Goal: Information Seeking & Learning: Learn about a topic

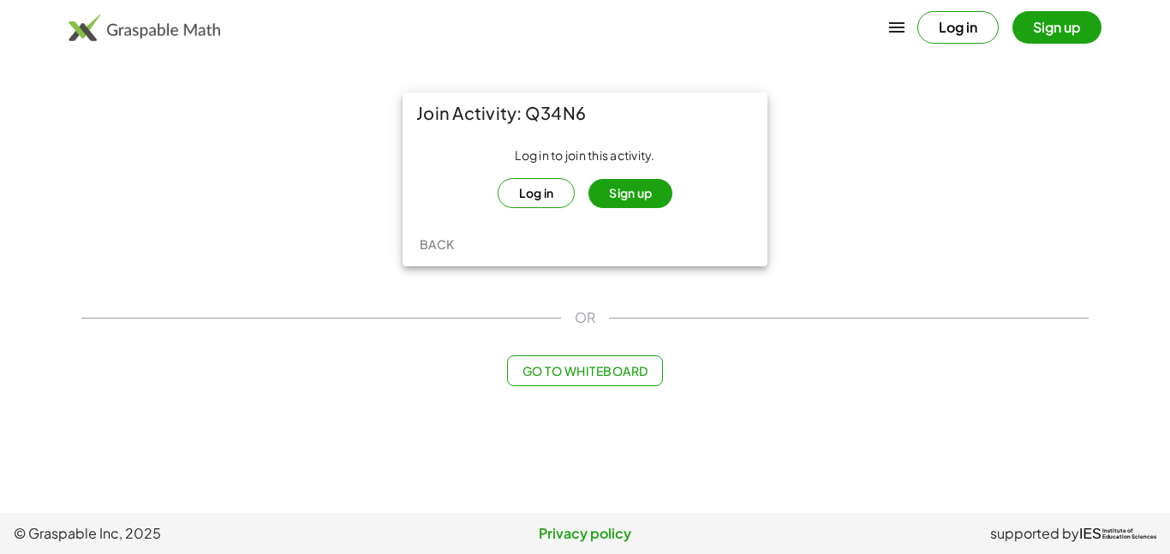
click at [511, 182] on button "Log in" at bounding box center [536, 193] width 78 height 30
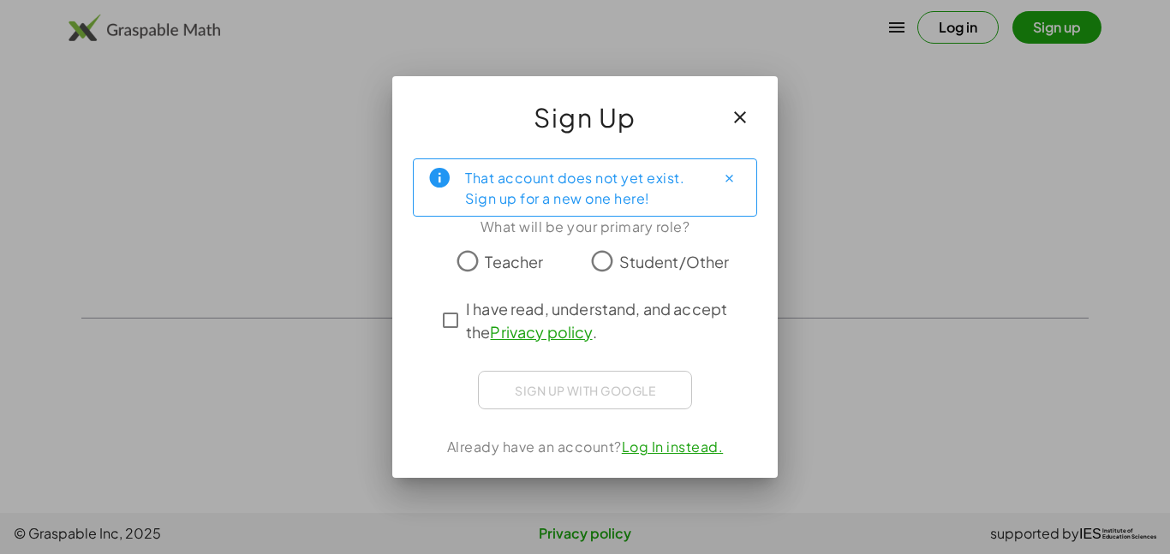
click at [738, 253] on div "Teacher Student/Other" at bounding box center [585, 261] width 344 height 34
click at [705, 255] on span "Student/Other" at bounding box center [674, 261] width 110 height 23
click at [455, 356] on div "That account does not yet exist. Sign up for a new one here! What will be your …" at bounding box center [584, 311] width 385 height 333
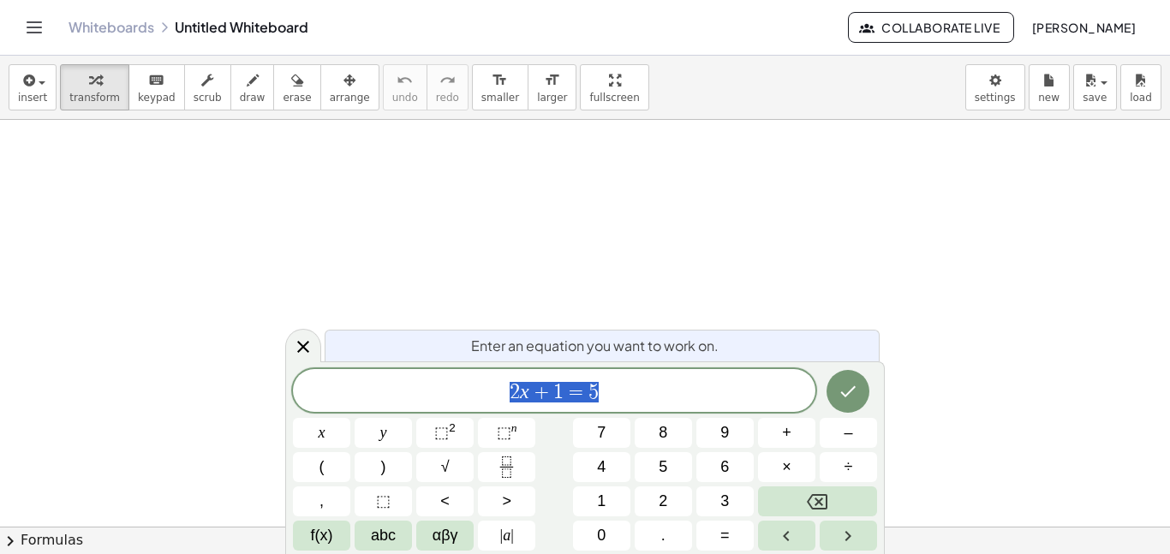
scroll to position [1, 0]
click at [634, 381] on span "2 x + 1 = 5" at bounding box center [554, 392] width 522 height 24
click at [39, 38] on button "Toggle navigation" at bounding box center [34, 27] width 27 height 27
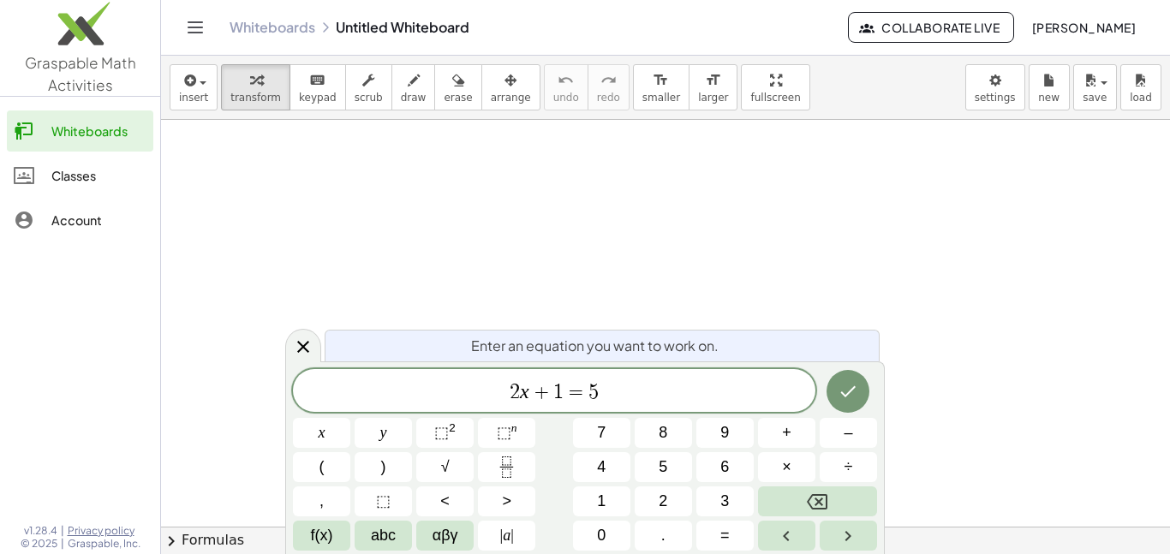
click at [92, 179] on div "Classes" at bounding box center [98, 175] width 95 height 21
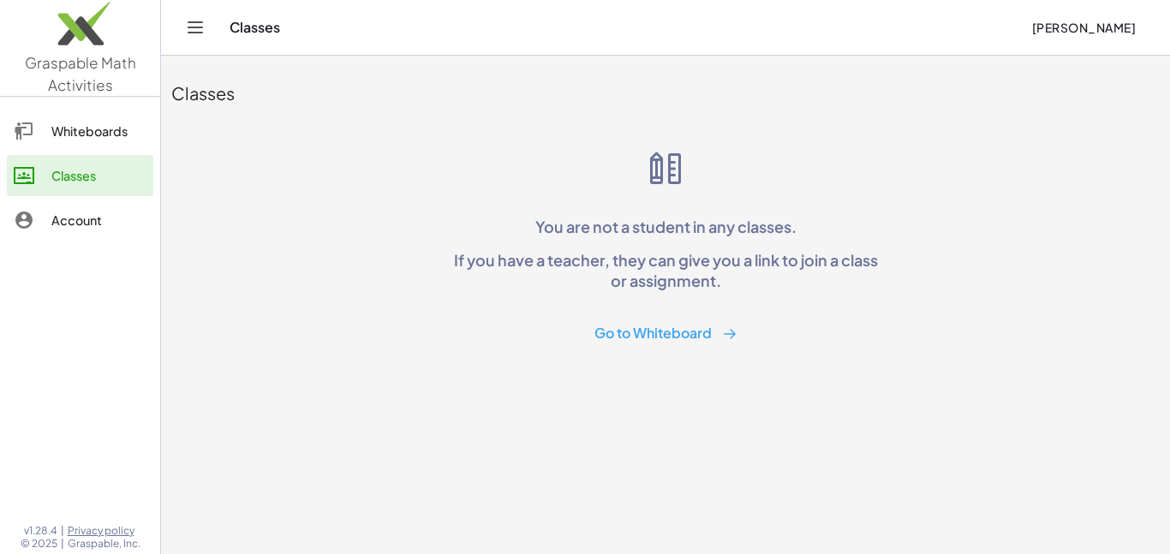
click at [672, 331] on button "Go to Whiteboard" at bounding box center [666, 334] width 170 height 32
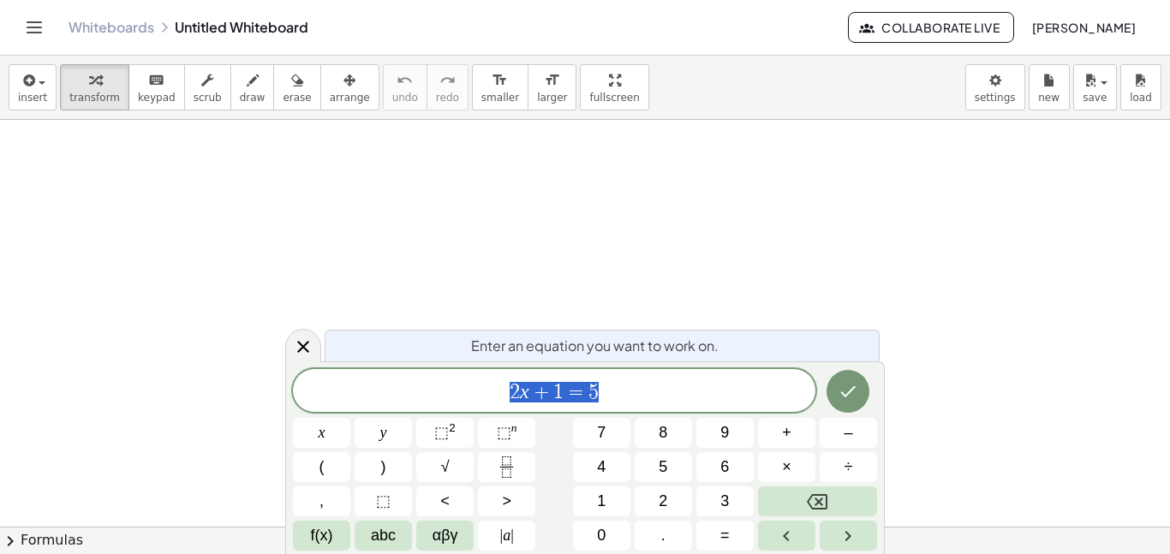
scroll to position [2, 0]
click at [136, 25] on link "Whiteboards" at bounding box center [111, 27] width 86 height 17
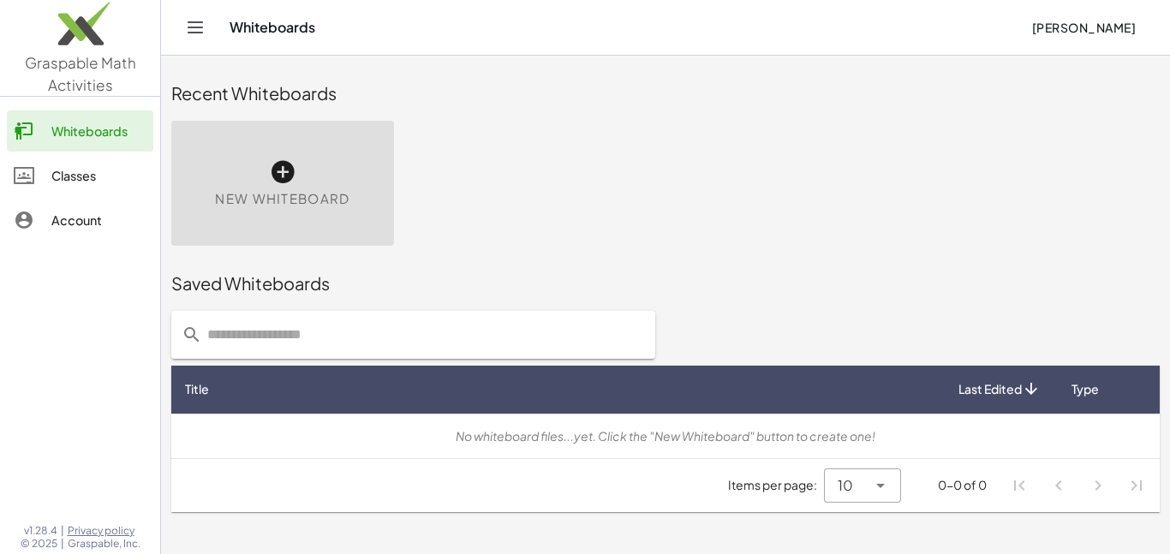
click at [349, 198] on div "New Whiteboard" at bounding box center [282, 183] width 223 height 125
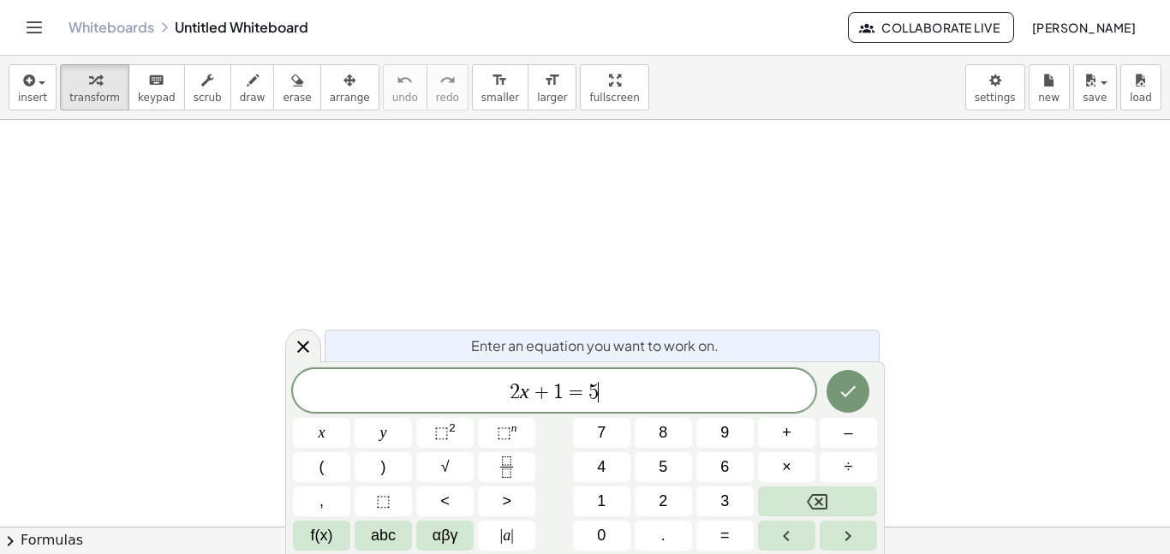
click at [277, 174] on div at bounding box center [585, 526] width 1170 height 813
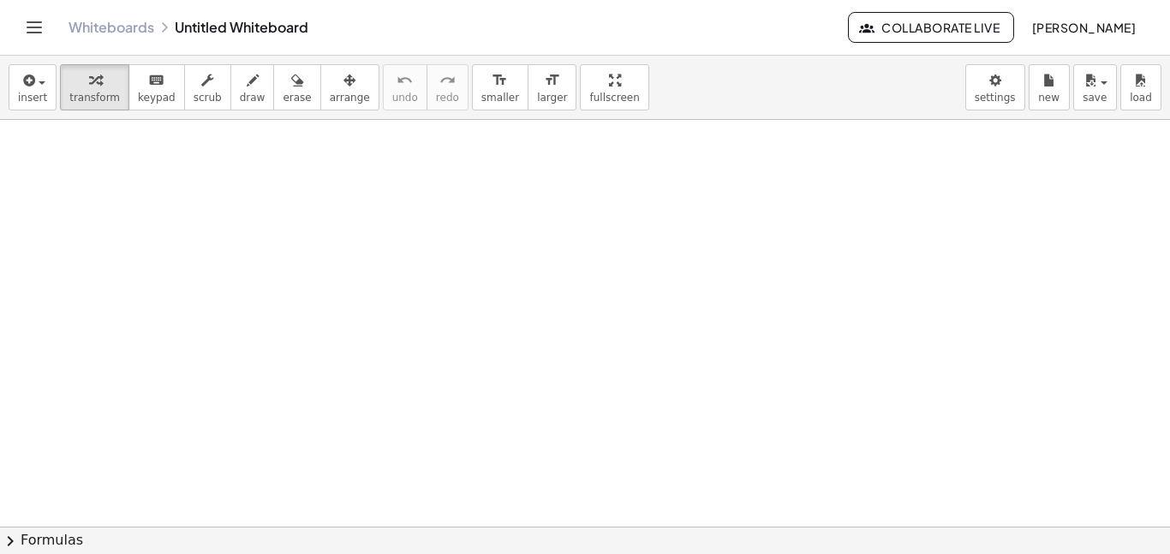
click at [88, 31] on link "Whiteboards" at bounding box center [111, 27] width 86 height 17
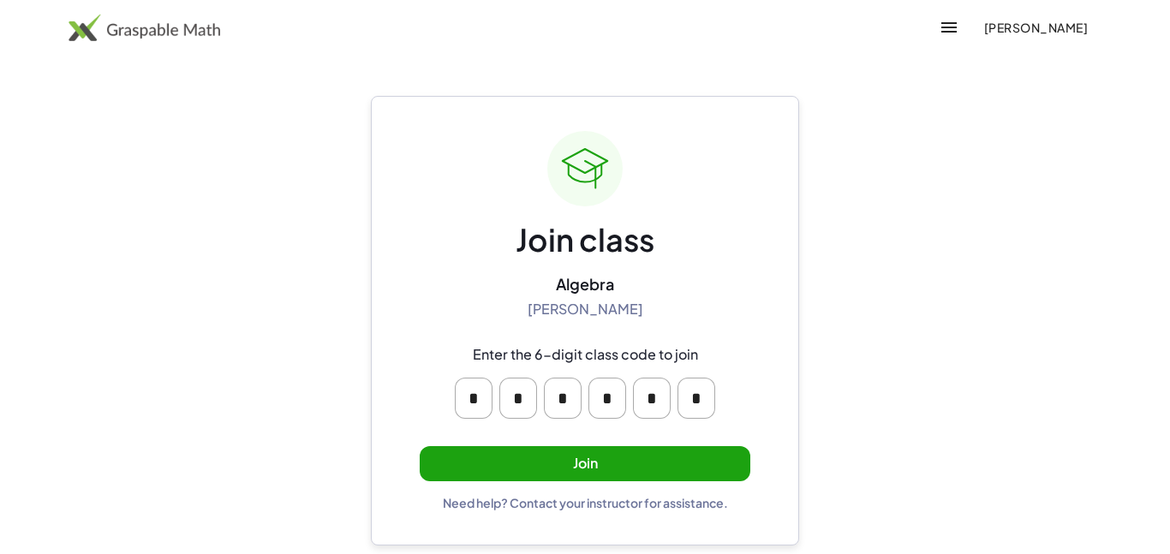
click at [586, 460] on button "Join" at bounding box center [585, 463] width 331 height 35
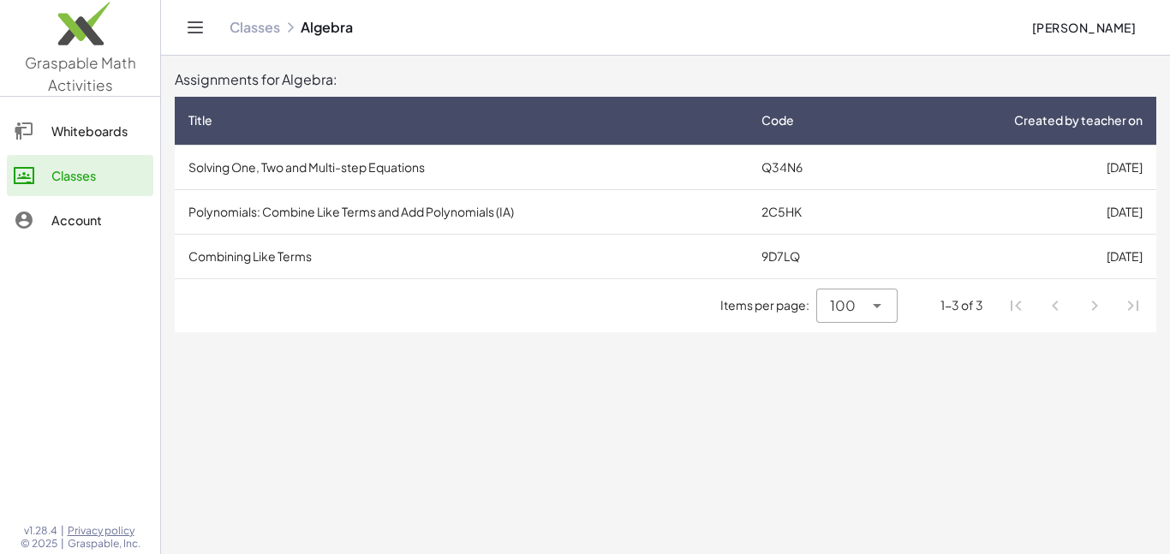
click at [540, 164] on td "Solving One, Two and Multi-step Equations" at bounding box center [461, 167] width 573 height 45
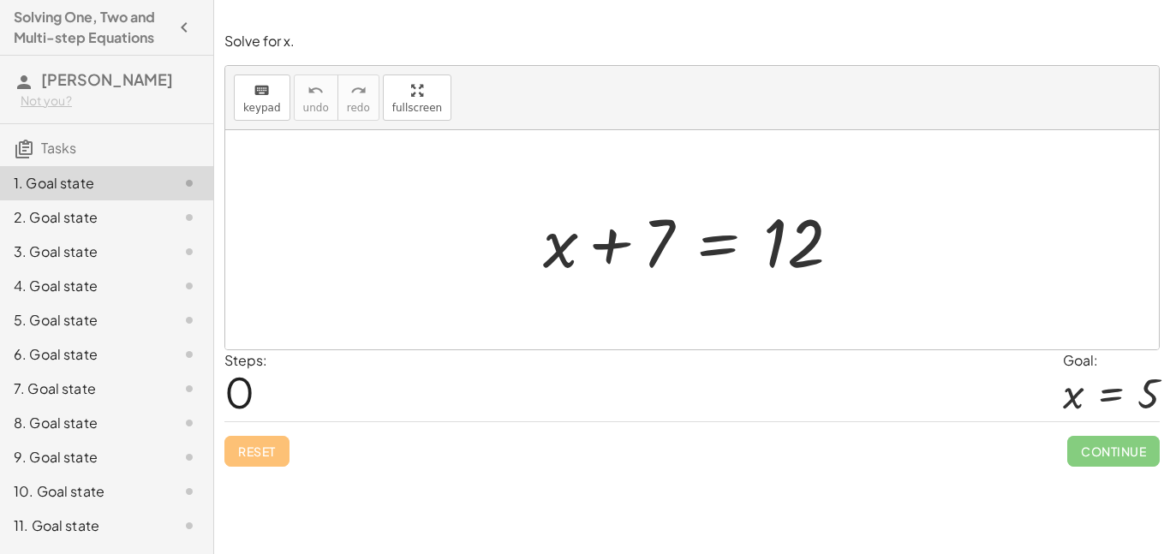
click at [659, 251] on div at bounding box center [698, 240] width 328 height 88
click at [259, 112] on span "keypad" at bounding box center [262, 108] width 38 height 12
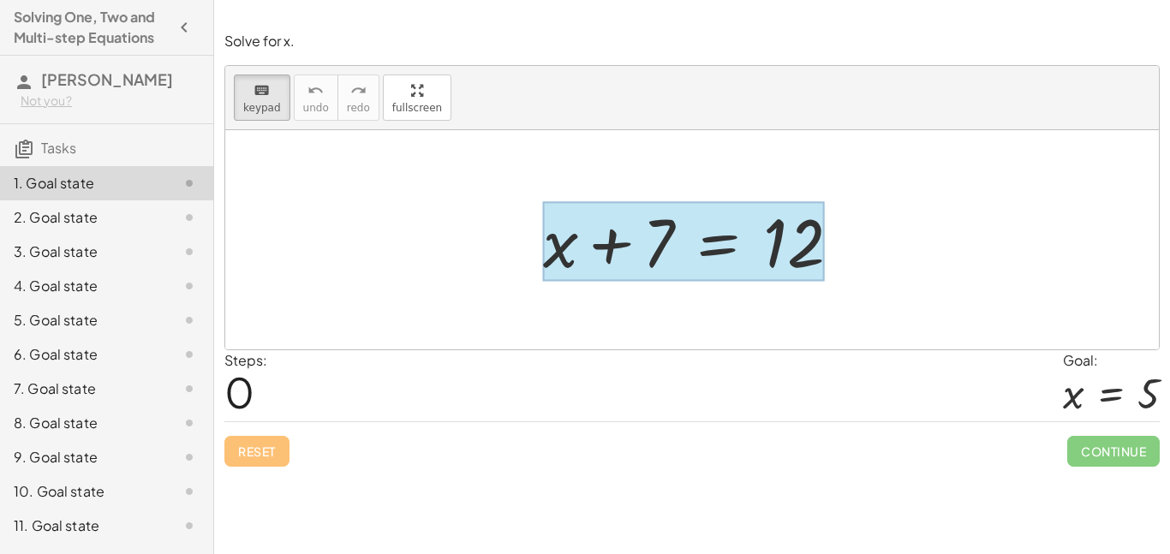
click at [755, 233] on div at bounding box center [683, 242] width 281 height 80
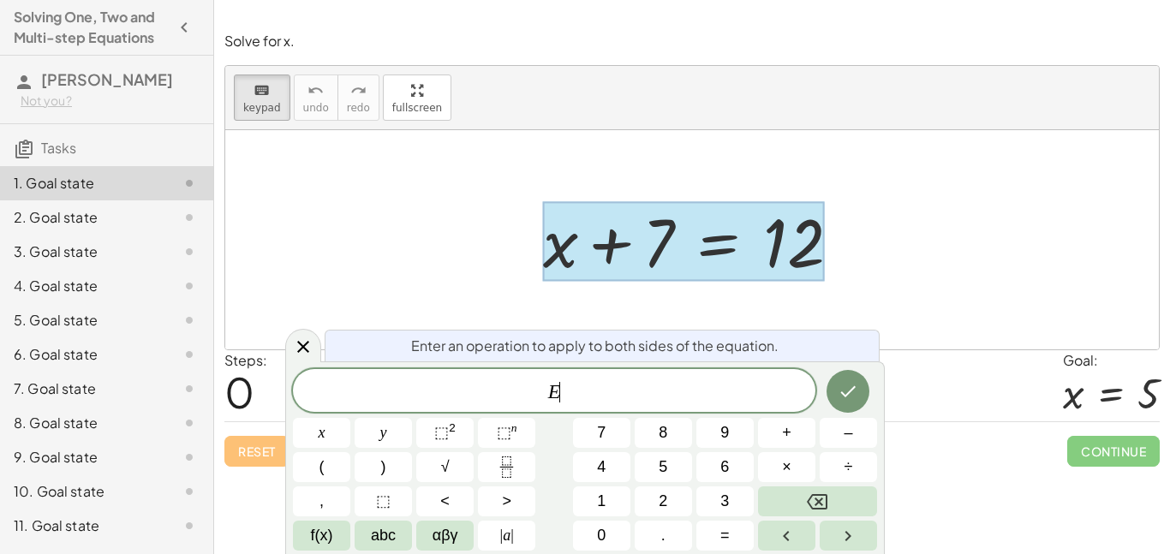
scroll to position [1, 0]
click at [844, 512] on button "Backspace" at bounding box center [817, 501] width 119 height 30
click at [914, 295] on div at bounding box center [691, 239] width 933 height 219
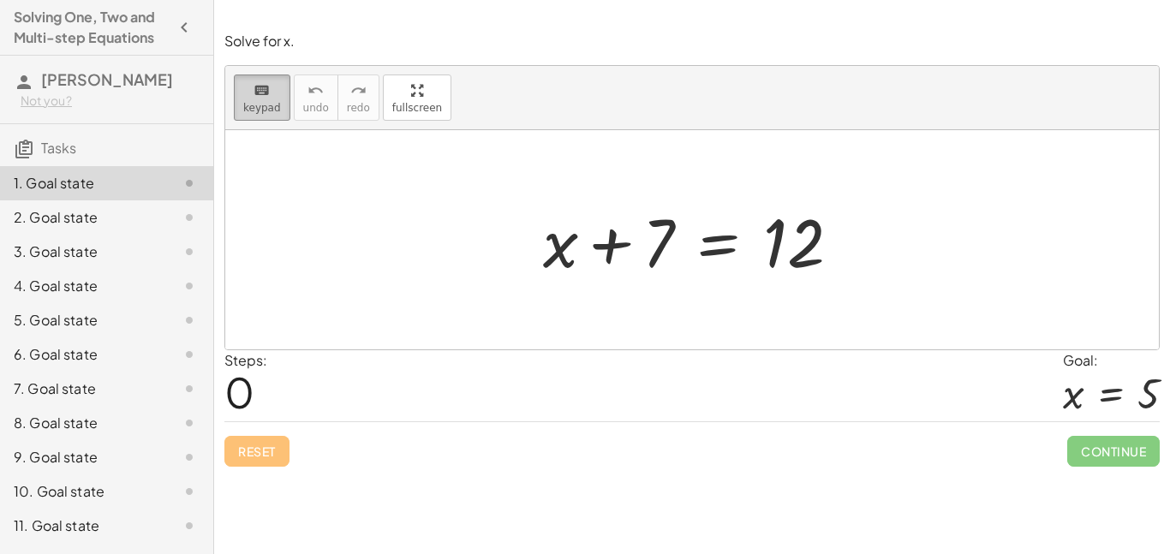
click at [277, 92] on div "keyboard" at bounding box center [262, 90] width 38 height 21
drag, startPoint x: 557, startPoint y: 255, endPoint x: 523, endPoint y: 247, distance: 34.3
click at [523, 247] on div "+ x + x + 7 = 12" at bounding box center [691, 240] width 349 height 97
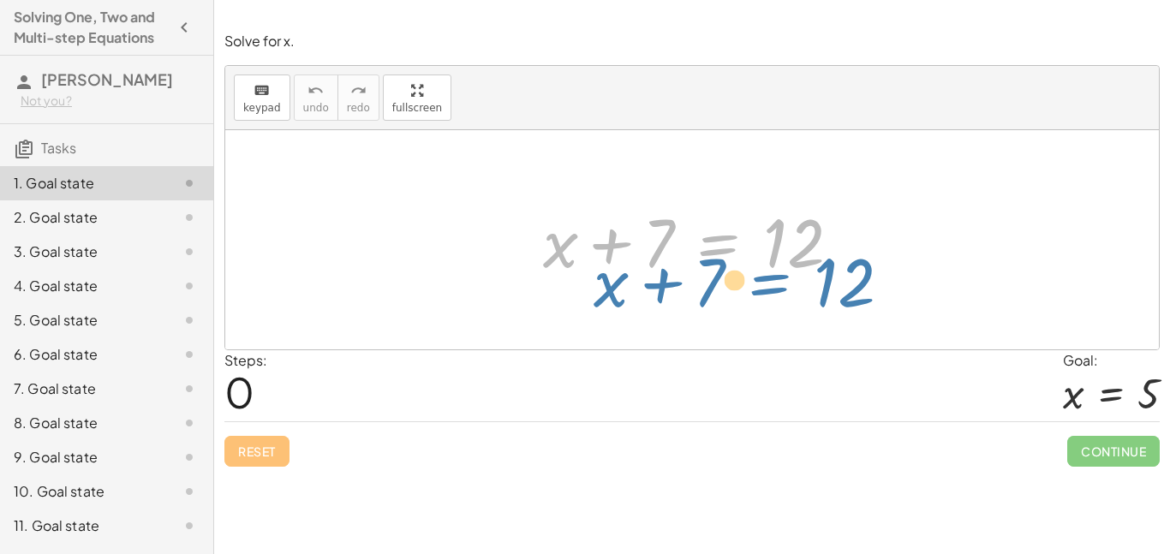
drag, startPoint x: 676, startPoint y: 246, endPoint x: 730, endPoint y: 285, distance: 66.1
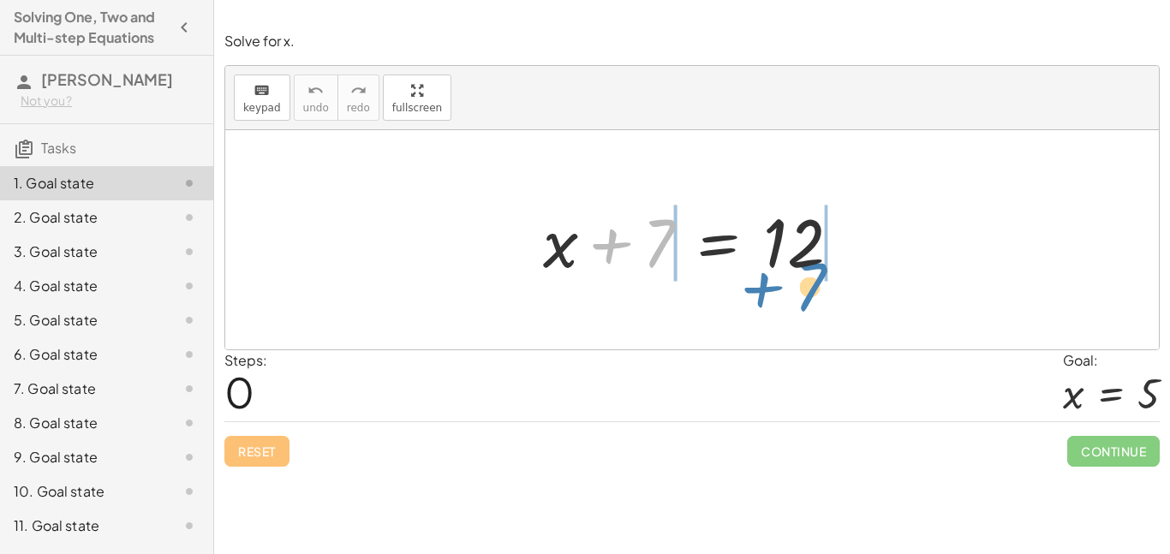
drag, startPoint x: 656, startPoint y: 237, endPoint x: 807, endPoint y: 281, distance: 157.7
click at [807, 281] on div at bounding box center [698, 240] width 328 height 88
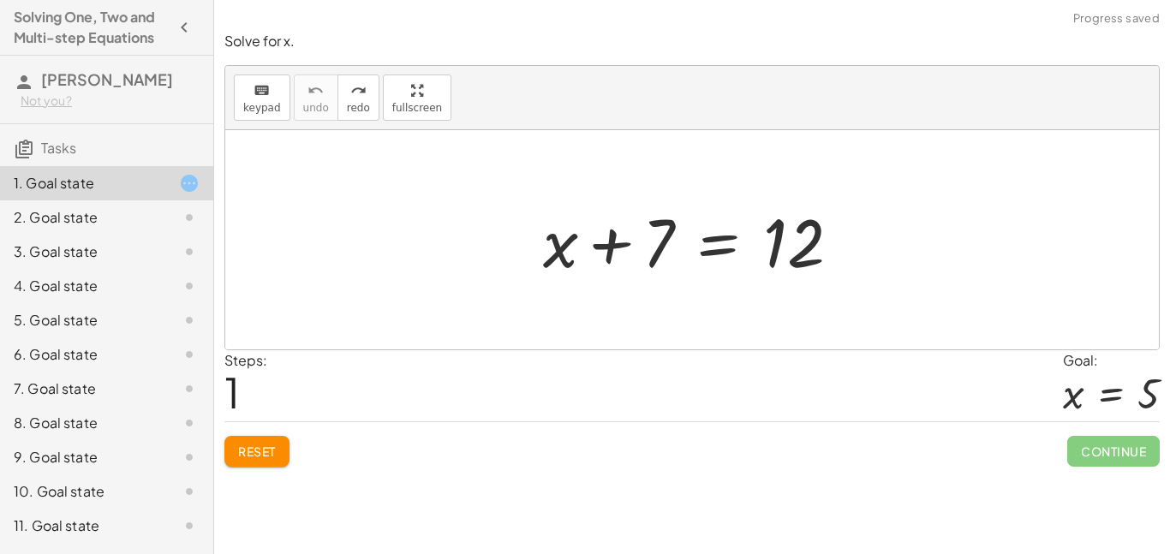
click at [610, 244] on div at bounding box center [698, 240] width 328 height 88
drag, startPoint x: 610, startPoint y: 244, endPoint x: 617, endPoint y: 253, distance: 11.5
click at [617, 253] on div at bounding box center [698, 240] width 328 height 88
drag, startPoint x: 617, startPoint y: 253, endPoint x: 615, endPoint y: 265, distance: 13.1
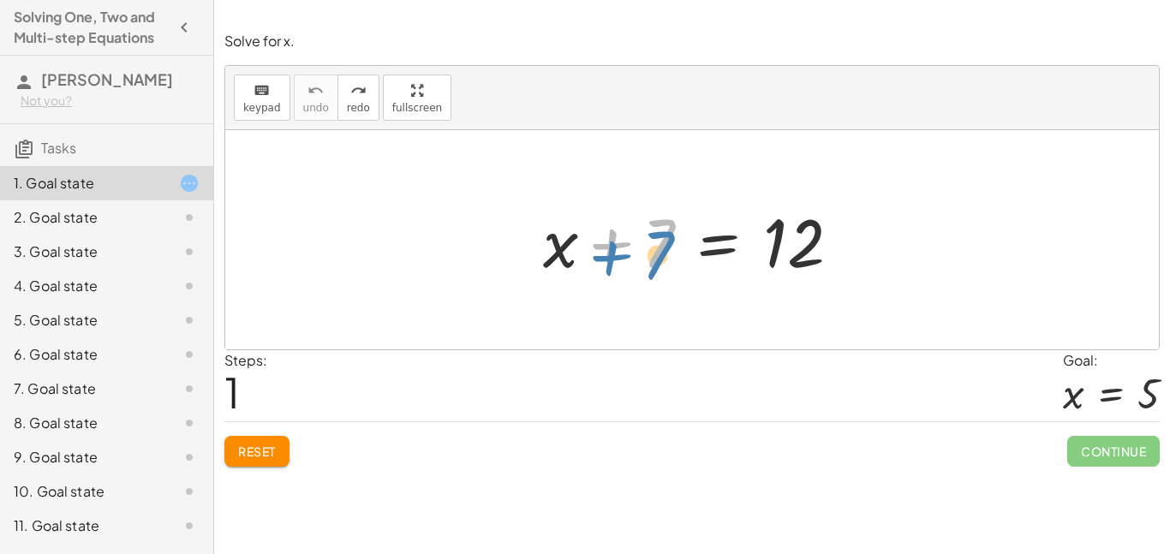
click at [615, 265] on div at bounding box center [698, 240] width 328 height 88
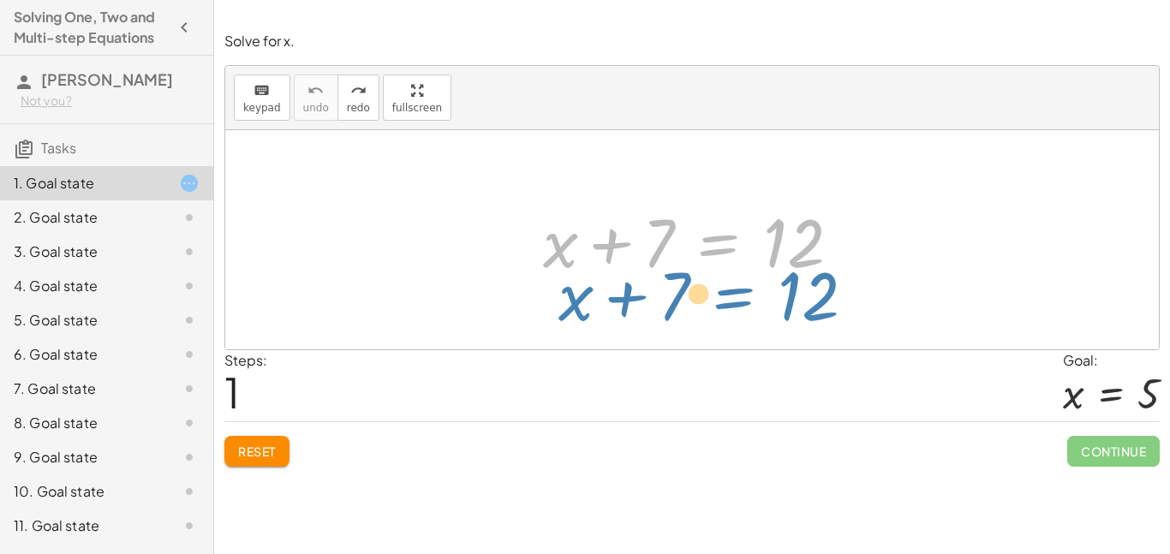
drag, startPoint x: 716, startPoint y: 247, endPoint x: 731, endPoint y: 296, distance: 52.0
click at [731, 296] on div "+ x + 7 = 12 + x + 7 = 12" at bounding box center [691, 239] width 933 height 219
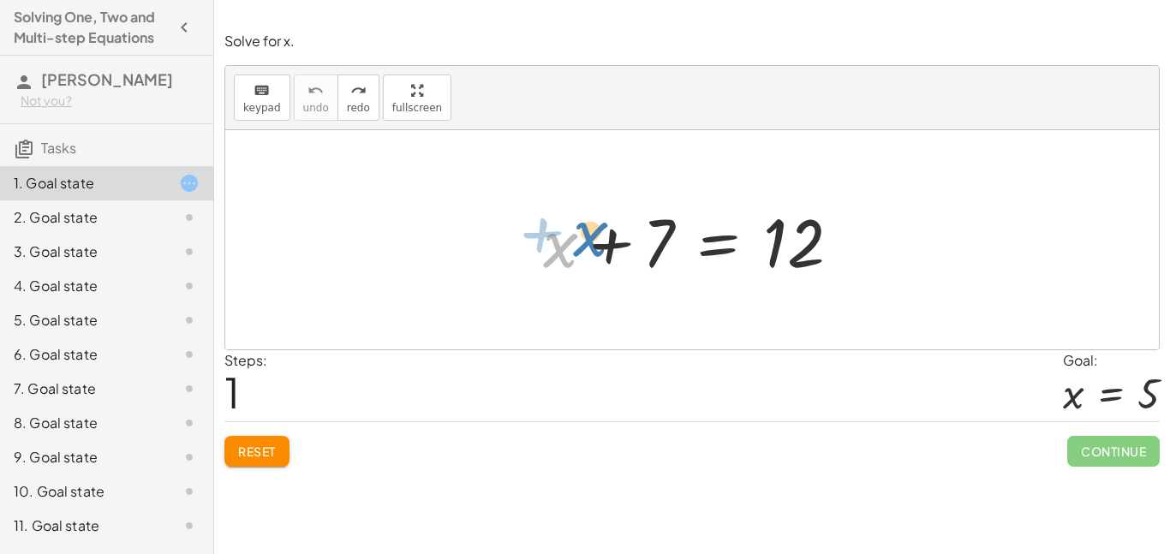
drag, startPoint x: 563, startPoint y: 253, endPoint x: 590, endPoint y: 242, distance: 29.6
click at [590, 242] on div at bounding box center [698, 240] width 328 height 88
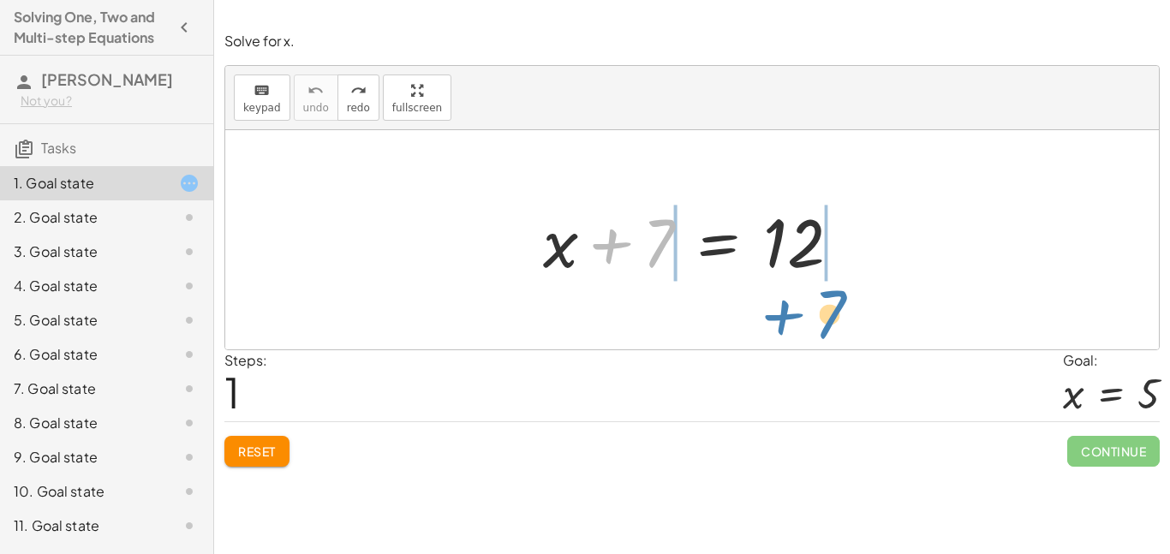
drag, startPoint x: 611, startPoint y: 250, endPoint x: 783, endPoint y: 321, distance: 186.2
click at [783, 321] on div "+ 7 + x + 7 = 12" at bounding box center [691, 239] width 933 height 219
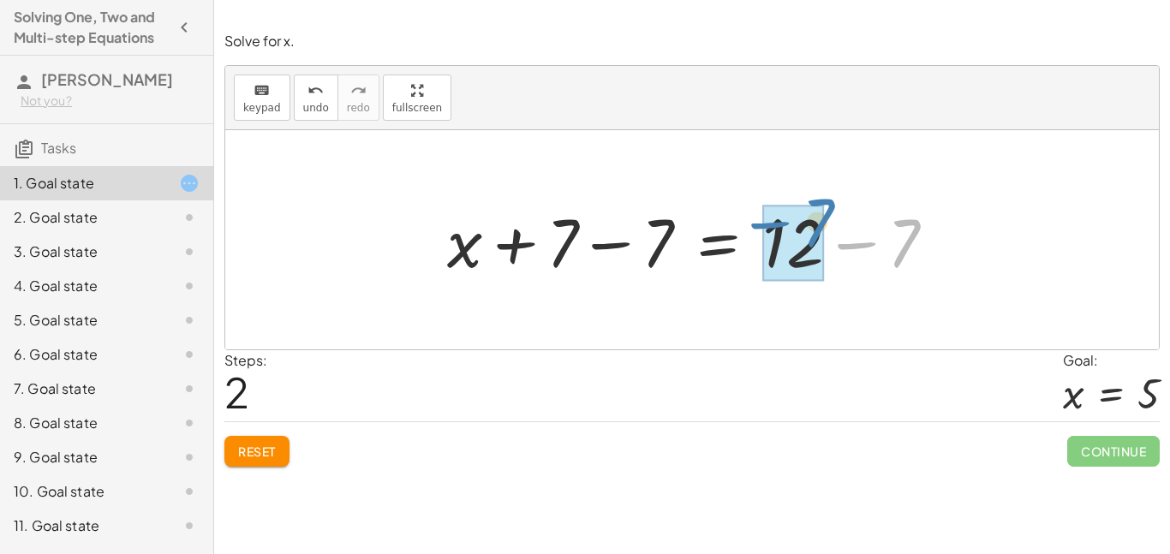
drag, startPoint x: 852, startPoint y: 254, endPoint x: 763, endPoint y: 238, distance: 90.5
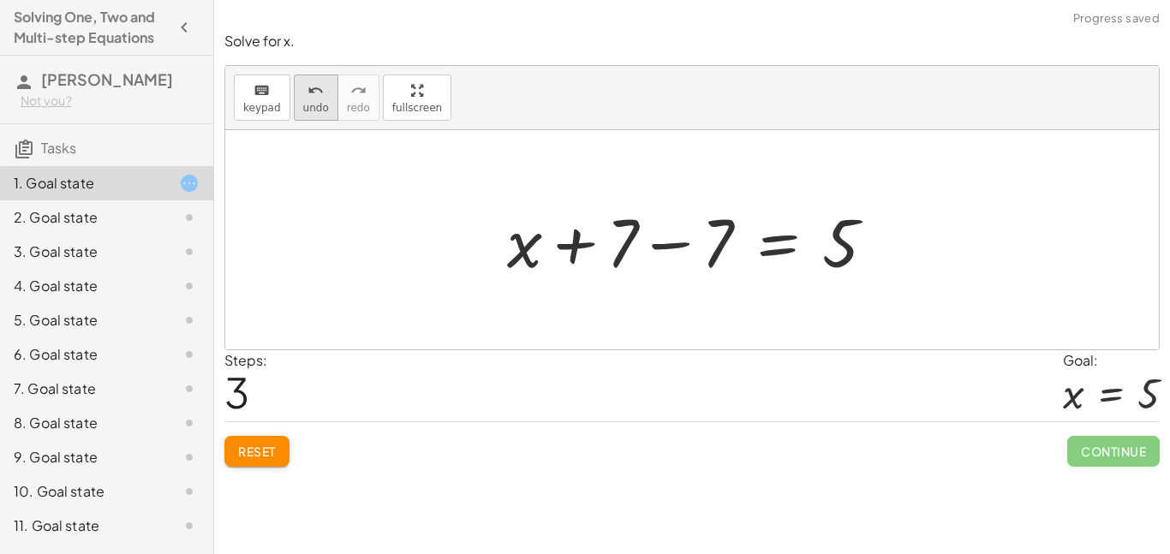
click at [317, 112] on span "undo" at bounding box center [316, 108] width 26 height 12
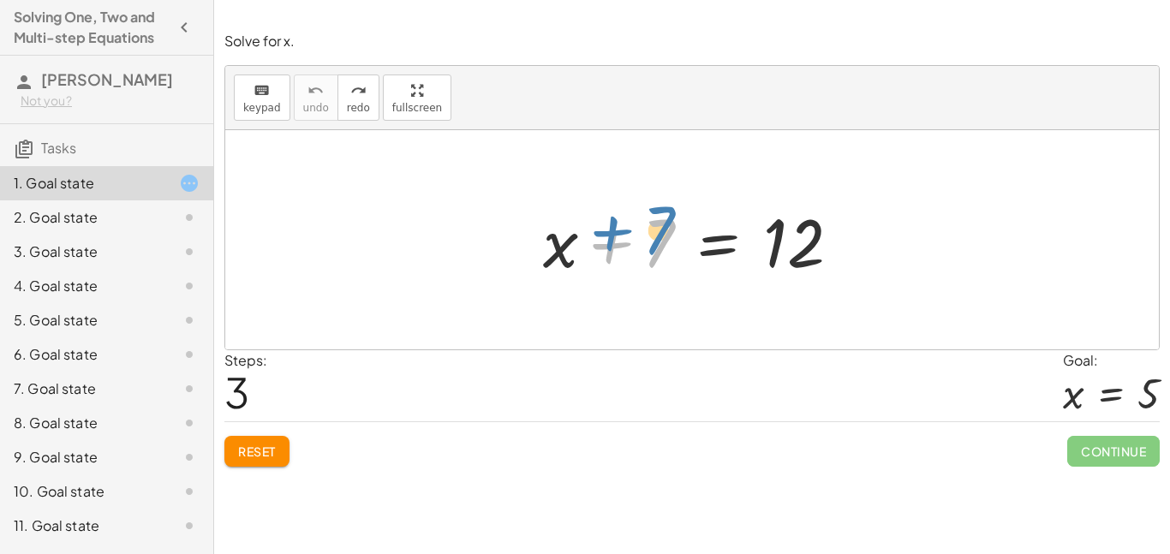
drag, startPoint x: 658, startPoint y: 235, endPoint x: 657, endPoint y: 222, distance: 13.8
click at [657, 222] on div at bounding box center [698, 240] width 328 height 88
click at [610, 245] on div at bounding box center [698, 240] width 328 height 88
click at [667, 241] on div at bounding box center [698, 240] width 328 height 88
drag, startPoint x: 667, startPoint y: 241, endPoint x: 896, endPoint y: 241, distance: 228.6
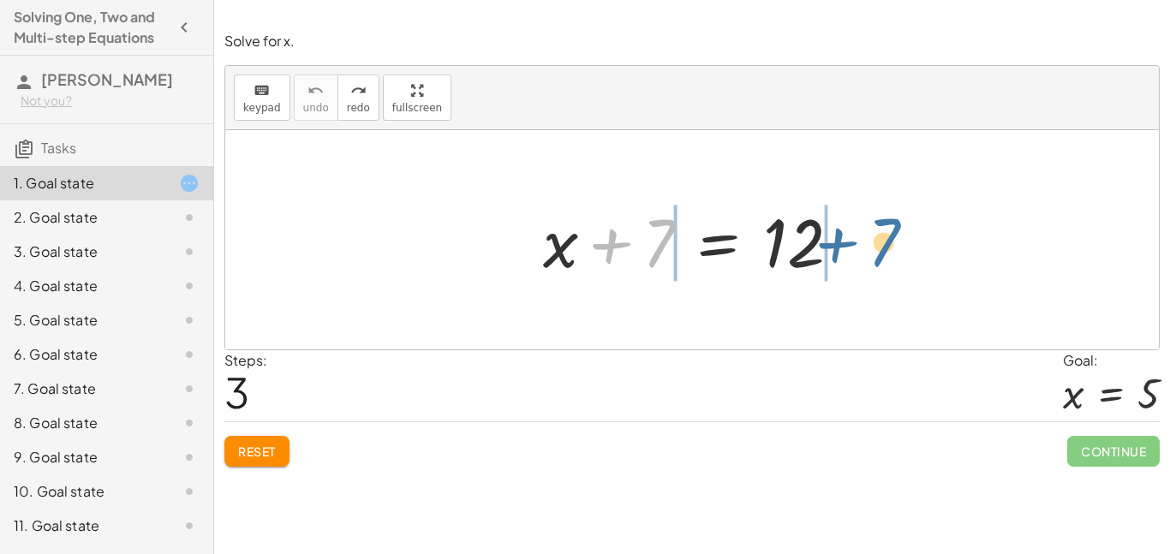
click at [896, 241] on div "+ 7 + x + 7 = 12" at bounding box center [691, 239] width 933 height 219
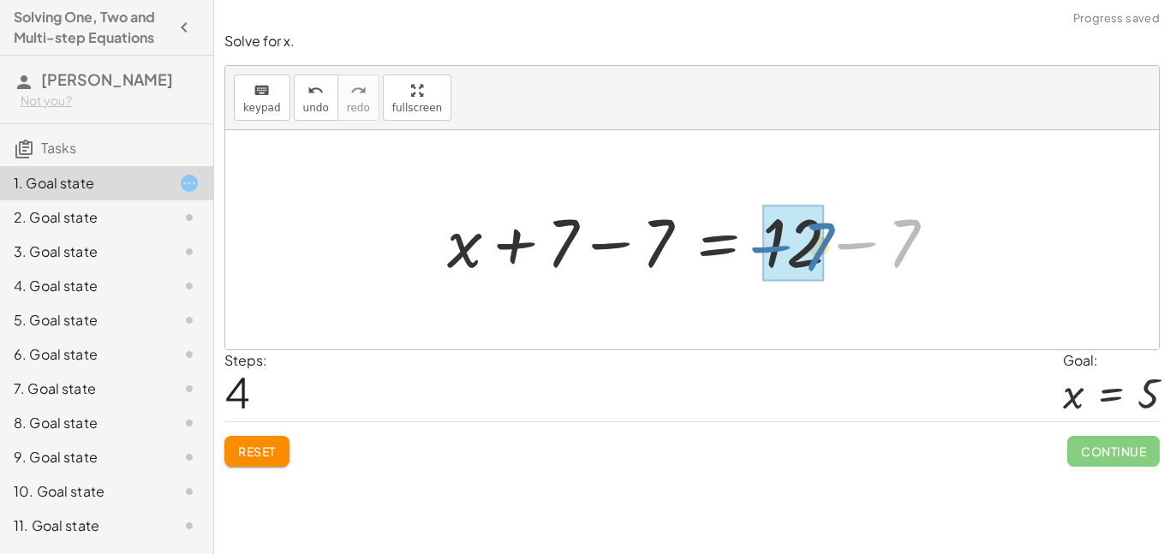
drag, startPoint x: 903, startPoint y: 246, endPoint x: 815, endPoint y: 248, distance: 88.2
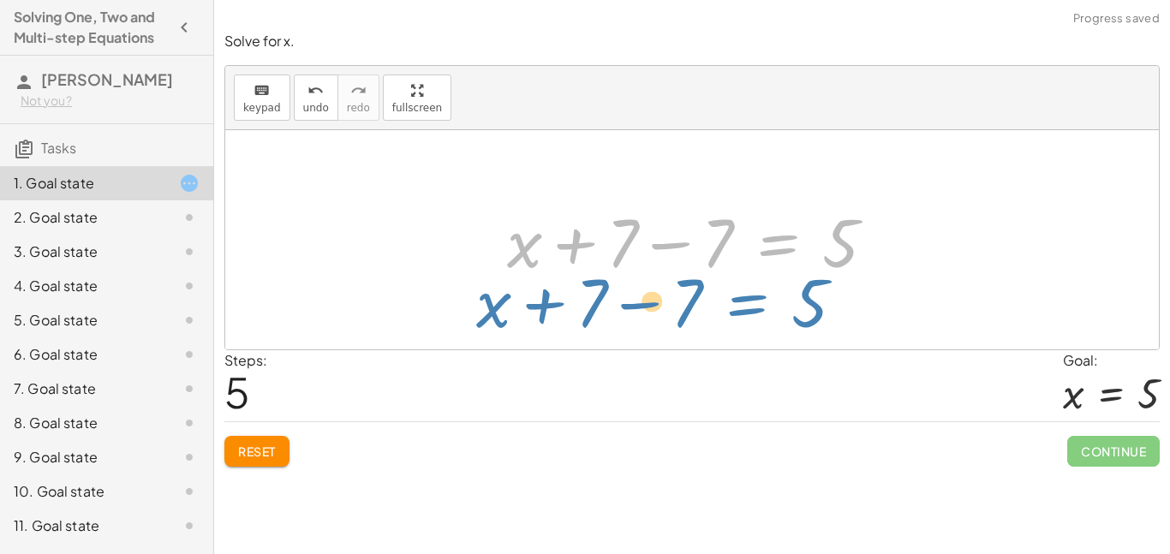
drag, startPoint x: 735, startPoint y: 235, endPoint x: 718, endPoint y: 292, distance: 59.6
click at [718, 292] on div "+ x + 7 = 12 + x + 7 − 7 = + 12 − 7 + x + 7 − 7 = 5 + x = + 7 − 7 5" at bounding box center [691, 239] width 933 height 219
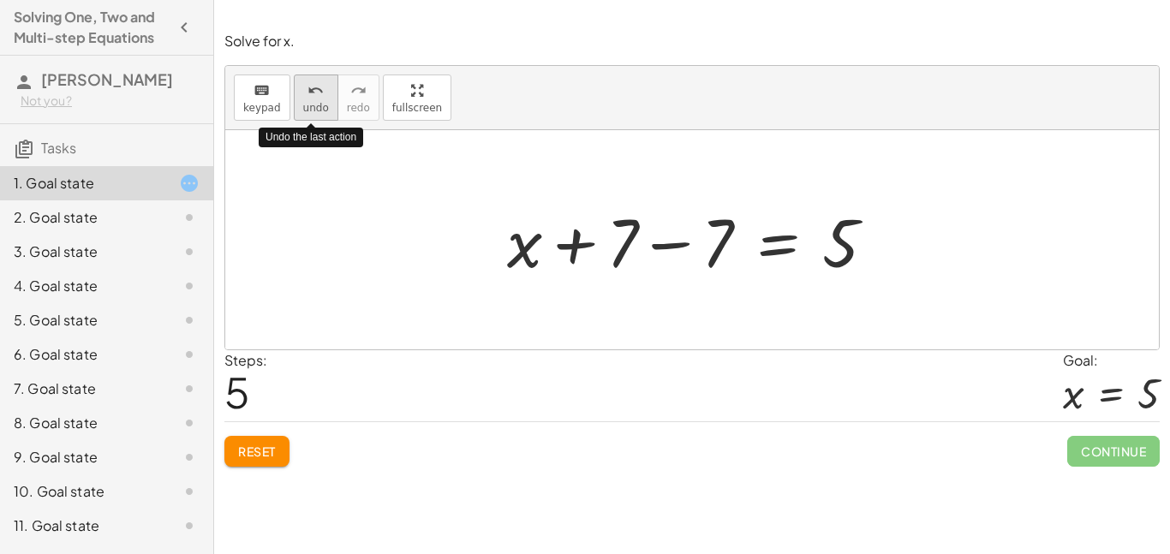
click at [323, 104] on span "undo" at bounding box center [316, 108] width 26 height 12
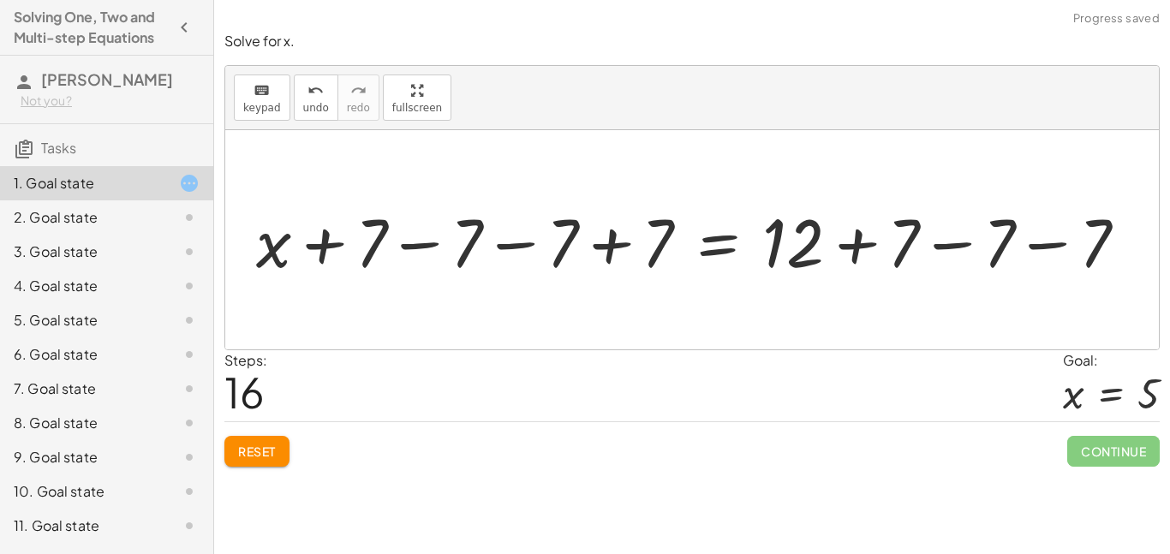
click at [242, 464] on button "Reset" at bounding box center [256, 451] width 65 height 31
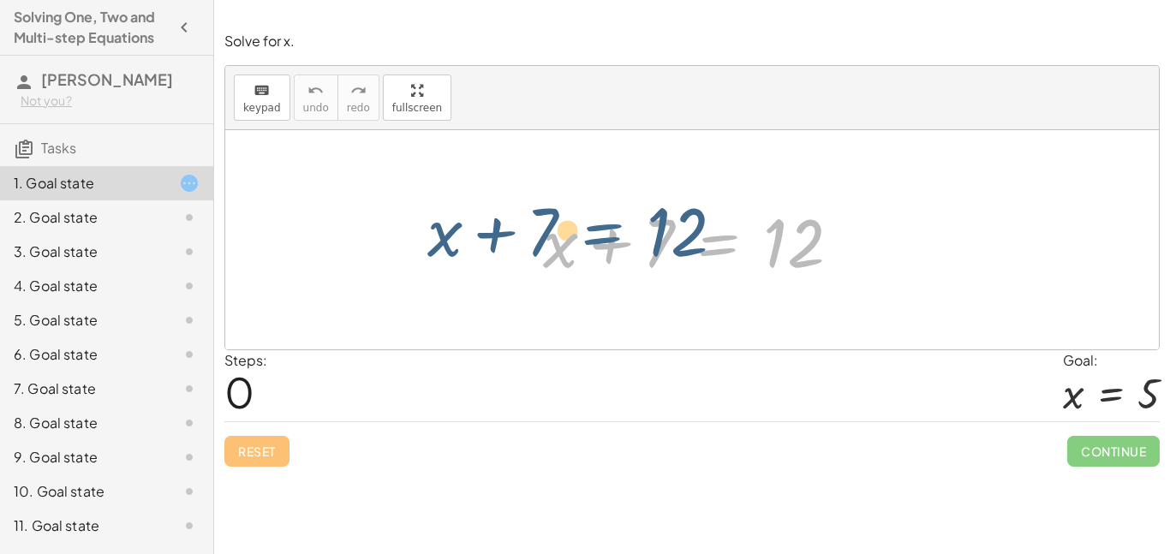
drag, startPoint x: 675, startPoint y: 248, endPoint x: 591, endPoint y: 236, distance: 84.8
click at [591, 236] on div at bounding box center [698, 240] width 328 height 88
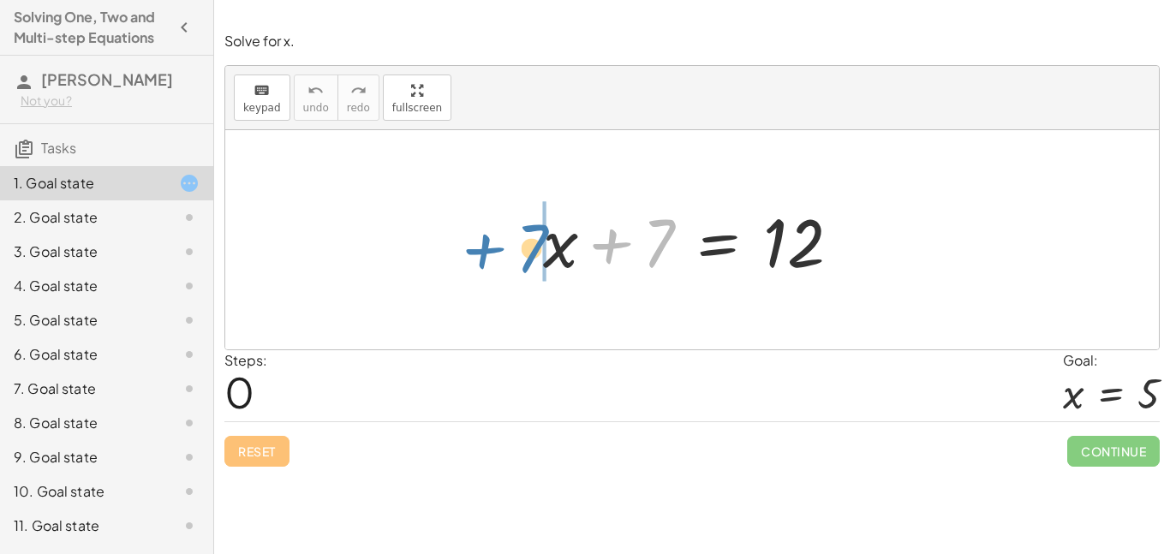
drag, startPoint x: 666, startPoint y: 241, endPoint x: 523, endPoint y: 239, distance: 143.0
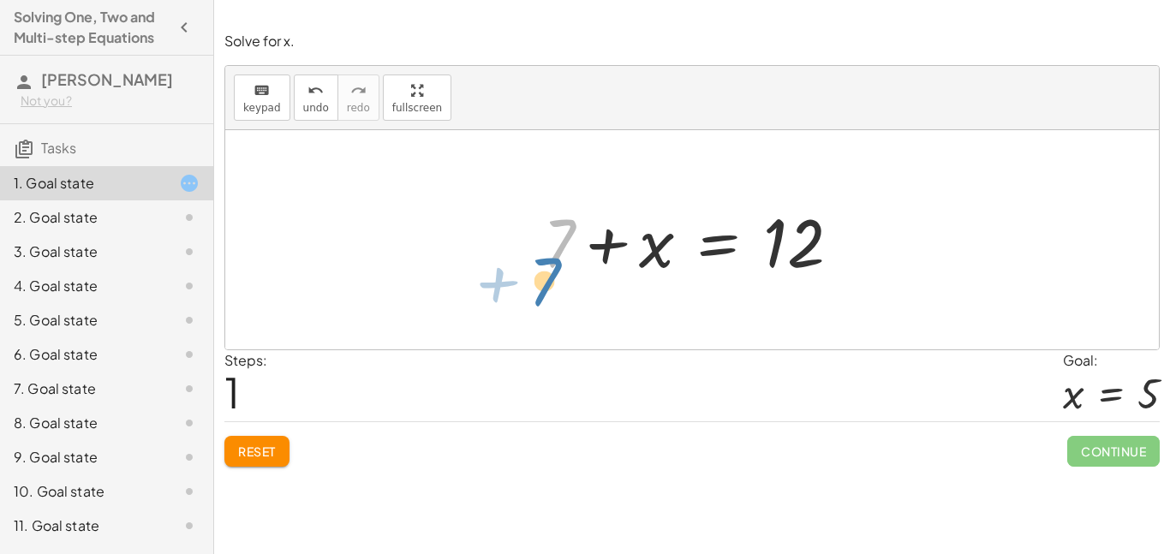
drag, startPoint x: 559, startPoint y: 247, endPoint x: 333, endPoint y: 295, distance: 231.1
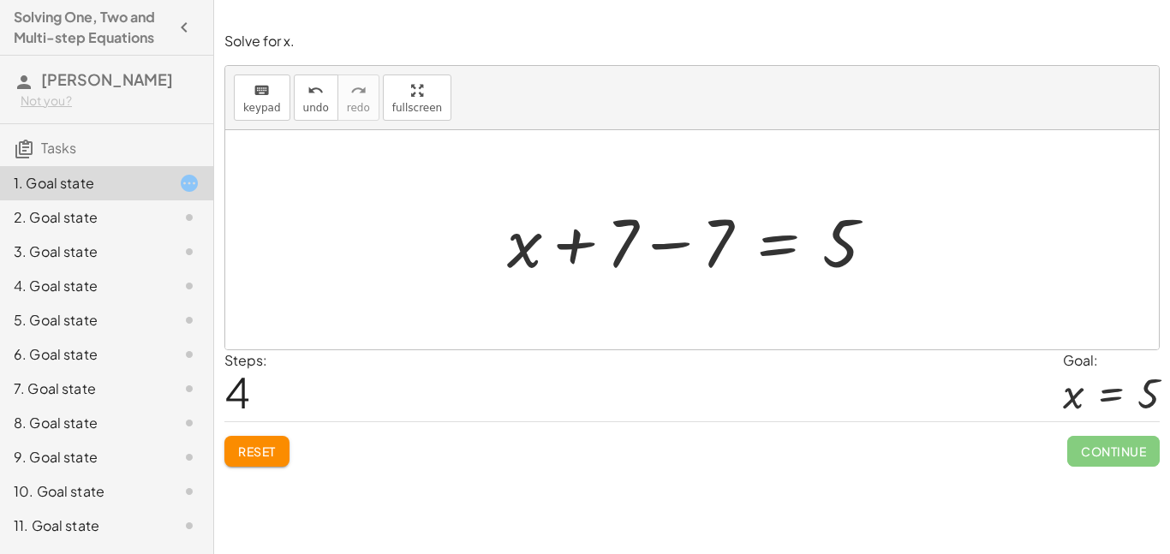
click at [642, 241] on div at bounding box center [697, 240] width 399 height 88
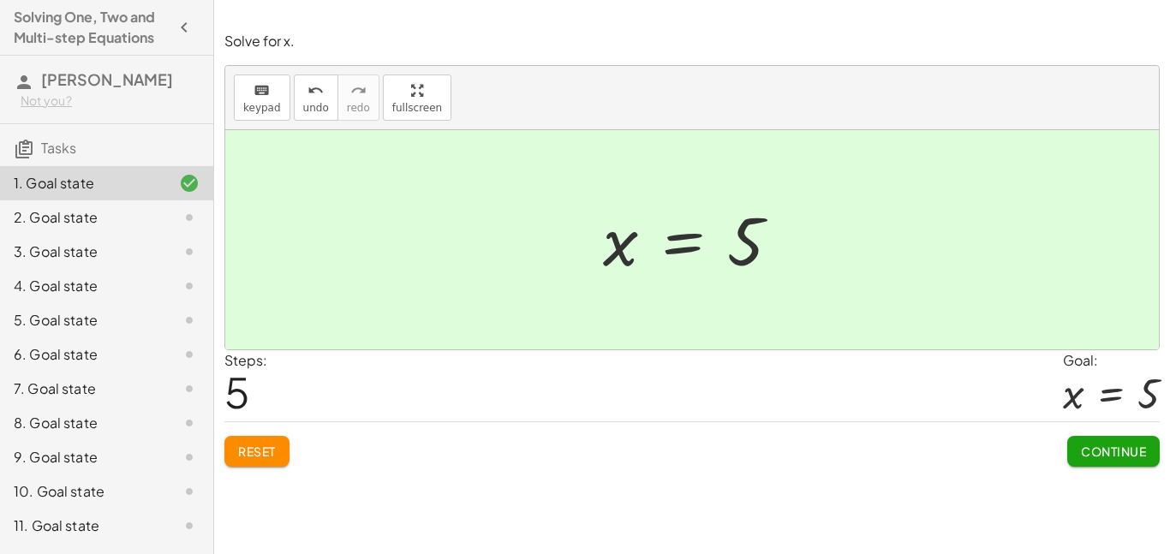
click at [1123, 442] on button "Continue" at bounding box center [1113, 451] width 92 height 31
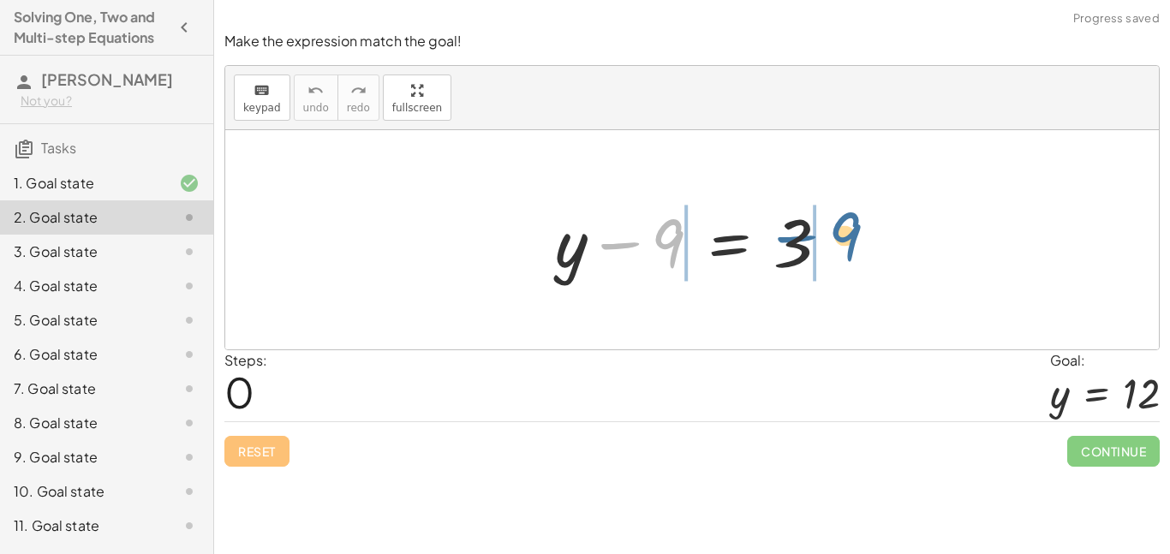
drag, startPoint x: 662, startPoint y: 246, endPoint x: 839, endPoint y: 239, distance: 177.4
click at [839, 239] on div at bounding box center [698, 240] width 305 height 88
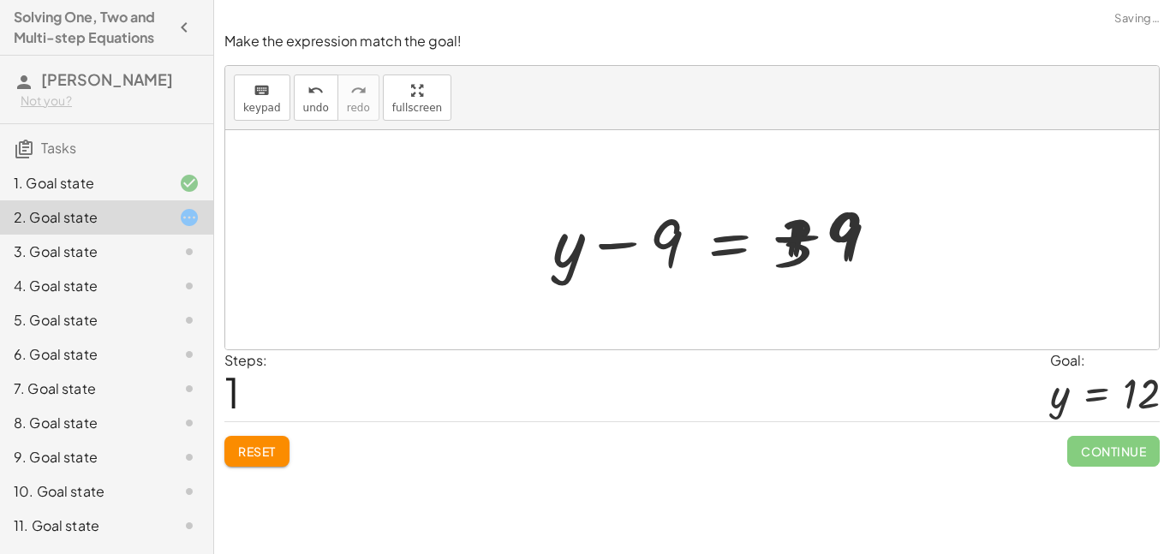
click at [839, 239] on div at bounding box center [698, 240] width 499 height 88
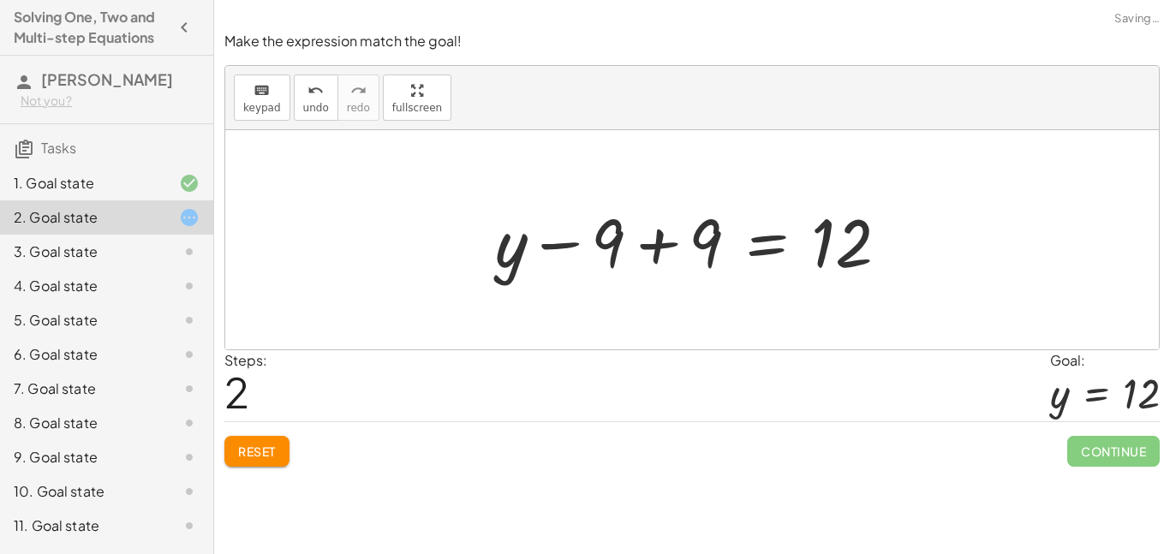
click at [711, 227] on div at bounding box center [698, 240] width 424 height 88
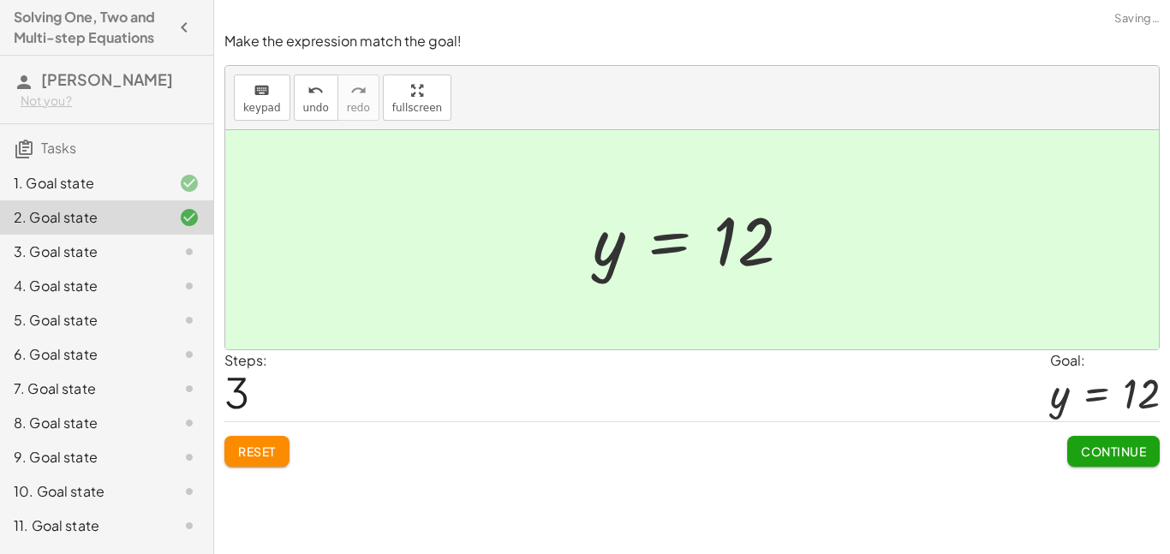
click at [1120, 451] on span "Continue" at bounding box center [1113, 451] width 65 height 15
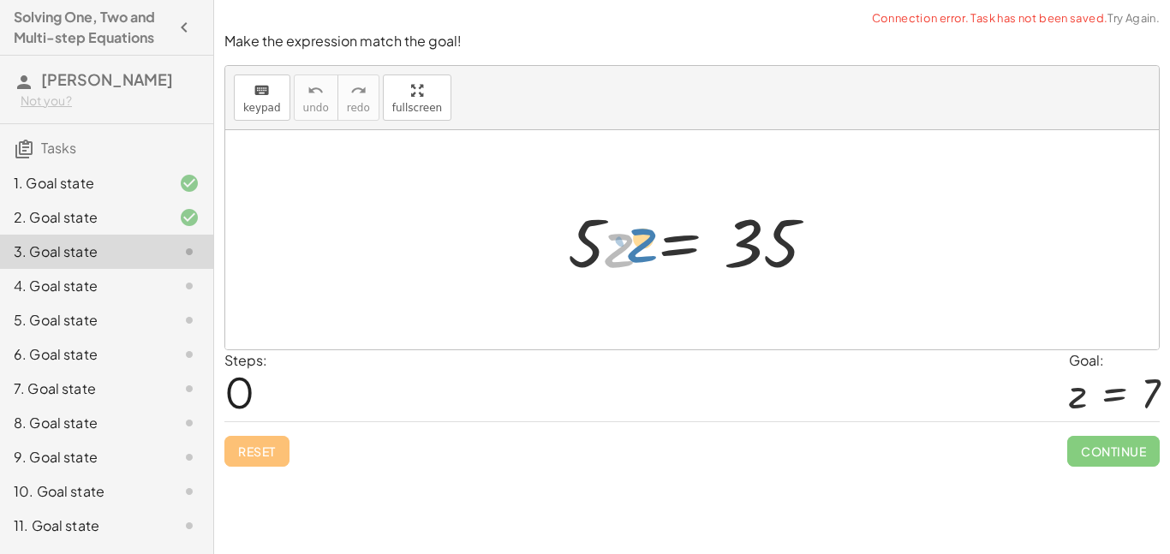
drag, startPoint x: 607, startPoint y: 249, endPoint x: 629, endPoint y: 245, distance: 22.7
click at [629, 245] on div at bounding box center [698, 240] width 279 height 88
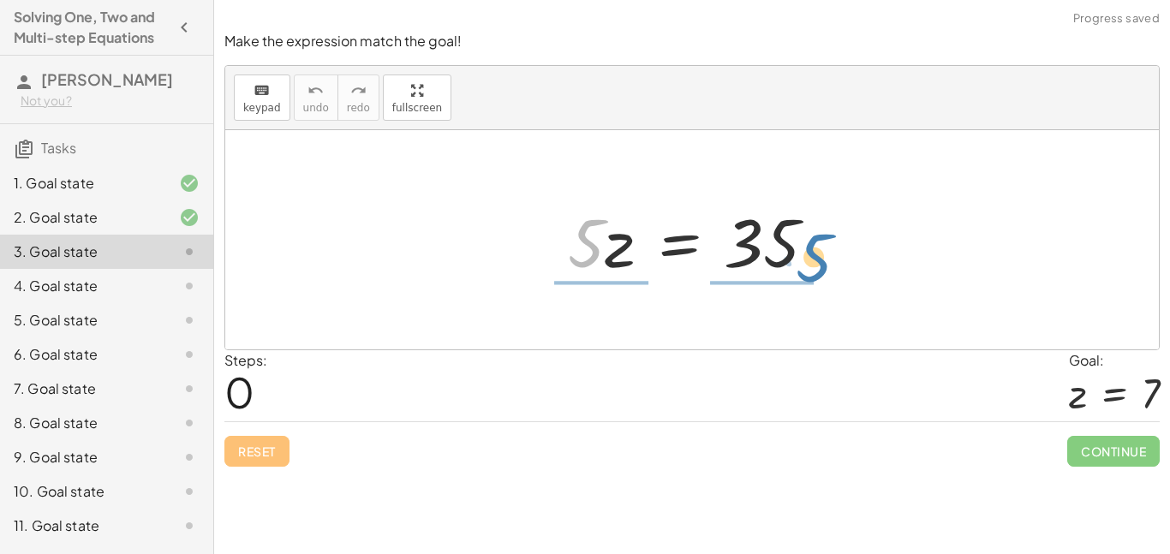
drag, startPoint x: 595, startPoint y: 247, endPoint x: 823, endPoint y: 258, distance: 228.0
click at [823, 258] on div at bounding box center [698, 240] width 279 height 88
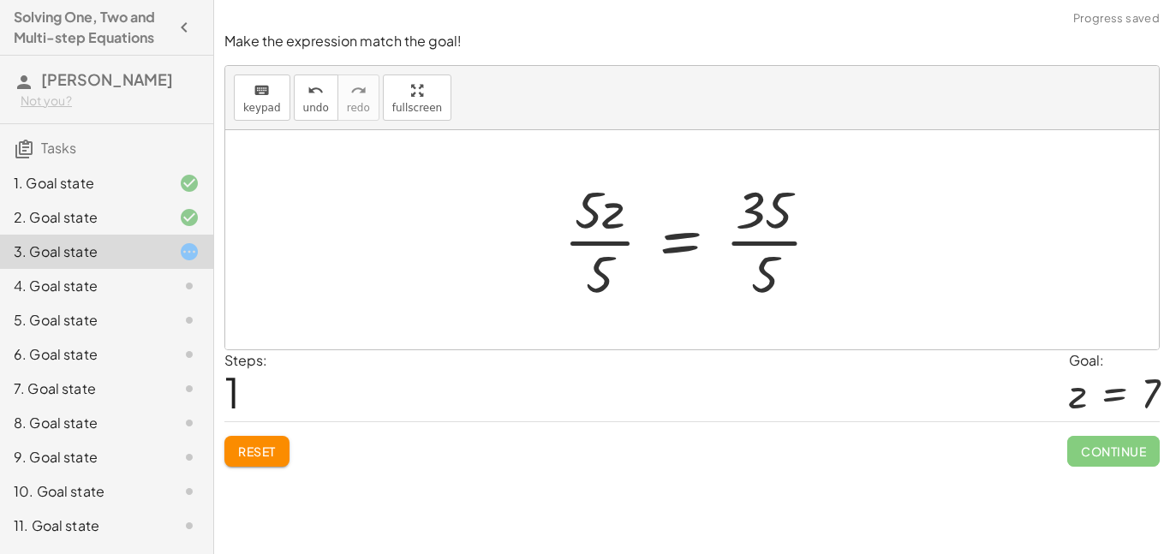
click at [688, 259] on div at bounding box center [699, 240] width 288 height 132
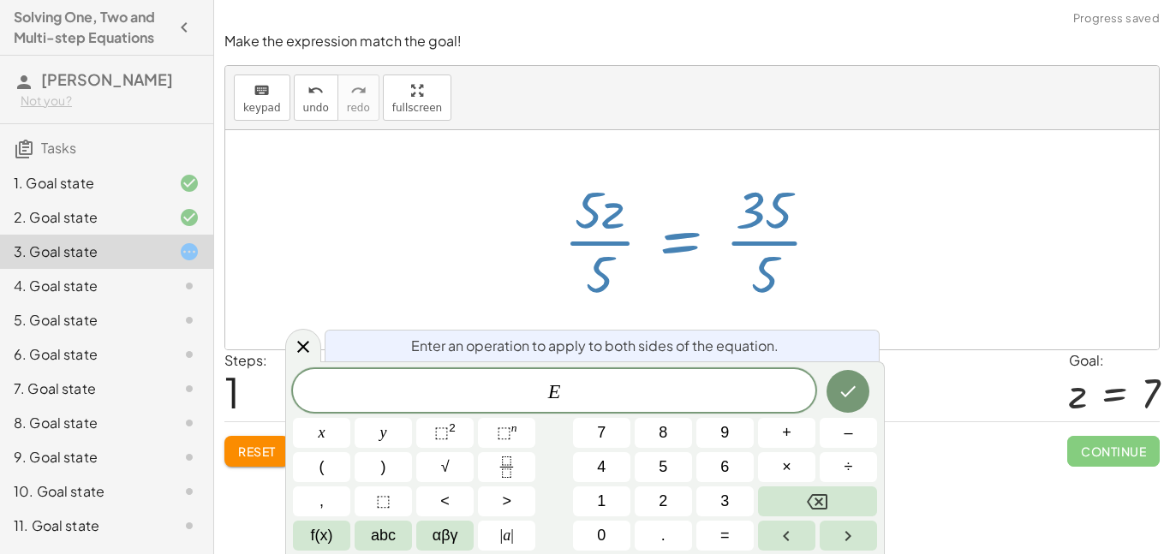
click at [688, 259] on div at bounding box center [699, 240] width 288 height 132
click at [528, 277] on div at bounding box center [691, 239] width 933 height 219
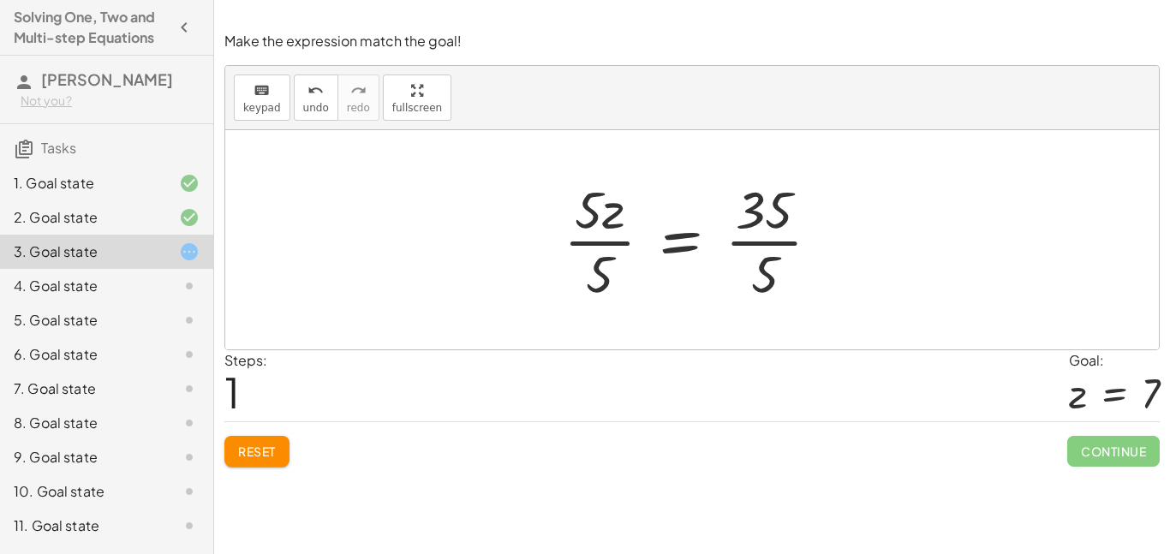
click at [749, 241] on div at bounding box center [699, 240] width 288 height 132
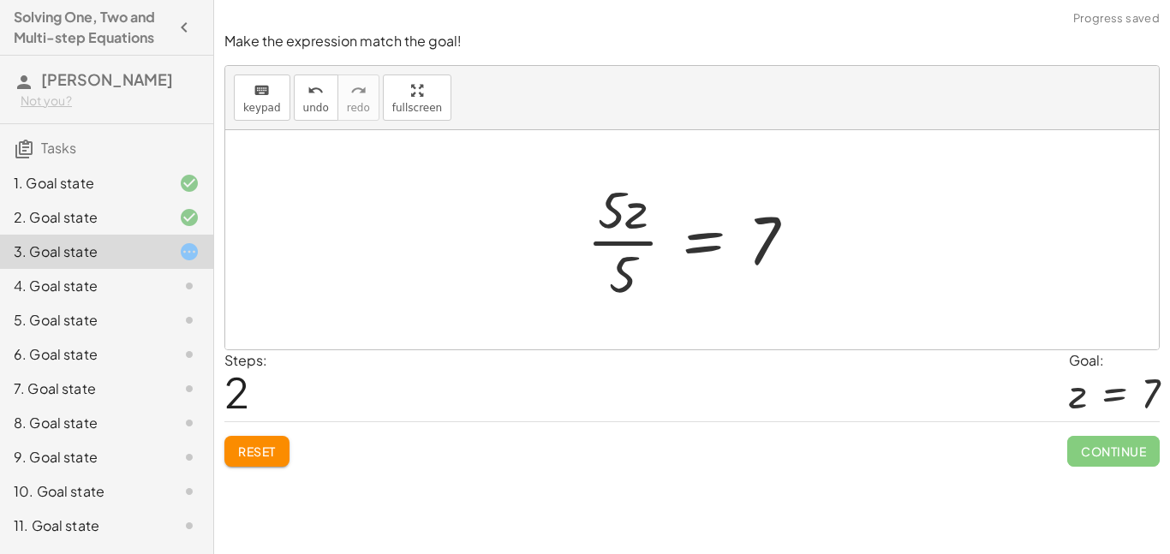
click at [658, 237] on div at bounding box center [698, 240] width 240 height 132
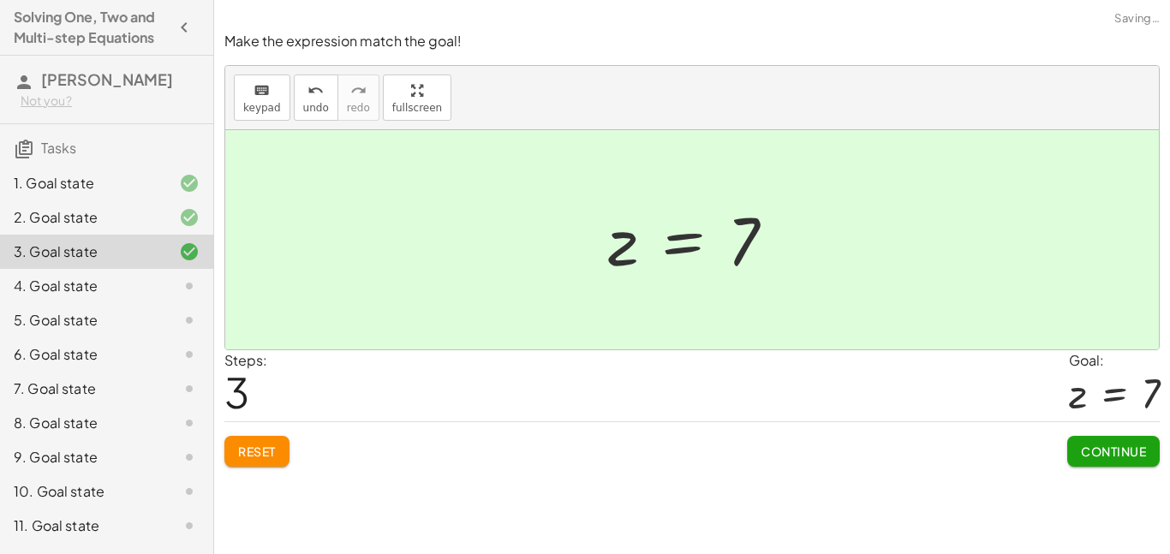
click at [1095, 437] on button "Continue" at bounding box center [1113, 451] width 92 height 31
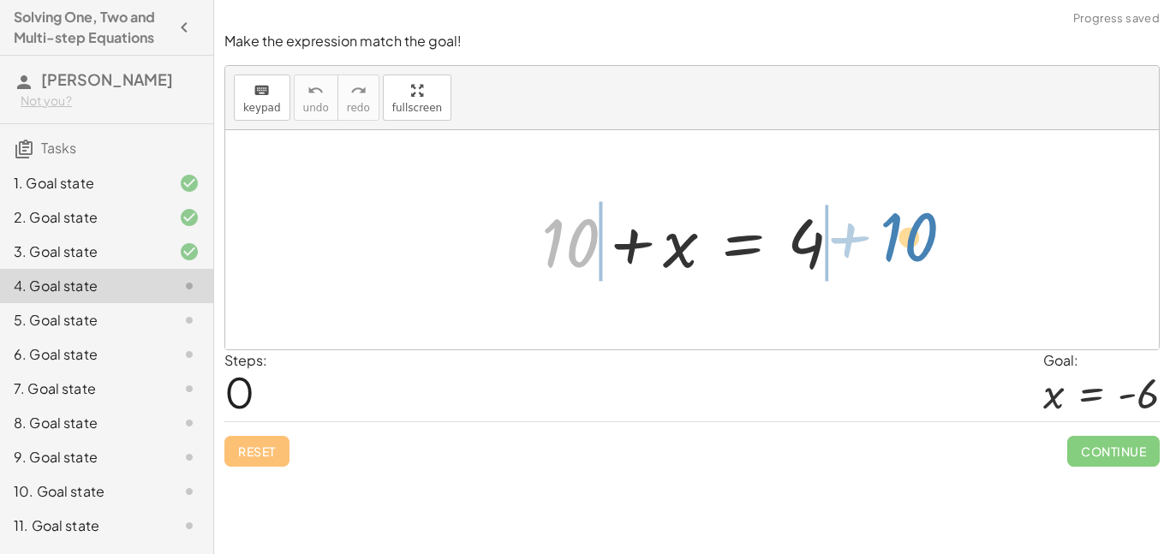
drag, startPoint x: 546, startPoint y: 235, endPoint x: 884, endPoint y: 229, distance: 337.4
click at [884, 229] on div "+ 10 + 10 + x = 4" at bounding box center [691, 239] width 933 height 219
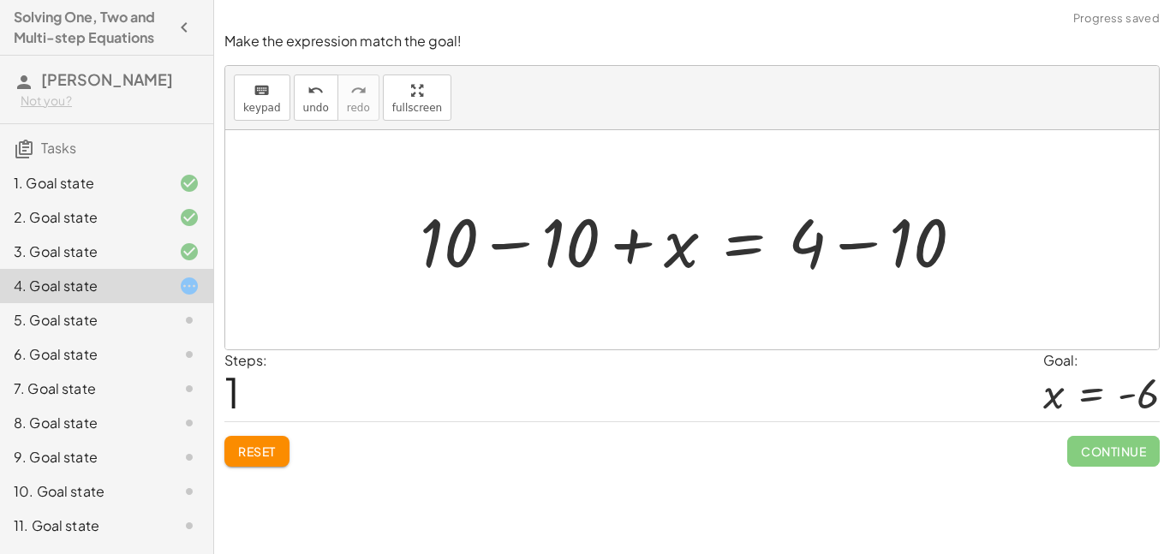
click at [800, 240] on div at bounding box center [698, 240] width 575 height 88
click at [844, 250] on div at bounding box center [698, 240] width 575 height 88
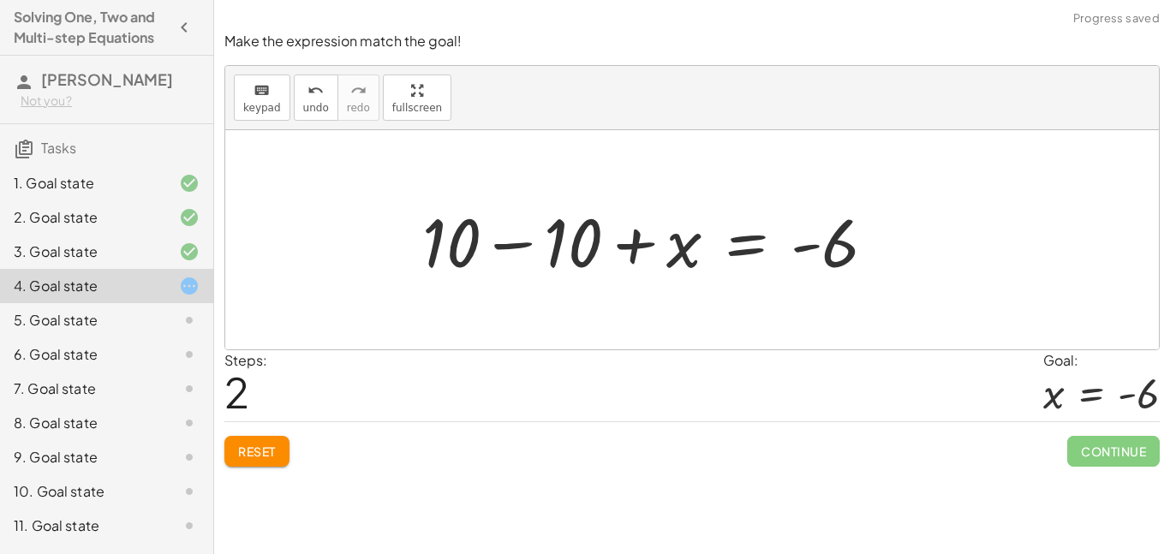
click at [665, 237] on div at bounding box center [656, 240] width 485 height 88
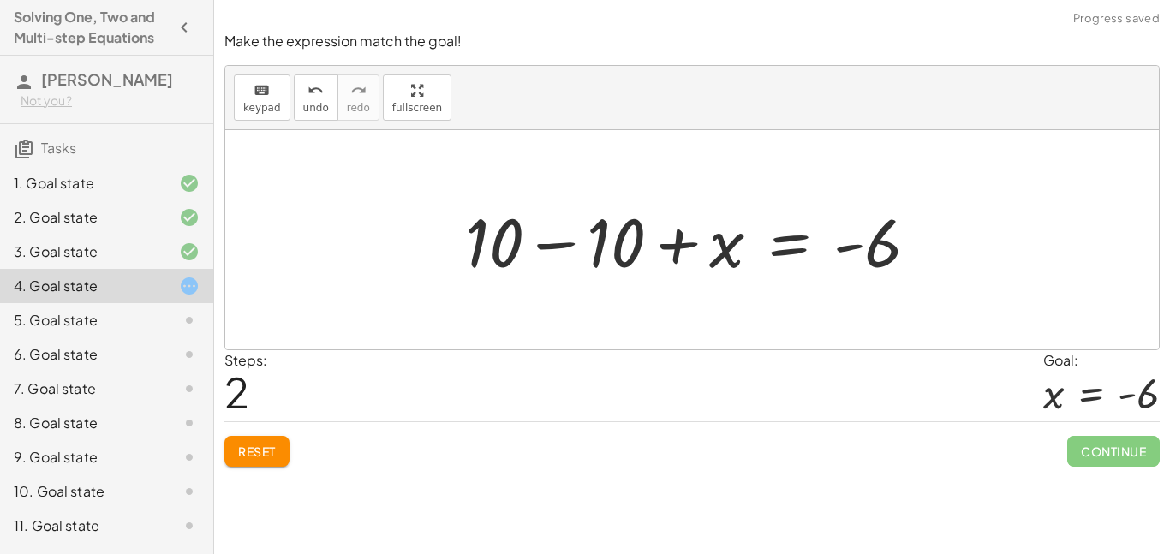
click at [628, 235] on div at bounding box center [698, 240] width 485 height 88
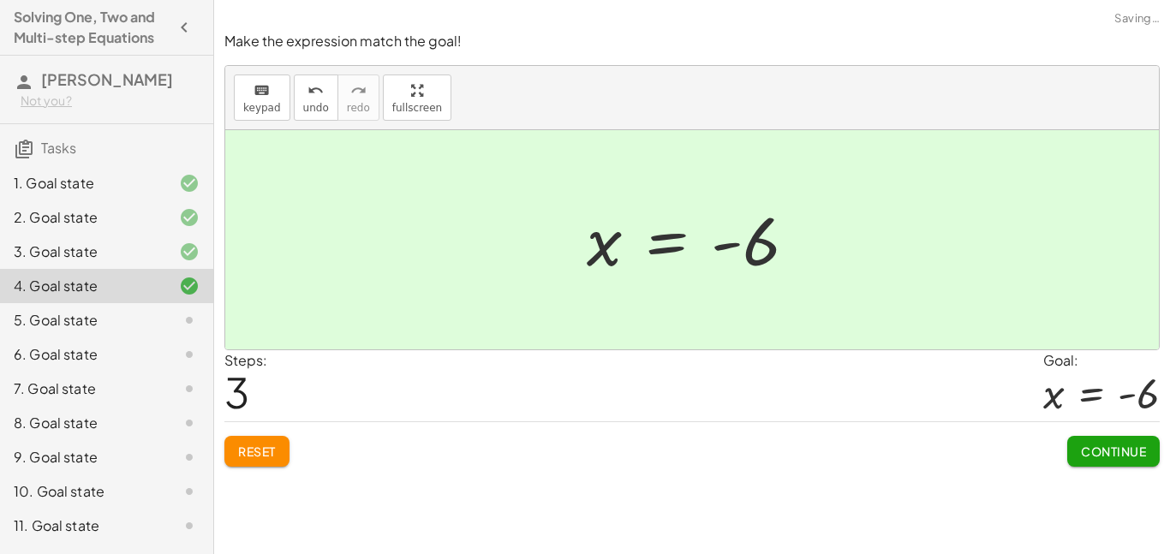
click at [1140, 462] on button "Continue" at bounding box center [1113, 451] width 92 height 31
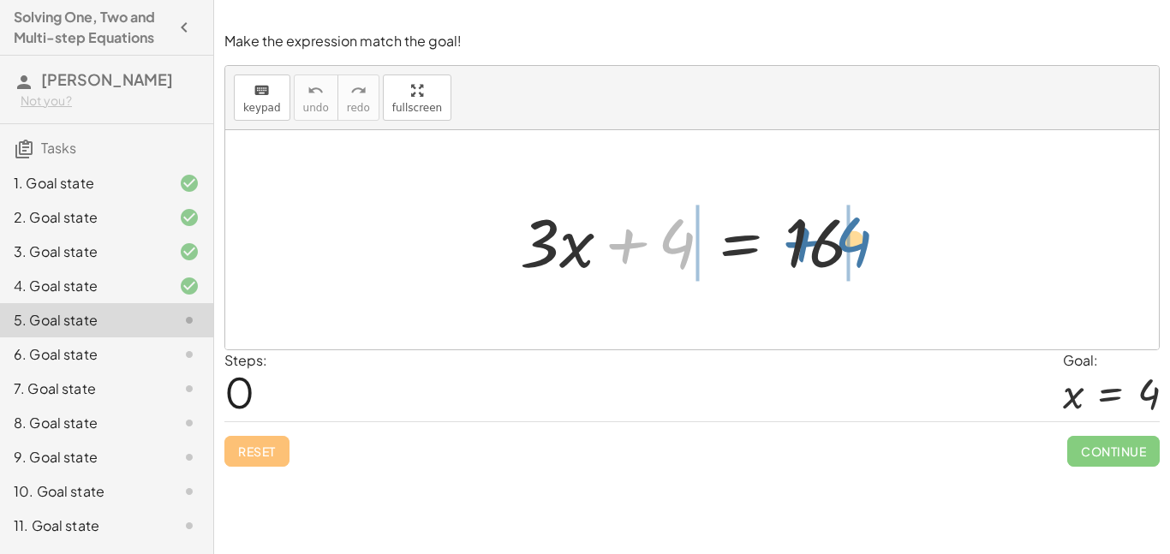
drag, startPoint x: 669, startPoint y: 248, endPoint x: 847, endPoint y: 247, distance: 178.1
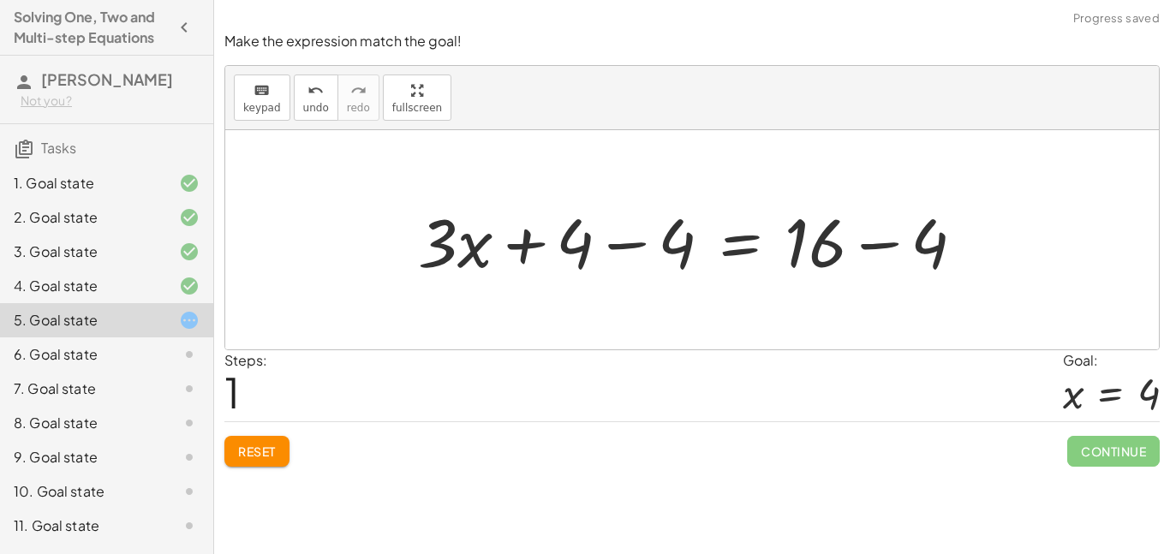
click at [868, 229] on div at bounding box center [697, 240] width 577 height 88
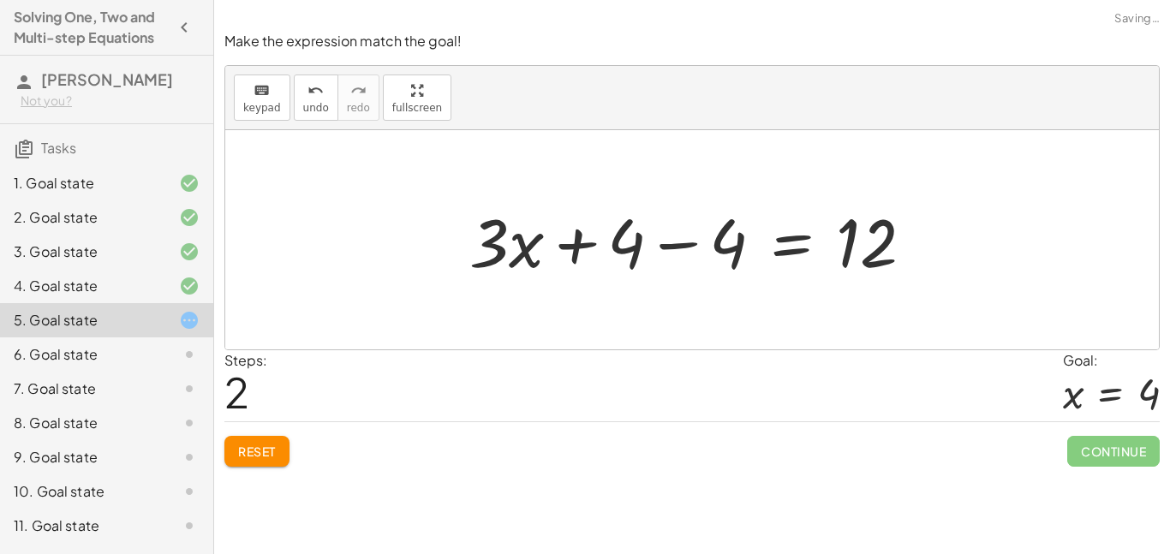
click at [620, 224] on div at bounding box center [698, 240] width 475 height 88
click at [643, 235] on div at bounding box center [698, 240] width 475 height 88
click at [678, 253] on div at bounding box center [698, 240] width 475 height 88
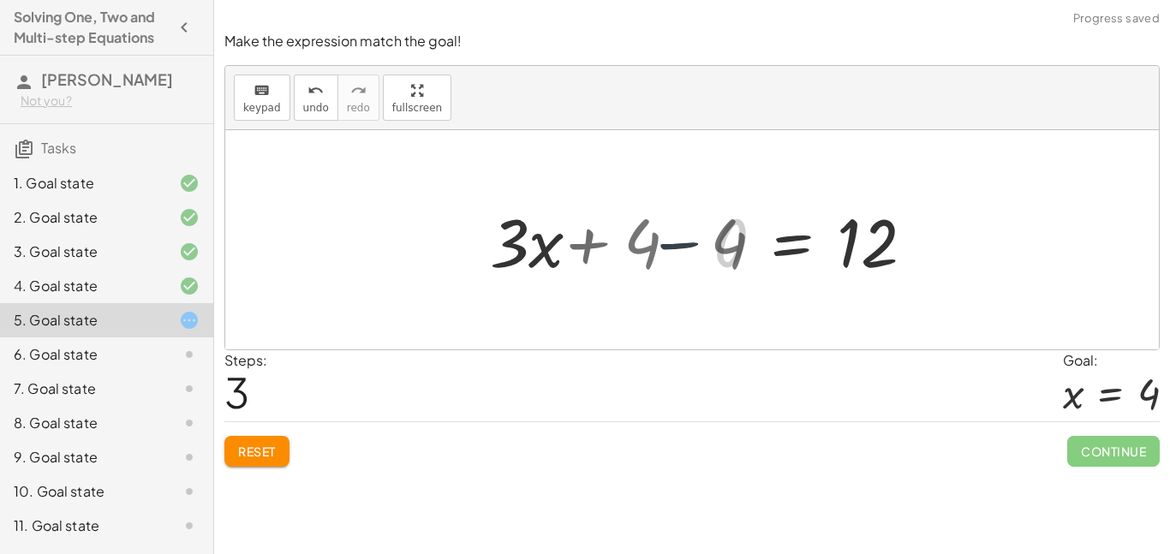
click at [678, 253] on div at bounding box center [799, 240] width 271 height 88
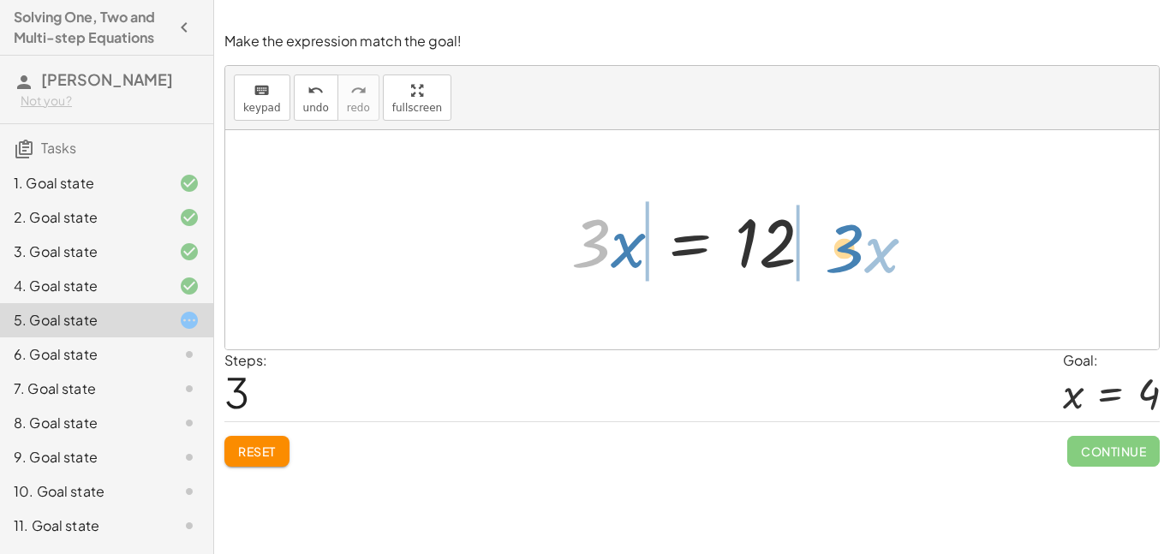
drag, startPoint x: 591, startPoint y: 241, endPoint x: 845, endPoint y: 247, distance: 254.4
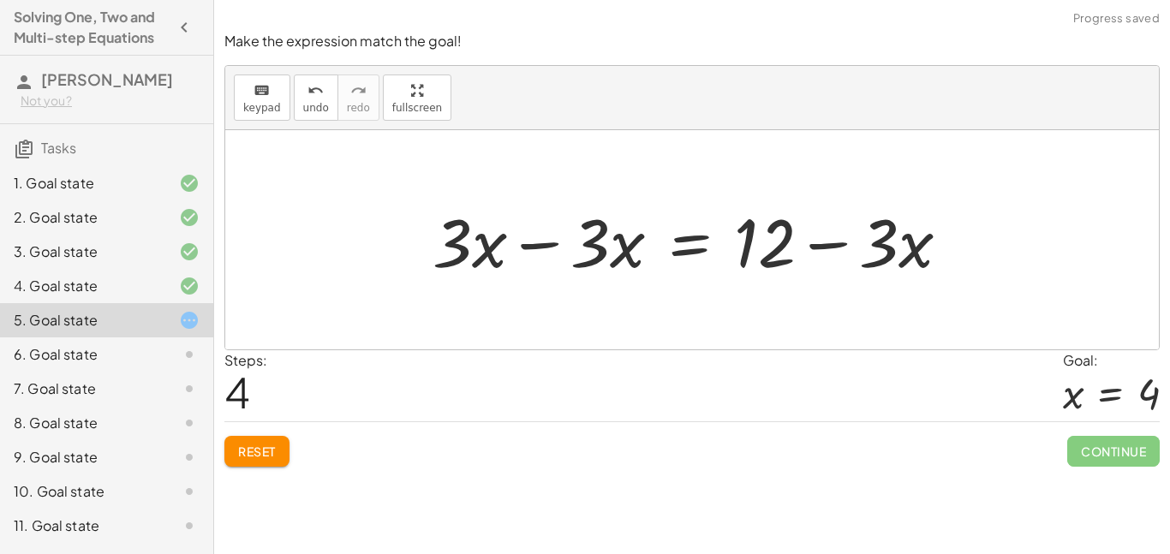
click at [582, 235] on div at bounding box center [698, 240] width 548 height 88
click at [750, 251] on div at bounding box center [698, 240] width 548 height 88
click at [805, 249] on div at bounding box center [698, 240] width 548 height 88
click at [317, 104] on span "undo" at bounding box center [316, 108] width 26 height 12
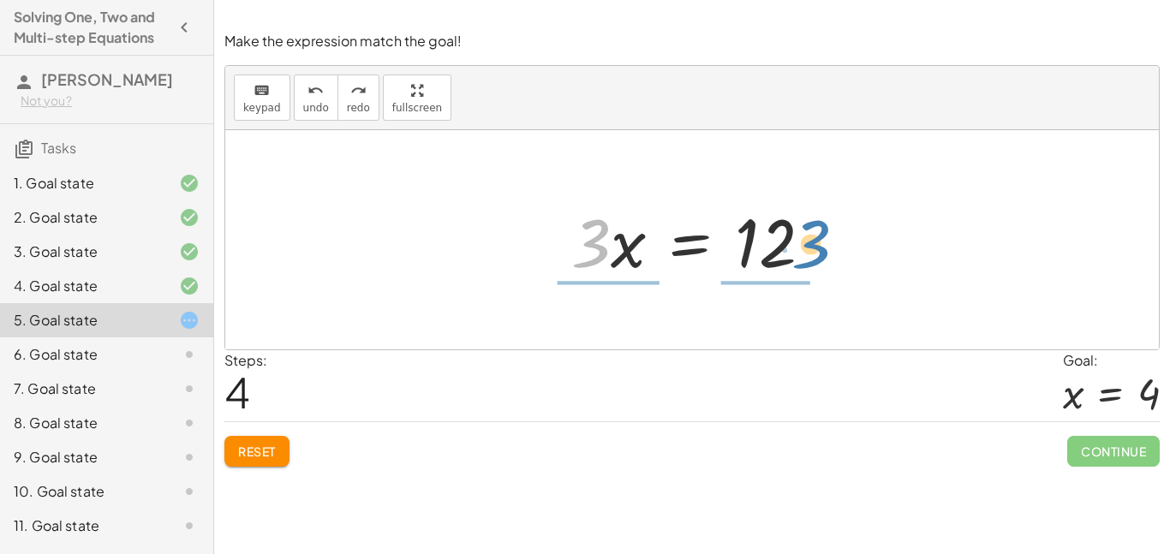
drag, startPoint x: 595, startPoint y: 256, endPoint x: 814, endPoint y: 257, distance: 219.2
click at [814, 257] on div at bounding box center [698, 240] width 271 height 88
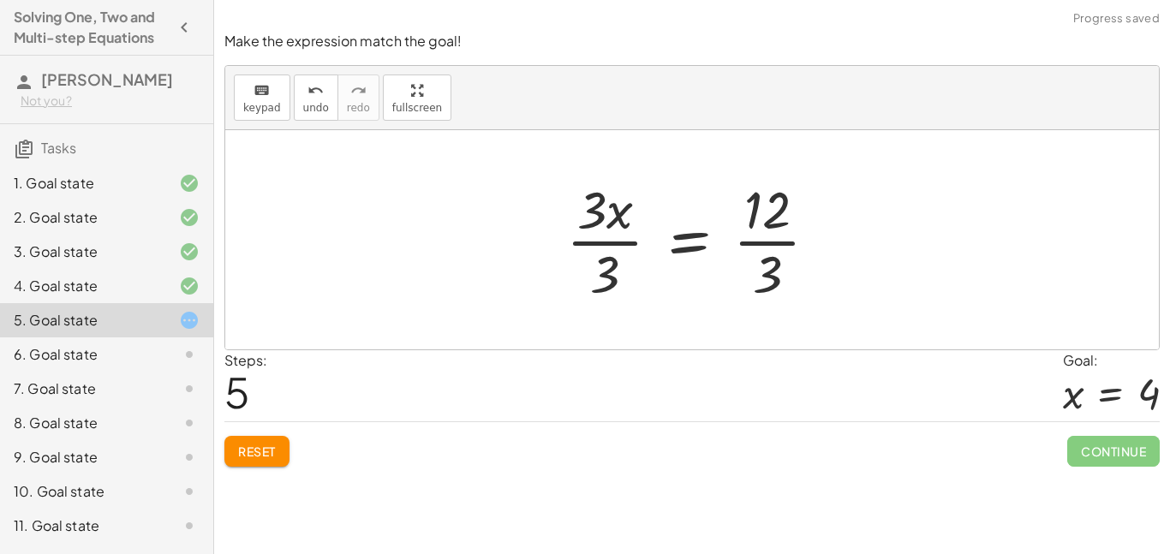
click at [615, 234] on div at bounding box center [698, 240] width 283 height 132
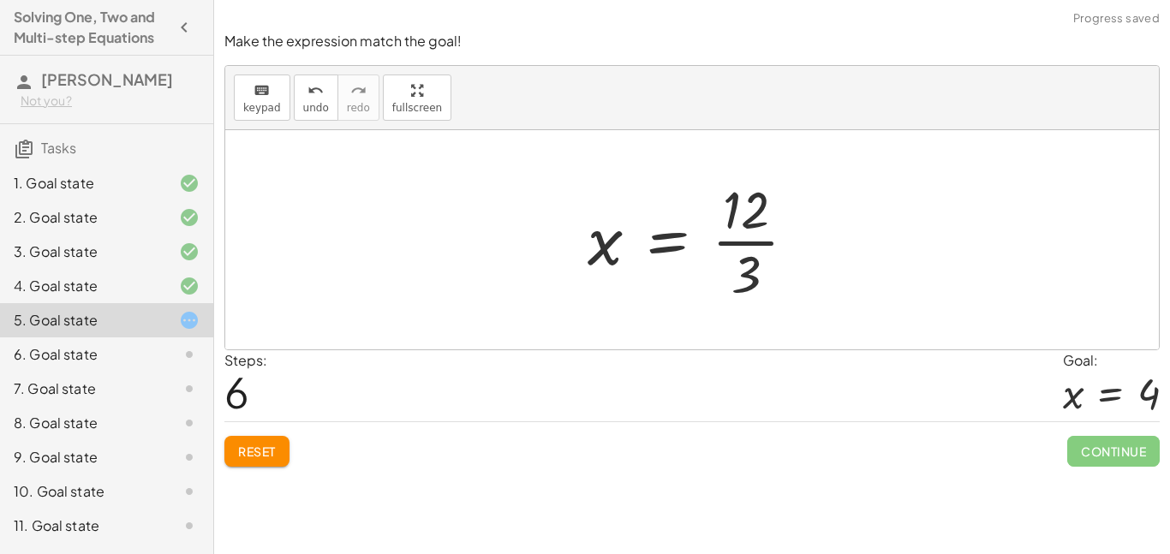
click at [774, 250] on div at bounding box center [699, 240] width 240 height 132
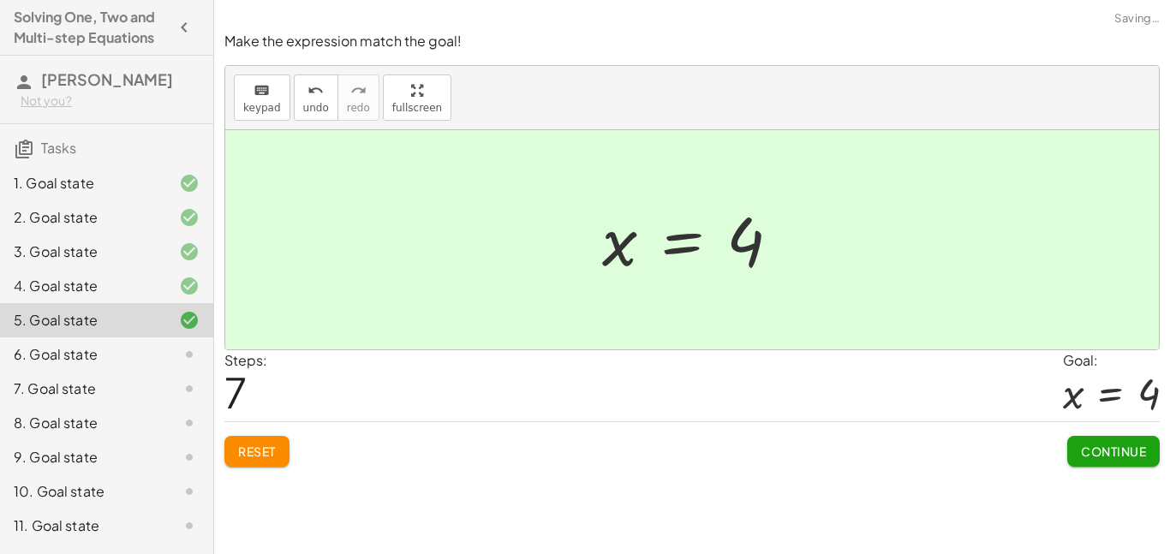
click at [1144, 449] on span "Continue" at bounding box center [1113, 451] width 65 height 15
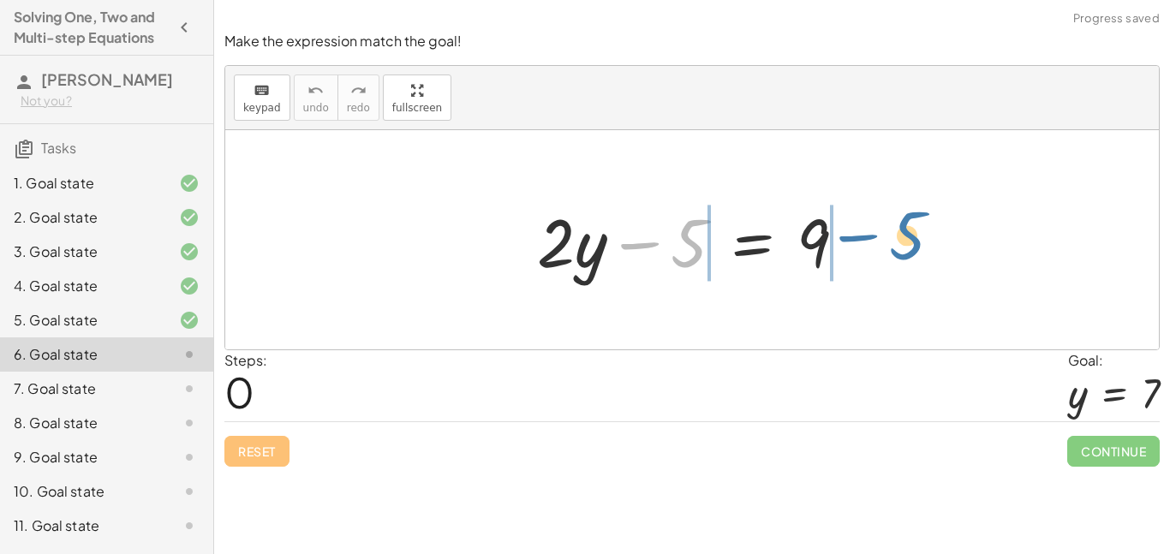
drag, startPoint x: 671, startPoint y: 244, endPoint x: 890, endPoint y: 236, distance: 219.3
click at [890, 236] on div "− 5 + · 2 · y − 5 = 9" at bounding box center [691, 239] width 933 height 219
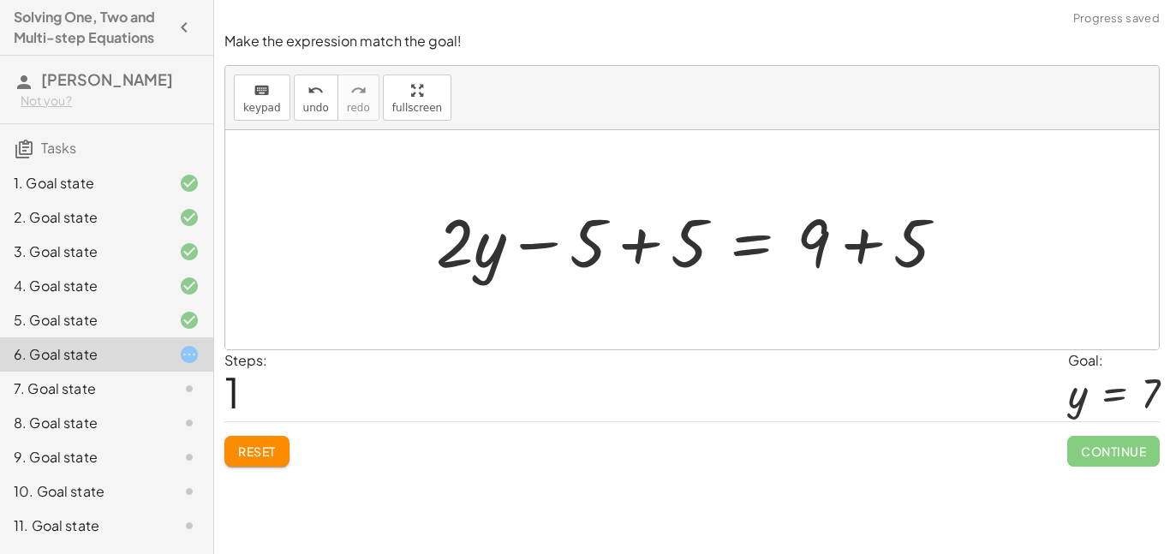
click at [831, 230] on div at bounding box center [697, 240] width 541 height 88
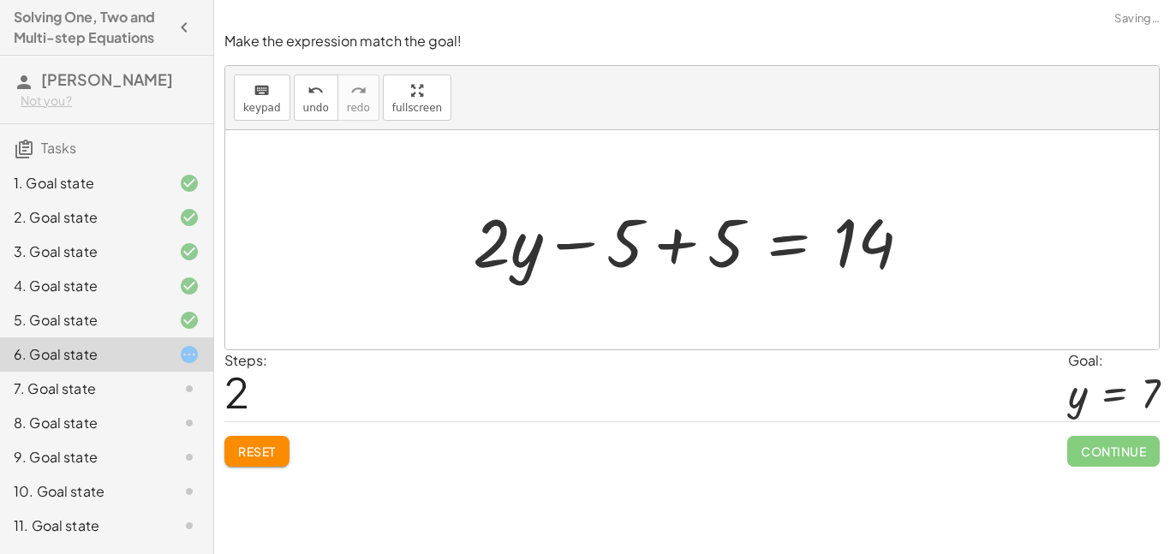
click at [664, 249] on div at bounding box center [698, 240] width 468 height 88
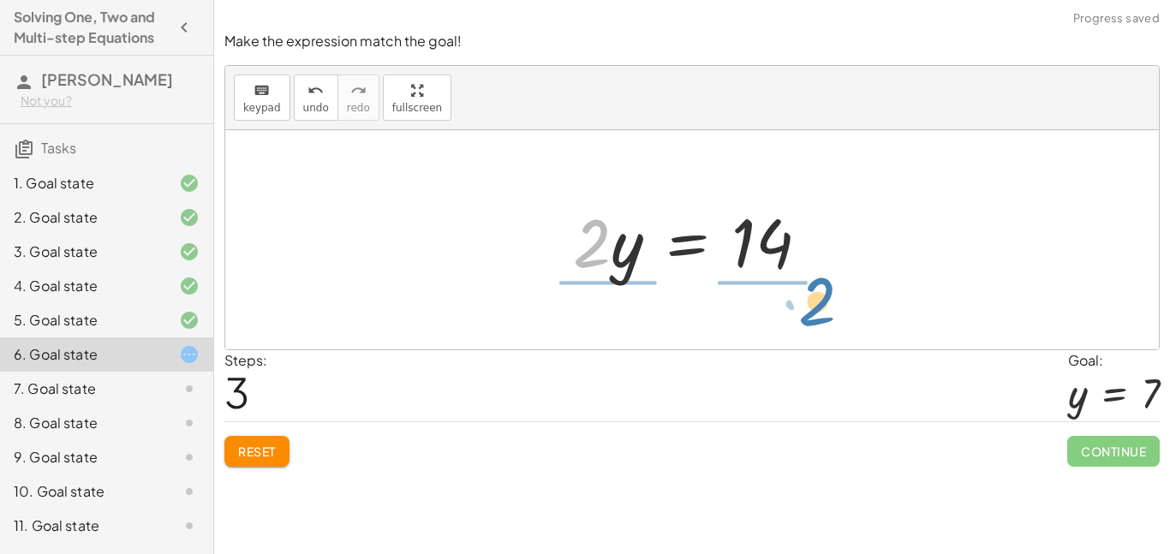
drag, startPoint x: 604, startPoint y: 248, endPoint x: 828, endPoint y: 307, distance: 232.0
click at [828, 307] on div "+ · 2 · y − 5 = 9 + · 2 · y − 5 + 5 = + 9 + 5 + · 2 · y − 5 + 5 = 14 + · 2 · y …" at bounding box center [691, 239] width 933 height 219
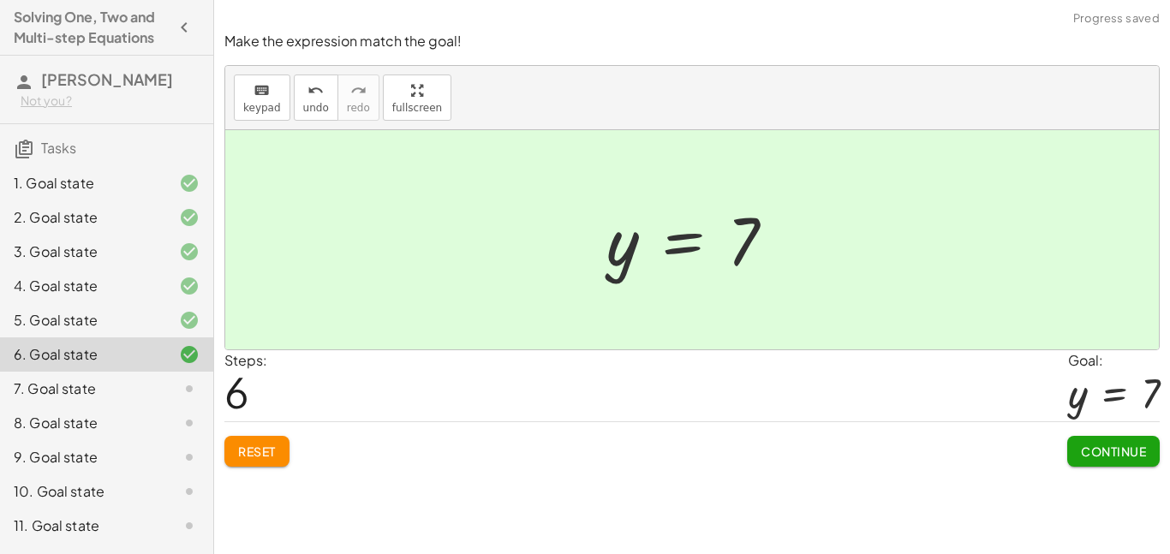
click at [1108, 445] on span "Continue" at bounding box center [1113, 451] width 65 height 15
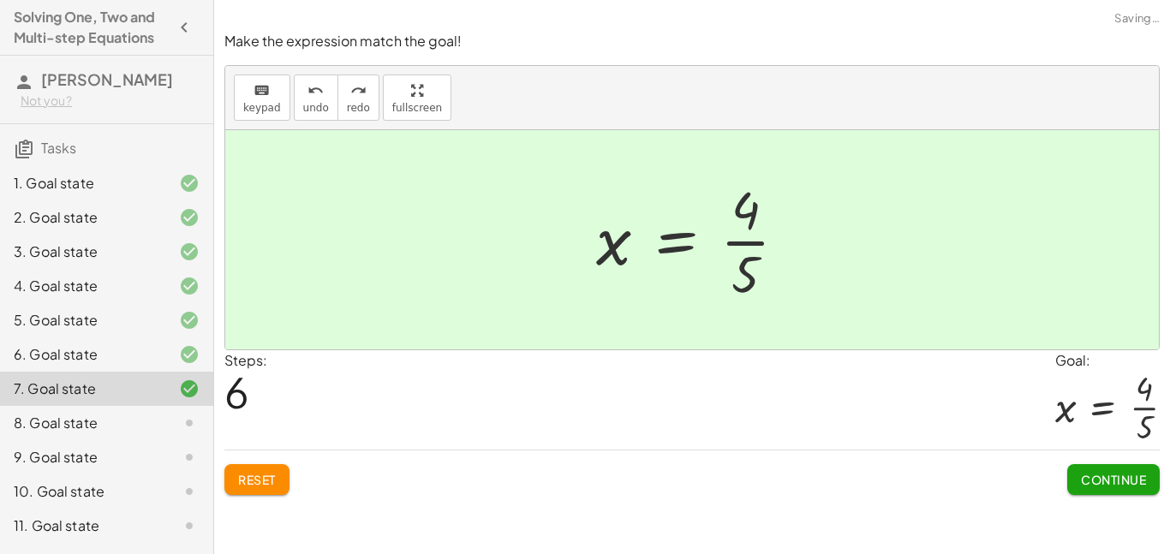
click at [1150, 472] on button "Continue" at bounding box center [1113, 479] width 92 height 31
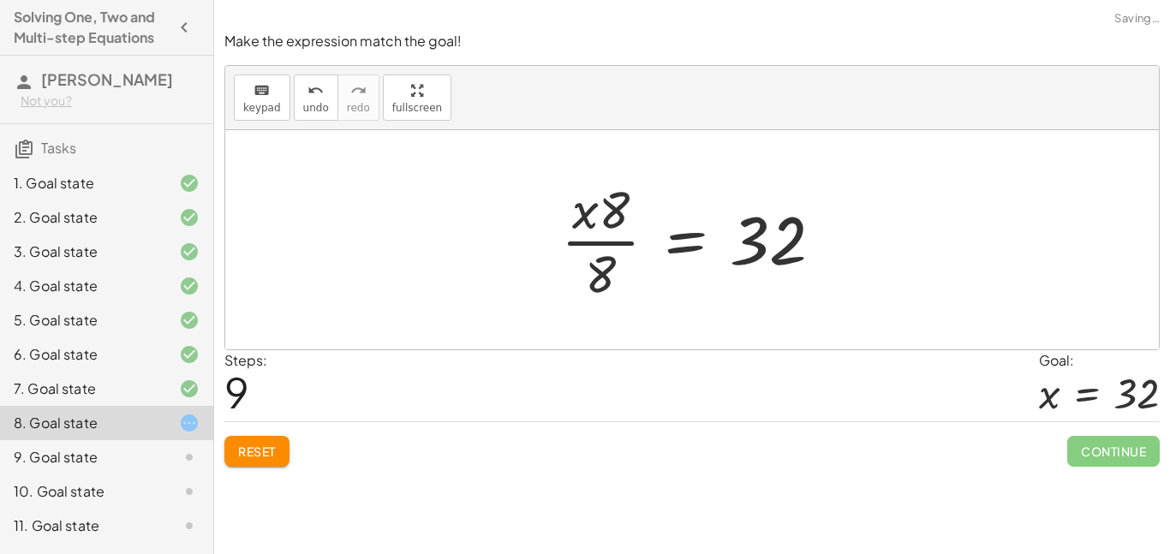
click at [618, 226] on div at bounding box center [698, 240] width 292 height 132
drag, startPoint x: 616, startPoint y: 214, endPoint x: 607, endPoint y: 270, distance: 56.4
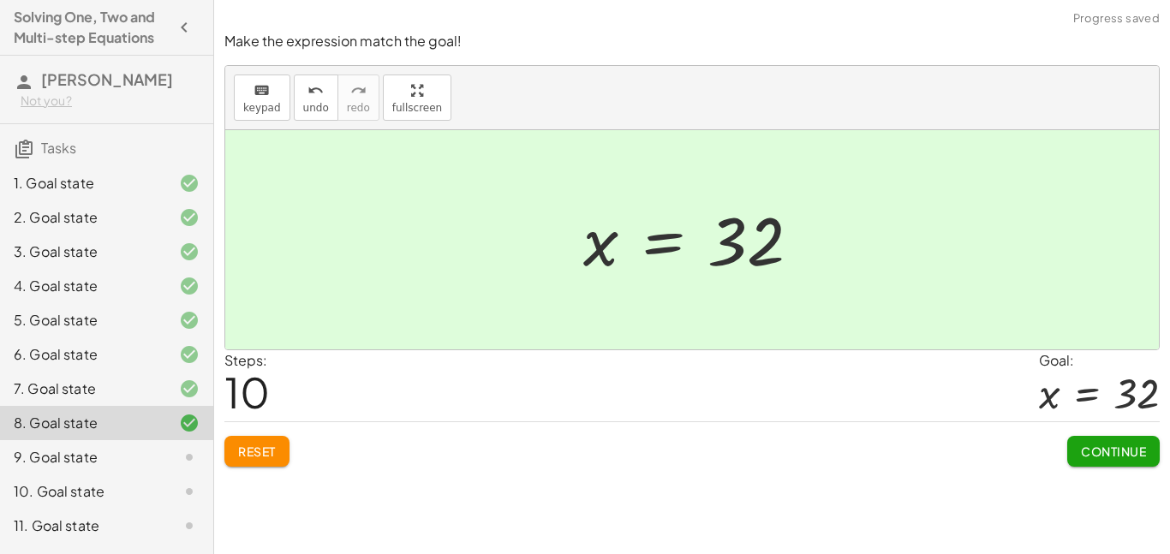
click at [1118, 450] on span "Continue" at bounding box center [1113, 451] width 65 height 15
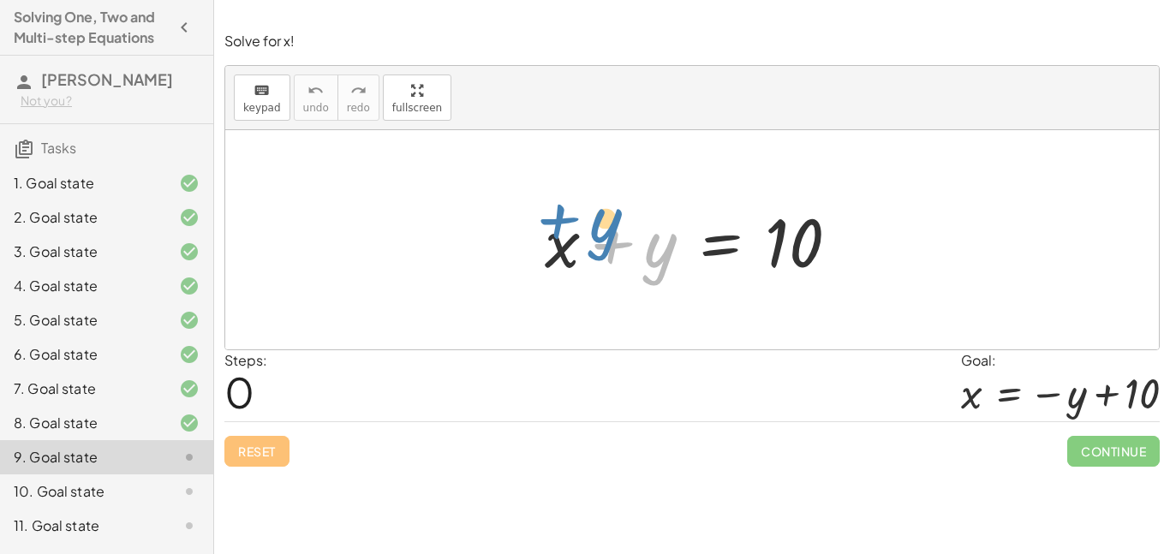
drag, startPoint x: 648, startPoint y: 271, endPoint x: 581, endPoint y: 251, distance: 70.7
click at [581, 251] on div at bounding box center [698, 240] width 325 height 88
drag, startPoint x: 661, startPoint y: 250, endPoint x: 696, endPoint y: 247, distance: 35.2
click at [696, 247] on div at bounding box center [698, 240] width 325 height 88
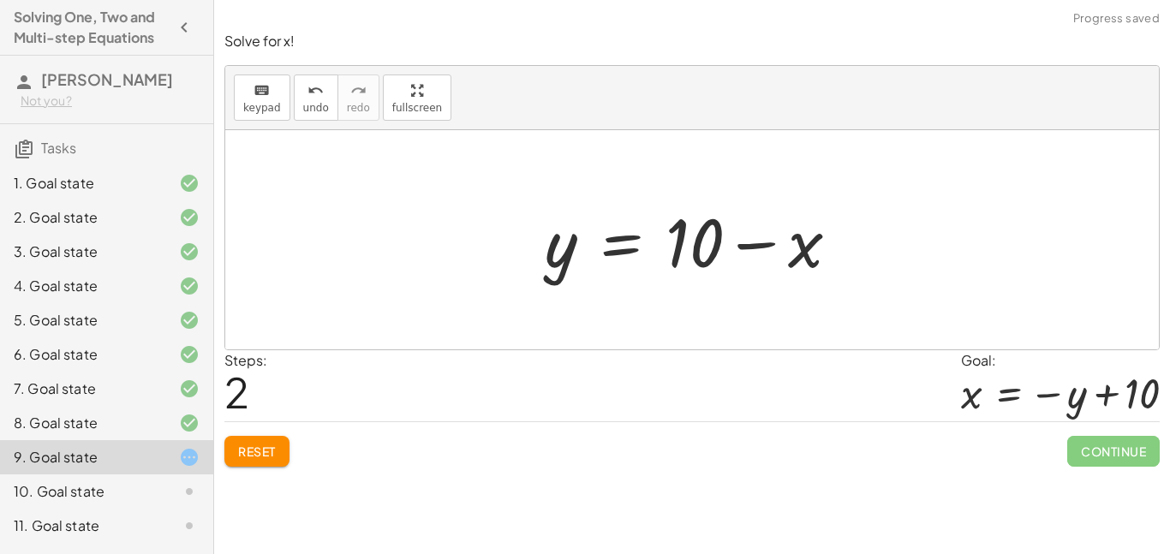
click at [260, 459] on button "Reset" at bounding box center [256, 451] width 65 height 31
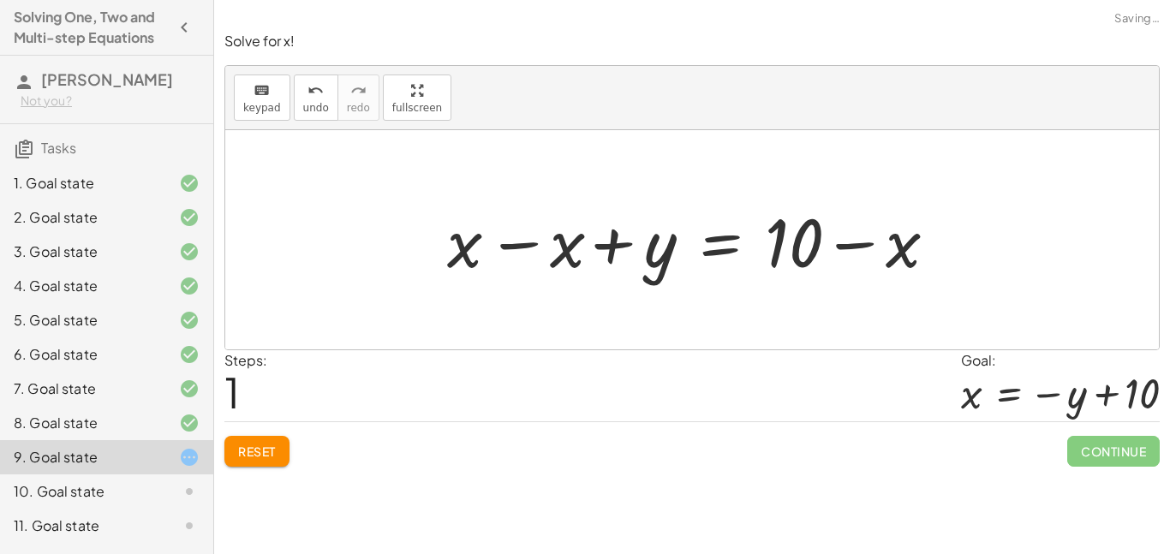
scroll to position [3, 0]
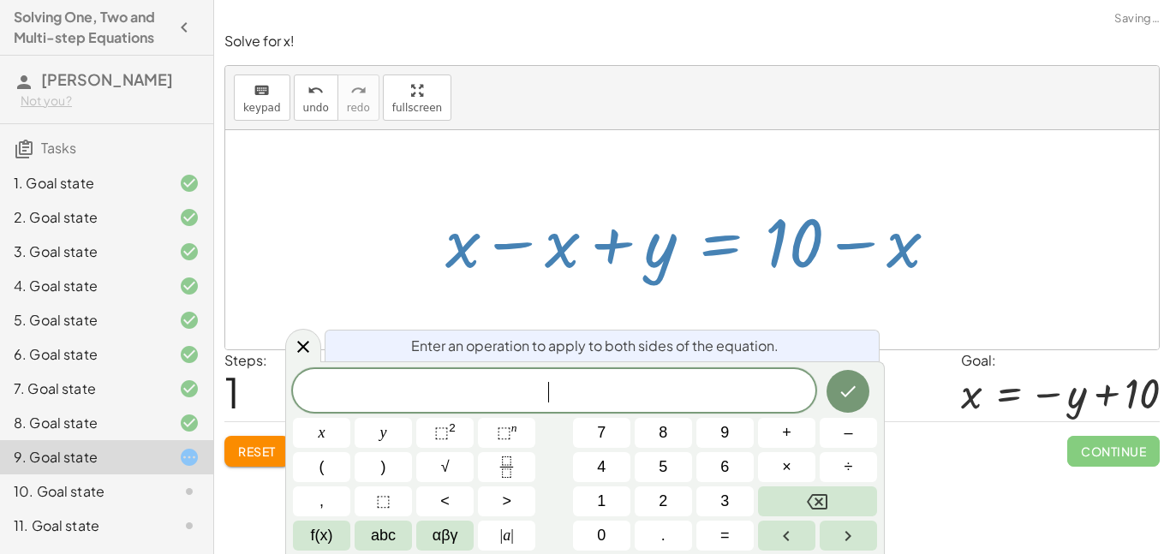
click at [917, 377] on div "Steps: 1 Goal: x = − y + 10" at bounding box center [691, 385] width 935 height 71
click at [830, 491] on button "Backspace" at bounding box center [817, 501] width 119 height 30
click at [308, 360] on div at bounding box center [303, 345] width 36 height 33
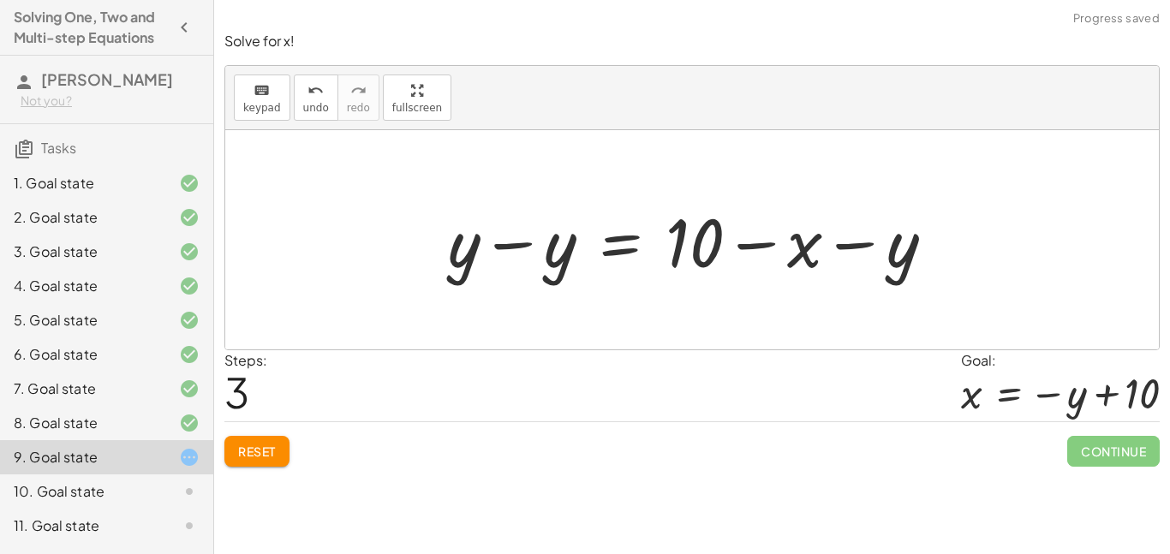
scroll to position [3, 0]
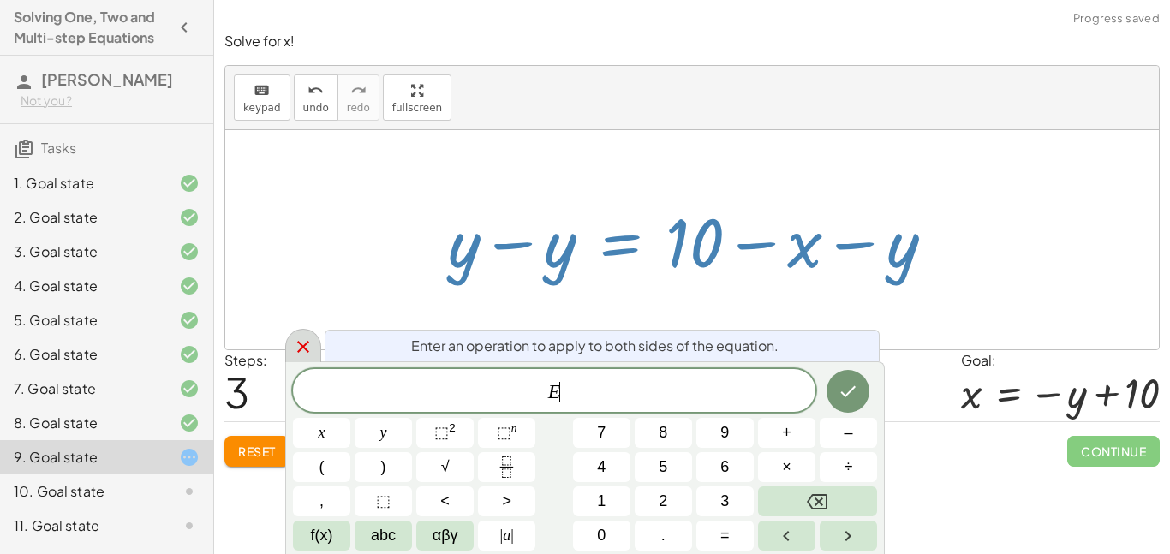
click at [300, 352] on icon at bounding box center [303, 346] width 21 height 21
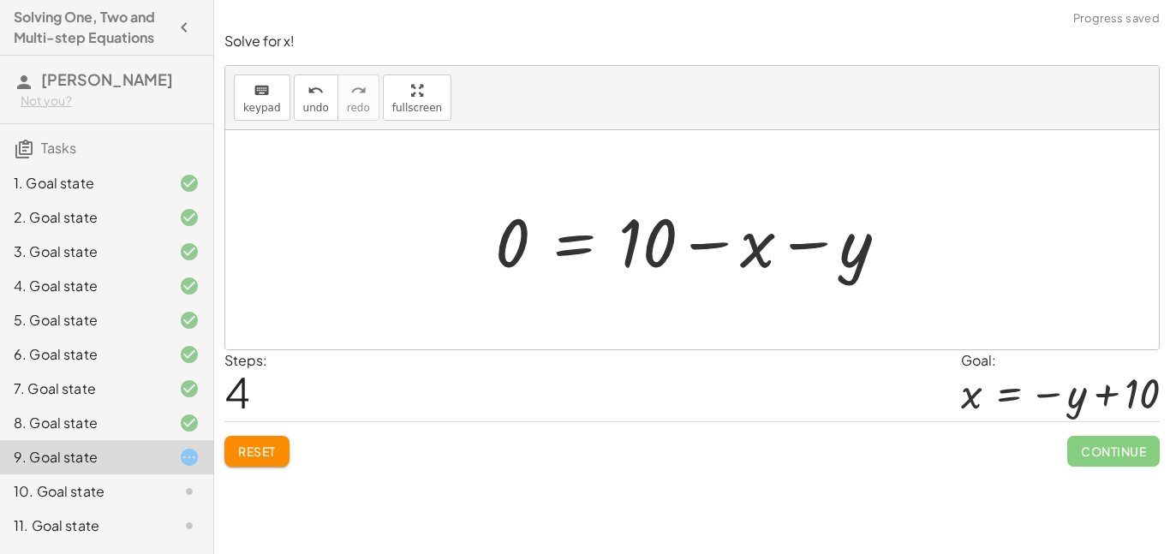
click at [228, 454] on button "Reset" at bounding box center [256, 451] width 65 height 31
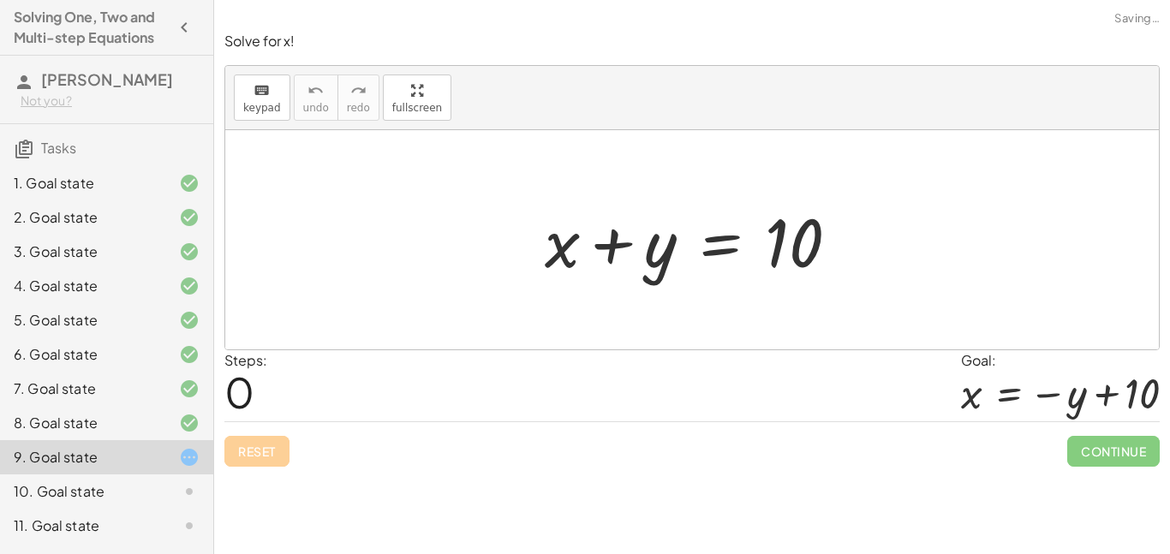
click at [233, 458] on div "Reset Continue" at bounding box center [691, 443] width 935 height 45
click at [238, 460] on div "Reset Continue" at bounding box center [691, 443] width 935 height 45
click at [241, 464] on div "Reset Continue" at bounding box center [691, 443] width 935 height 45
click at [242, 463] on div "Reset Continue" at bounding box center [691, 443] width 935 height 45
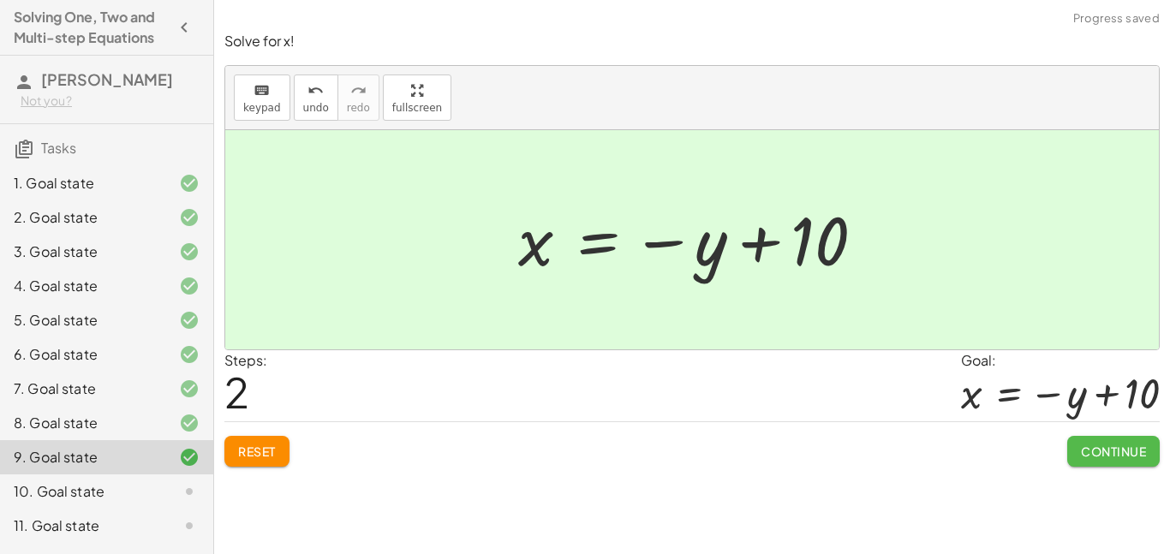
click at [1106, 462] on button "Continue" at bounding box center [1113, 451] width 92 height 31
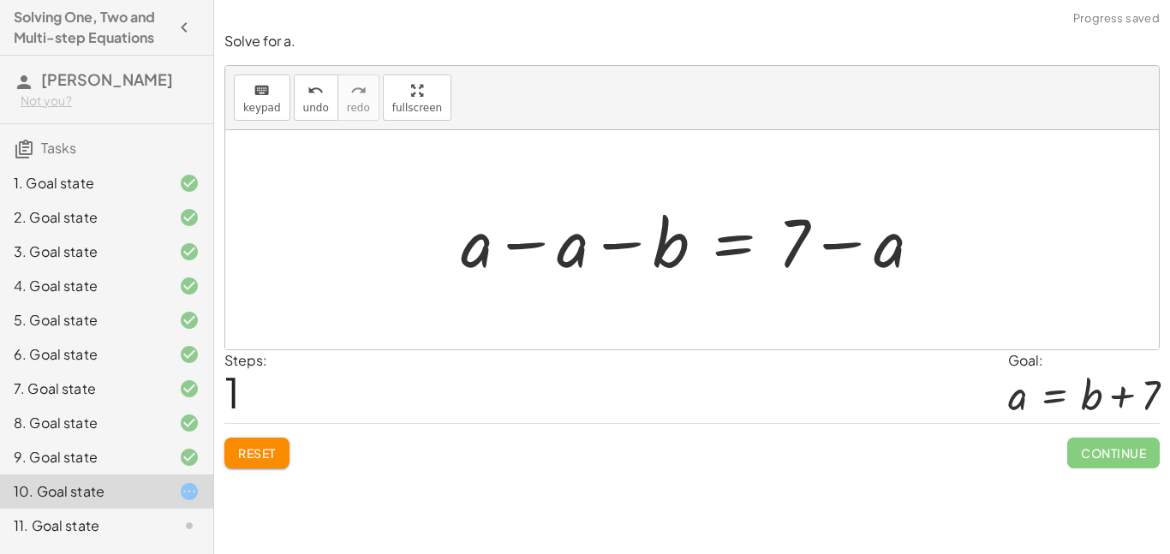
scroll to position [4, 0]
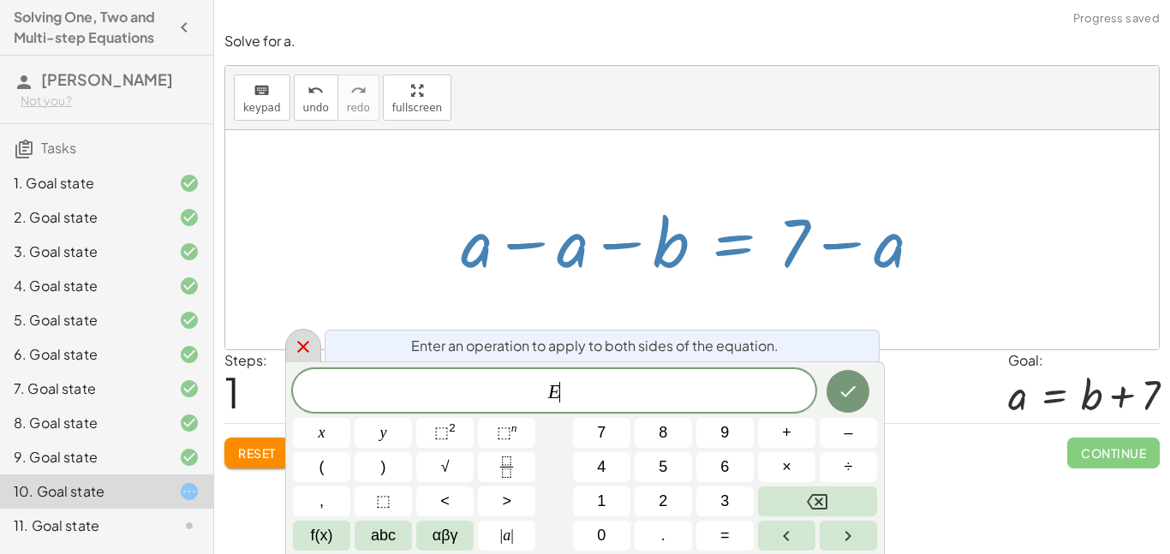
click at [306, 351] on icon at bounding box center [303, 346] width 21 height 21
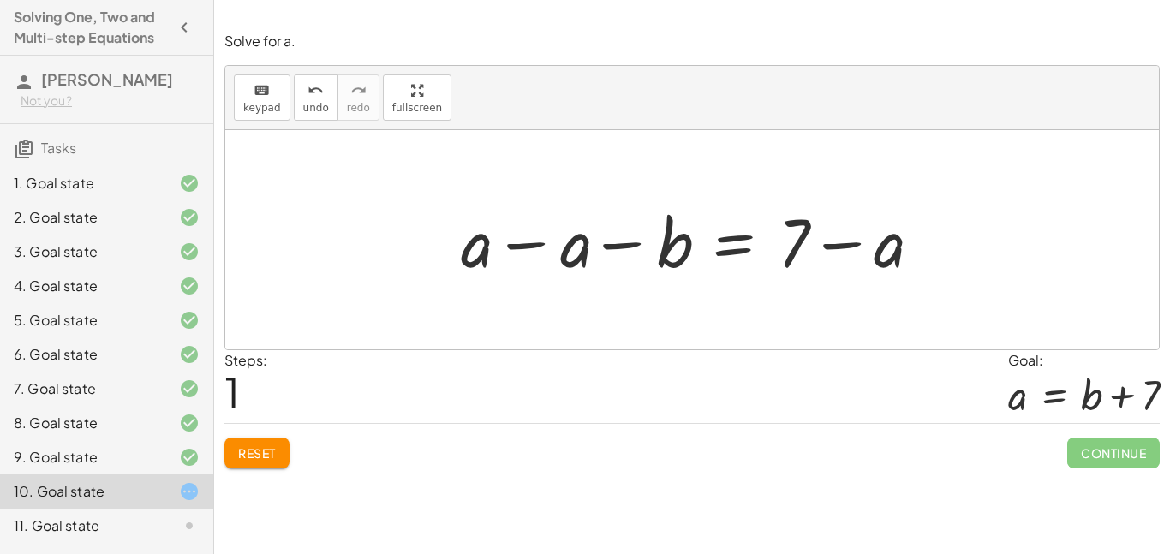
scroll to position [5, 0]
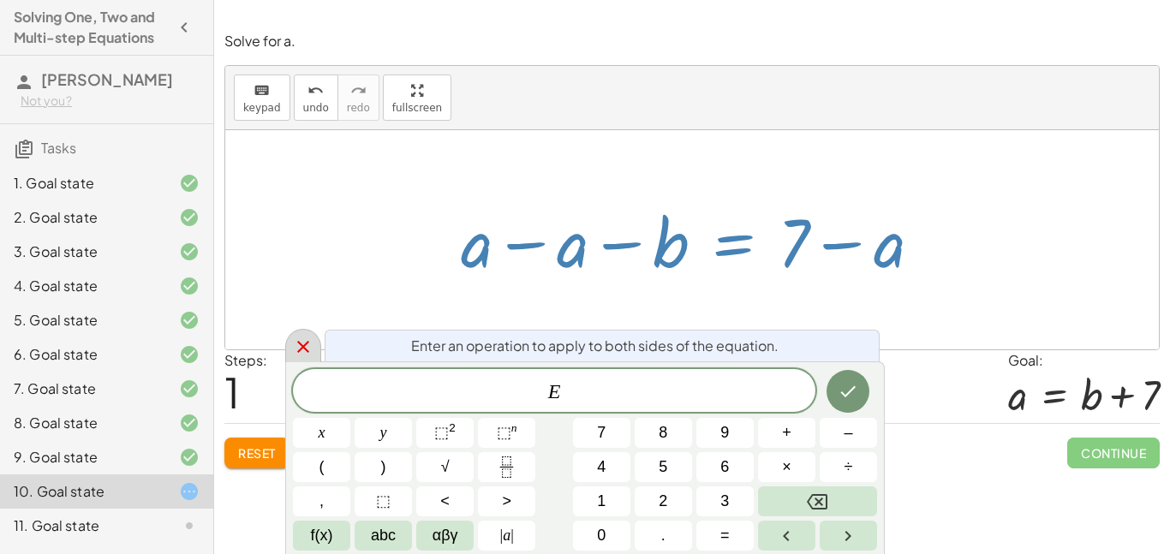
click at [300, 358] on div at bounding box center [303, 345] width 36 height 33
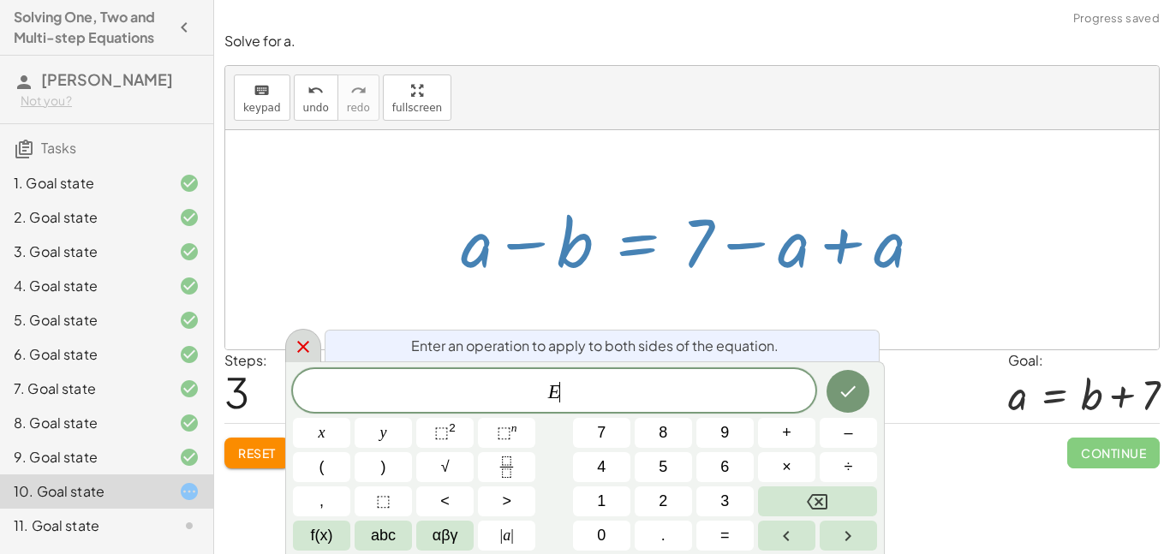
scroll to position [6, 0]
click at [294, 349] on icon at bounding box center [303, 346] width 21 height 21
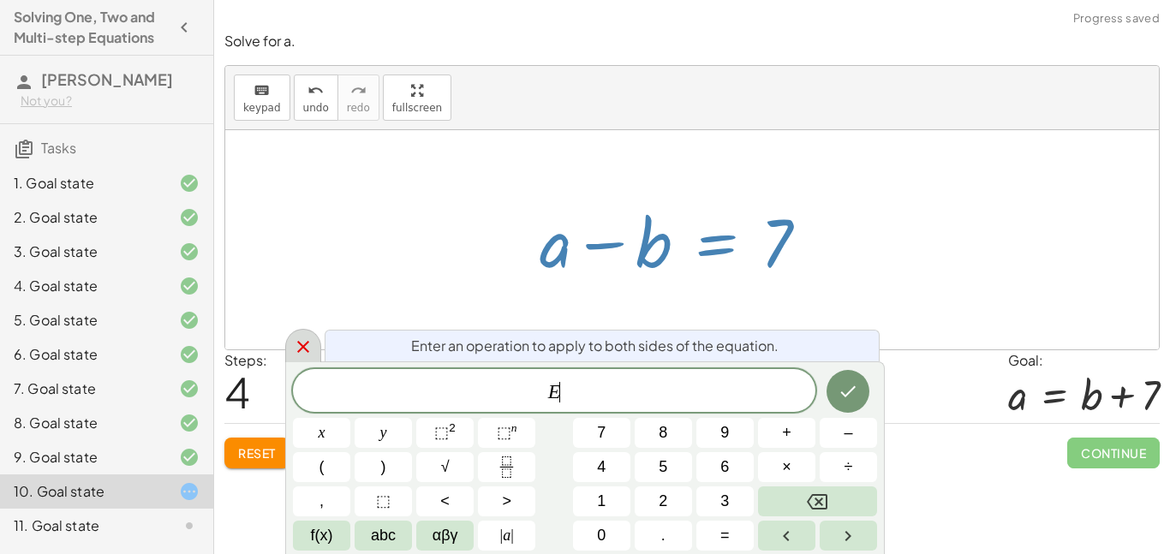
scroll to position [7, 0]
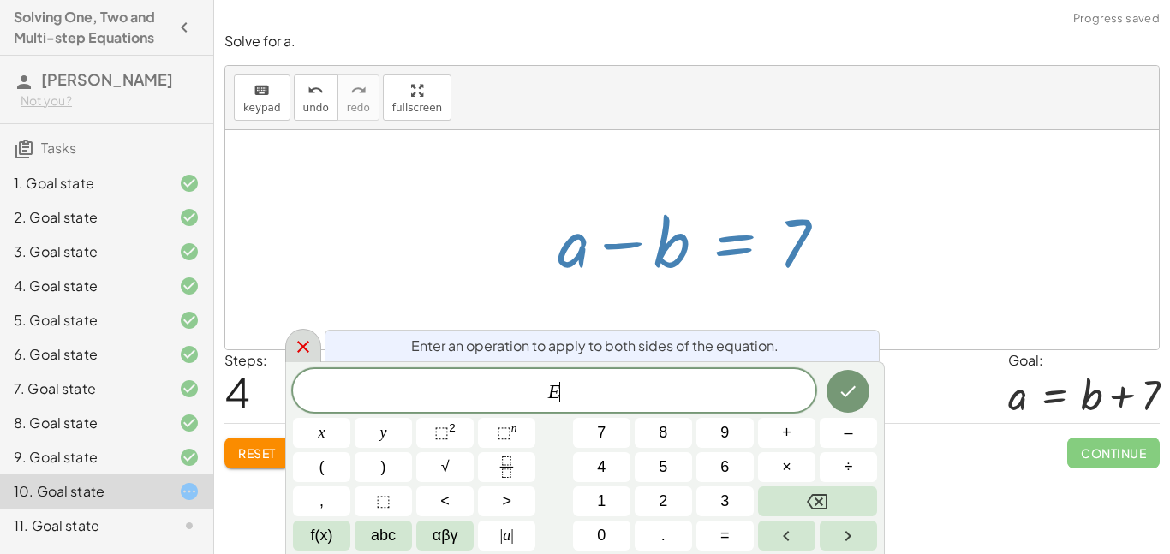
click at [297, 354] on icon at bounding box center [303, 346] width 21 height 21
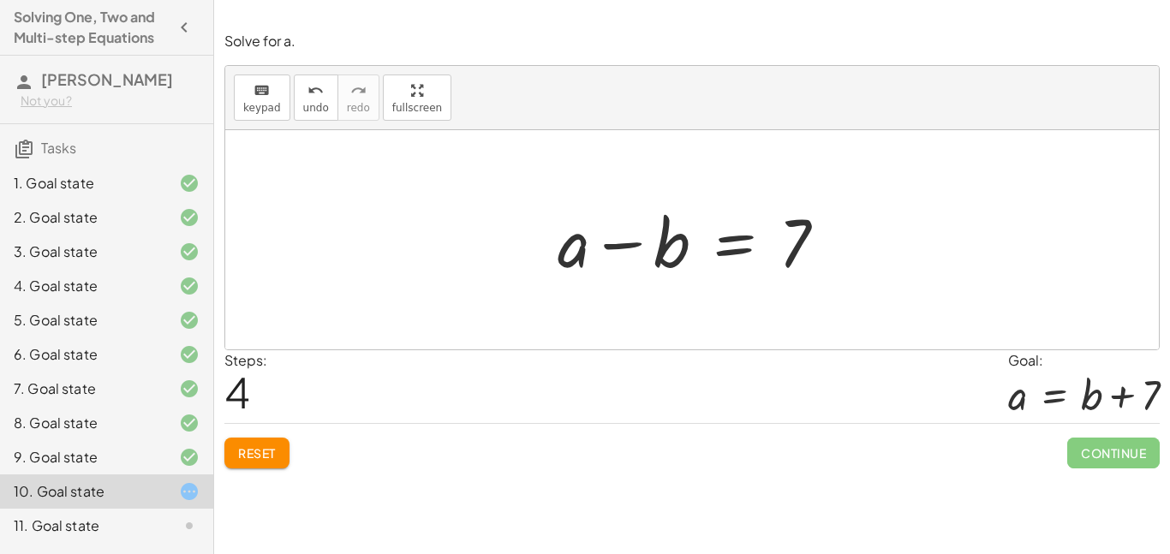
scroll to position [8, 0]
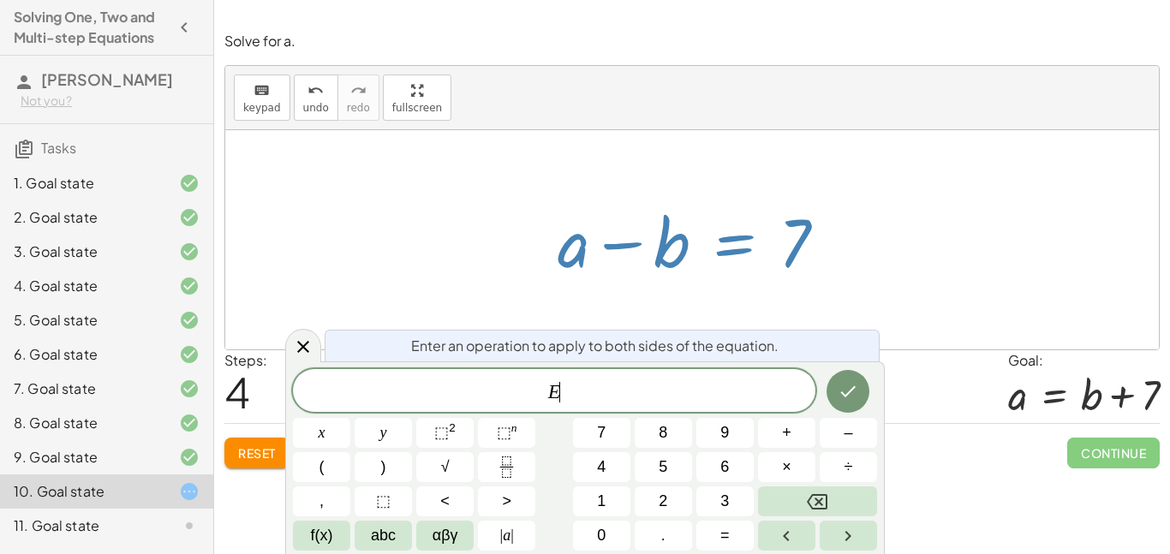
drag, startPoint x: 581, startPoint y: 268, endPoint x: 661, endPoint y: 258, distance: 81.1
click at [661, 258] on div at bounding box center [699, 240] width 300 height 88
click at [313, 354] on div at bounding box center [303, 345] width 36 height 33
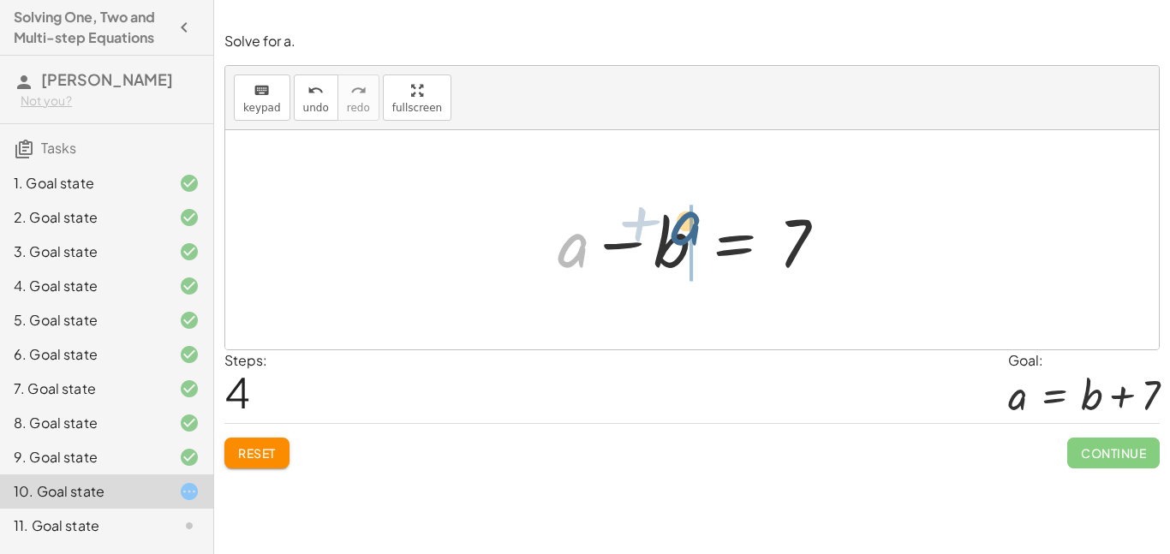
drag, startPoint x: 549, startPoint y: 274, endPoint x: 670, endPoint y: 252, distance: 123.6
click at [670, 252] on div at bounding box center [699, 240] width 300 height 88
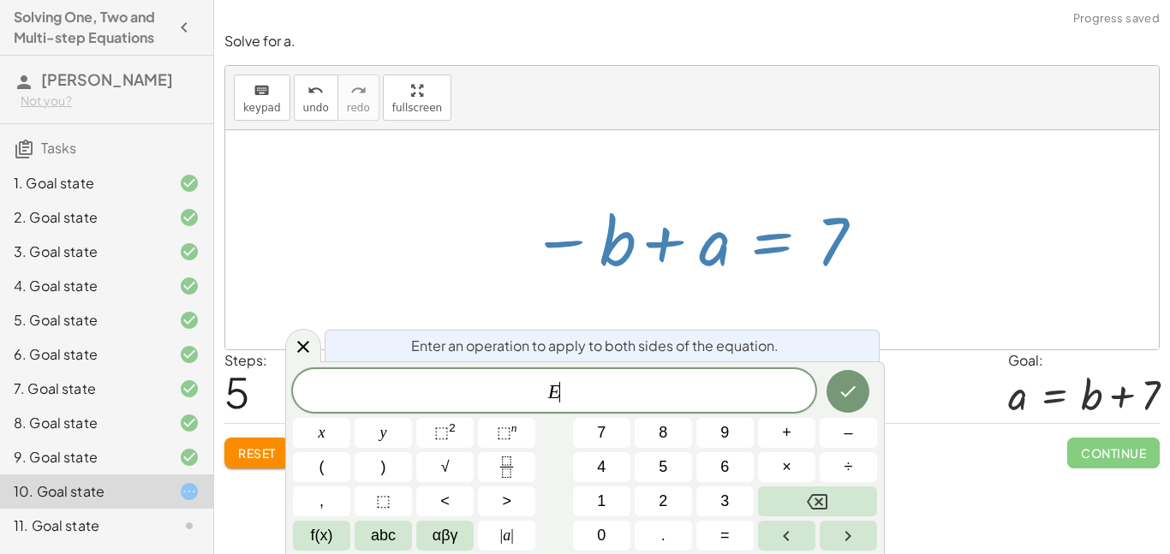
scroll to position [9, 0]
click at [307, 359] on div at bounding box center [303, 345] width 36 height 33
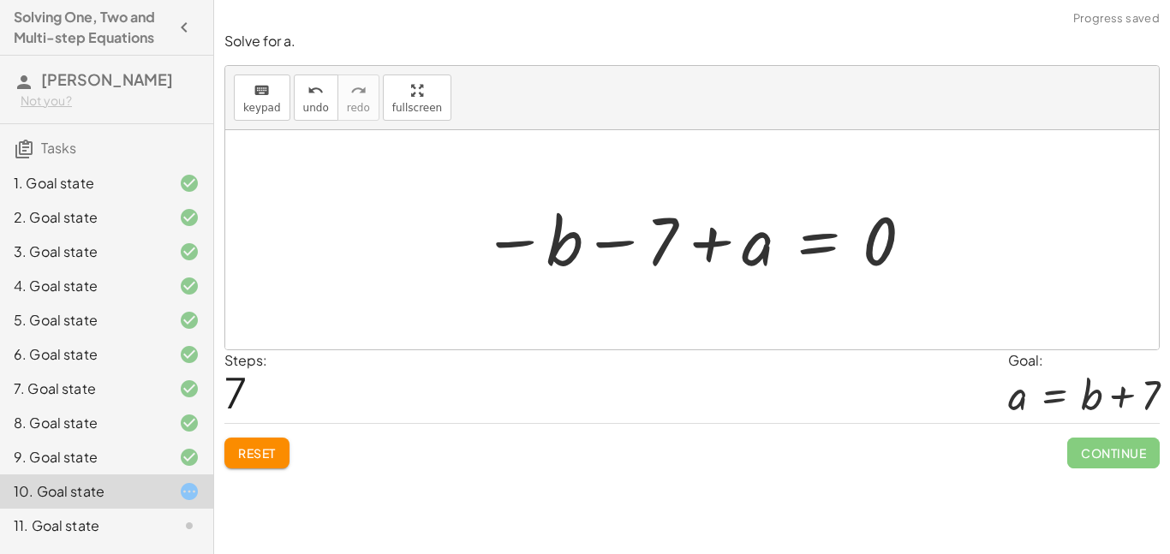
click at [262, 444] on button "Reset" at bounding box center [256, 453] width 65 height 31
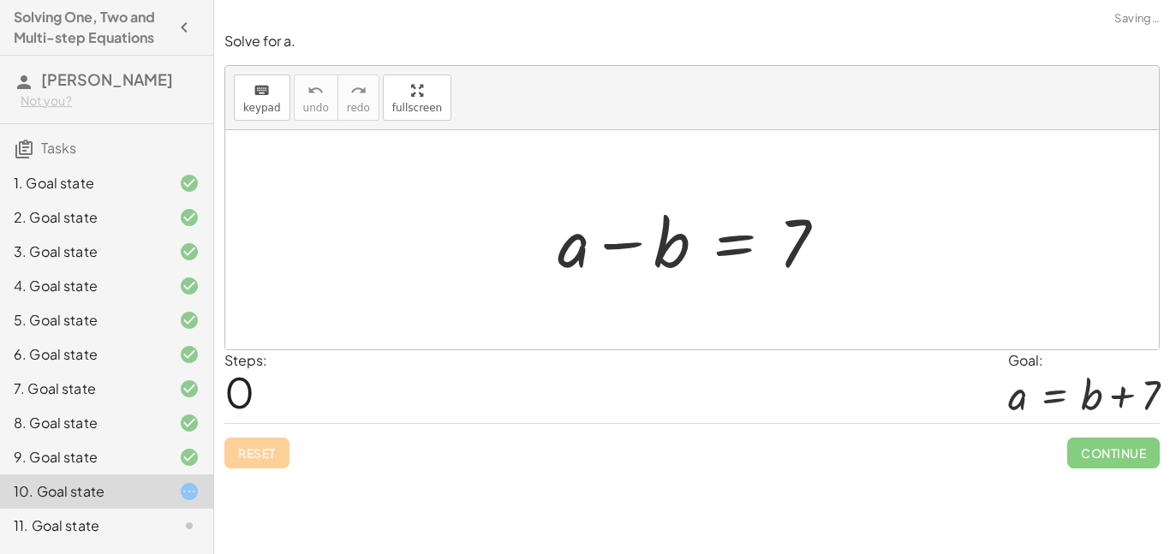
click at [265, 448] on div "Reset Continue" at bounding box center [691, 445] width 935 height 45
click at [265, 449] on div "Reset Continue" at bounding box center [691, 445] width 935 height 45
click at [263, 449] on div "Reset Continue" at bounding box center [691, 445] width 935 height 45
click at [261, 448] on div "Reset Continue" at bounding box center [691, 445] width 935 height 45
click at [259, 447] on div "Reset Continue" at bounding box center [691, 445] width 935 height 45
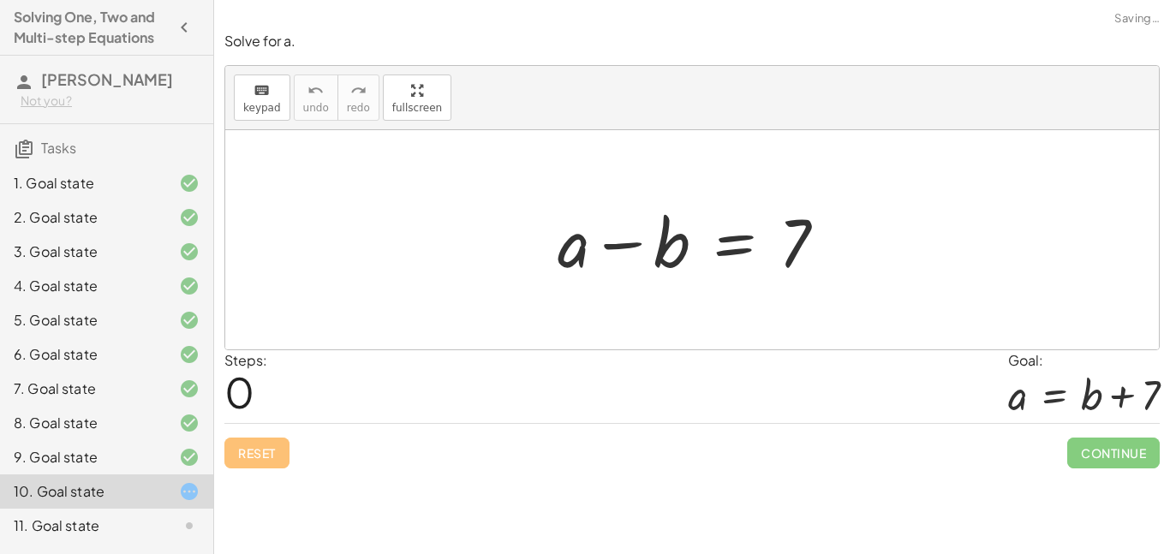
click at [250, 456] on div "Reset Continue" at bounding box center [691, 445] width 935 height 45
click at [246, 450] on div "Reset Continue" at bounding box center [691, 445] width 935 height 45
click at [243, 441] on div "Reset Continue" at bounding box center [691, 445] width 935 height 45
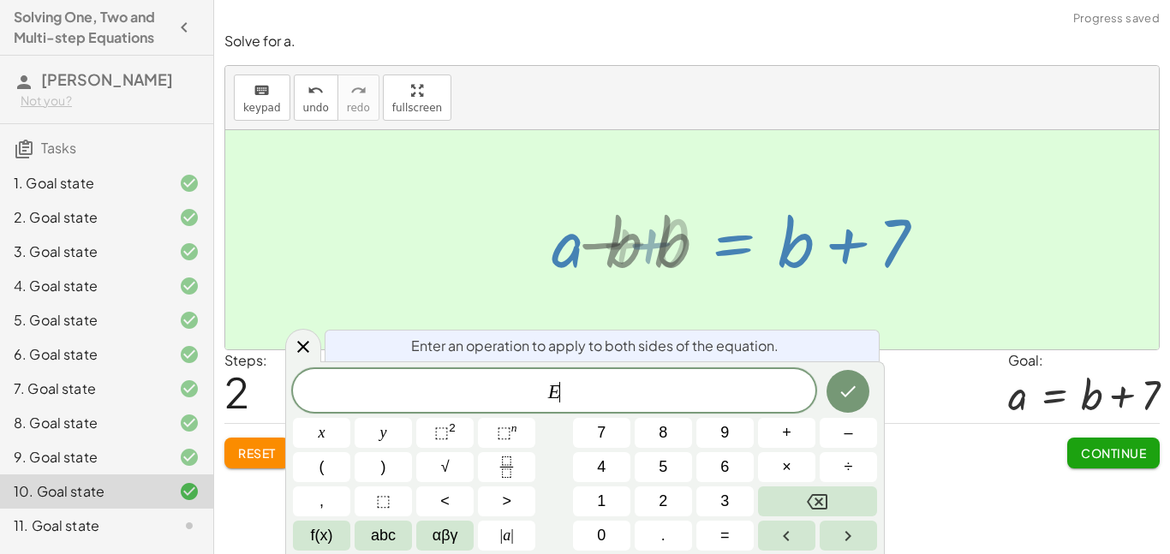
scroll to position [9, 0]
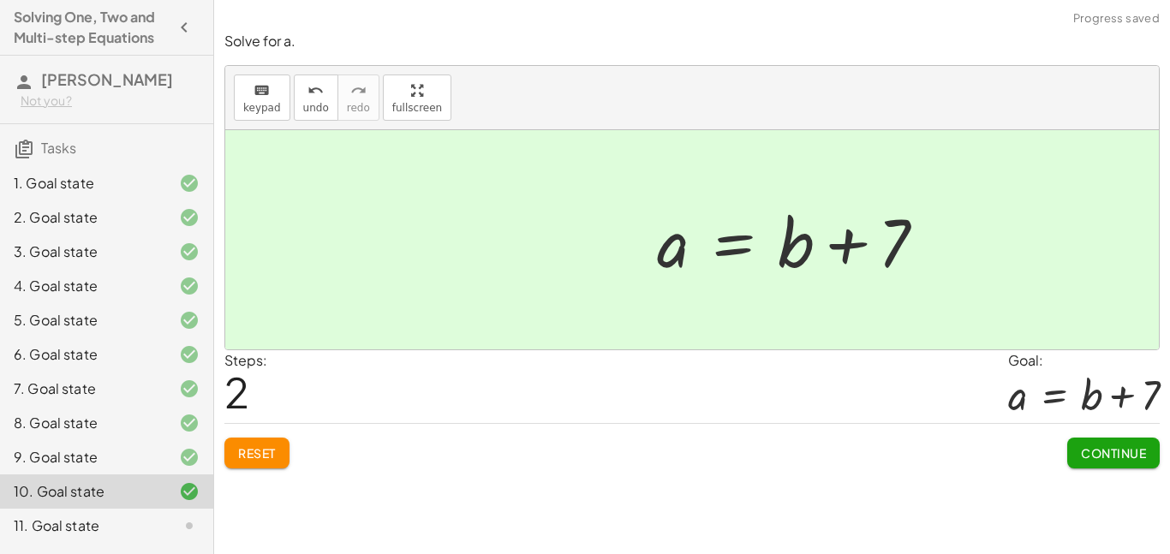
click at [1124, 454] on span "Continue" at bounding box center [1113, 452] width 65 height 15
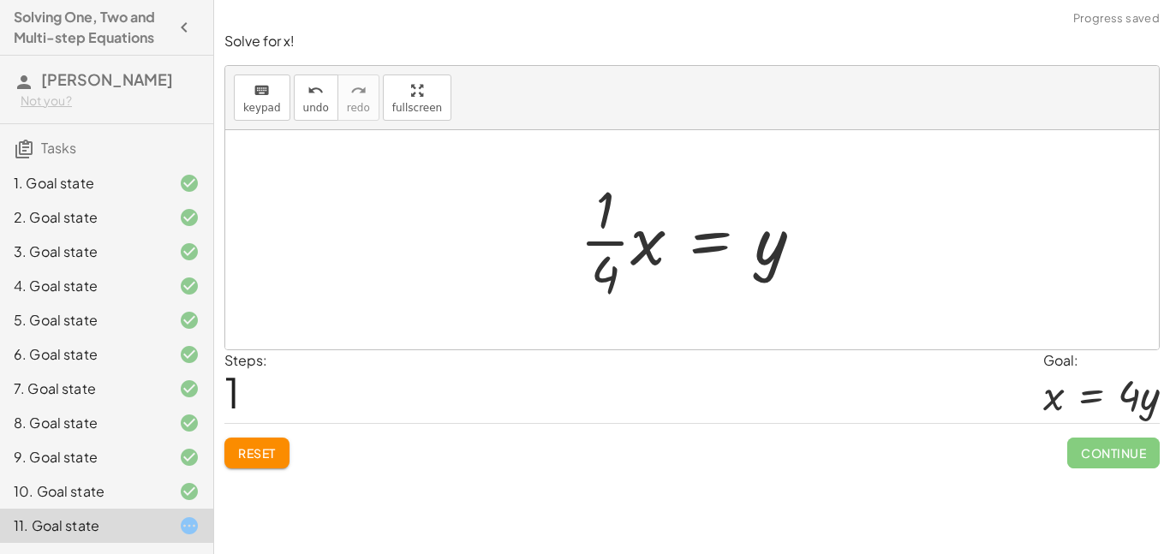
click at [257, 456] on span "Reset" at bounding box center [257, 452] width 38 height 15
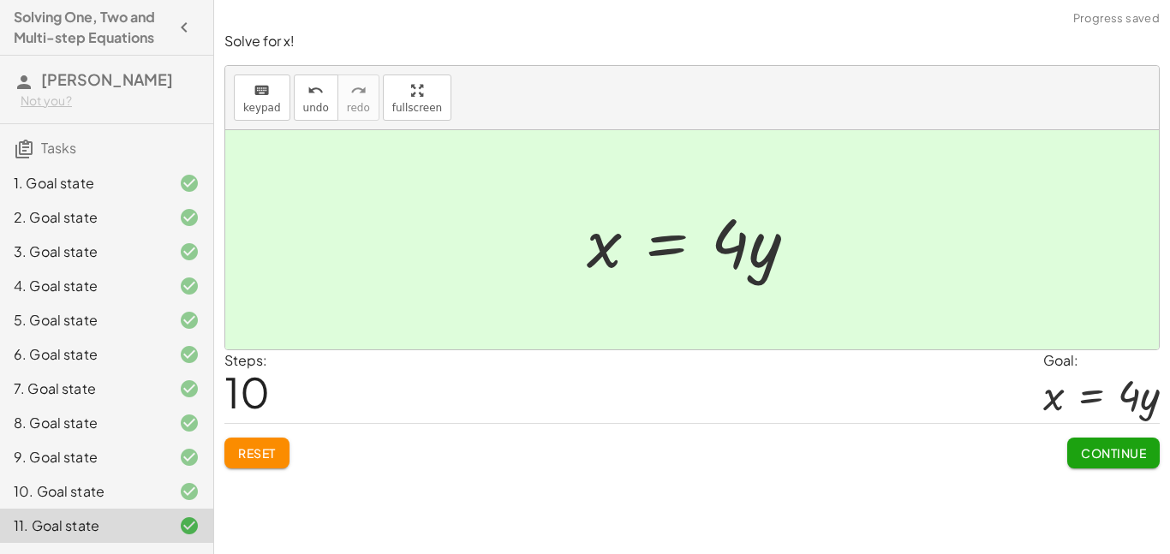
scroll to position [86, 0]
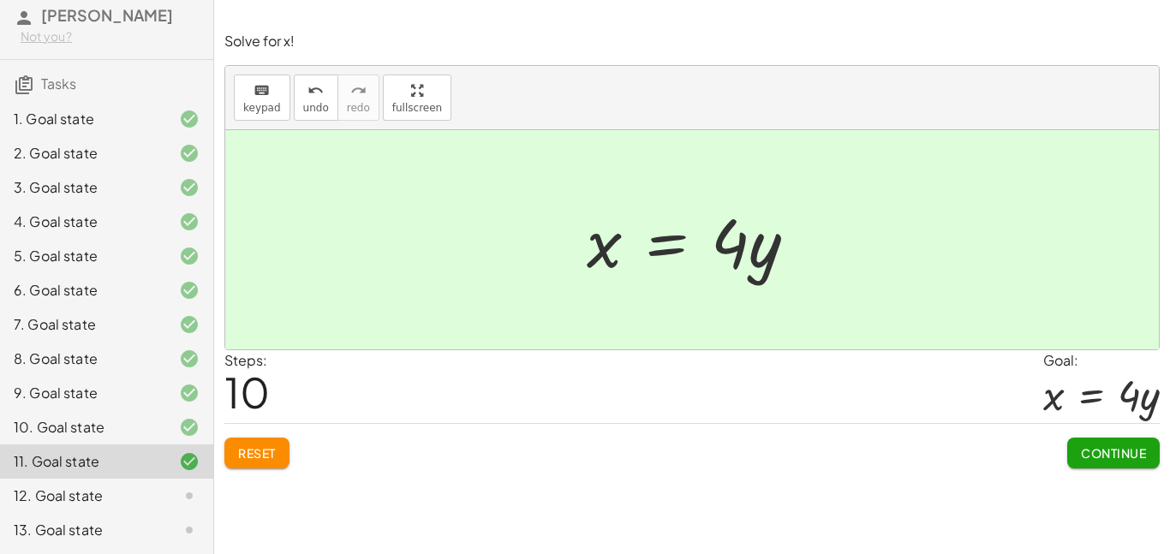
click at [1128, 460] on span "Continue" at bounding box center [1113, 452] width 65 height 15
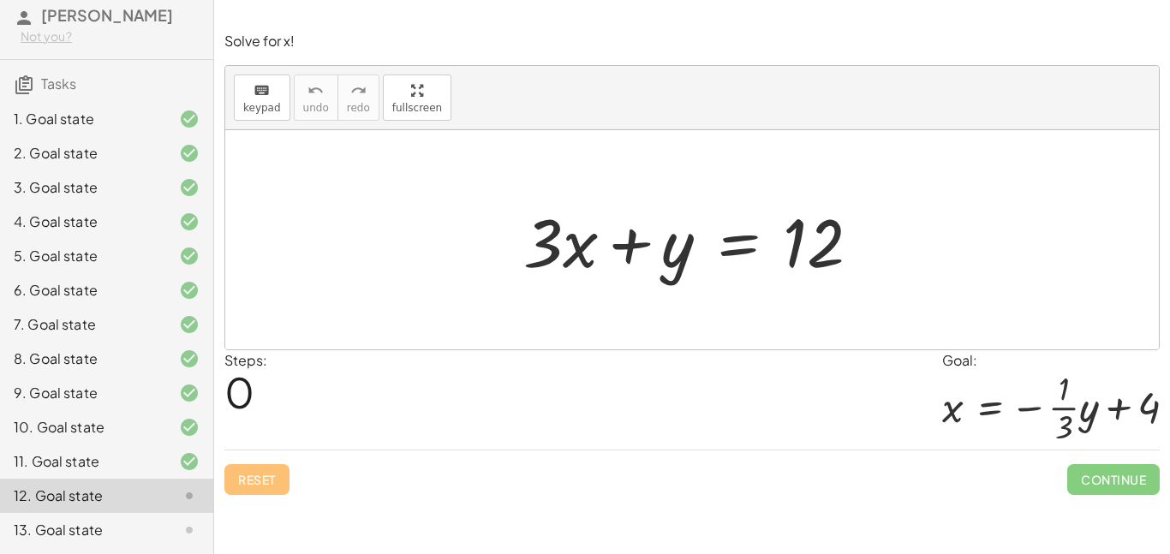
click at [57, 497] on div "12. Goal state" at bounding box center [83, 495] width 138 height 21
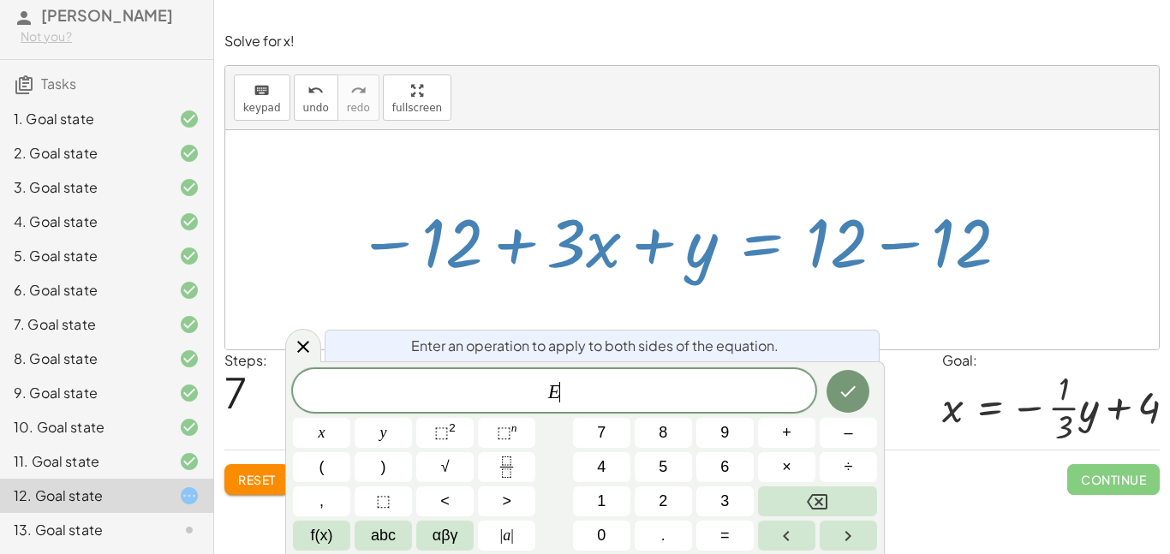
scroll to position [10, 0]
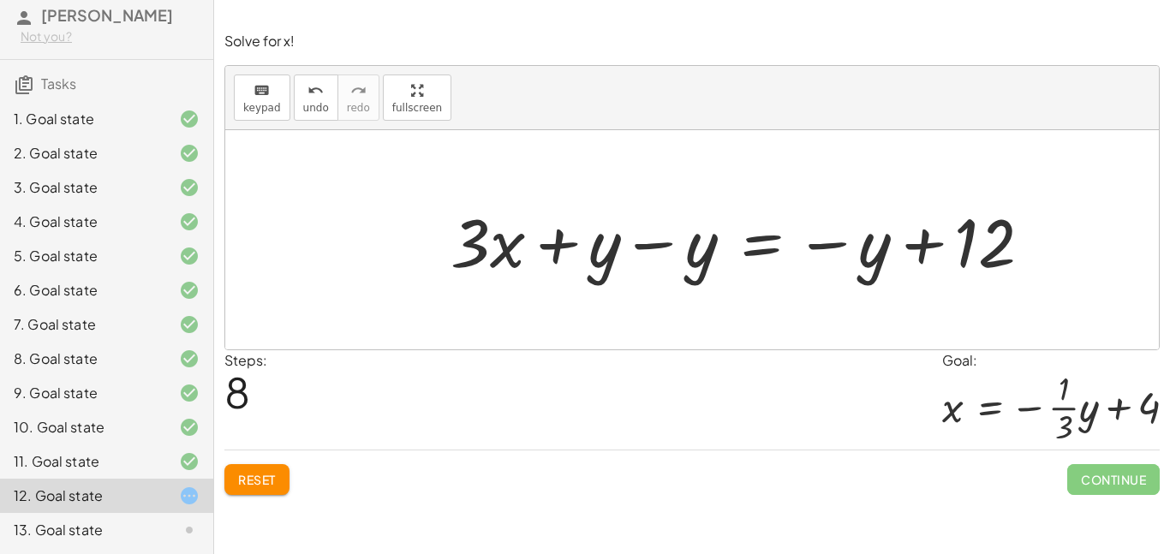
click at [276, 488] on button "Reset" at bounding box center [256, 479] width 65 height 31
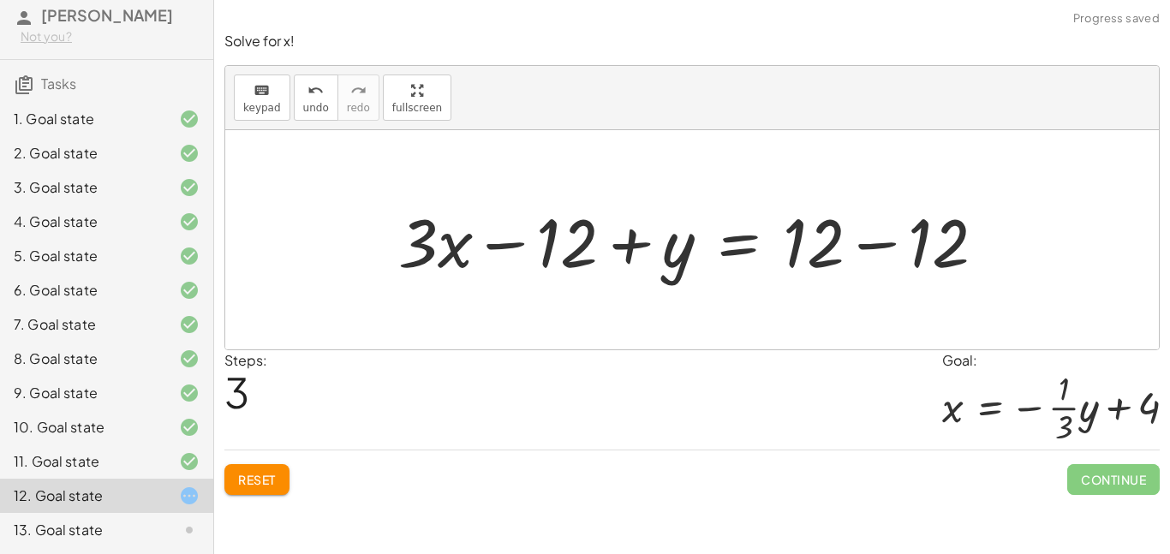
click at [253, 492] on button "Reset" at bounding box center [256, 479] width 65 height 31
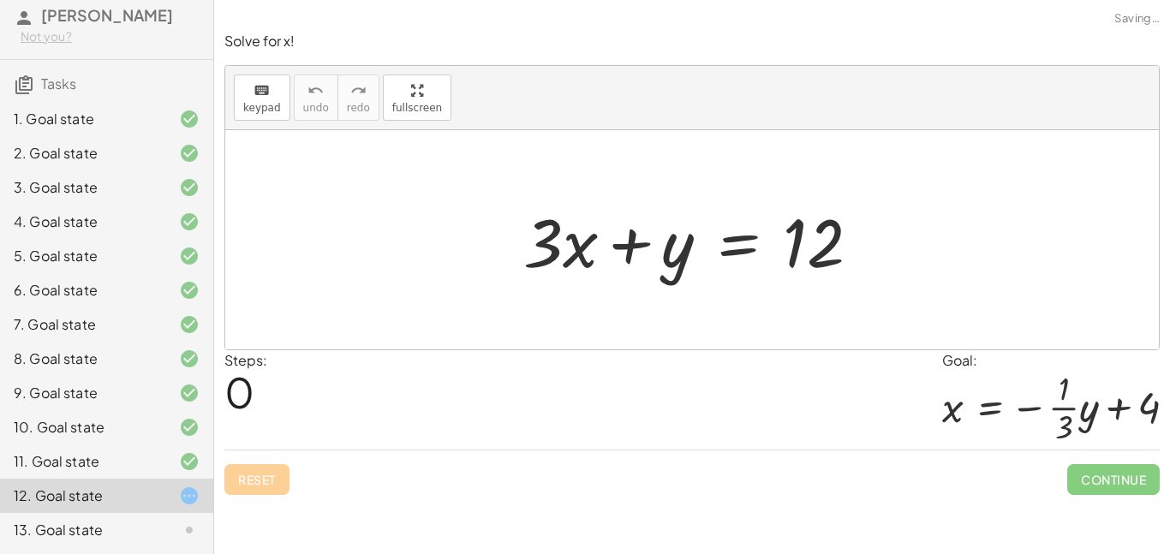
click at [255, 482] on div "Reset Continue" at bounding box center [691, 472] width 935 height 45
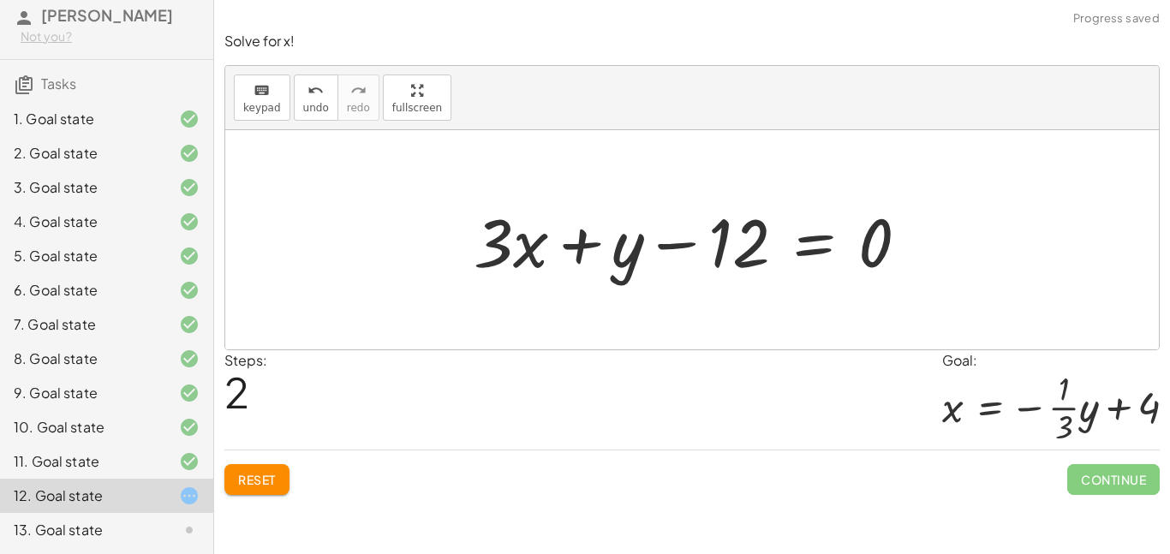
click at [278, 476] on button "Reset" at bounding box center [256, 479] width 65 height 31
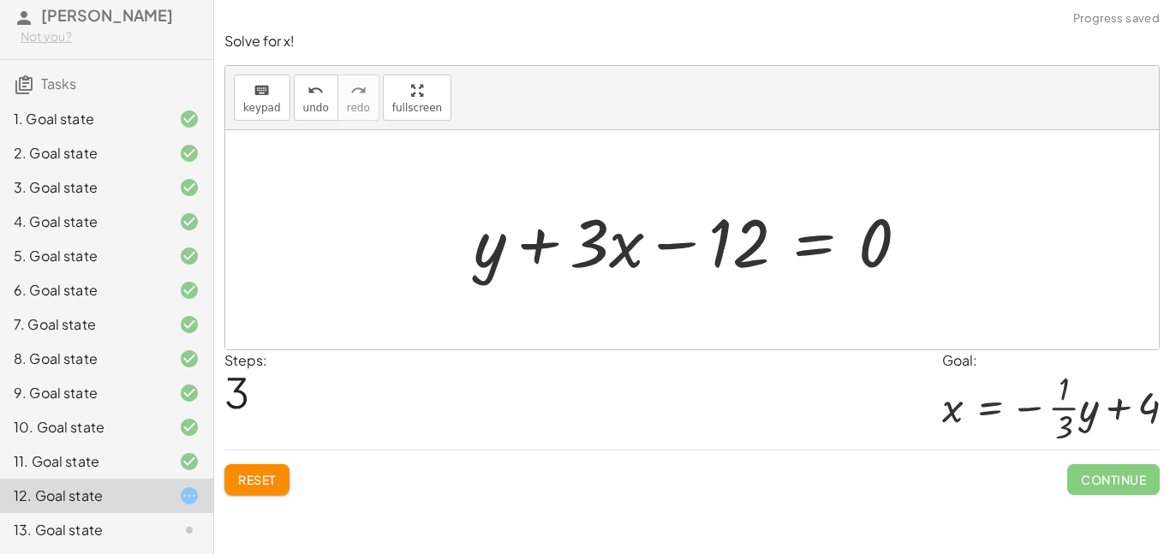
click at [493, 286] on div "+ · 3 · x + y = 12 + y + · 3 · x = 12 + y + · 3 · x − 12 = + 12 − 12 + · 3 · x …" at bounding box center [691, 240] width 487 height 97
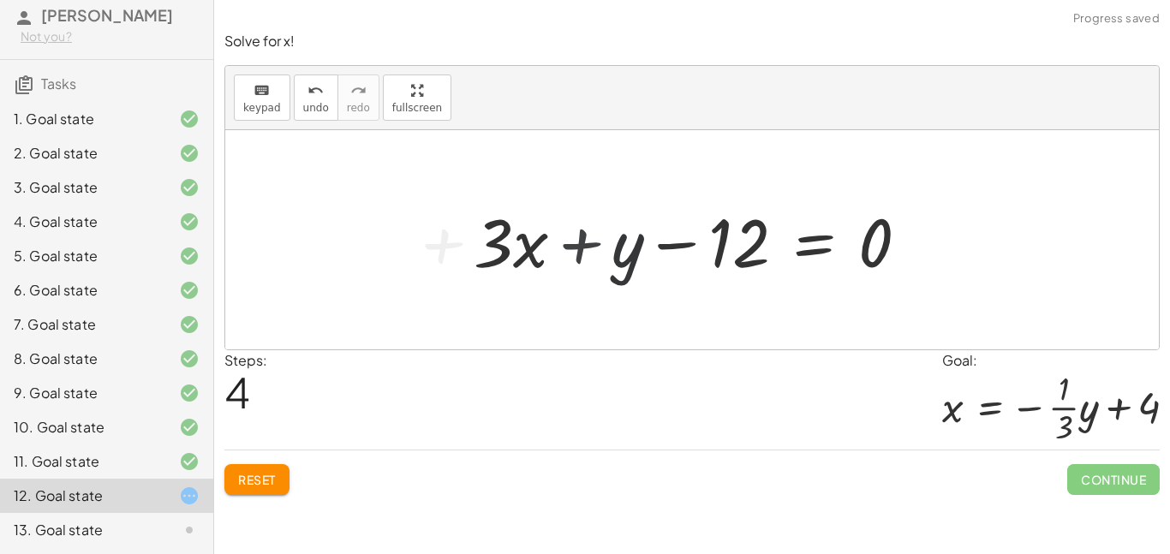
scroll to position [11, 0]
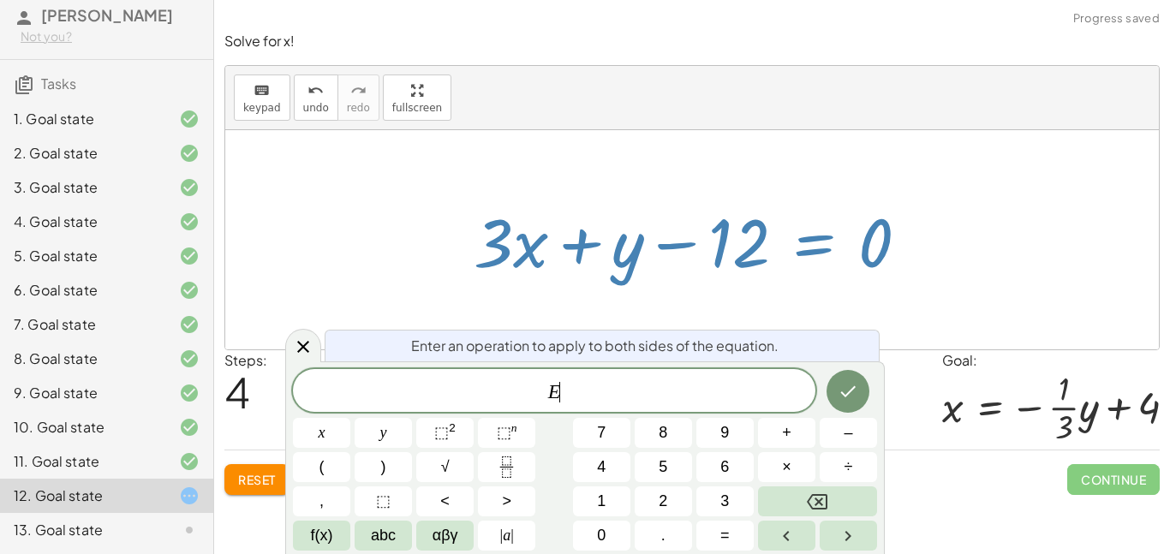
click at [272, 475] on span "Reset" at bounding box center [257, 479] width 38 height 15
click at [262, 486] on div "Reset Continue" at bounding box center [691, 472] width 935 height 45
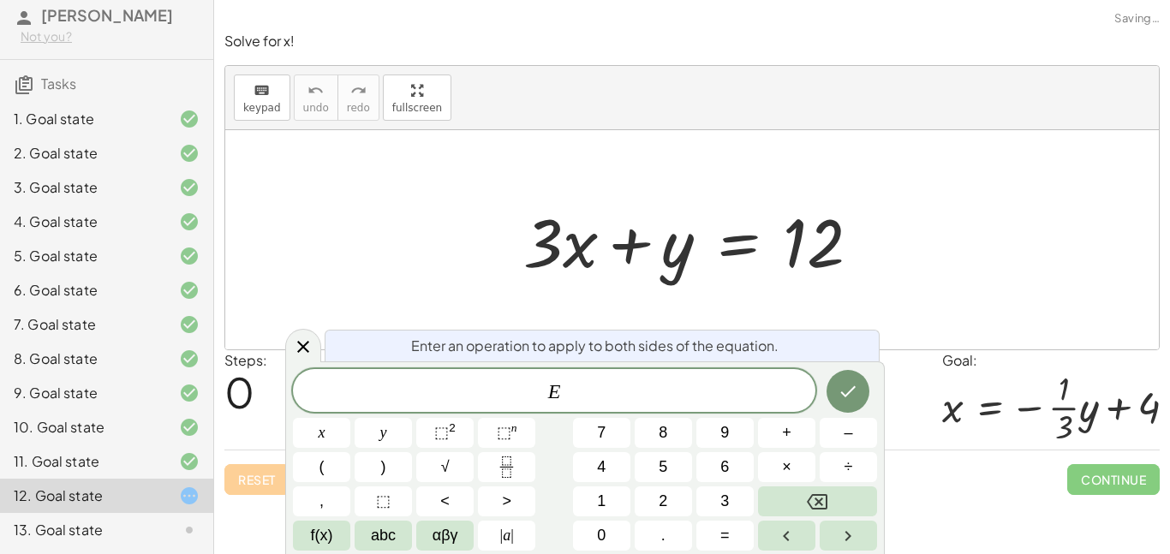
click at [267, 472] on div "Reset Continue" at bounding box center [691, 472] width 935 height 45
click at [314, 346] on div at bounding box center [303, 345] width 36 height 33
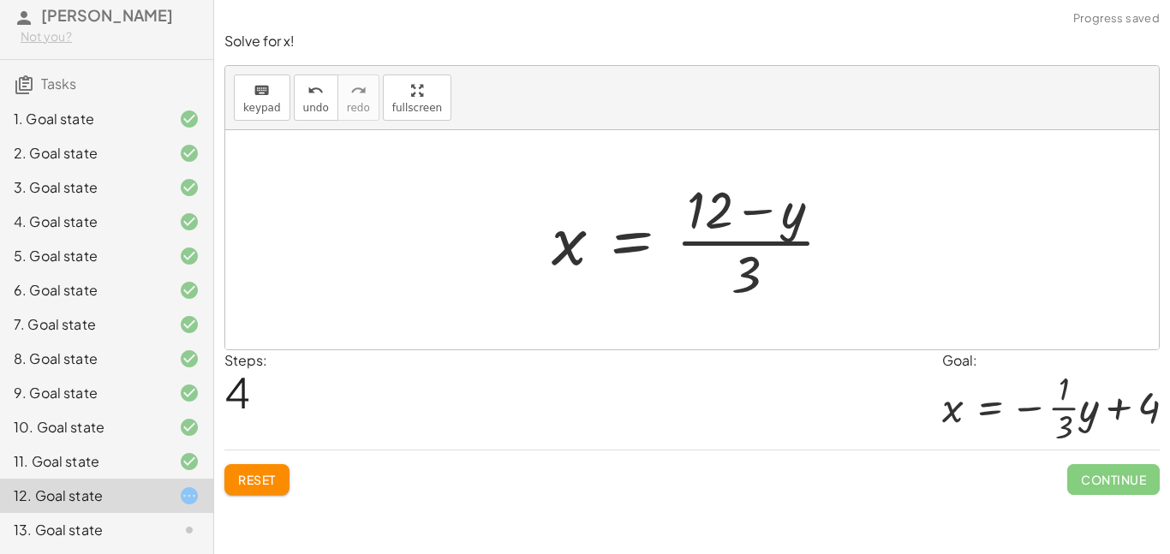
click at [269, 489] on button "Reset" at bounding box center [256, 479] width 65 height 31
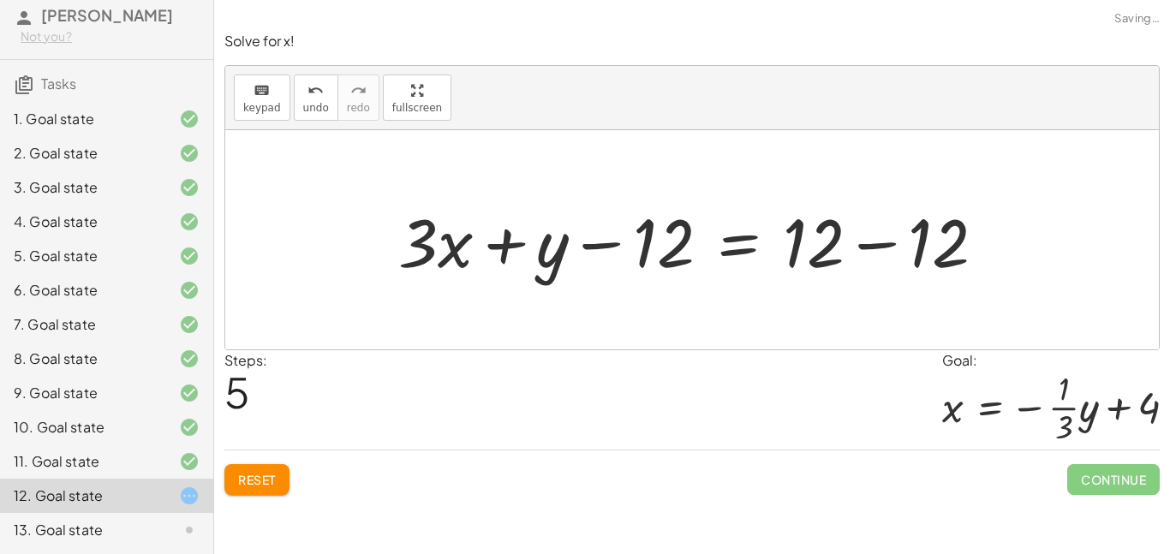
click at [250, 480] on span "Reset" at bounding box center [257, 479] width 38 height 15
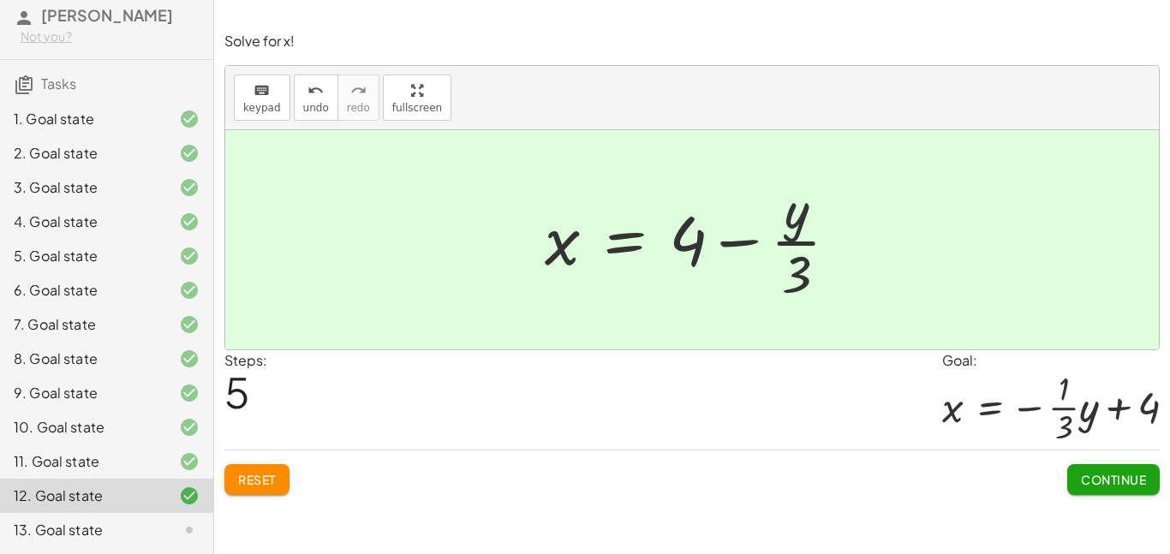
click at [1134, 490] on button "Continue" at bounding box center [1113, 479] width 92 height 31
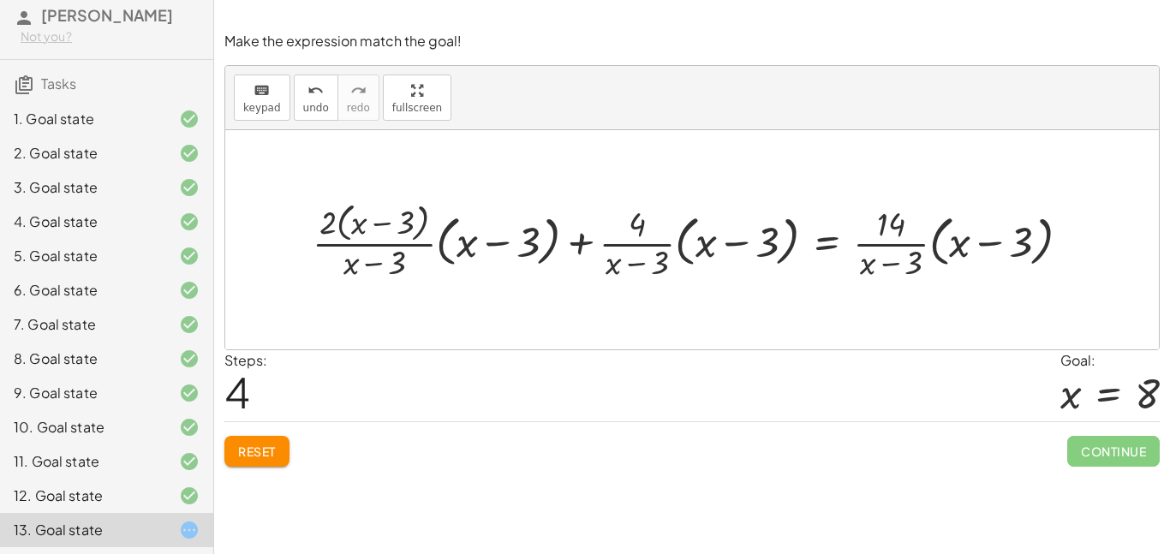
click at [396, 243] on div at bounding box center [698, 239] width 788 height 87
click at [497, 249] on div at bounding box center [698, 239] width 788 height 87
click at [244, 452] on span "Reset" at bounding box center [257, 451] width 38 height 15
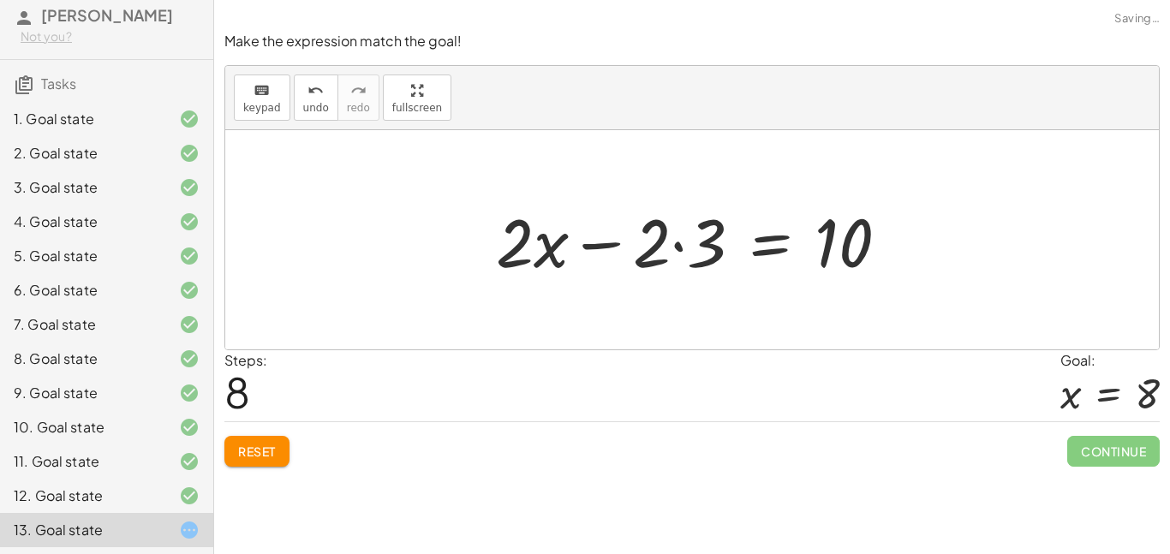
click at [607, 286] on div "+ · 2 · ( + x − 3 ) + 4 = 14 + · ( + x − 3 ) · 2 + 4 = 14 + · 2 · ( + x − 3 ) +…" at bounding box center [692, 240] width 445 height 97
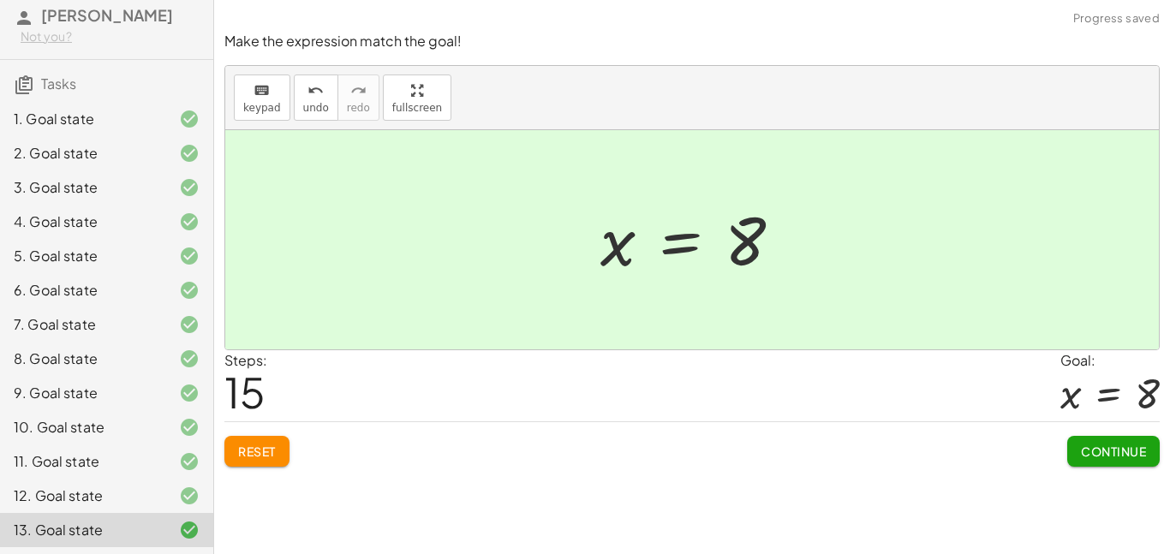
click at [1105, 462] on button "Continue" at bounding box center [1113, 451] width 92 height 31
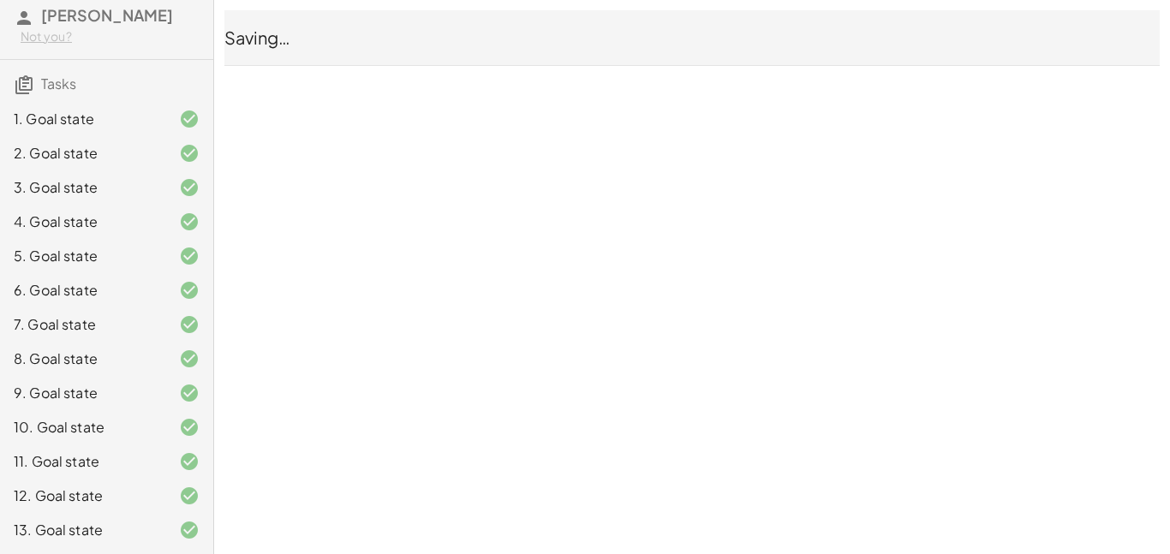
click at [0, 0] on div "Solving One, Two and Multi-step Equations Yulian Ramirez Sanchez Not you? Tasks…" at bounding box center [0, 0] width 0 height 0
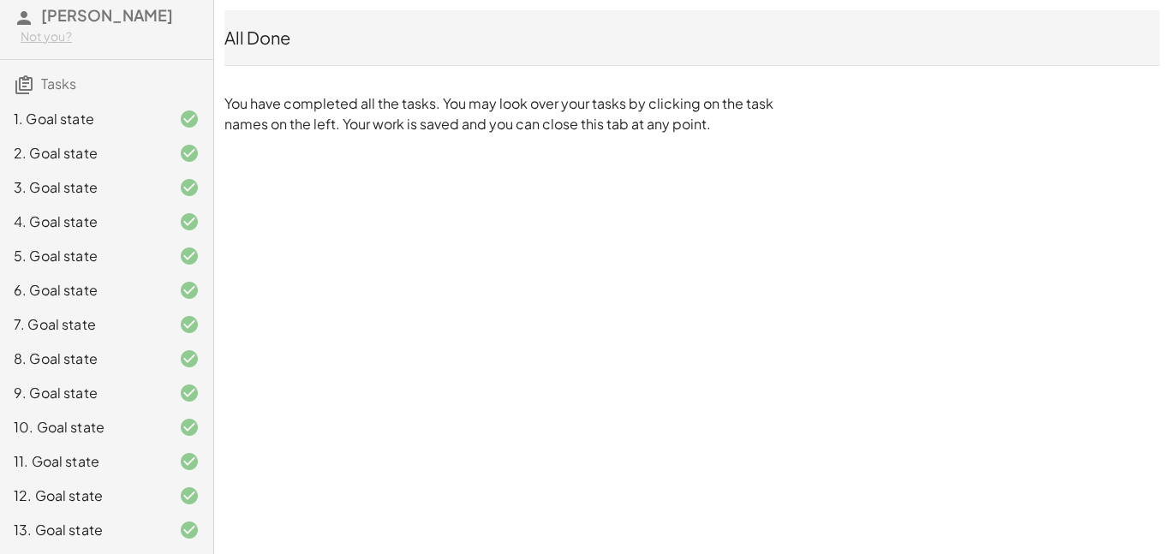
click at [49, 79] on span "Tasks" at bounding box center [58, 83] width 35 height 18
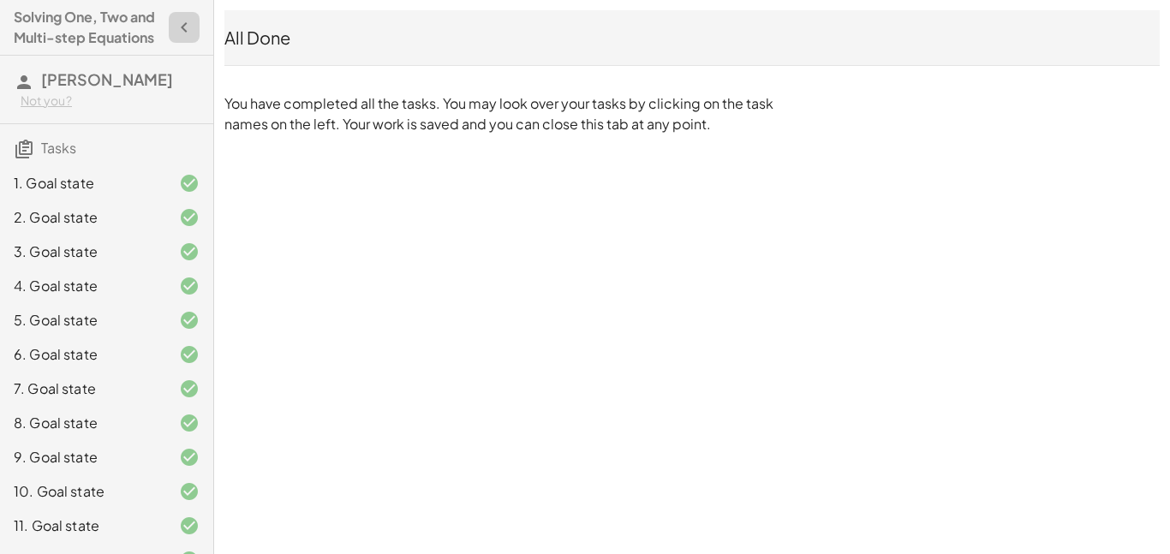
click at [170, 22] on button "button" at bounding box center [184, 27] width 31 height 31
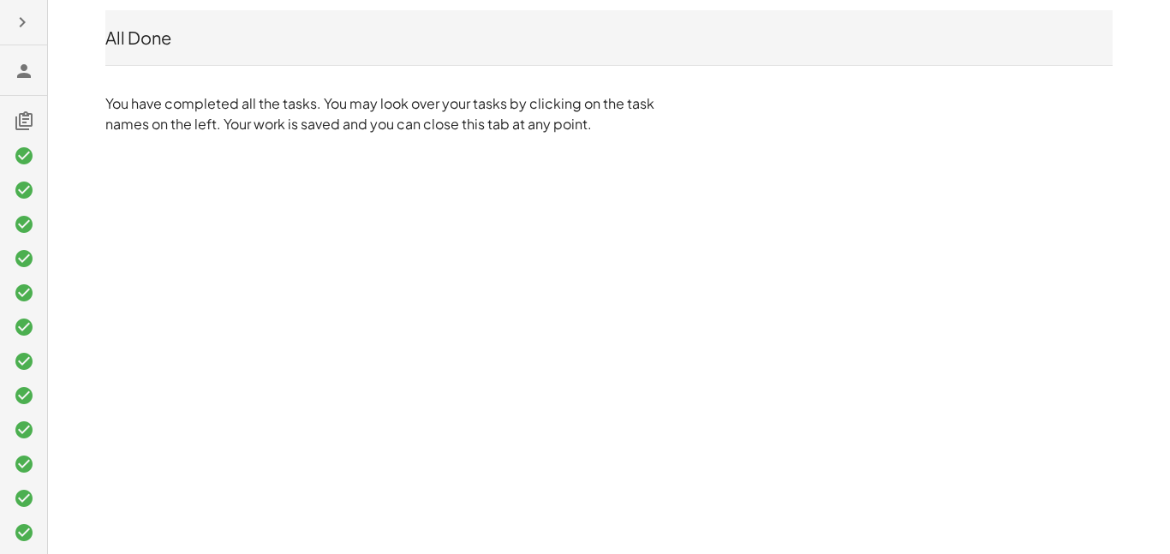
click at [19, 29] on icon "button" at bounding box center [22, 22] width 21 height 21
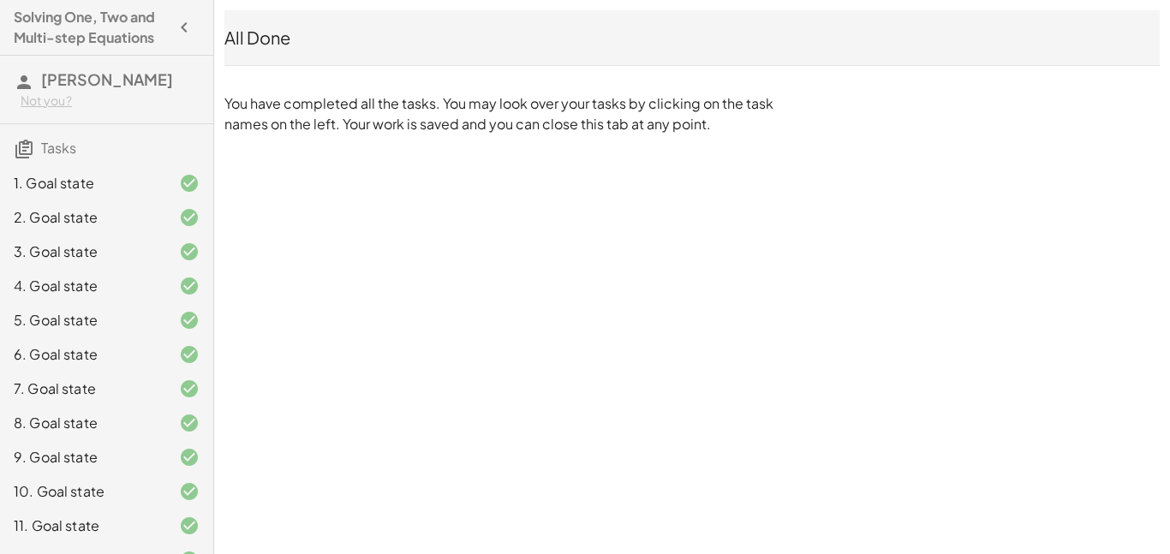
click at [52, 157] on span "Tasks" at bounding box center [58, 148] width 35 height 18
click at [29, 159] on icon at bounding box center [24, 149] width 21 height 21
click at [27, 159] on icon at bounding box center [24, 149] width 21 height 21
click at [108, 51] on div "Solving One, Two and Multi-step Equations Yulian Ramirez Sanchez Not you? Tasks…" at bounding box center [106, 277] width 213 height 554
click at [188, 23] on icon "button" at bounding box center [184, 27] width 21 height 21
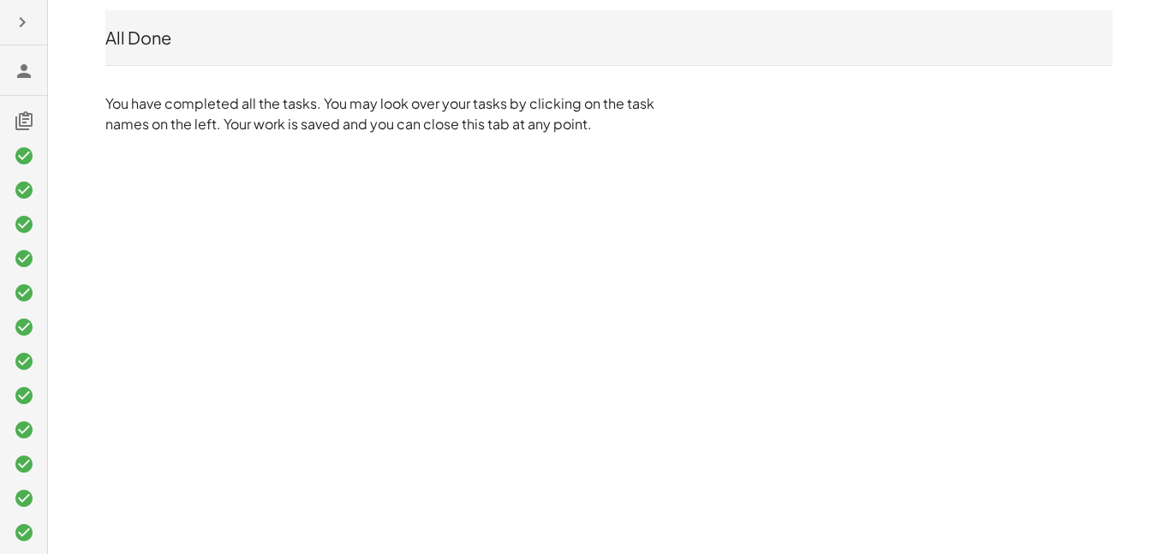
click at [31, 67] on icon at bounding box center [24, 71] width 21 height 21
click at [25, 69] on icon at bounding box center [24, 71] width 21 height 21
click at [7, 21] on button "button" at bounding box center [22, 22] width 31 height 31
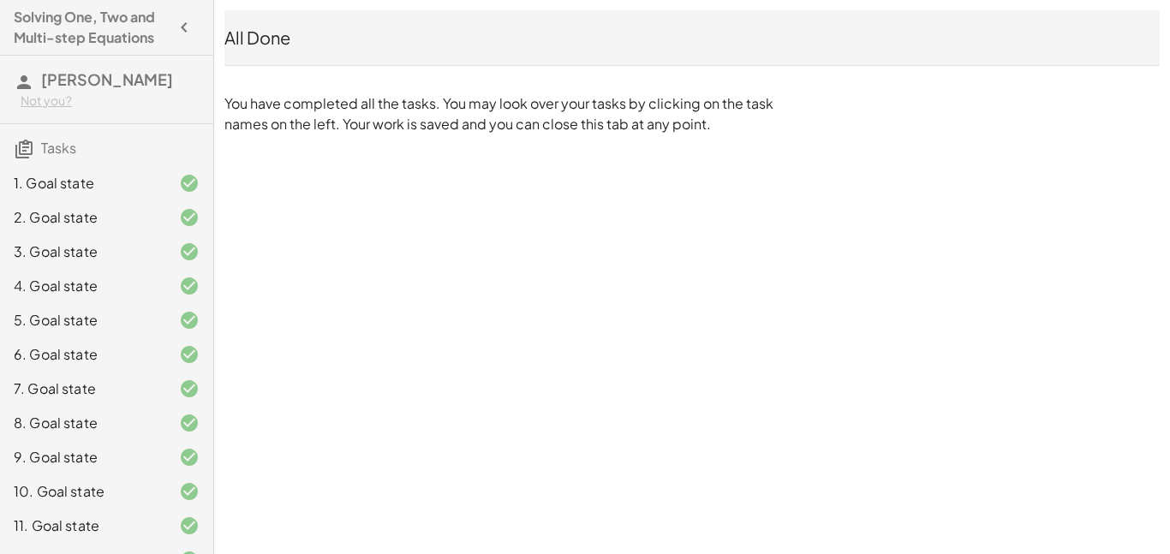
scroll to position [86, 0]
click at [33, 159] on icon at bounding box center [24, 149] width 21 height 21
click at [78, 160] on h3 "Tasks" at bounding box center [106, 142] width 213 height 36
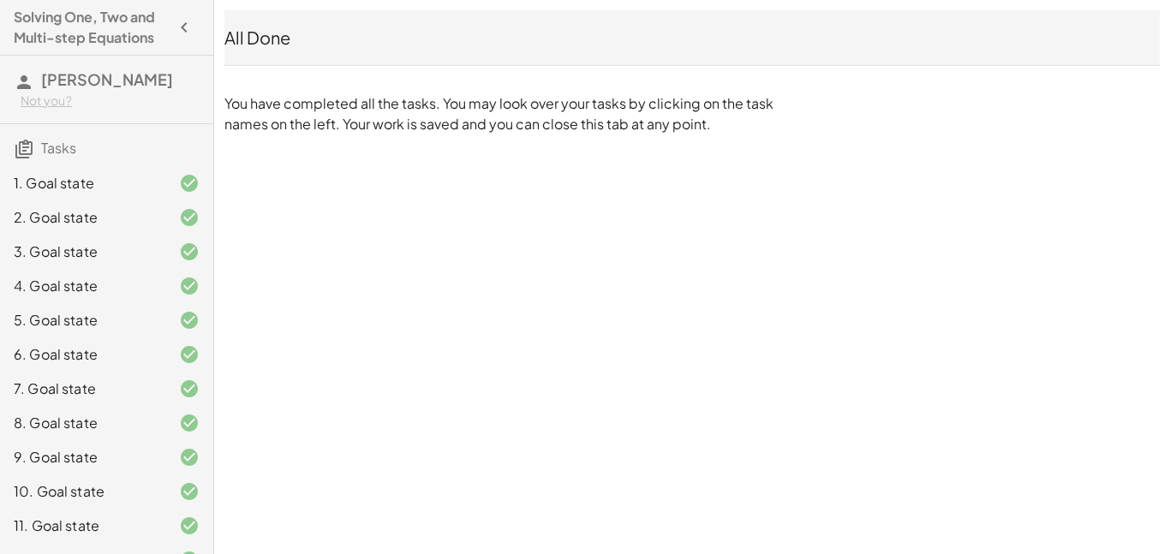
click at [63, 157] on span "Tasks" at bounding box center [58, 148] width 35 height 18
click at [190, 34] on icon "button" at bounding box center [184, 27] width 21 height 21
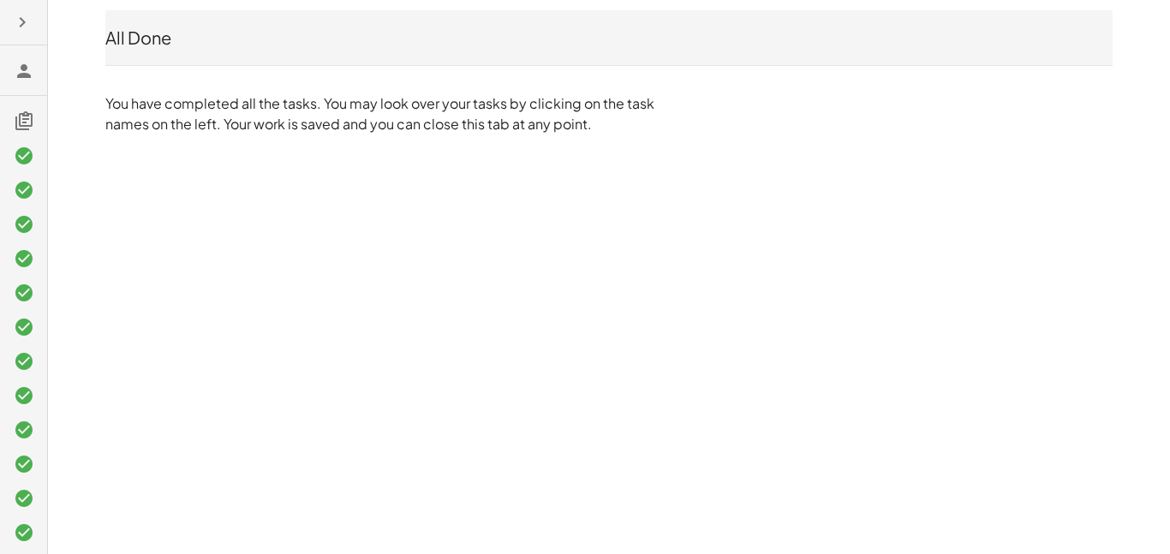
click at [23, 27] on icon "button" at bounding box center [22, 22] width 21 height 21
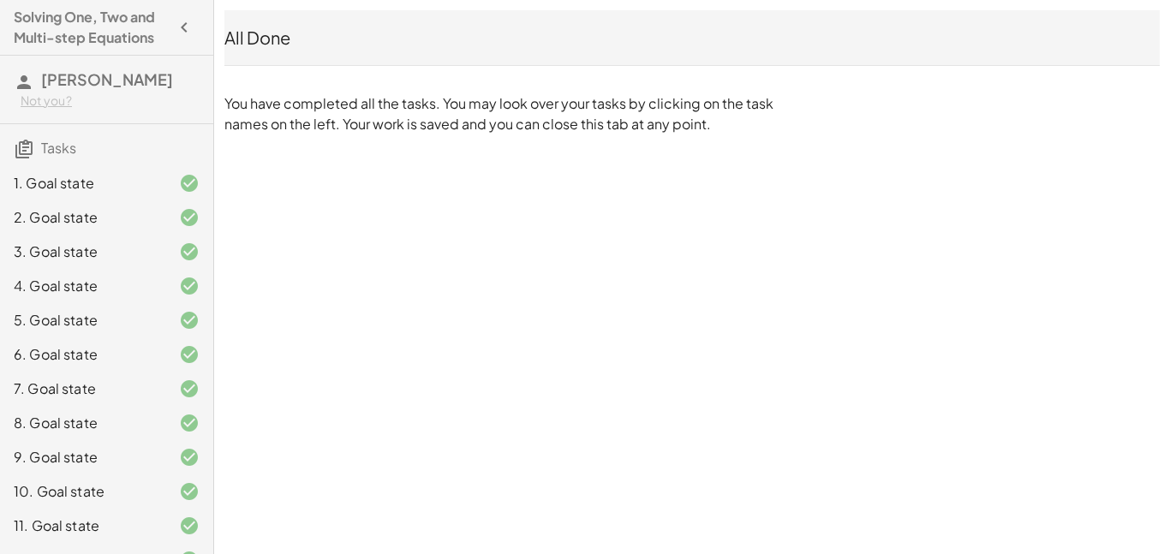
click at [146, 303] on div "3. Goal state" at bounding box center [106, 320] width 213 height 34
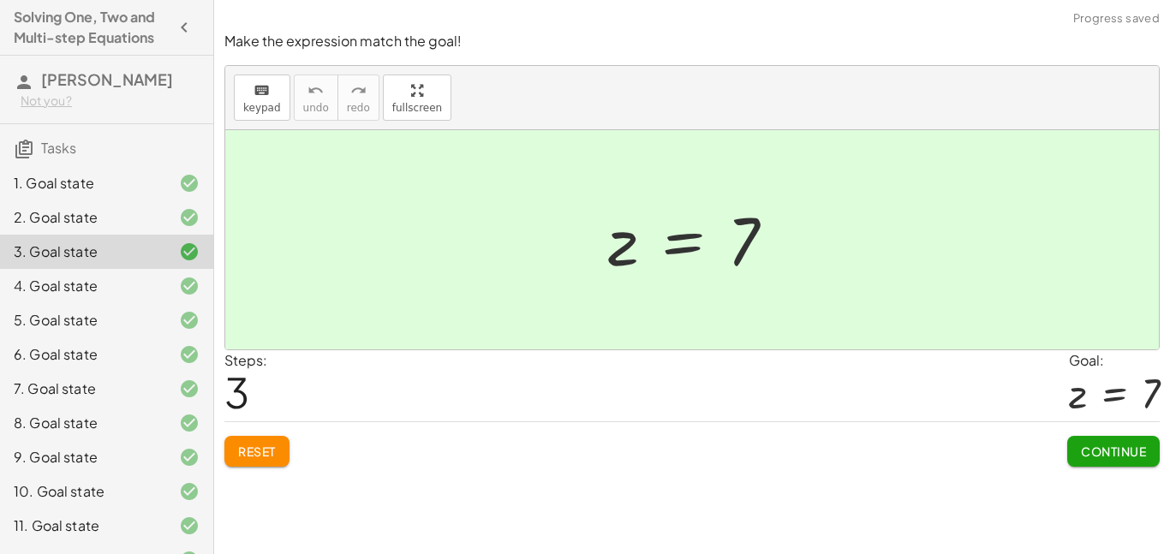
click at [347, 378] on div "Steps: 3 Goal: z = 7" at bounding box center [691, 385] width 935 height 71
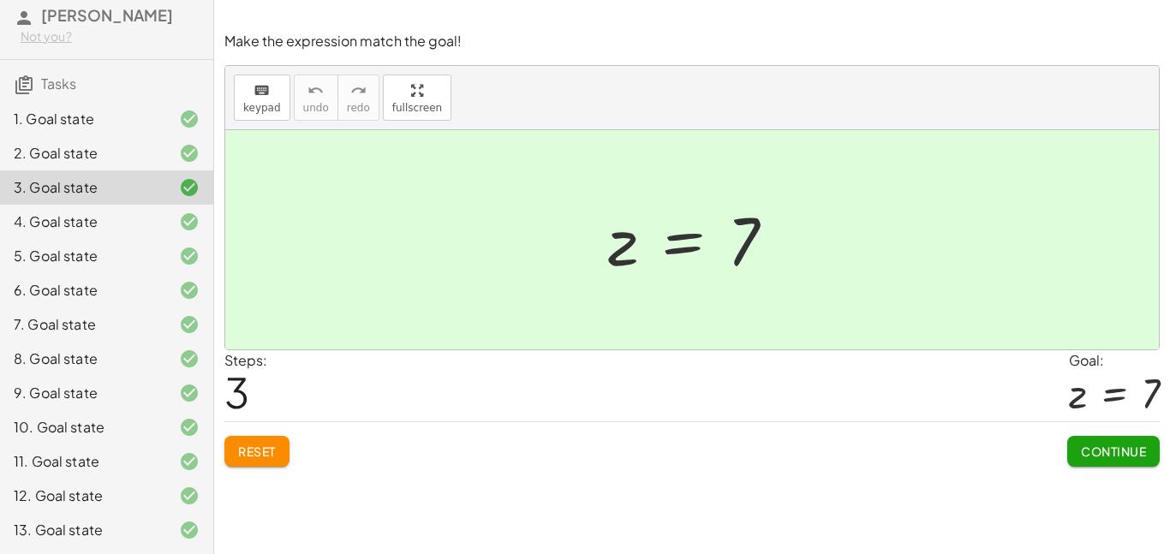
click at [72, 538] on div "13. Goal state" at bounding box center [83, 530] width 138 height 21
click at [40, 545] on div "13. Goal state" at bounding box center [106, 530] width 213 height 34
click at [33, 542] on div "13. Goal state" at bounding box center [106, 530] width 213 height 34
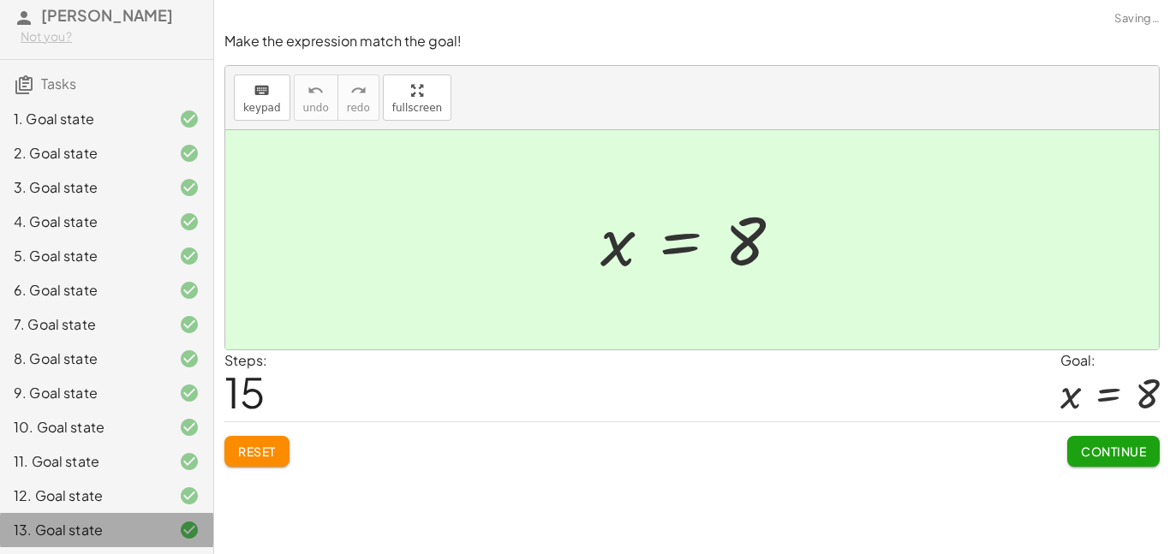
click at [39, 535] on div "13. Goal state" at bounding box center [83, 530] width 138 height 21
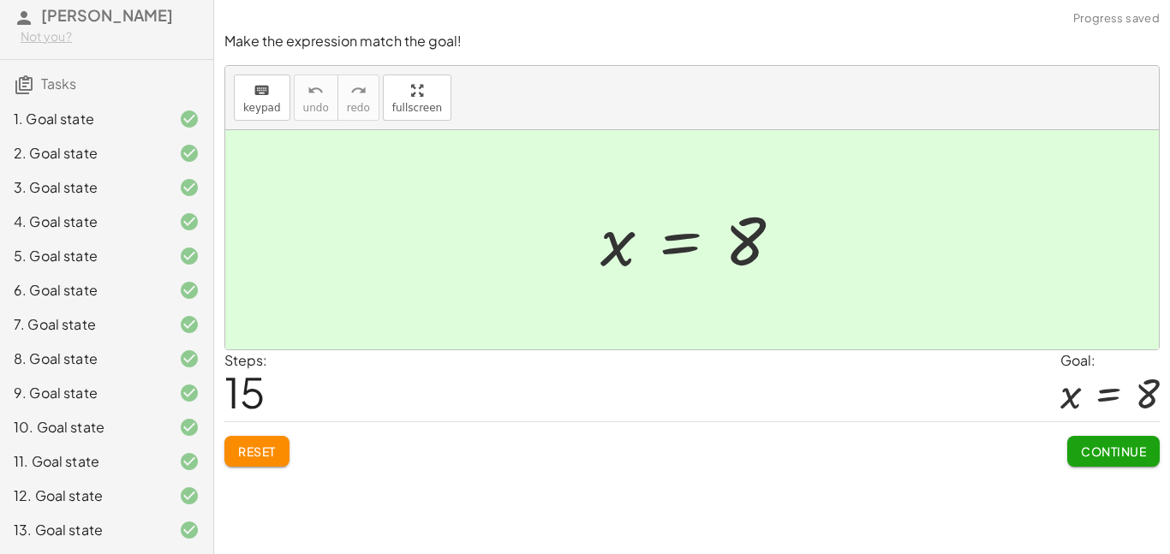
click at [49, 224] on div "4. Goal state" at bounding box center [83, 221] width 138 height 21
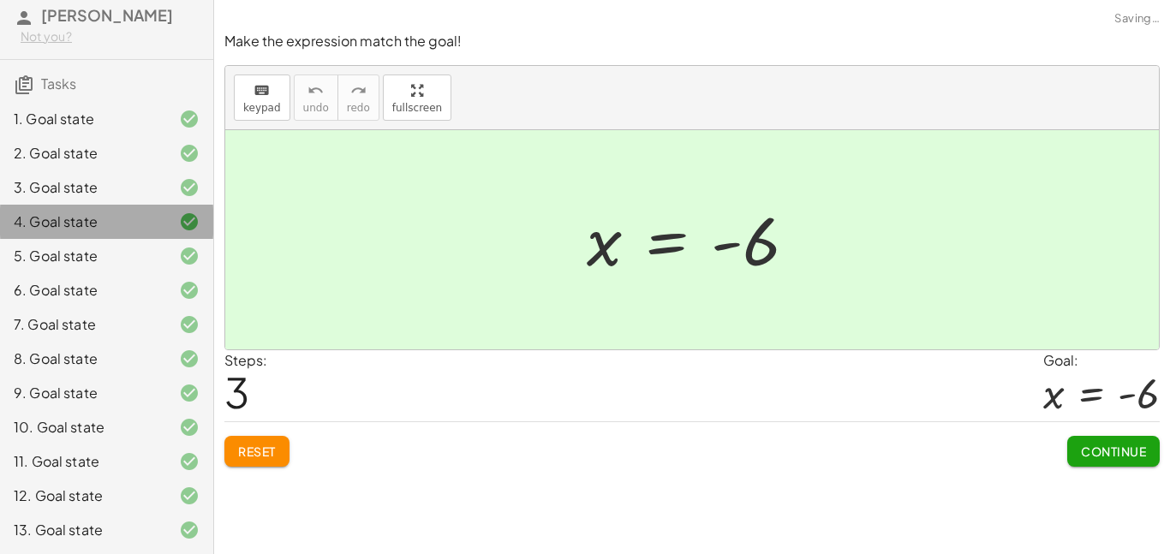
click at [41, 224] on div "4. Goal state" at bounding box center [83, 221] width 138 height 21
click at [46, 265] on div "5. Goal state" at bounding box center [83, 256] width 138 height 21
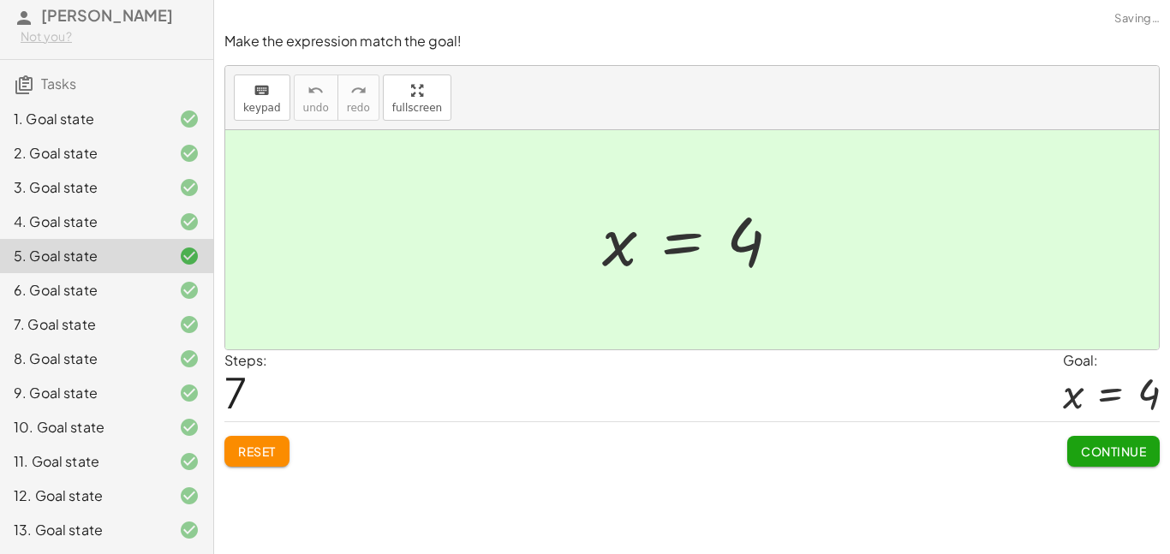
click at [47, 342] on div "6. Goal state" at bounding box center [106, 359] width 213 height 34
click at [44, 317] on div "7. Goal state" at bounding box center [83, 324] width 138 height 21
click at [66, 444] on div "9. Goal state" at bounding box center [106, 461] width 213 height 34
click at [73, 421] on div "10. Goal state" at bounding box center [83, 427] width 138 height 21
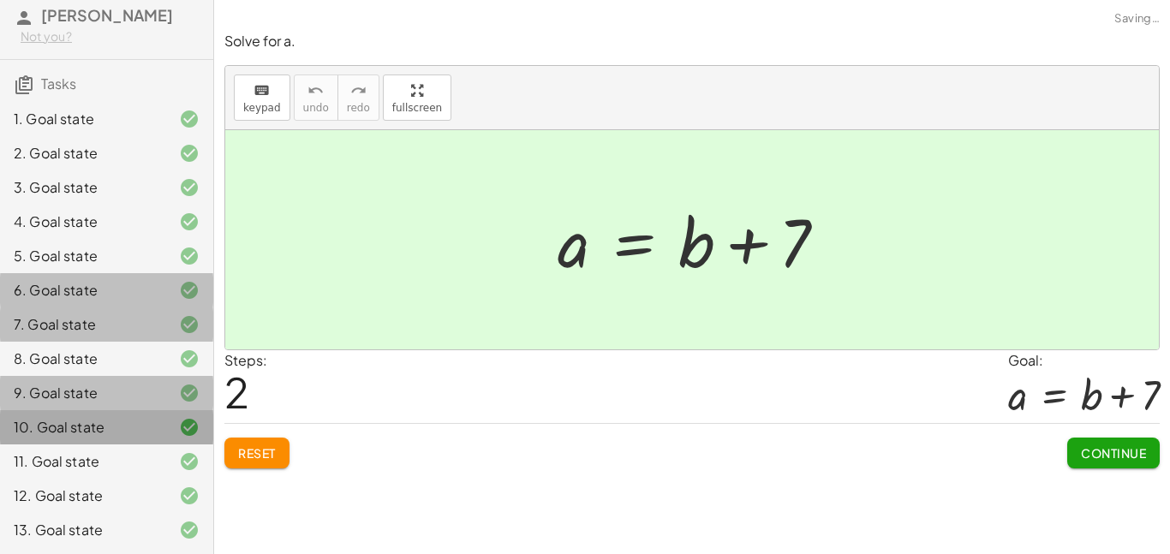
click at [77, 438] on div "10. Goal state" at bounding box center [106, 427] width 213 height 34
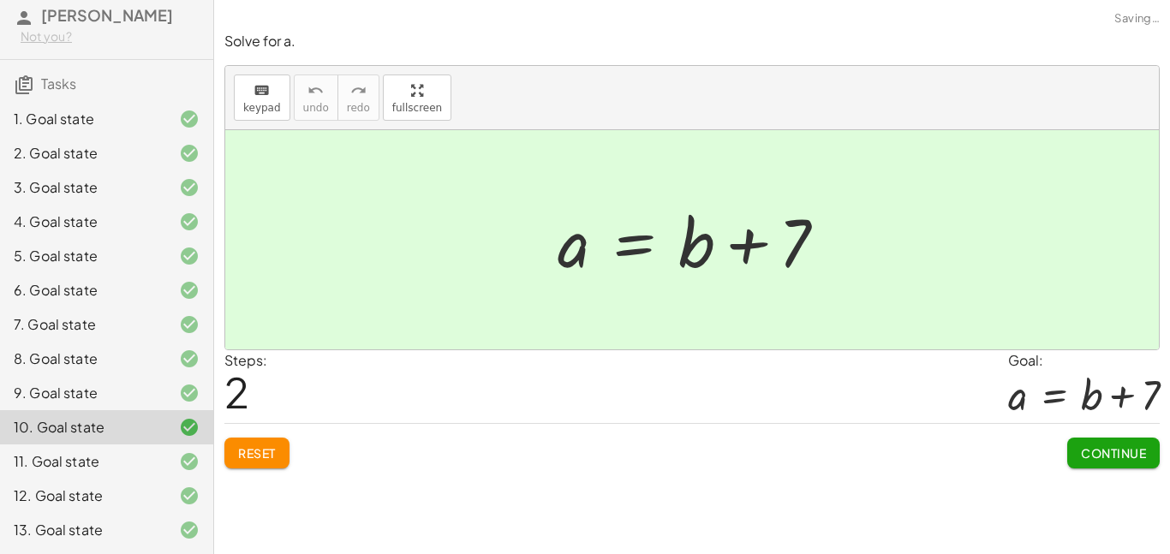
click at [36, 537] on div "13. Goal state" at bounding box center [83, 530] width 138 height 21
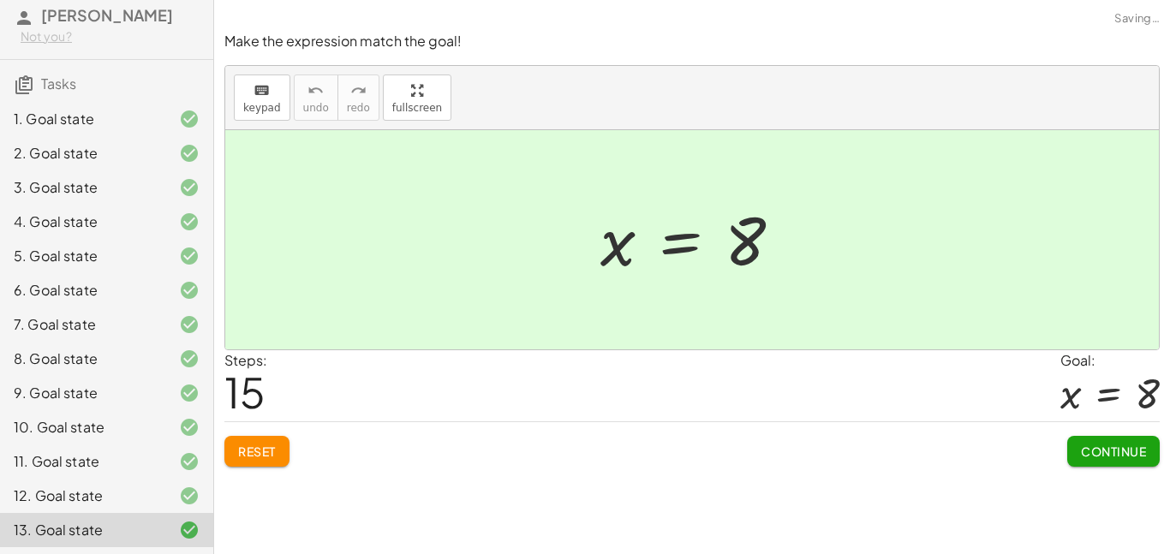
click at [1104, 456] on span "Continue" at bounding box center [1113, 451] width 65 height 15
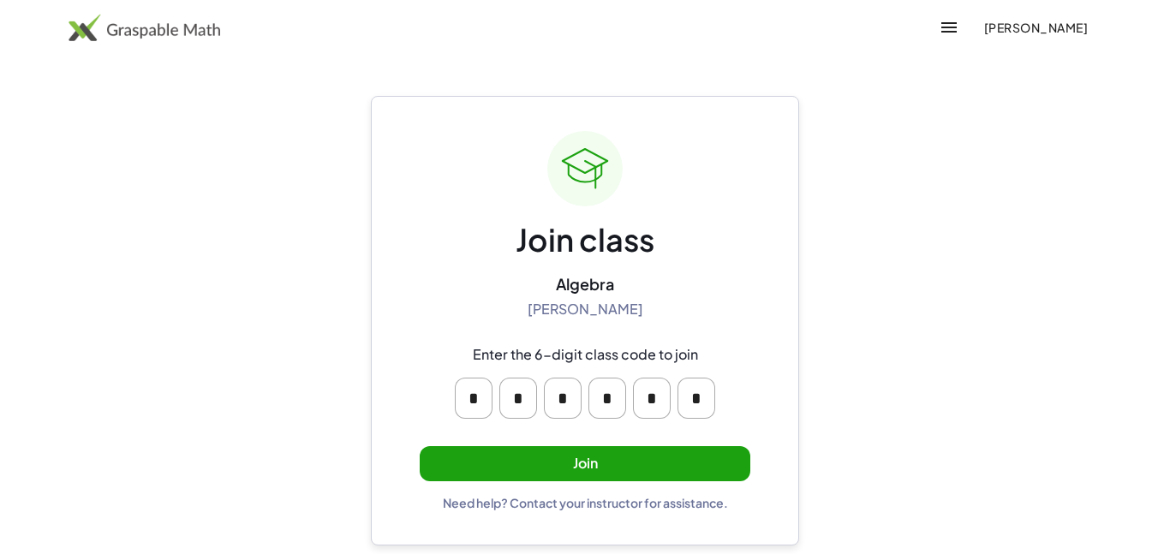
click at [581, 444] on div "Join class Algebra Robert Sikyta Enter the 6-digit class code to join * * * * *…" at bounding box center [585, 320] width 331 height 379
click at [583, 450] on button "Join" at bounding box center [585, 463] width 331 height 35
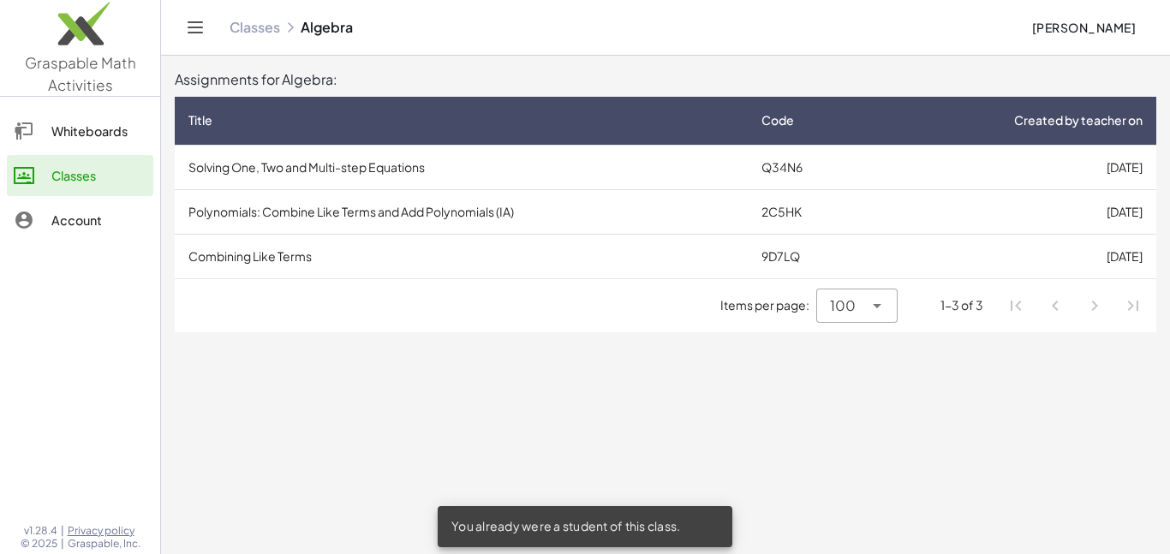
click at [357, 209] on td "Polynomials: Combine Like Terms and Add Polynomials (IA)" at bounding box center [461, 211] width 573 height 45
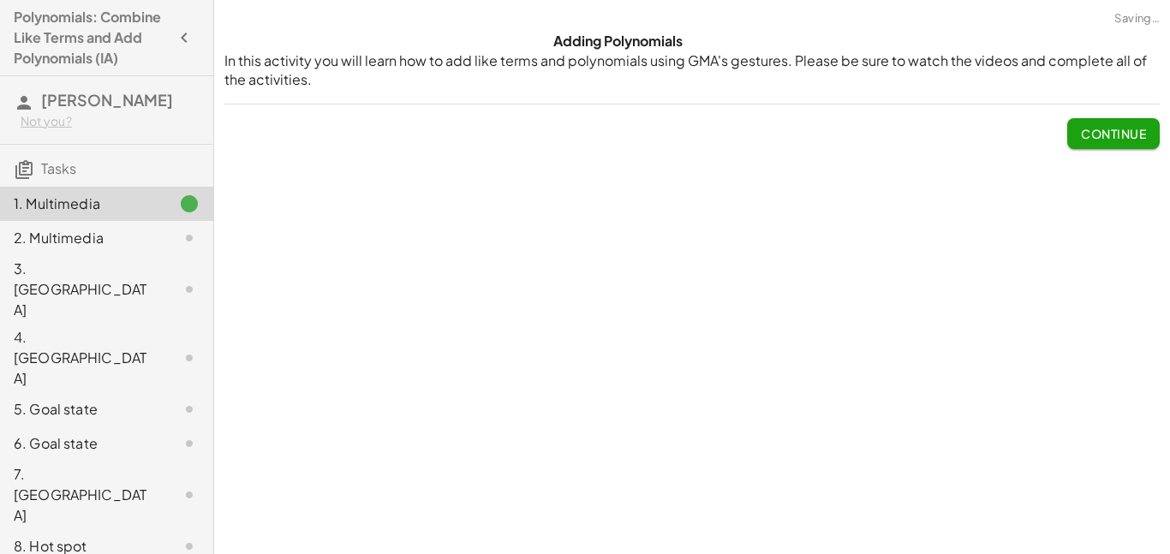
click at [1133, 123] on button "Continue" at bounding box center [1113, 133] width 92 height 31
click at [0, 0] on div "Watch this video to learn how to identify like terms. Adding polynomials is don…" at bounding box center [0, 0] width 0 height 0
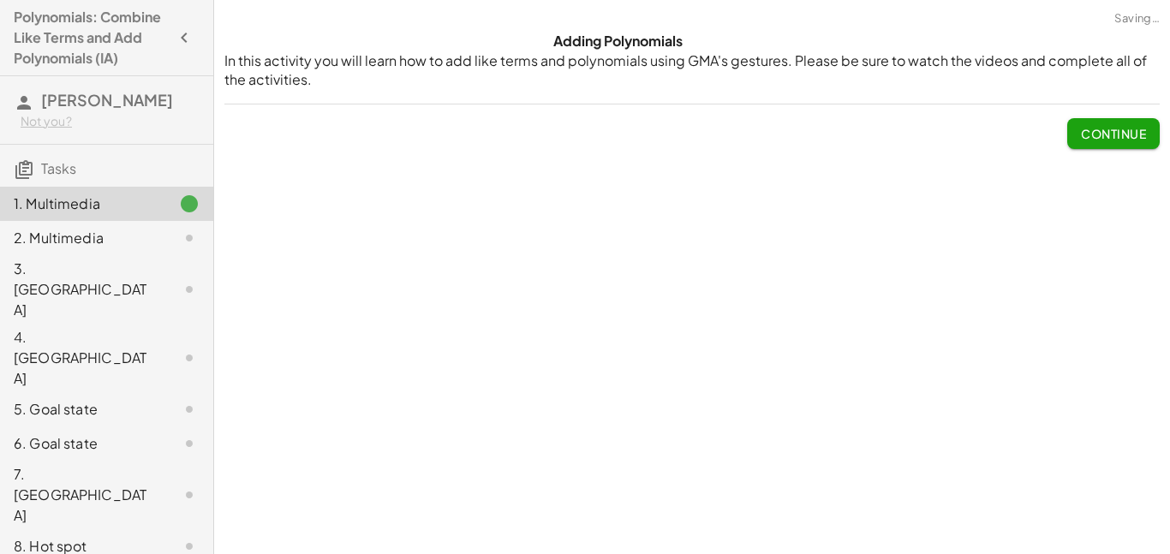
click at [0, 0] on div "Watch this video to learn how to identify like terms. Adding polynomials is don…" at bounding box center [0, 0] width 0 height 0
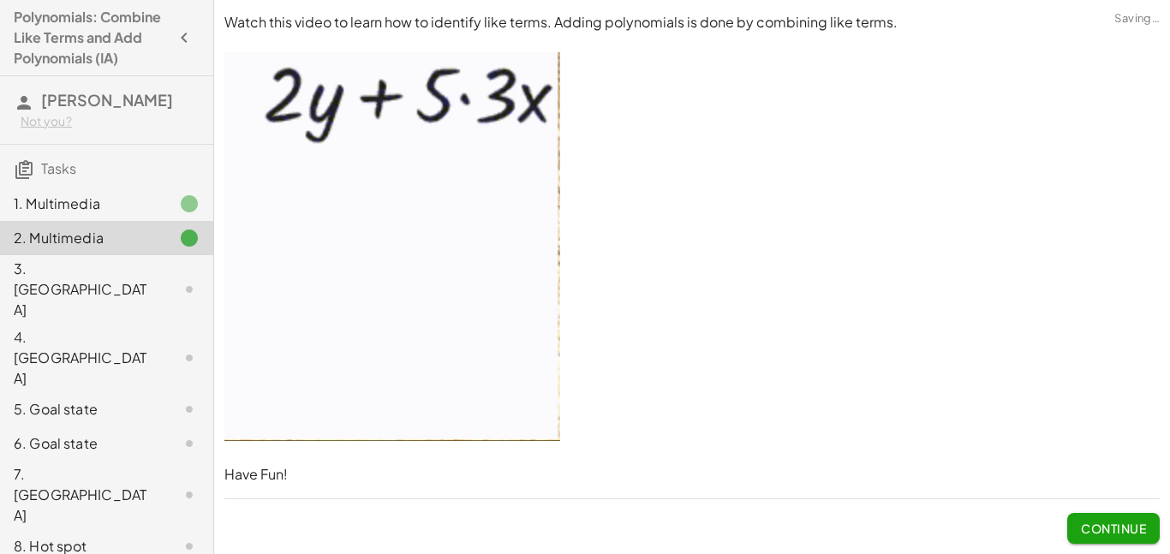
click at [1123, 134] on div "Watch this video to learn how to identify like terms. Adding polynomials is don…" at bounding box center [692, 278] width 956 height 551
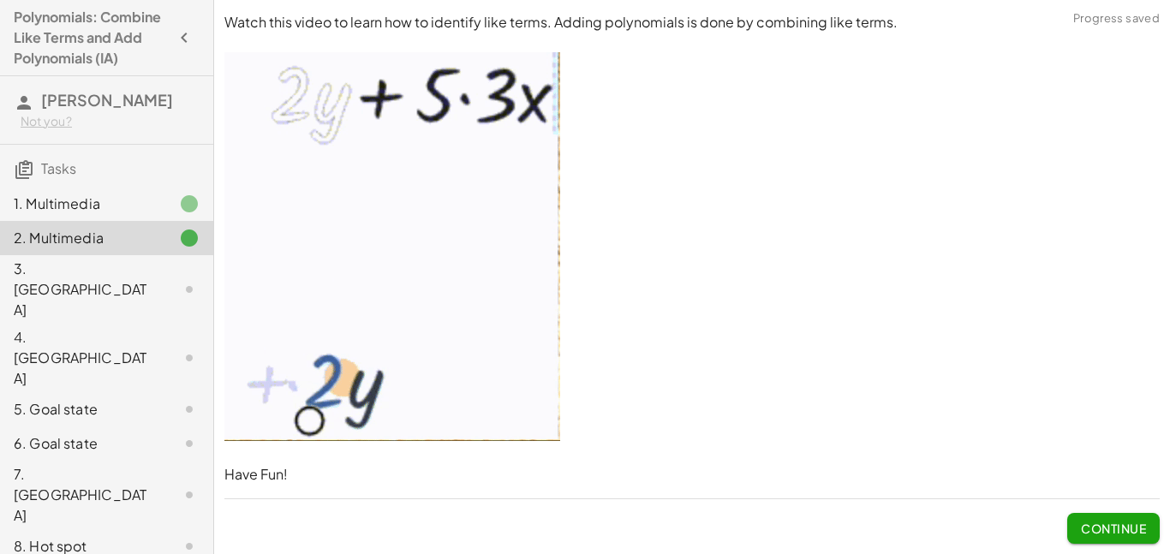
click at [105, 214] on div "1. Multimedia" at bounding box center [83, 204] width 138 height 21
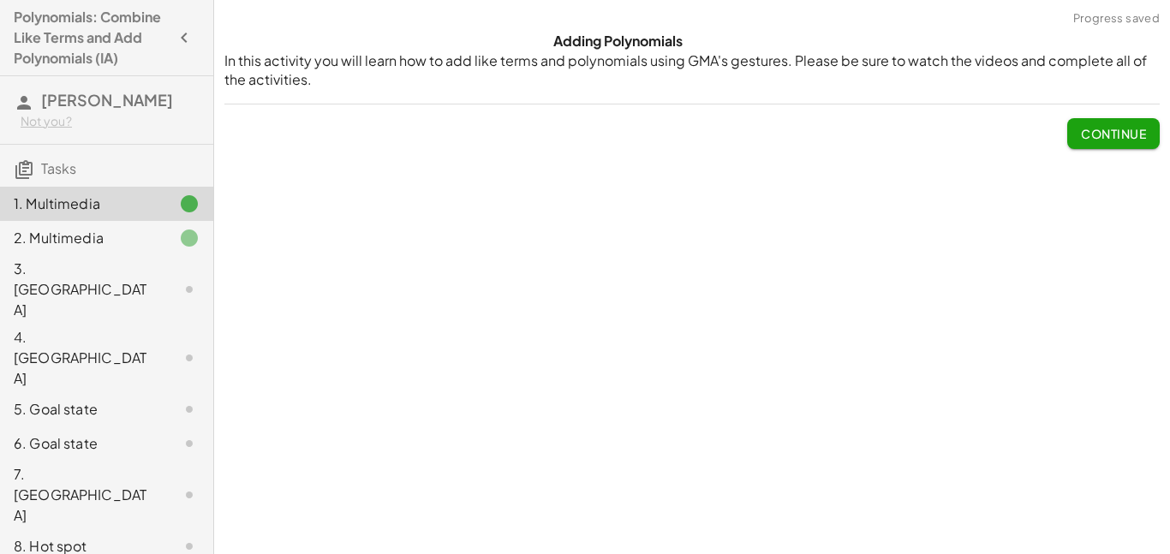
click at [841, 193] on div "Adding Polynomials In this activity you will learn how to add like terms and po…" at bounding box center [692, 277] width 956 height 554
click at [1006, 146] on div "Continue" at bounding box center [691, 126] width 935 height 45
click at [871, 87] on p "In this activity you will learn how to add like terms and polynomials using GMA…" at bounding box center [691, 70] width 935 height 39
click at [849, 91] on div "Adding Polynomials In this activity you will learn how to add like terms and po…" at bounding box center [692, 90] width 956 height 138
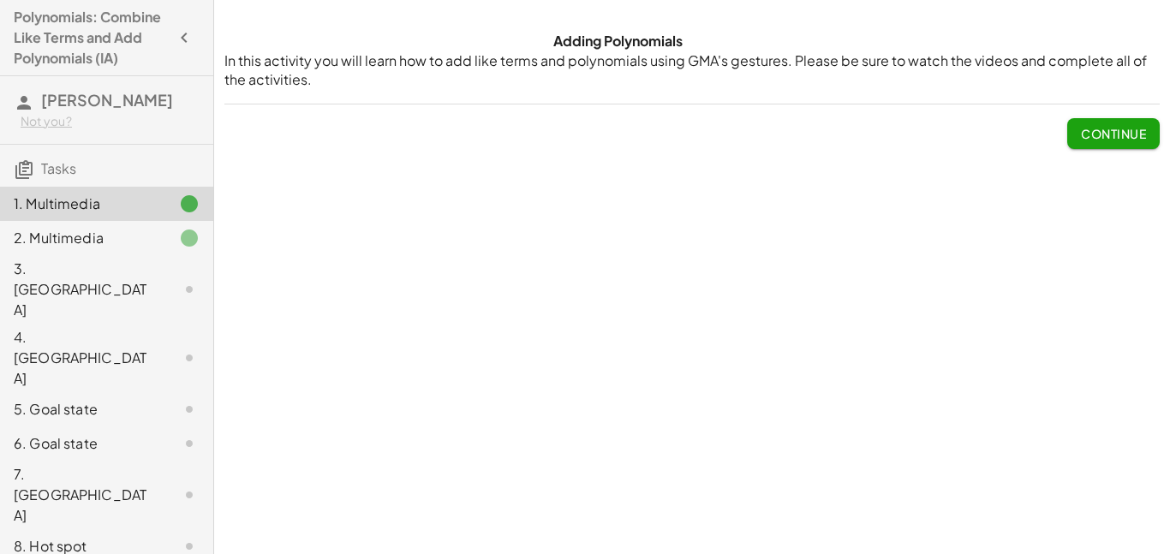
click at [354, 82] on p "In this activity you will learn how to add like terms and polynomials using GMA…" at bounding box center [691, 70] width 935 height 39
click at [62, 248] on div "2. Multimedia" at bounding box center [83, 238] width 138 height 21
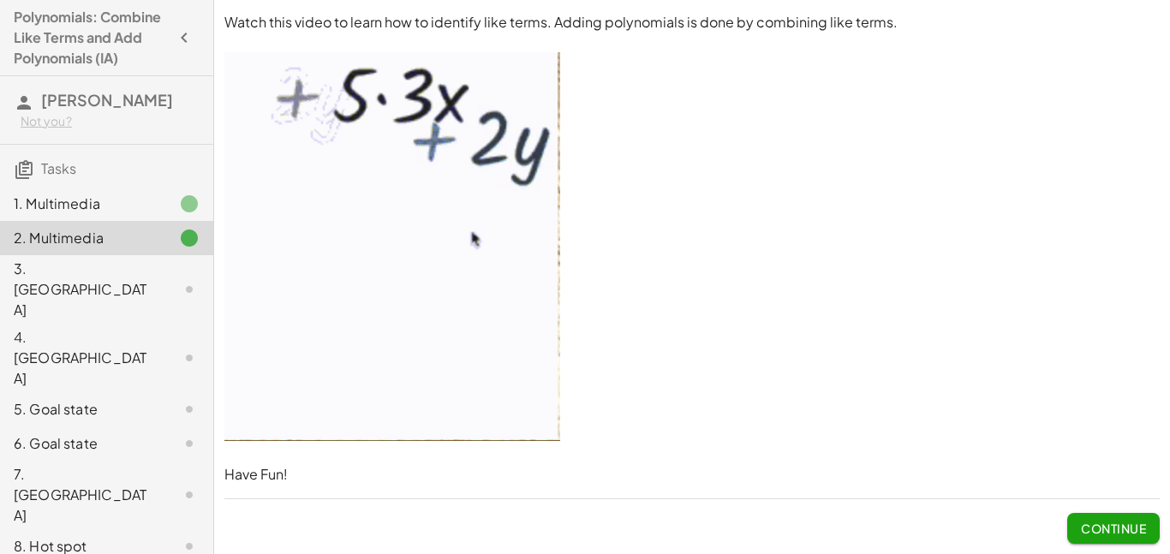
click at [1158, 529] on button "Continue" at bounding box center [1113, 528] width 92 height 31
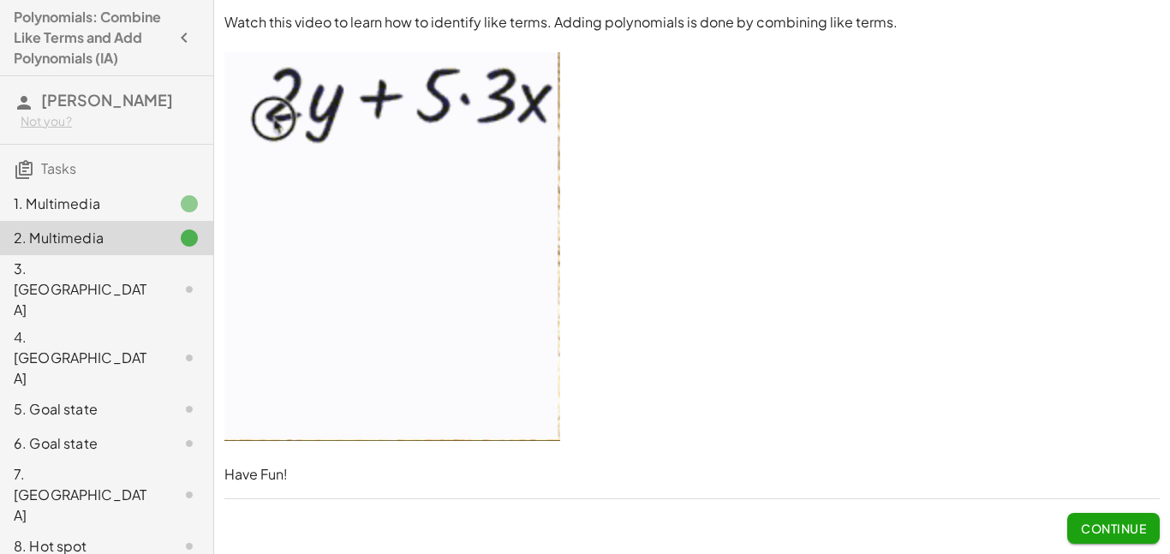
click at [0, 0] on p "Notice that the terms in the solution for b are not like terms. When you try to…" at bounding box center [0, 0] width 0 height 0
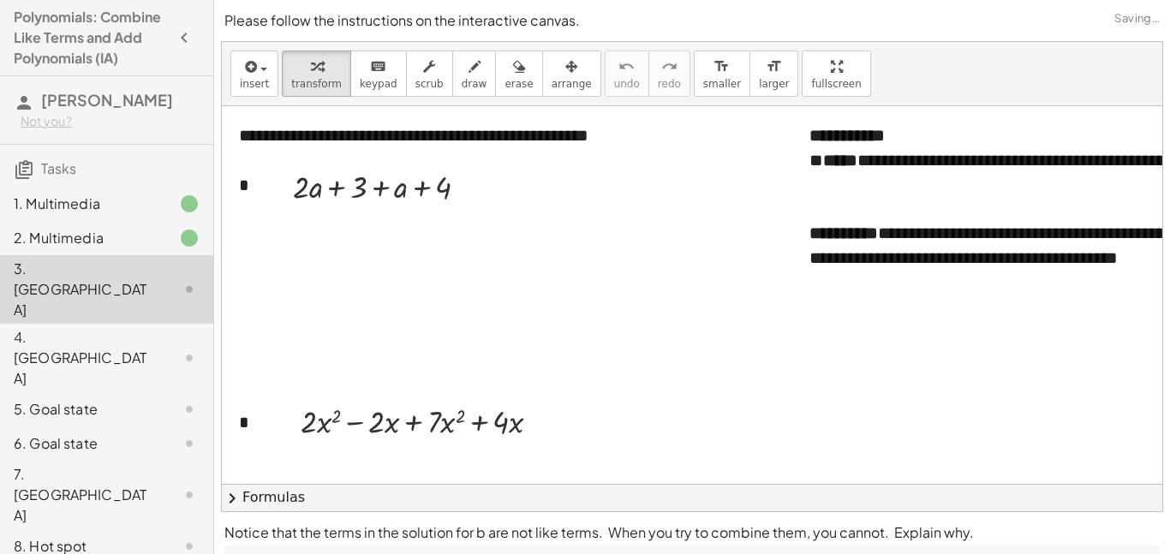
click at [1130, 525] on p "Notice that the terms in the solution for b are not like terms. When you try to…" at bounding box center [691, 532] width 935 height 21
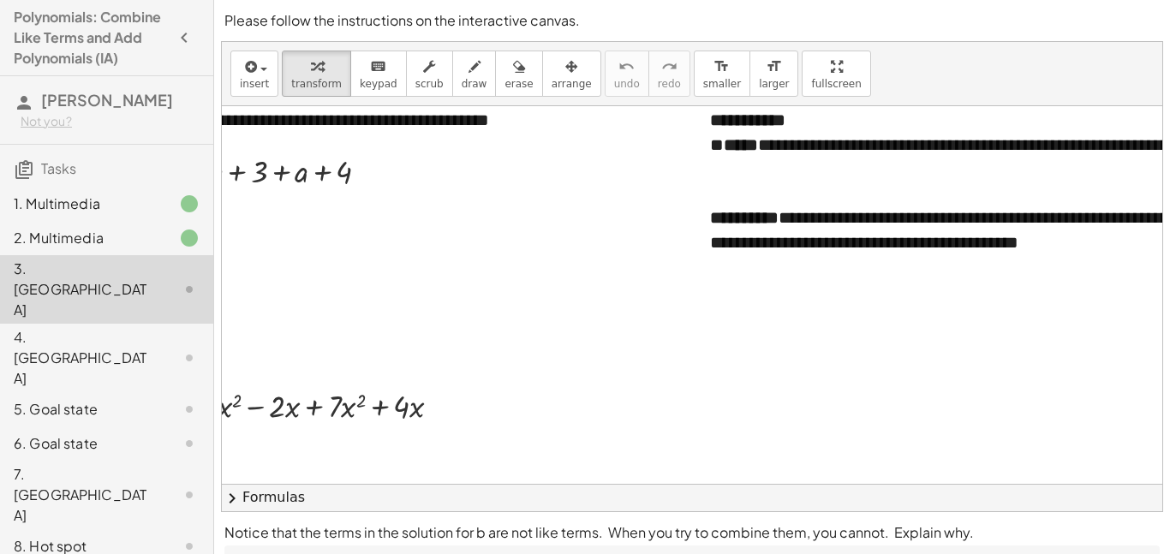
scroll to position [27, 0]
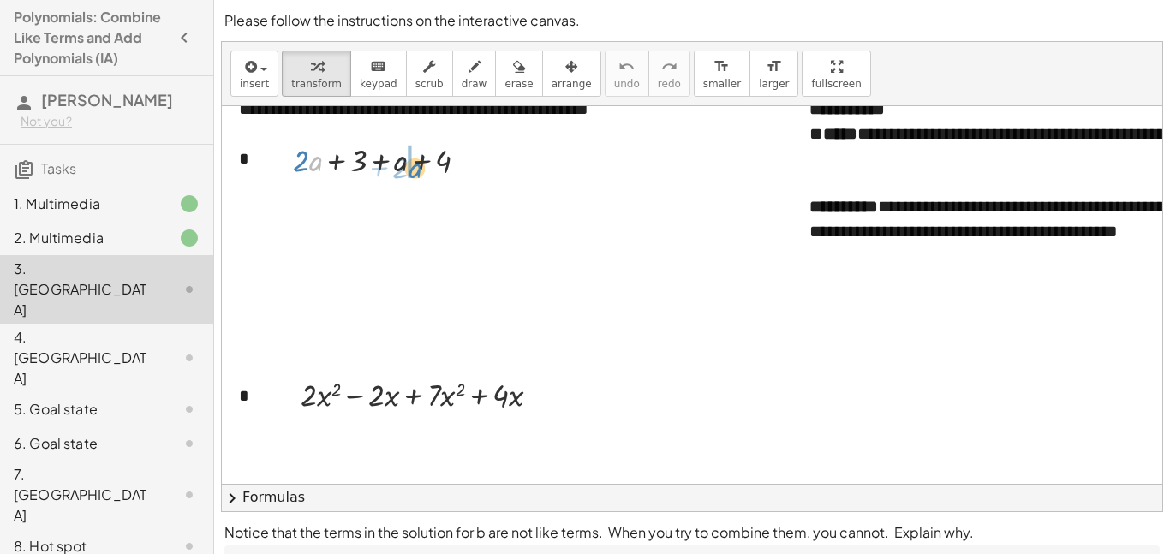
drag, startPoint x: 312, startPoint y: 159, endPoint x: 405, endPoint y: 166, distance: 93.6
click at [367, 158] on div at bounding box center [387, 158] width 230 height 47
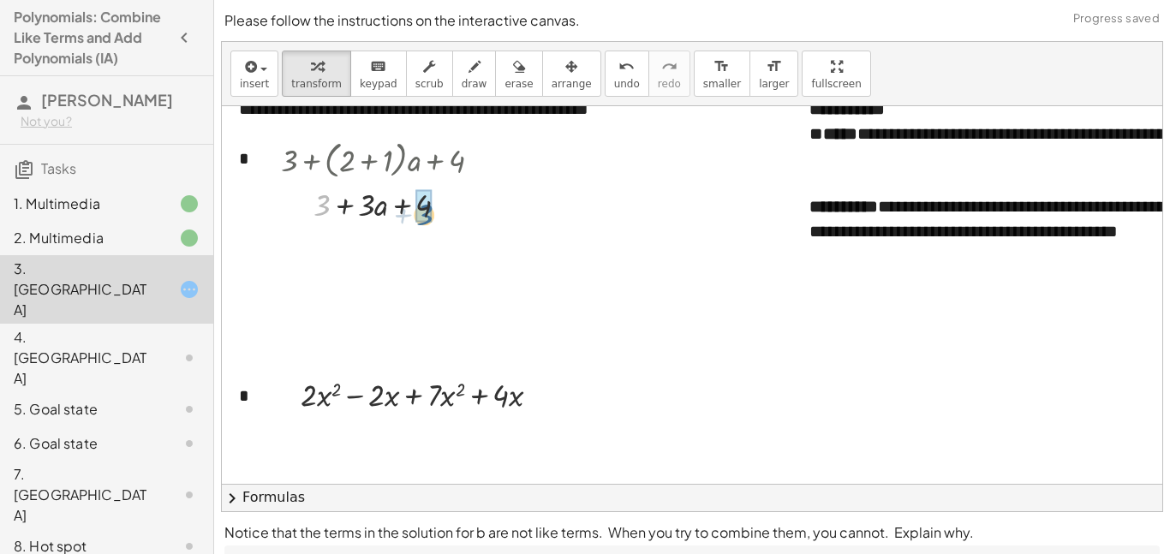
drag, startPoint x: 328, startPoint y: 208, endPoint x: 436, endPoint y: 217, distance: 108.2
click at [436, 217] on div at bounding box center [387, 203] width 230 height 43
click at [382, 207] on div at bounding box center [387, 203] width 230 height 43
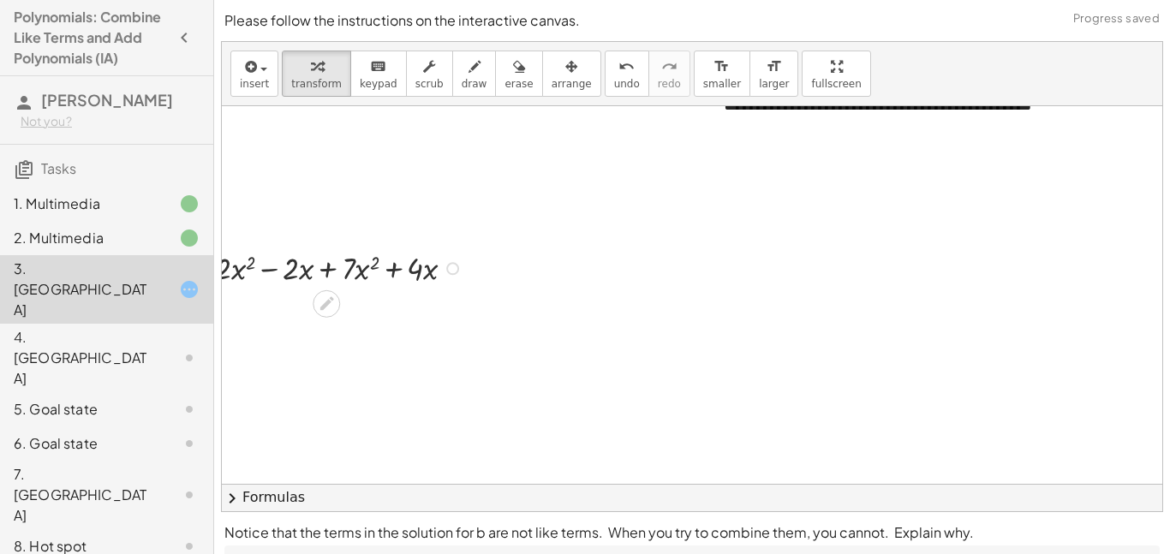
scroll to position [153, 0]
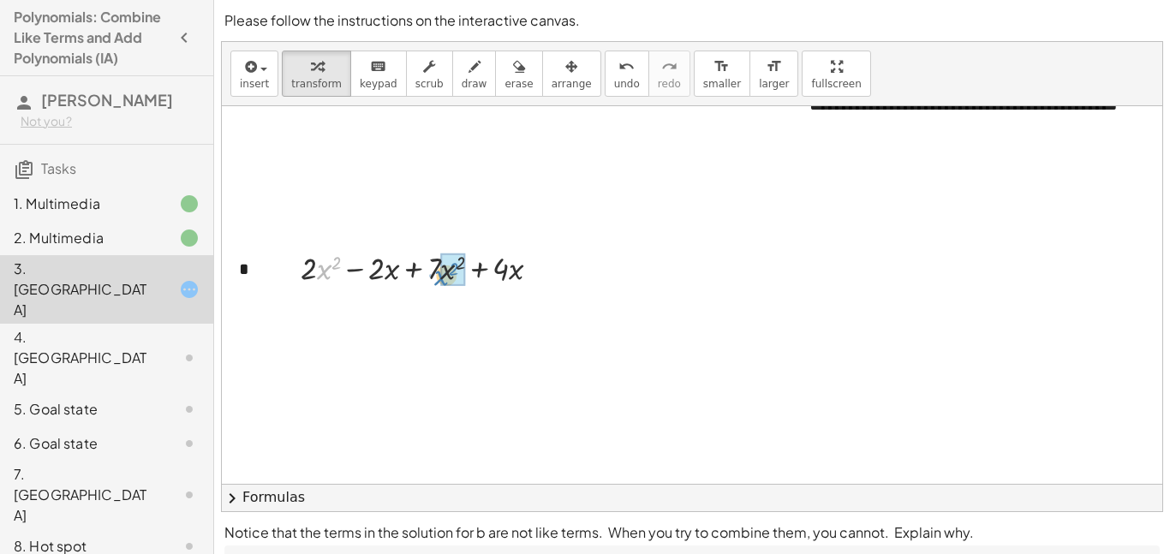
drag, startPoint x: 321, startPoint y: 266, endPoint x: 438, endPoint y: 271, distance: 117.4
click at [438, 271] on div at bounding box center [427, 267] width 271 height 43
click at [421, 264] on div at bounding box center [422, 266] width 297 height 47
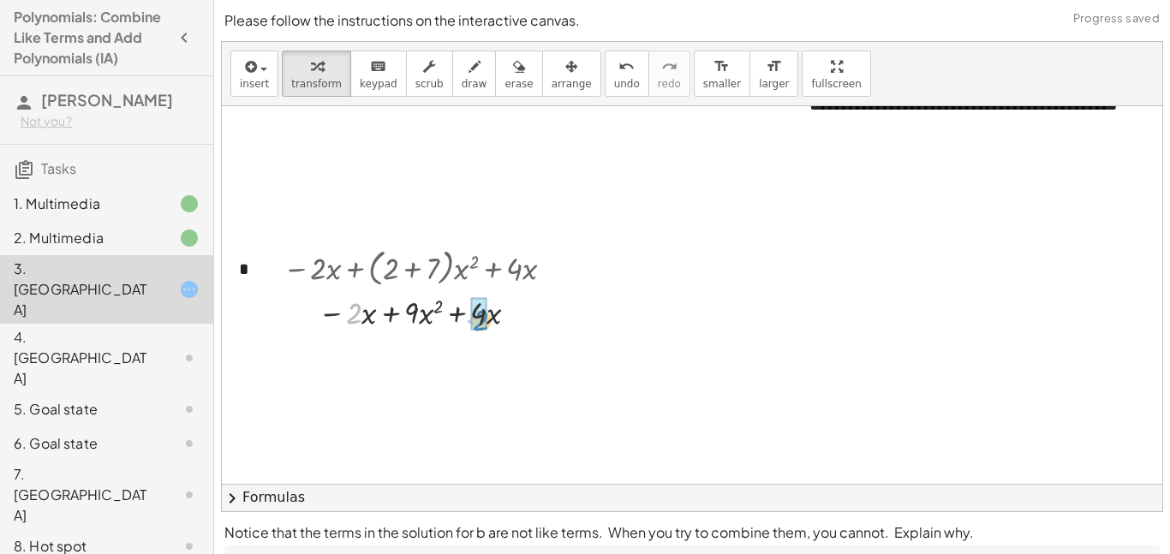
drag, startPoint x: 359, startPoint y: 313, endPoint x: 485, endPoint y: 323, distance: 127.1
click at [426, 365] on div at bounding box center [422, 354] width 297 height 47
click at [433, 357] on div at bounding box center [422, 354] width 297 height 47
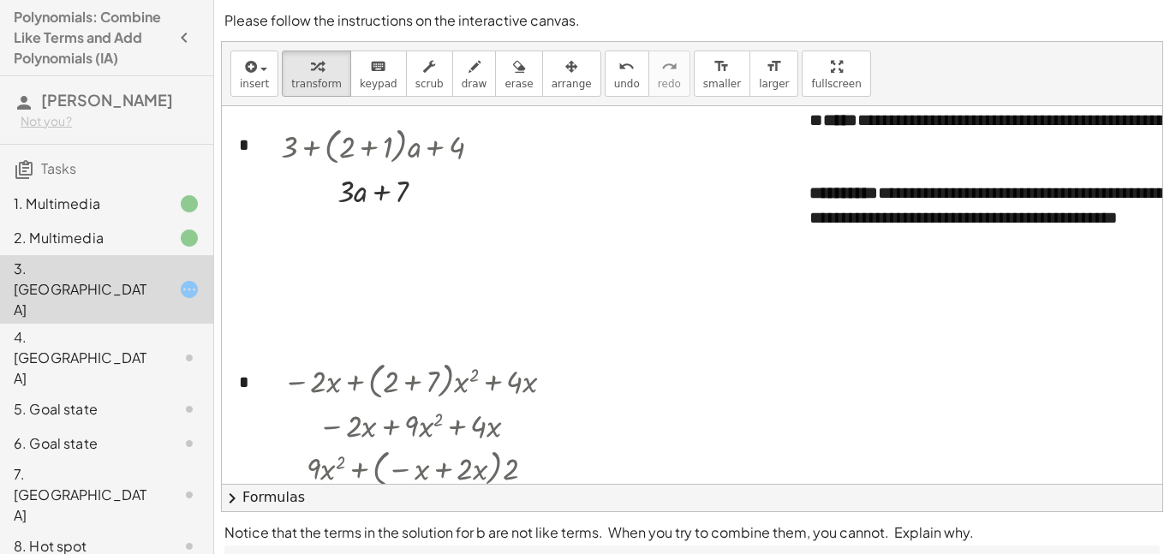
scroll to position [680, 0]
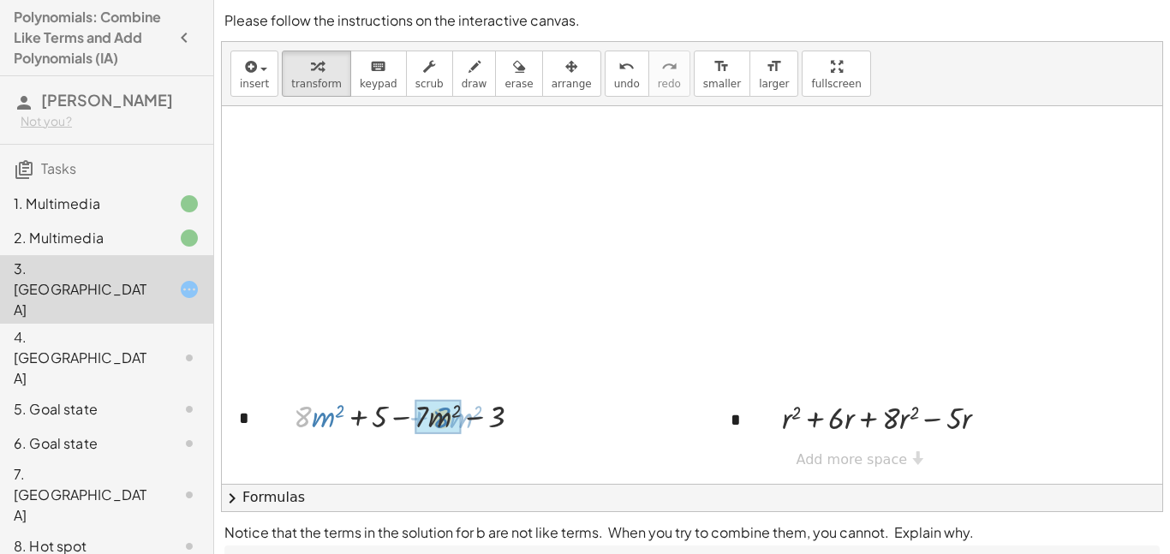
drag, startPoint x: 307, startPoint y: 416, endPoint x: 439, endPoint y: 416, distance: 132.7
drag, startPoint x: 342, startPoint y: 457, endPoint x: 450, endPoint y: 456, distance: 107.9
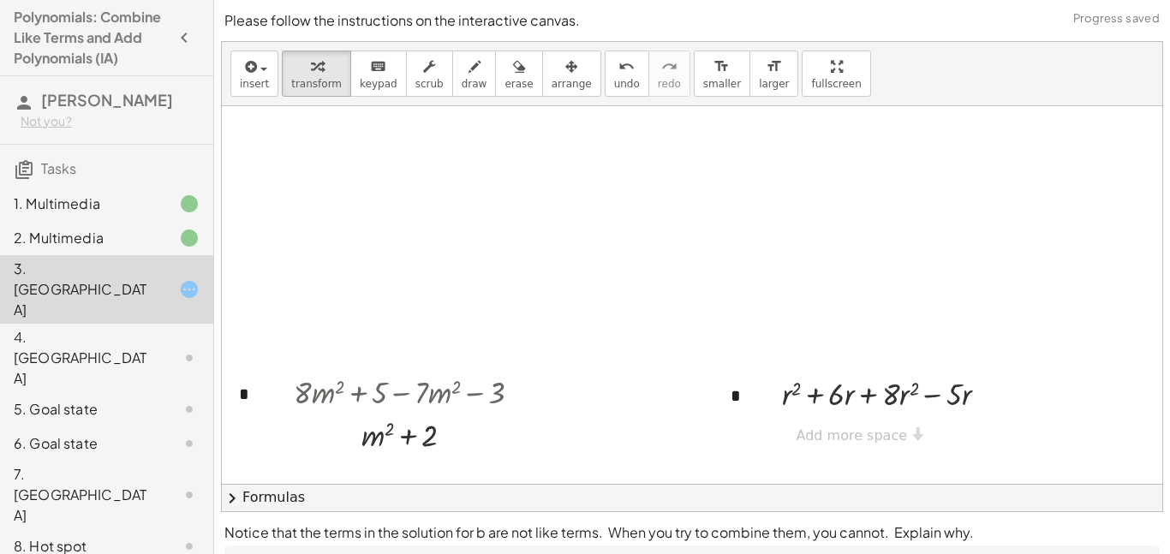
scroll to position [682, 0]
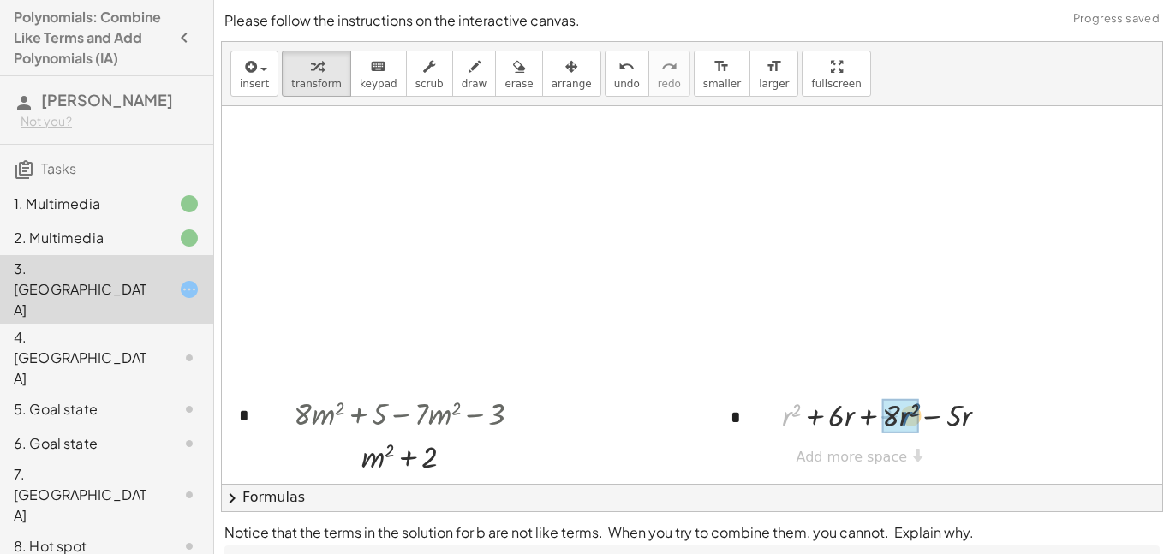
drag, startPoint x: 784, startPoint y: 415, endPoint x: 907, endPoint y: 416, distance: 122.4
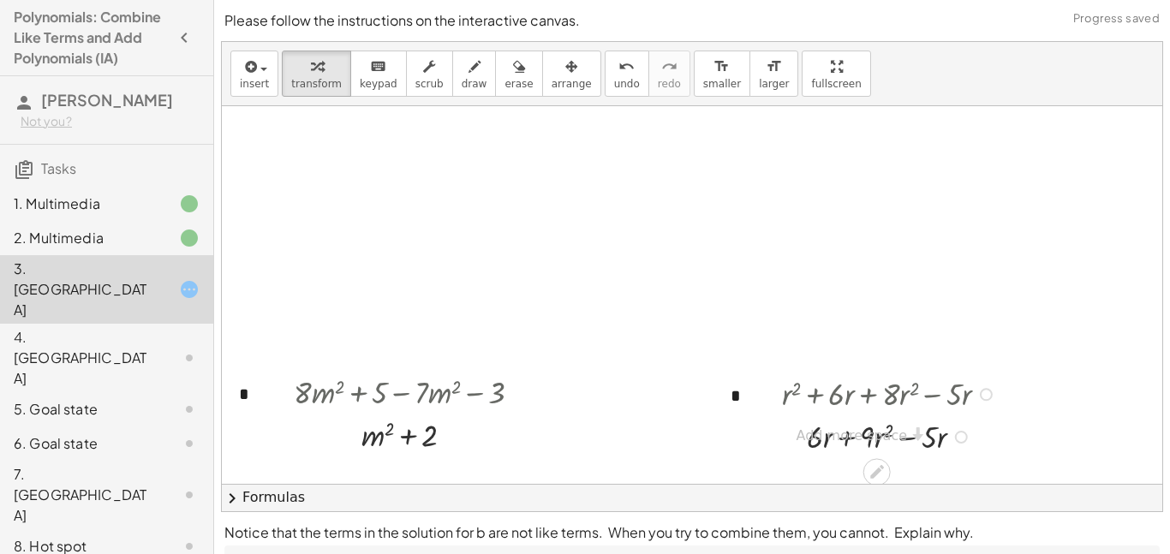
click at [877, 395] on div "+ r 2 + · 6 · r + · 8 · r 2 − · 5 · r + r 2 + · 6 · r · − · 5 · r · 9" at bounding box center [877, 395] width 0 height 0
drag, startPoint x: 818, startPoint y: 438, endPoint x: 862, endPoint y: 438, distance: 44.5
click at [862, 438] on div "**********" at bounding box center [846, 157] width 1249 height 1510
drag, startPoint x: 817, startPoint y: 437, endPoint x: 932, endPoint y: 442, distance: 114.8
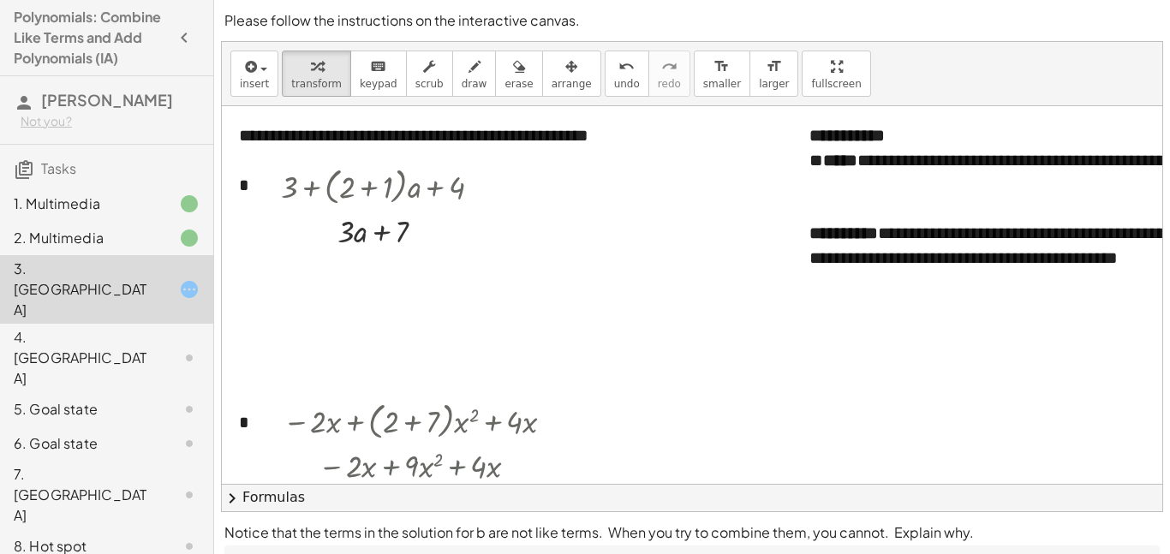
scroll to position [0, 13]
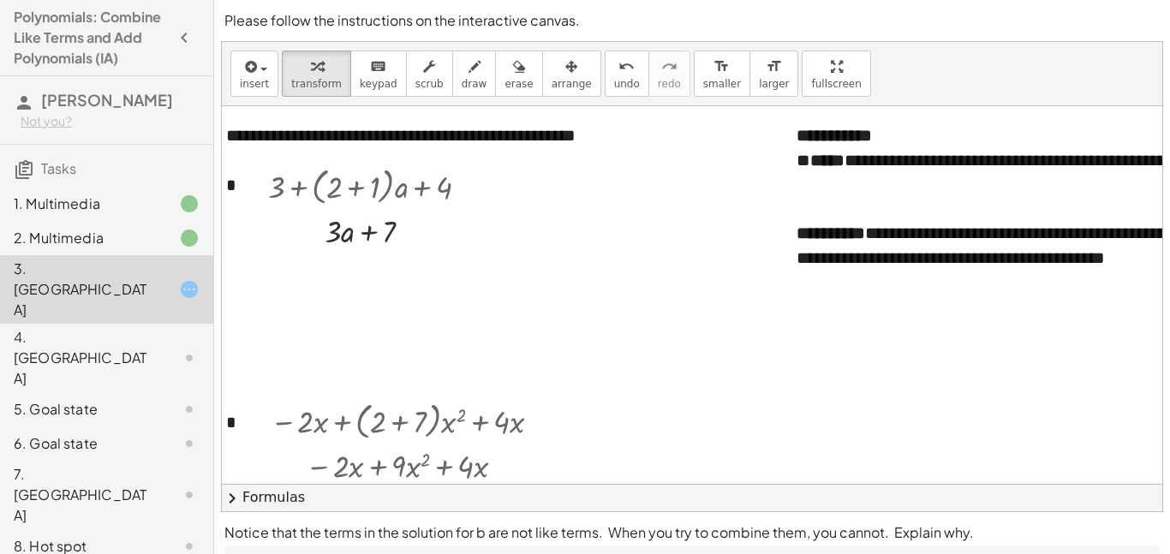
click at [69, 328] on div "4. Canvas" at bounding box center [83, 358] width 138 height 62
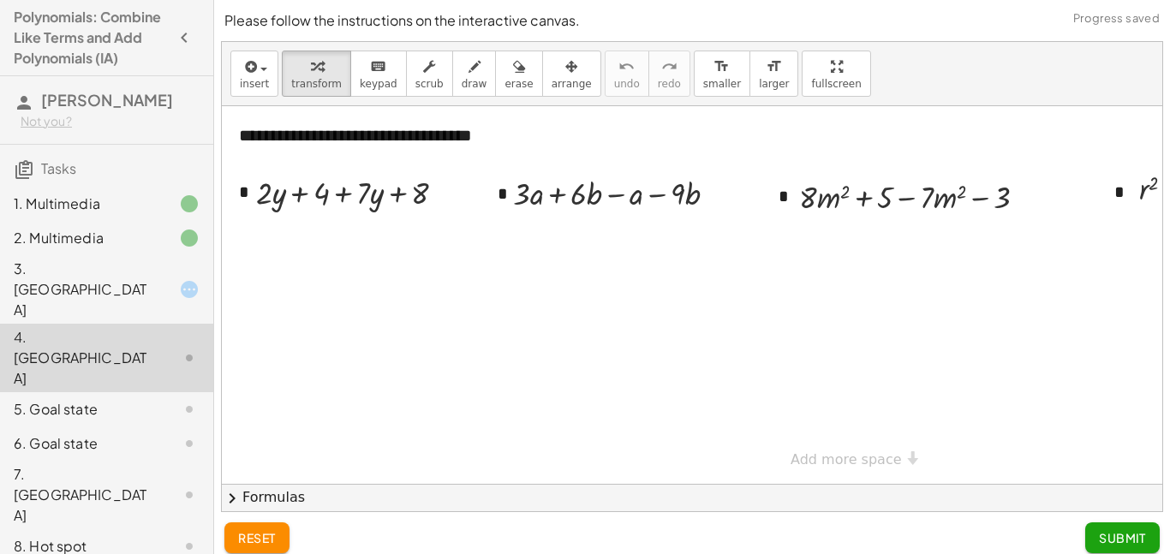
click at [51, 293] on div "3. Canvas" at bounding box center [83, 290] width 138 height 62
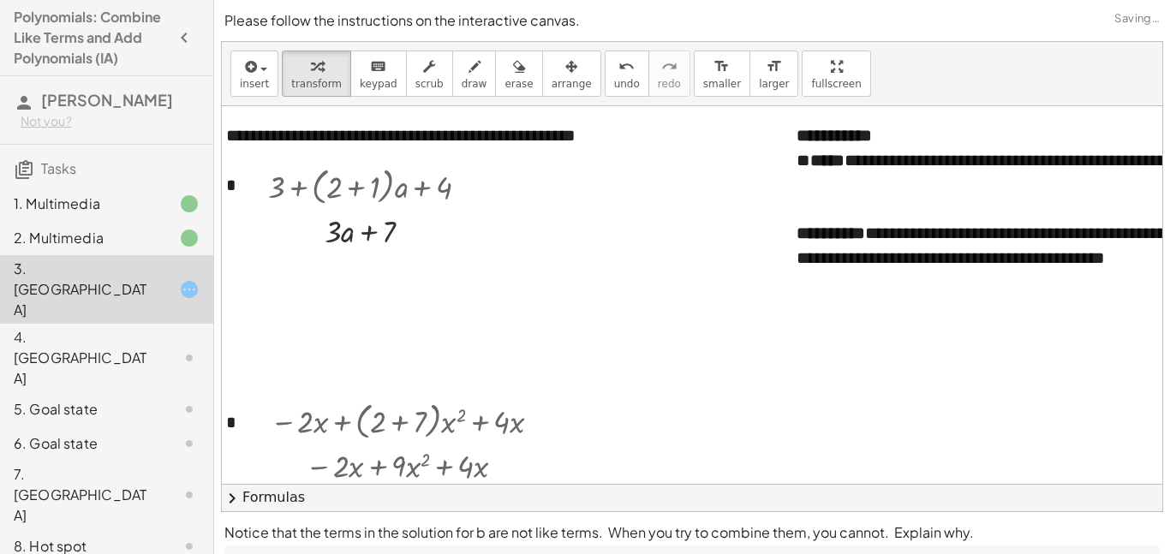
click at [45, 327] on div "4. Canvas" at bounding box center [83, 358] width 138 height 62
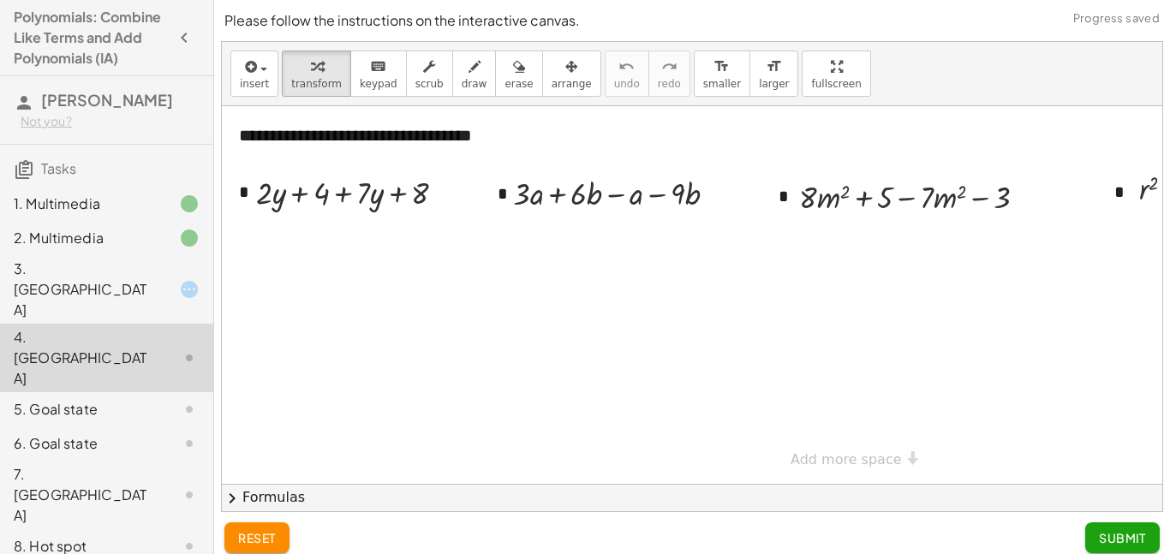
click at [73, 392] on div "3. Canvas" at bounding box center [106, 409] width 213 height 34
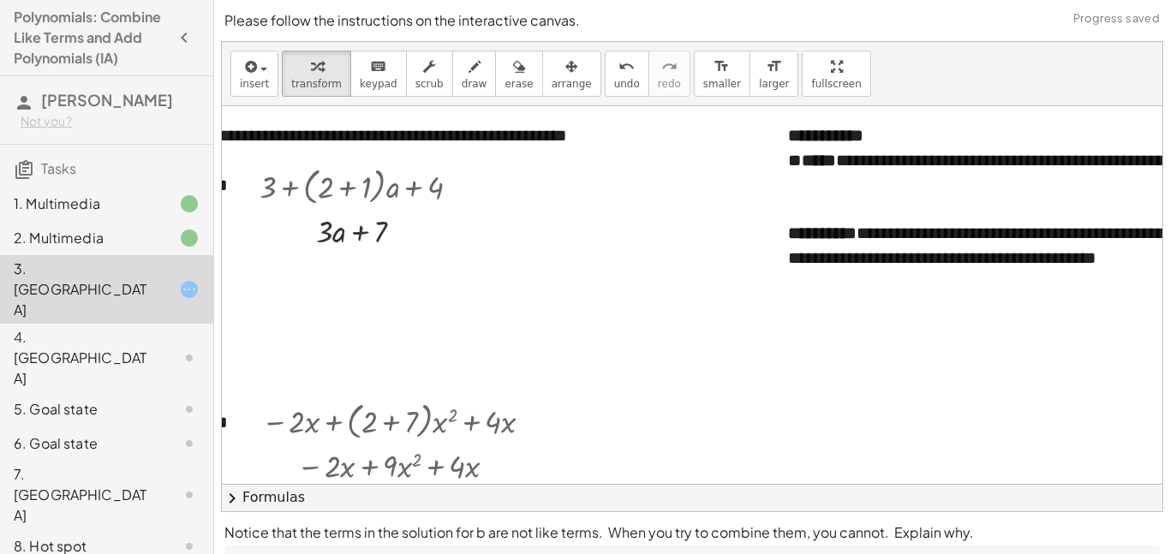
scroll to position [0, 15]
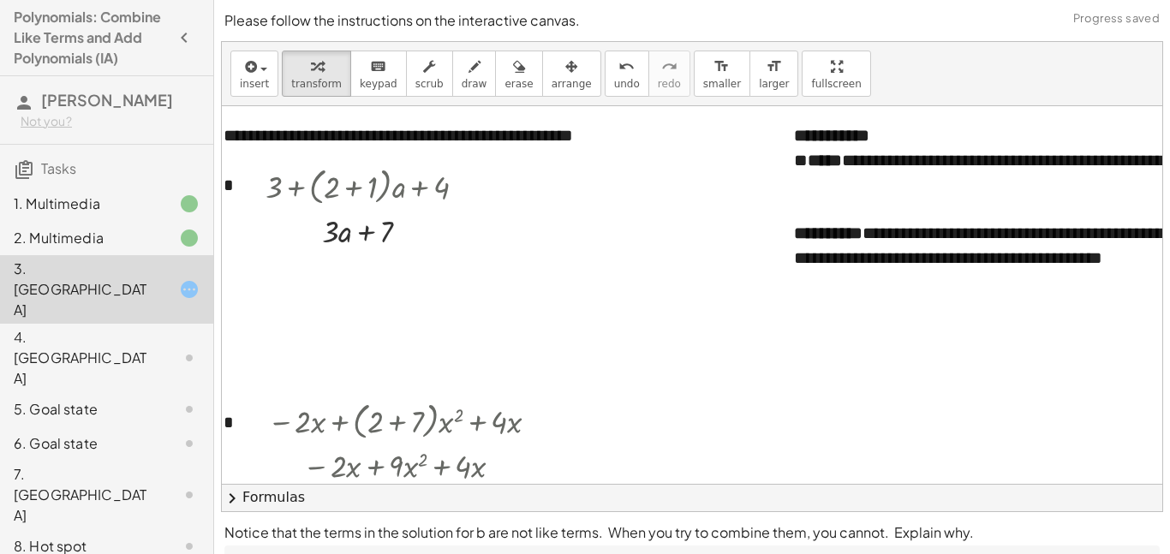
click at [42, 327] on div "4. Canvas" at bounding box center [83, 358] width 138 height 62
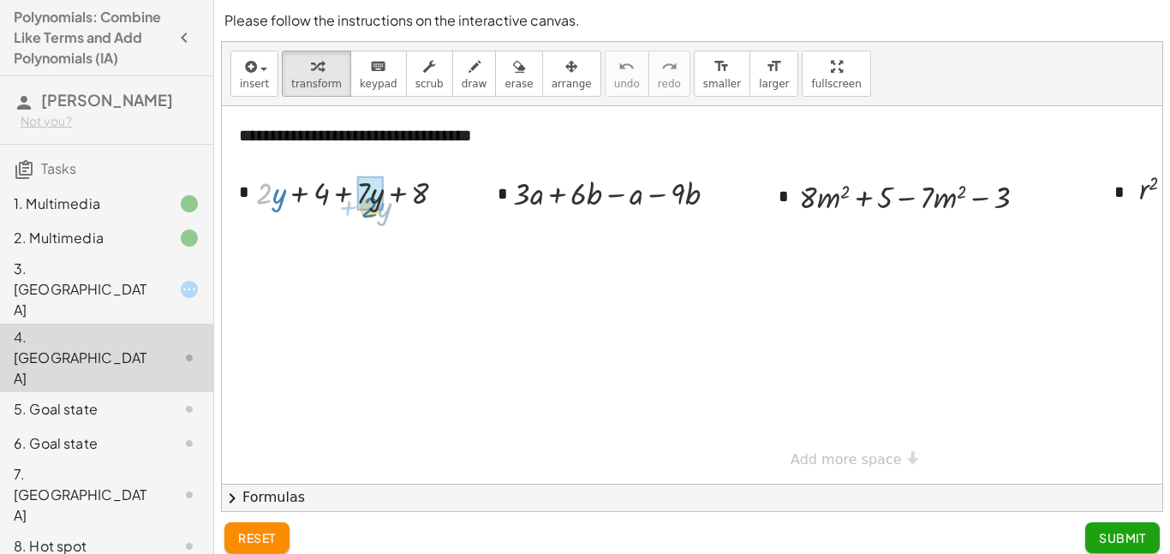
drag, startPoint x: 267, startPoint y: 199, endPoint x: 378, endPoint y: 210, distance: 111.9
click at [378, 210] on div at bounding box center [357, 191] width 220 height 43
drag, startPoint x: 290, startPoint y: 198, endPoint x: 447, endPoint y: 197, distance: 156.7
click at [444, 197] on div at bounding box center [841, 295] width 1238 height 378
drag, startPoint x: 385, startPoint y: 193, endPoint x: 348, endPoint y: 188, distance: 37.1
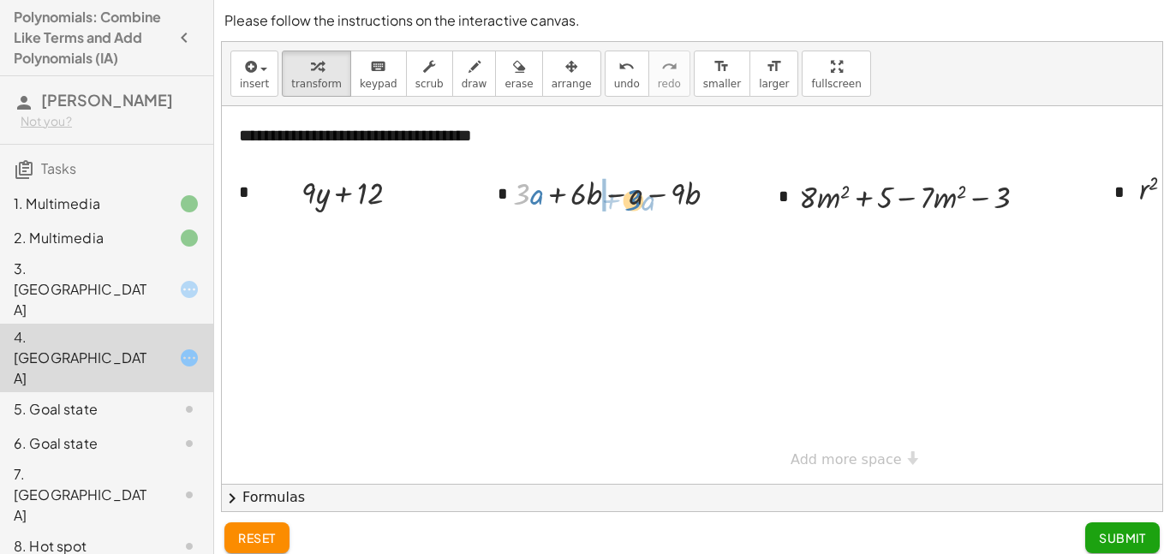
drag, startPoint x: 522, startPoint y: 194, endPoint x: 633, endPoint y: 200, distance: 110.7
click at [633, 200] on div at bounding box center [621, 192] width 235 height 43
drag, startPoint x: 583, startPoint y: 191, endPoint x: 633, endPoint y: 194, distance: 49.8
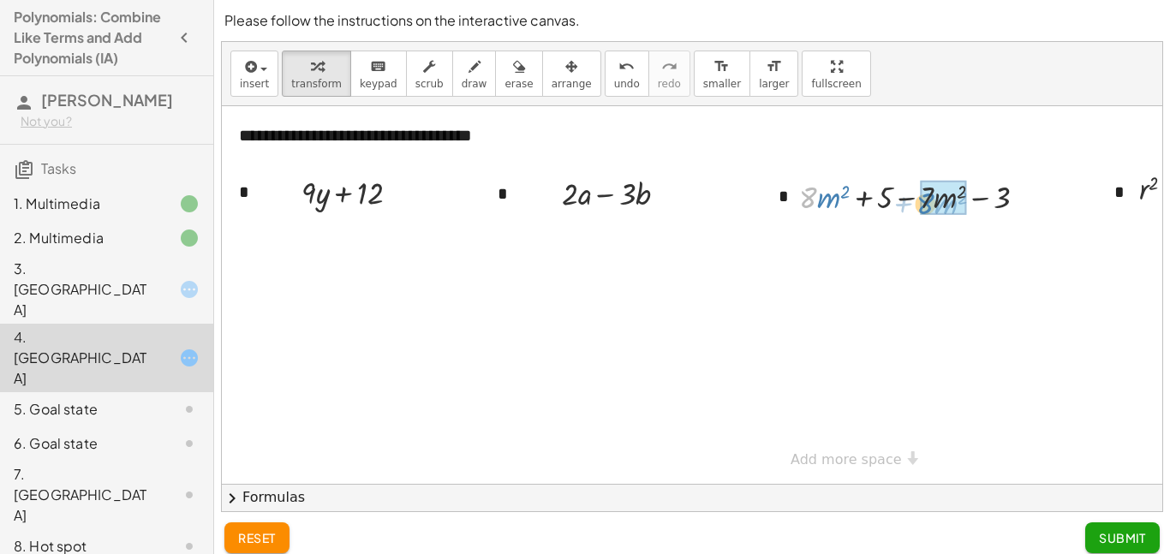
drag, startPoint x: 812, startPoint y: 194, endPoint x: 932, endPoint y: 200, distance: 120.0
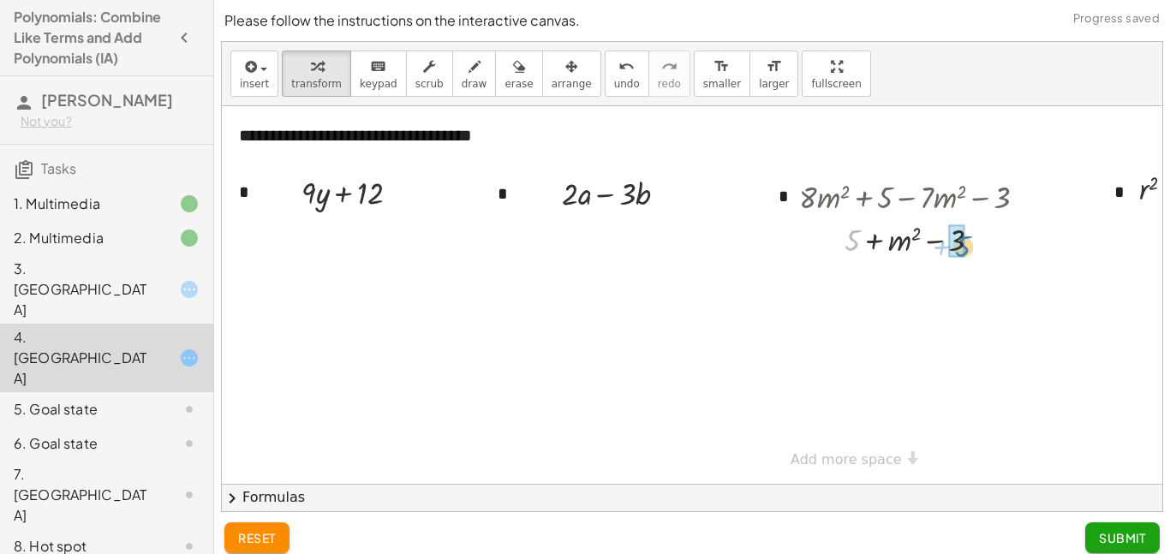
drag, startPoint x: 854, startPoint y: 241, endPoint x: 964, endPoint y: 247, distance: 110.6
click at [964, 247] on div at bounding box center [919, 238] width 259 height 43
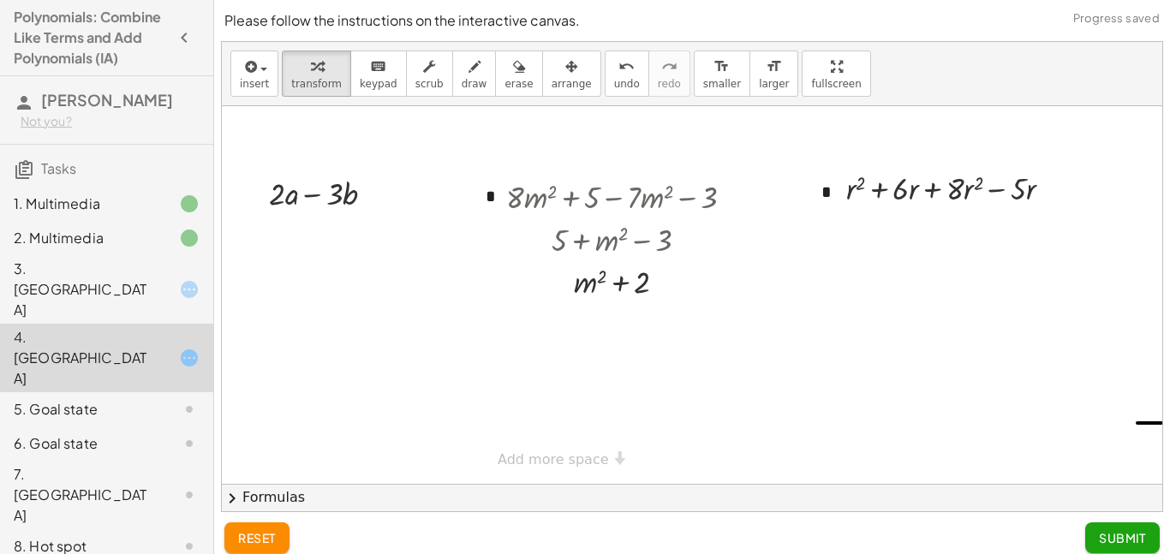
scroll to position [0, 298]
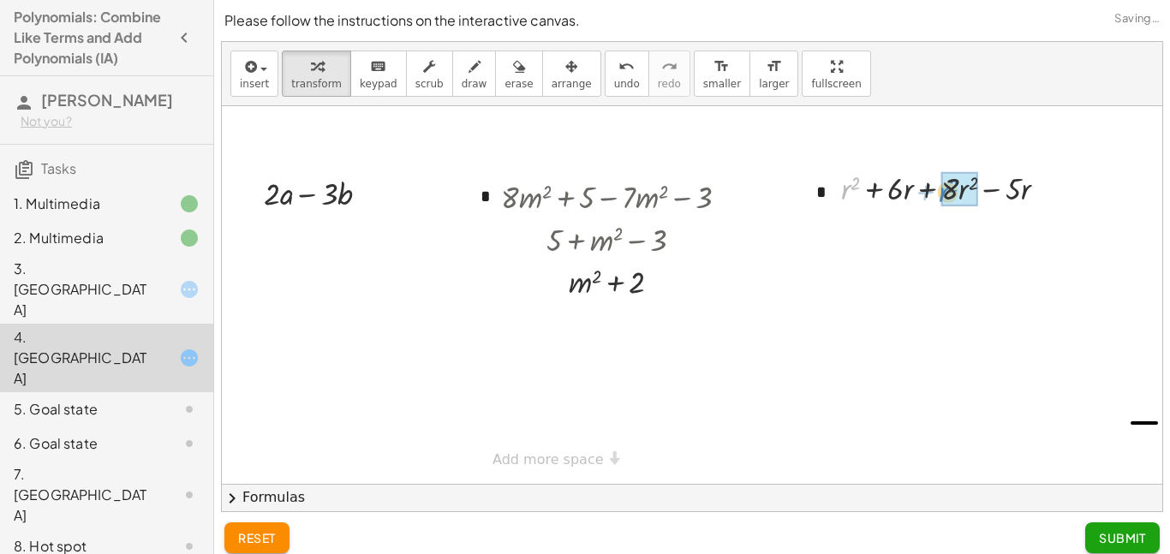
drag, startPoint x: 846, startPoint y: 188, endPoint x: 944, endPoint y: 191, distance: 97.6
drag, startPoint x: 872, startPoint y: 191, endPoint x: 991, endPoint y: 194, distance: 118.2
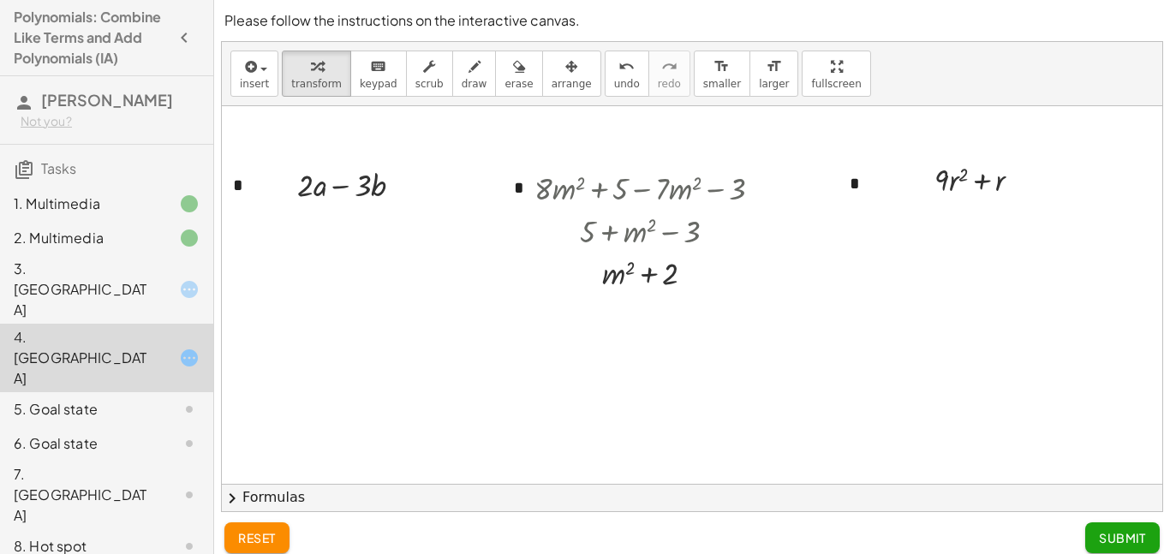
scroll to position [10, 298]
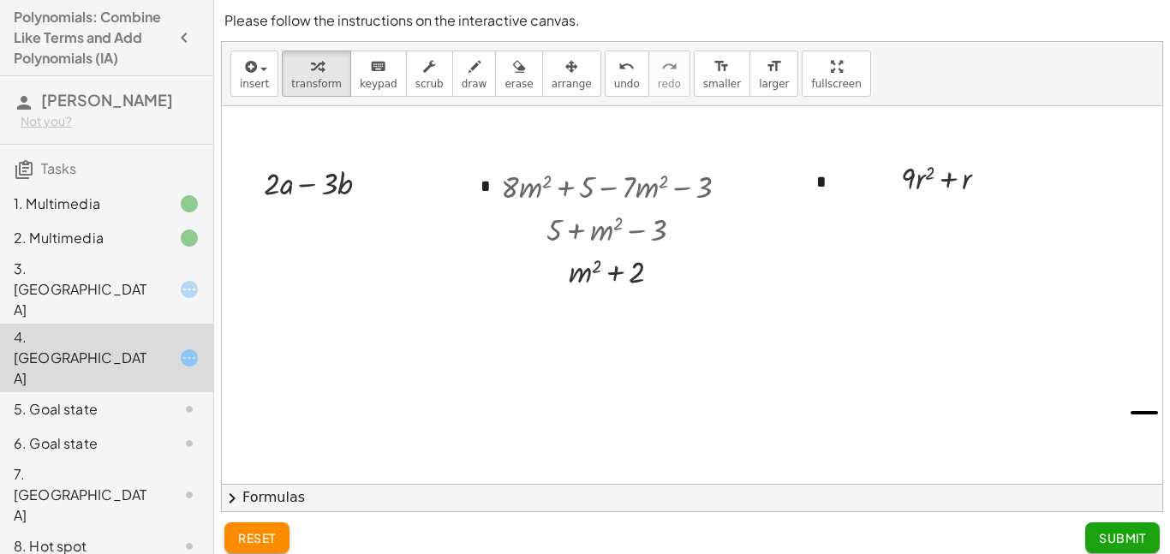
click at [1117, 535] on span "Submit" at bounding box center [1122, 537] width 47 height 15
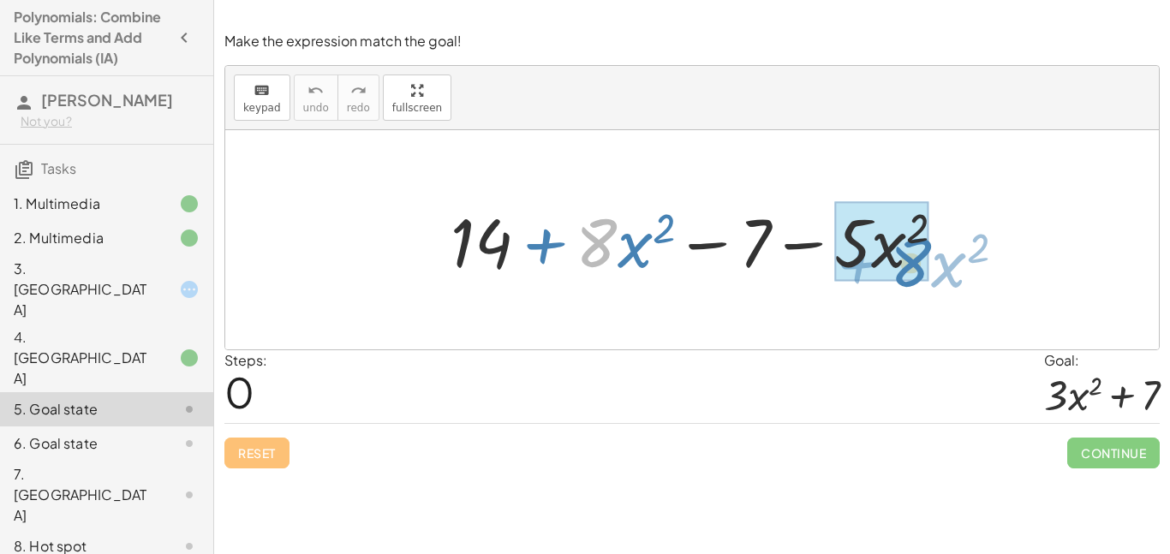
drag, startPoint x: 612, startPoint y: 229, endPoint x: 924, endPoint y: 247, distance: 312.2
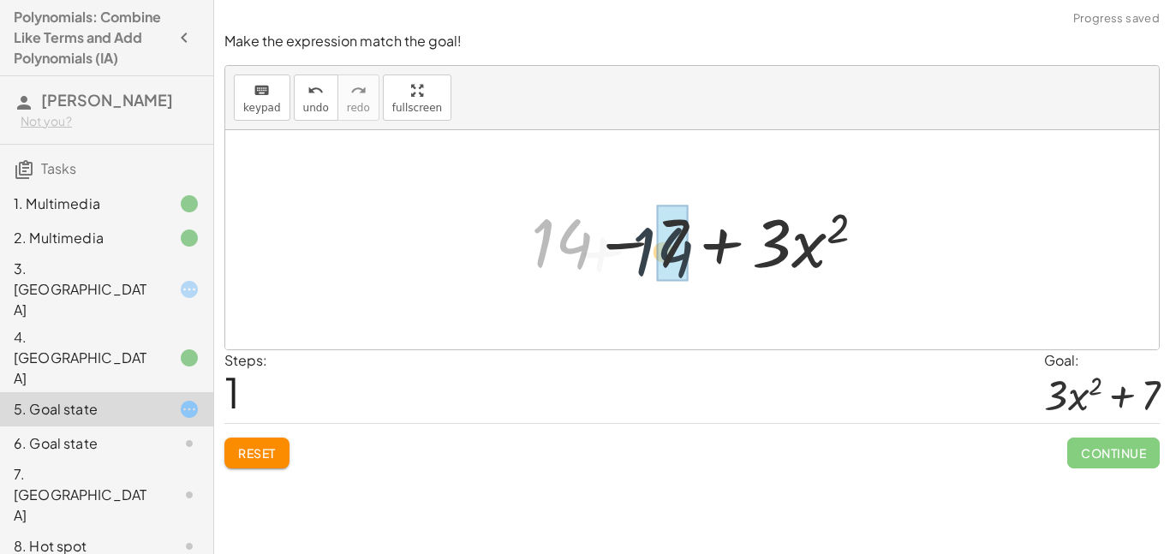
drag, startPoint x: 569, startPoint y: 235, endPoint x: 685, endPoint y: 244, distance: 116.8
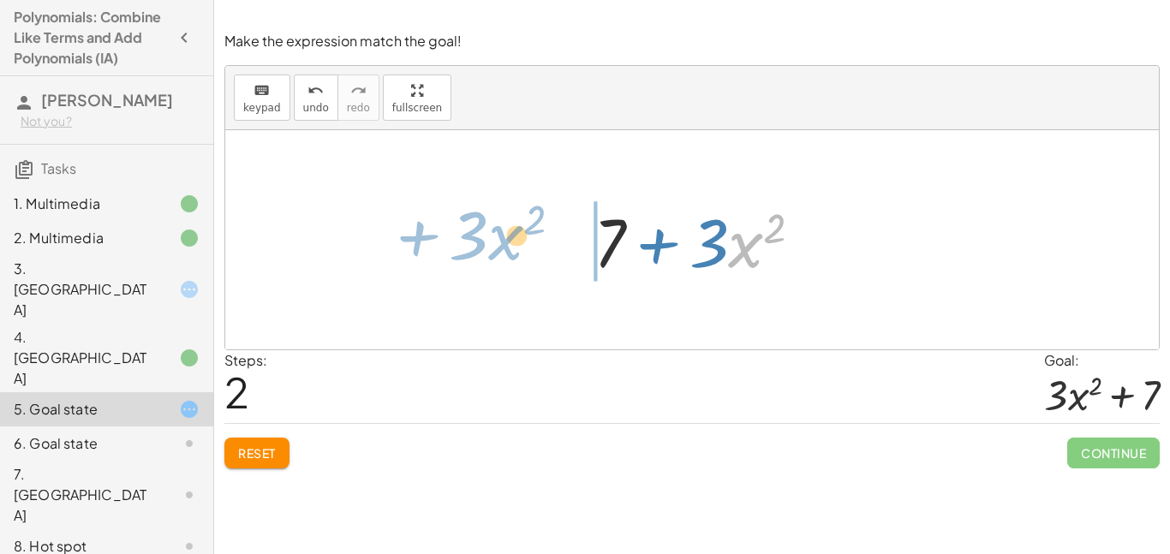
drag, startPoint x: 744, startPoint y: 247, endPoint x: 560, endPoint y: 223, distance: 185.6
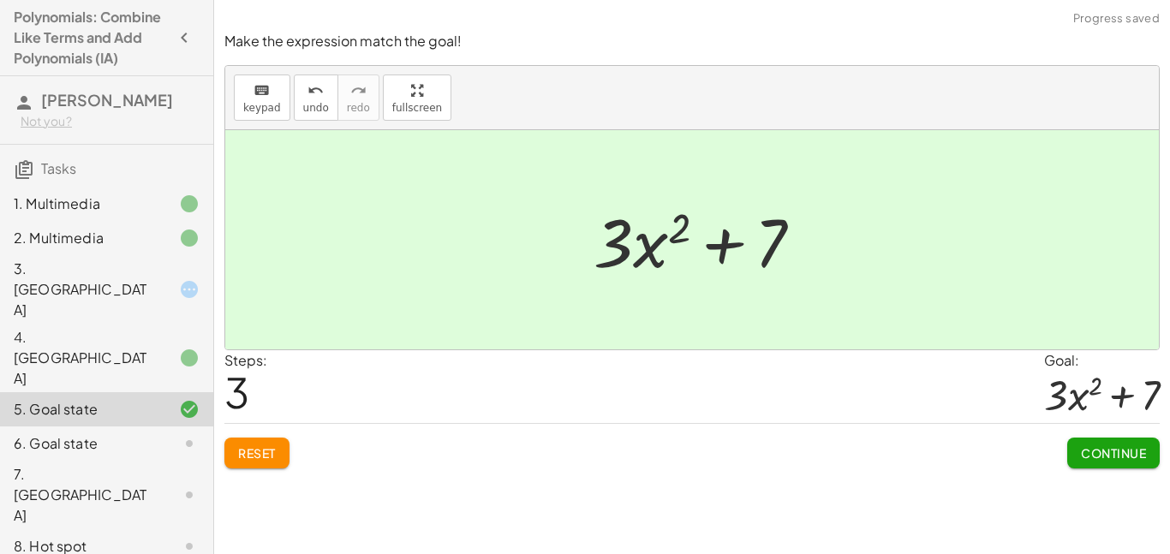
click at [1112, 453] on span "Continue" at bounding box center [1113, 452] width 65 height 15
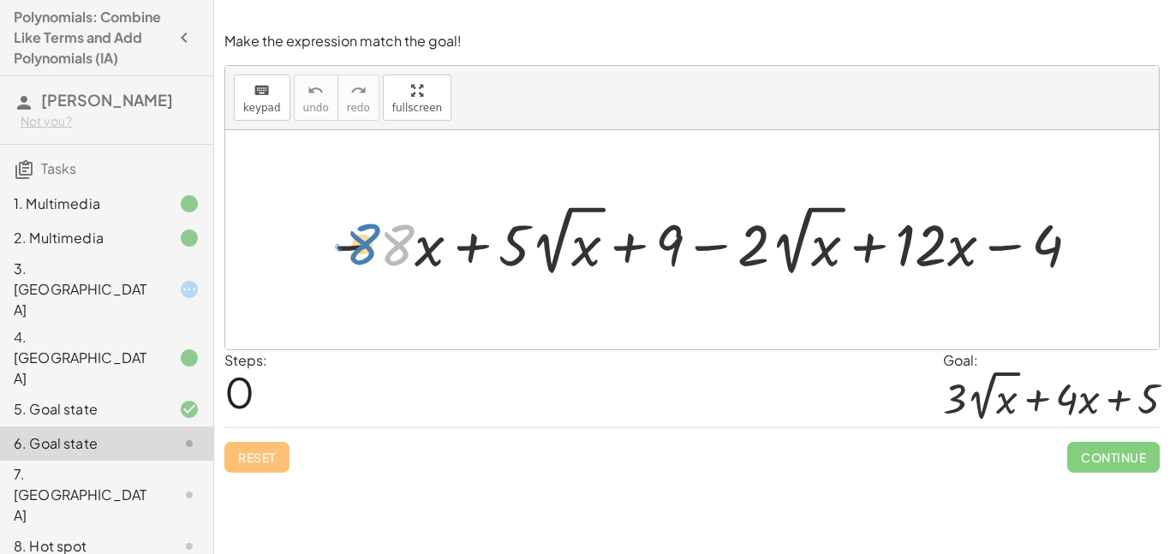
drag, startPoint x: 403, startPoint y: 236, endPoint x: 377, endPoint y: 236, distance: 26.5
click at [377, 236] on div at bounding box center [704, 240] width 775 height 81
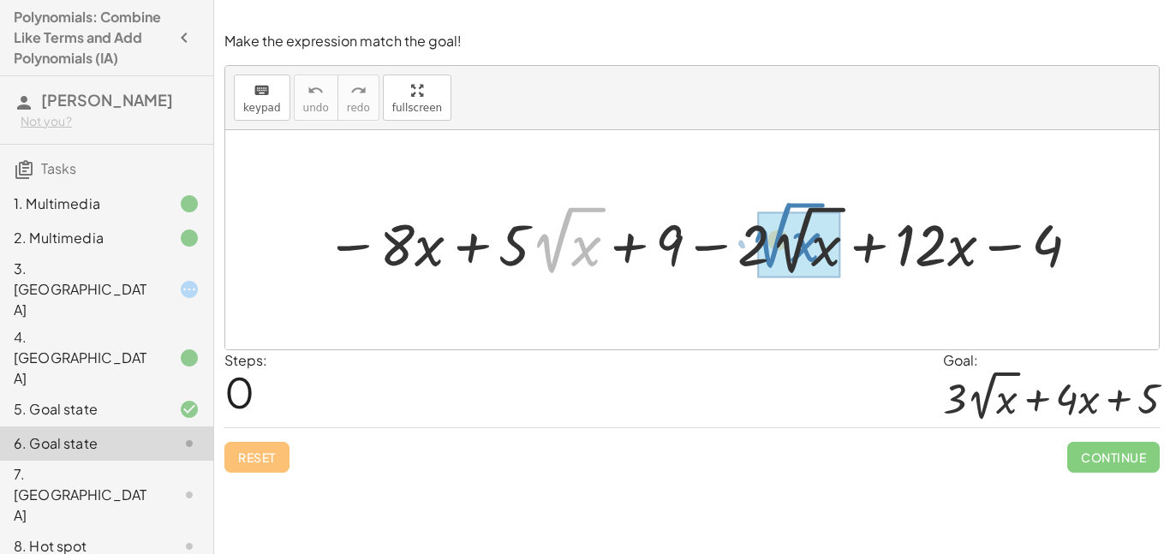
drag, startPoint x: 539, startPoint y: 249, endPoint x: 759, endPoint y: 245, distance: 220.1
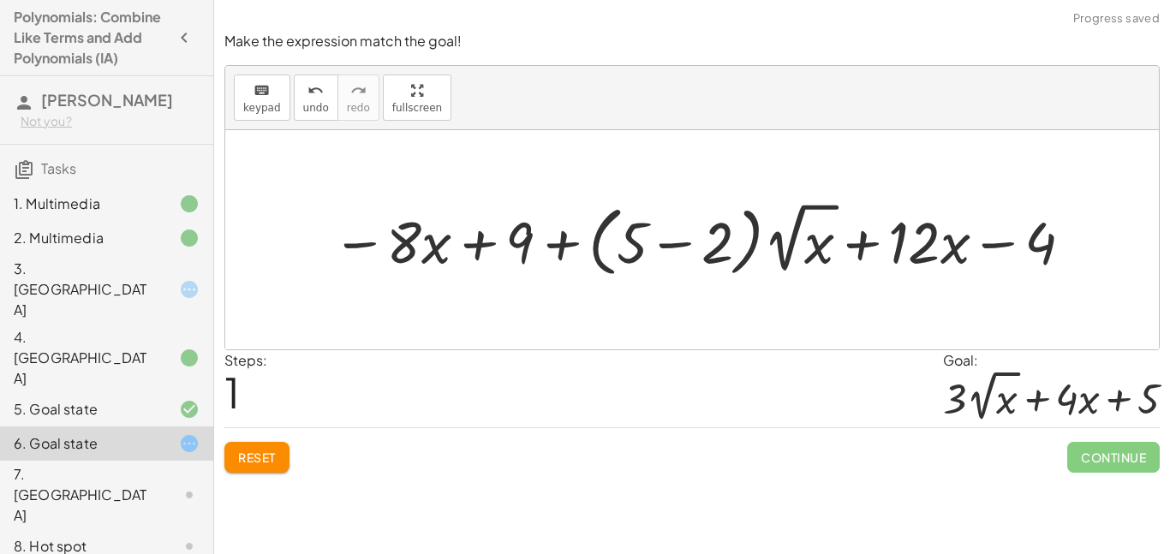
click at [670, 231] on div at bounding box center [704, 240] width 761 height 86
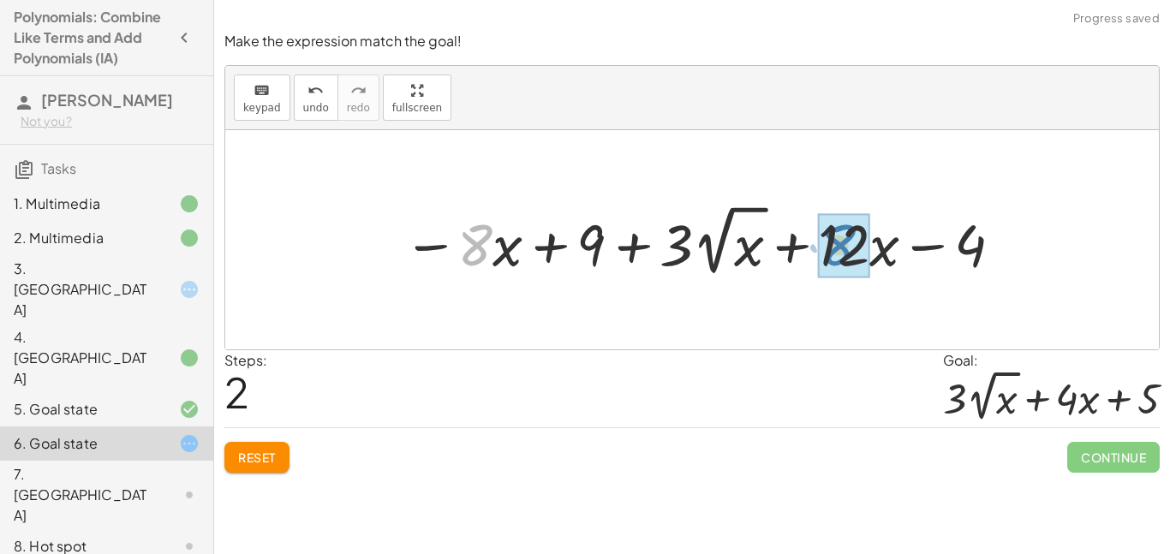
drag, startPoint x: 484, startPoint y: 245, endPoint x: 847, endPoint y: 245, distance: 363.0
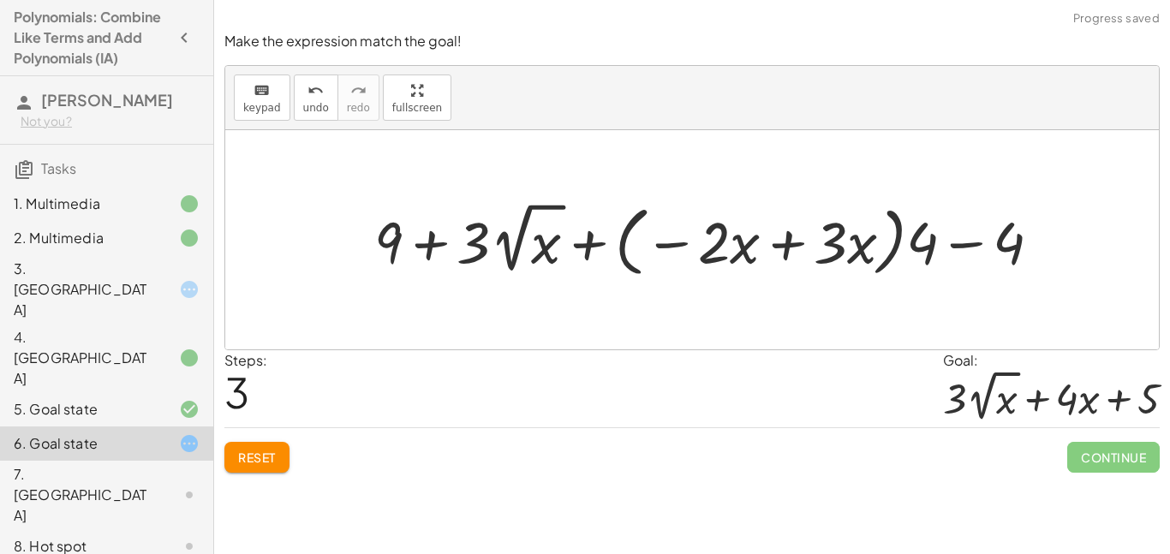
click at [717, 247] on div at bounding box center [714, 240] width 697 height 86
click at [798, 232] on div at bounding box center [714, 240] width 697 height 86
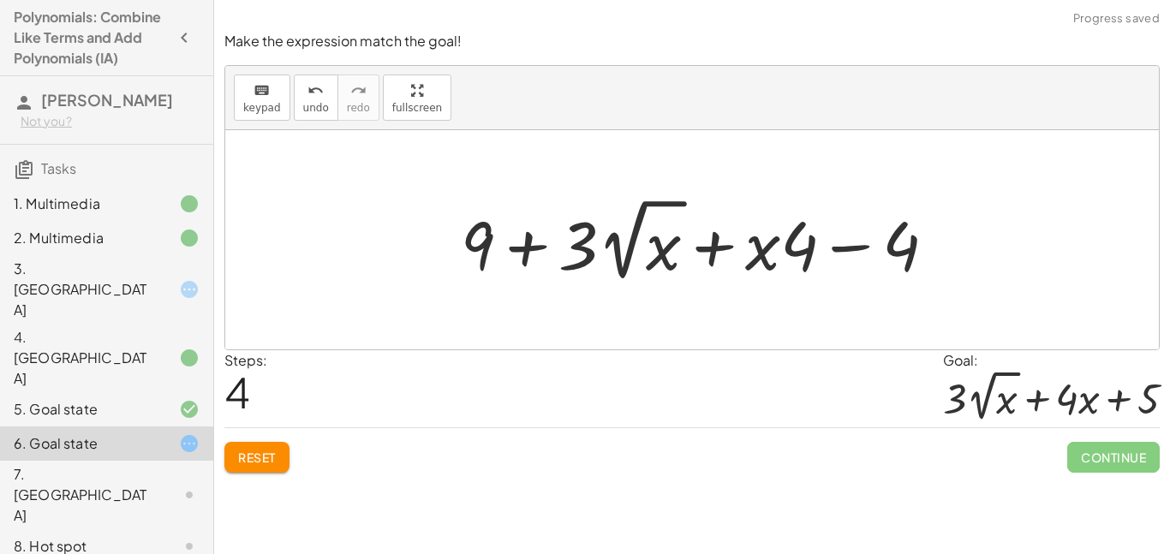
click at [531, 230] on div at bounding box center [705, 240] width 506 height 94
drag, startPoint x: 465, startPoint y: 228, endPoint x: 890, endPoint y: 232, distance: 425.6
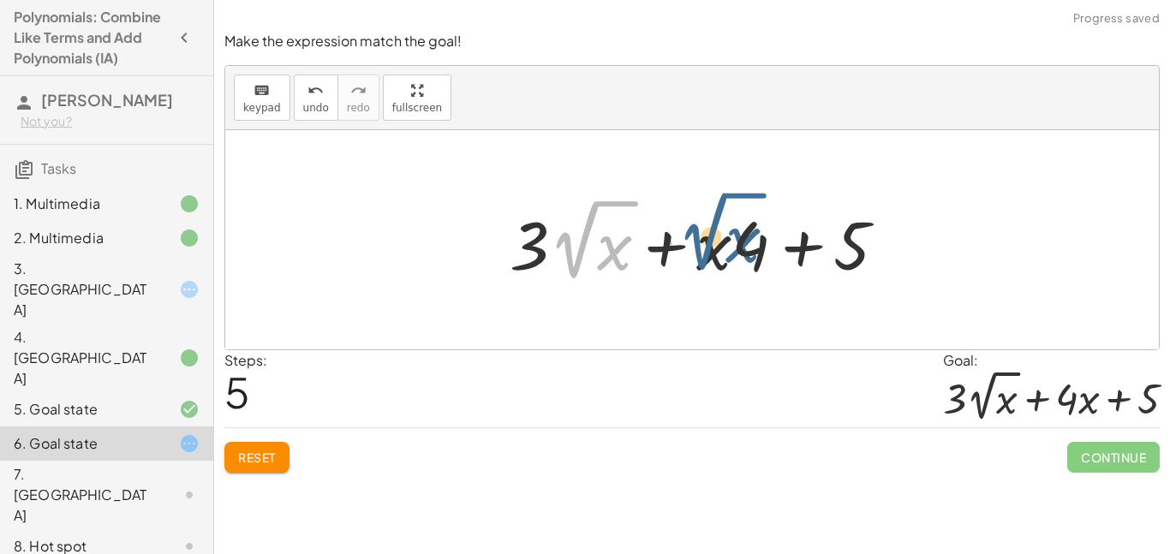
drag, startPoint x: 571, startPoint y: 248, endPoint x: 702, endPoint y: 241, distance: 131.2
click at [702, 241] on div at bounding box center [705, 240] width 408 height 94
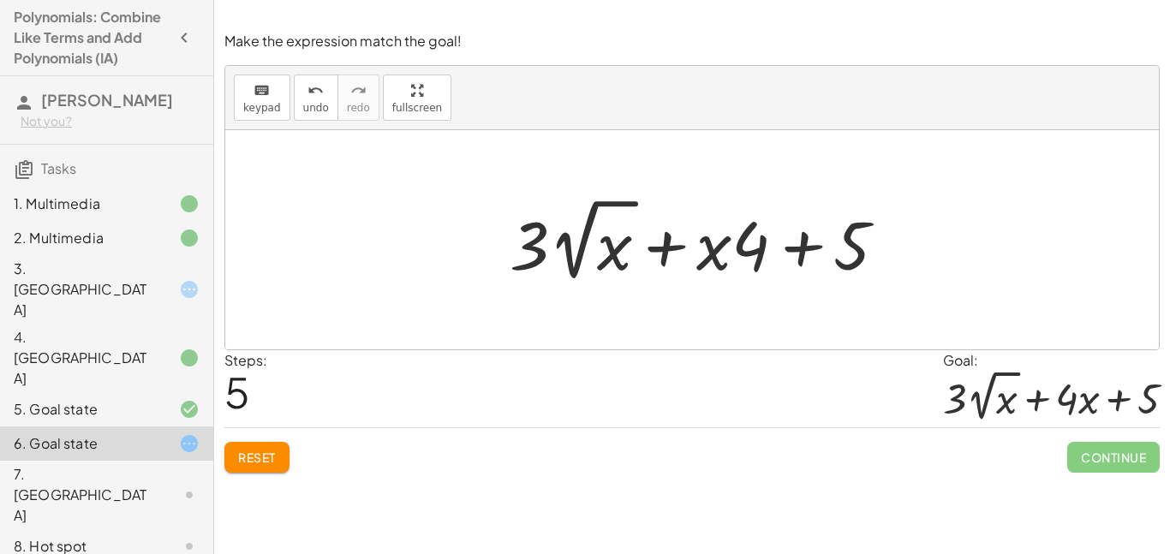
click at [1140, 456] on span "Continue" at bounding box center [1113, 457] width 92 height 31
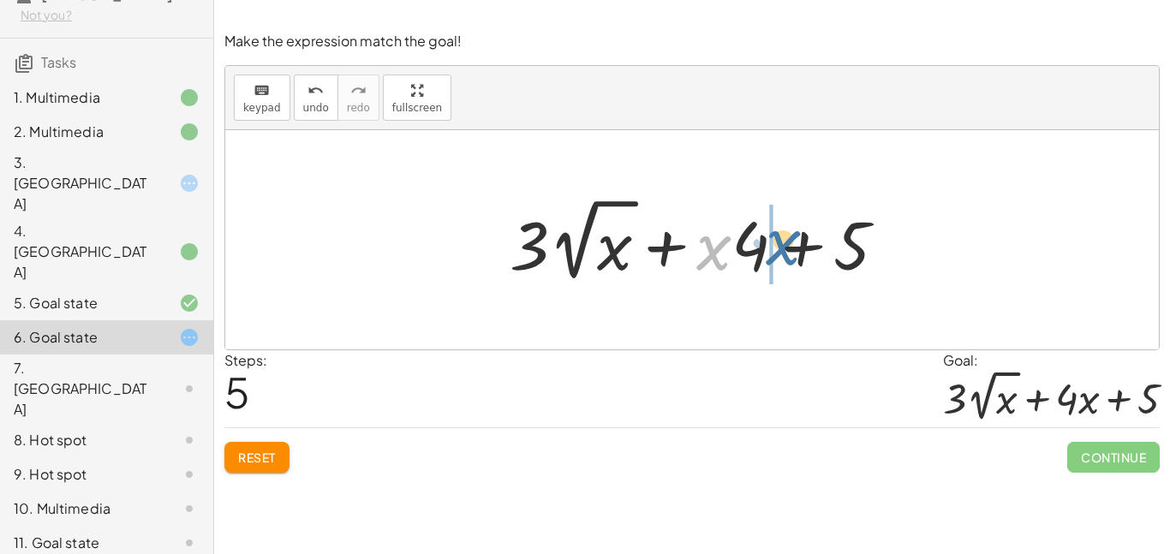
drag, startPoint x: 718, startPoint y: 256, endPoint x: 789, endPoint y: 251, distance: 70.4
click at [789, 251] on div at bounding box center [705, 240] width 408 height 94
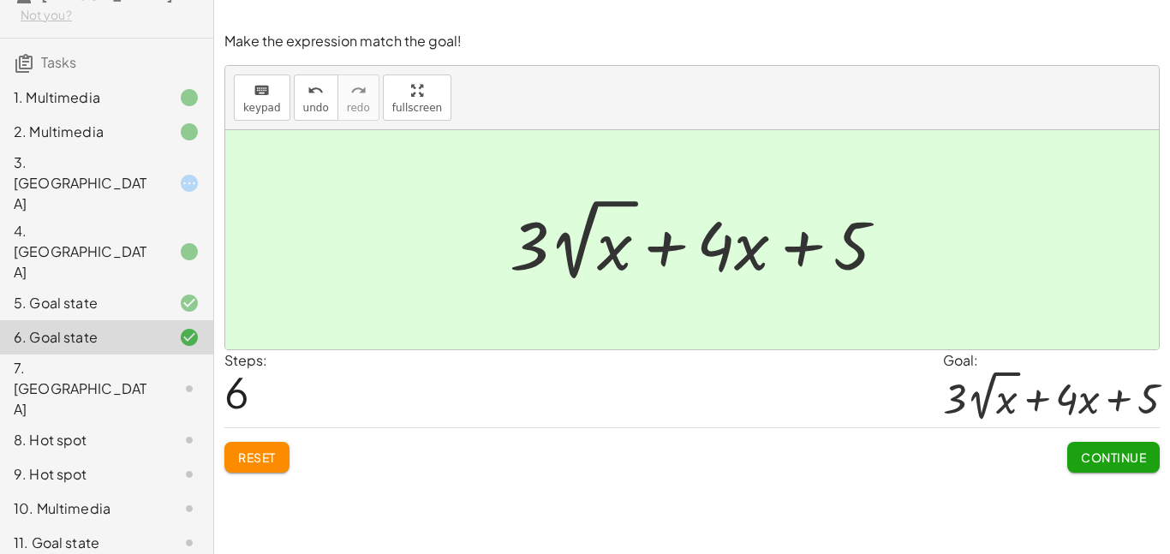
click at [1121, 466] on button "Continue" at bounding box center [1113, 457] width 92 height 31
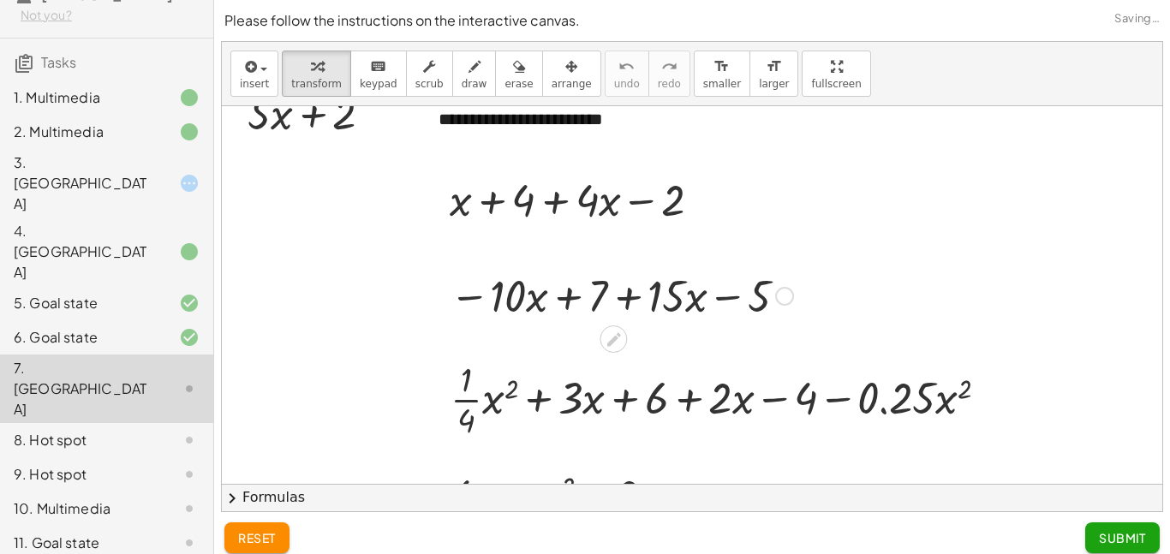
scroll to position [46, 0]
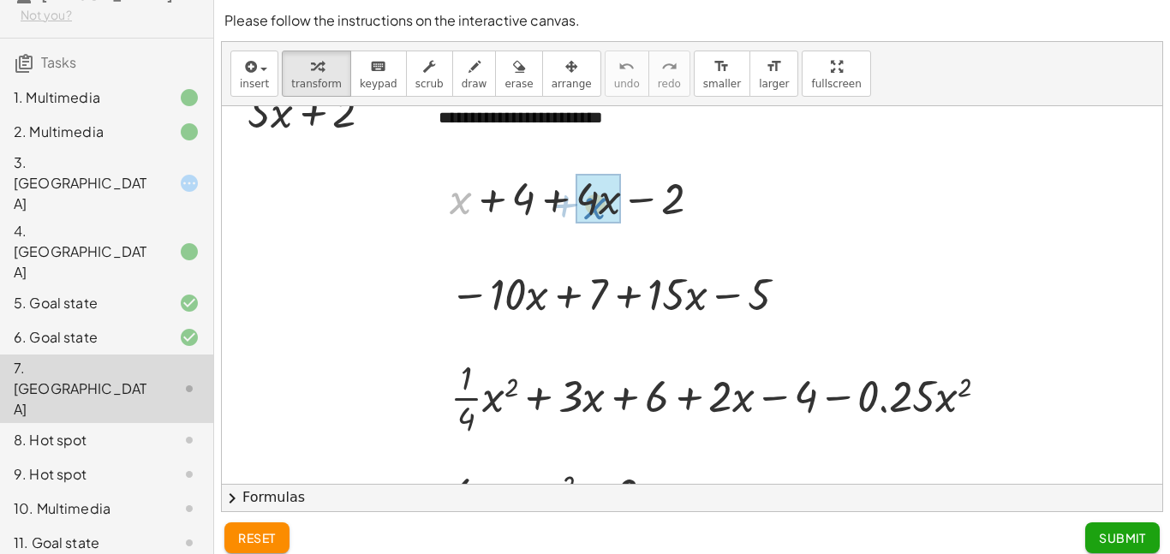
drag, startPoint x: 459, startPoint y: 197, endPoint x: 597, endPoint y: 202, distance: 137.9
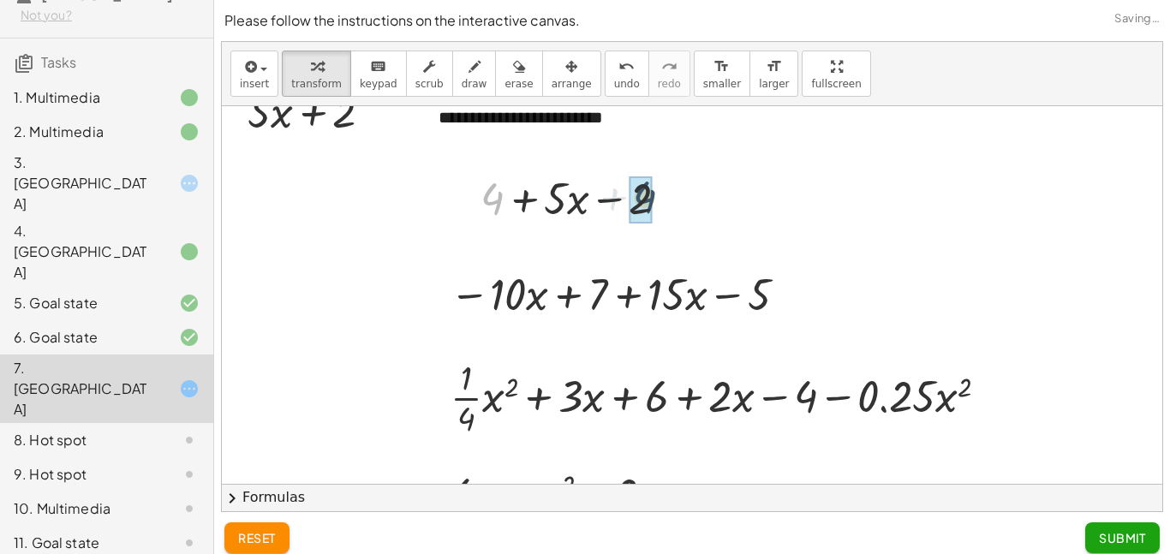
drag, startPoint x: 495, startPoint y: 197, endPoint x: 646, endPoint y: 195, distance: 151.6
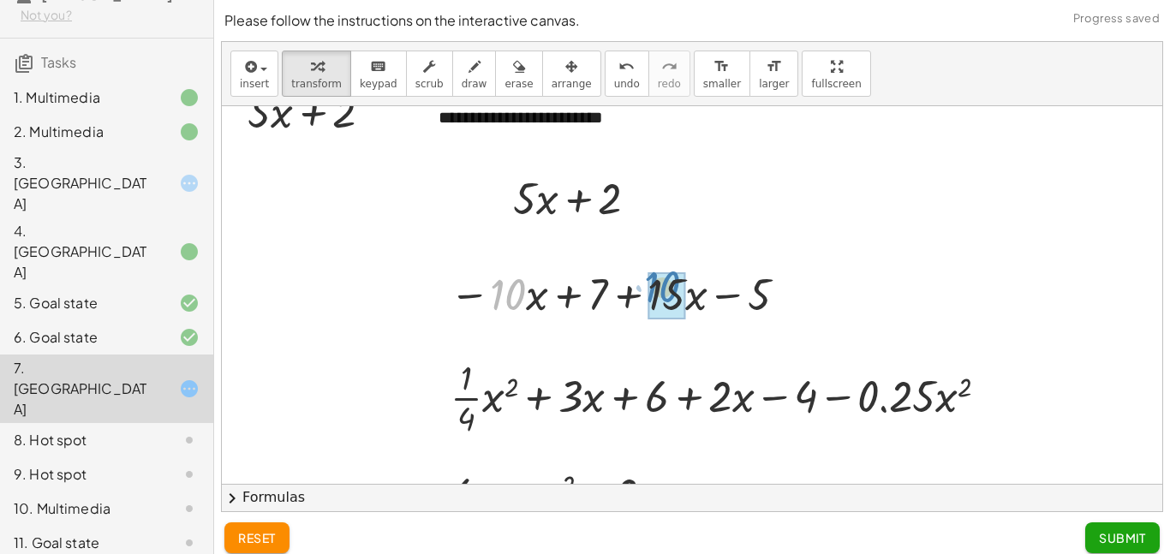
drag, startPoint x: 504, startPoint y: 295, endPoint x: 659, endPoint y: 288, distance: 155.2
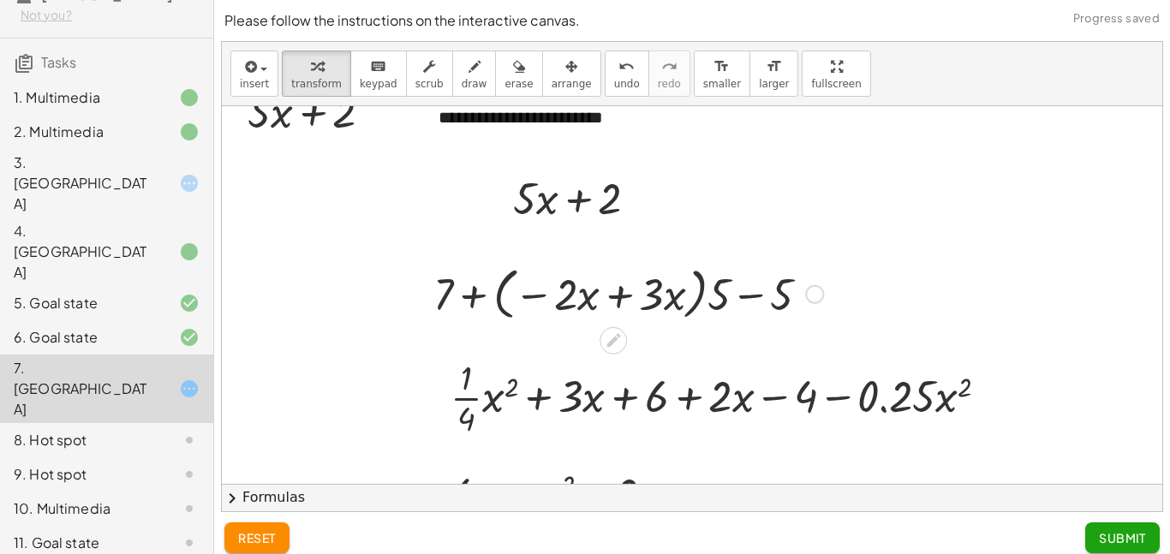
click at [587, 292] on div at bounding box center [628, 292] width 407 height 65
click at [621, 301] on div at bounding box center [628, 292] width 407 height 65
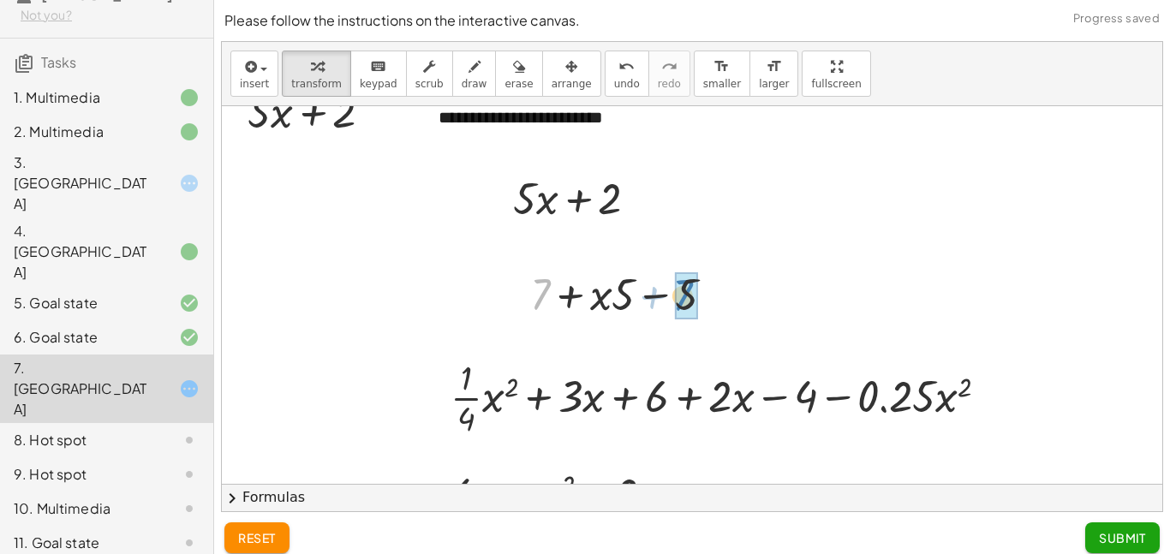
drag, startPoint x: 546, startPoint y: 289, endPoint x: 692, endPoint y: 291, distance: 145.6
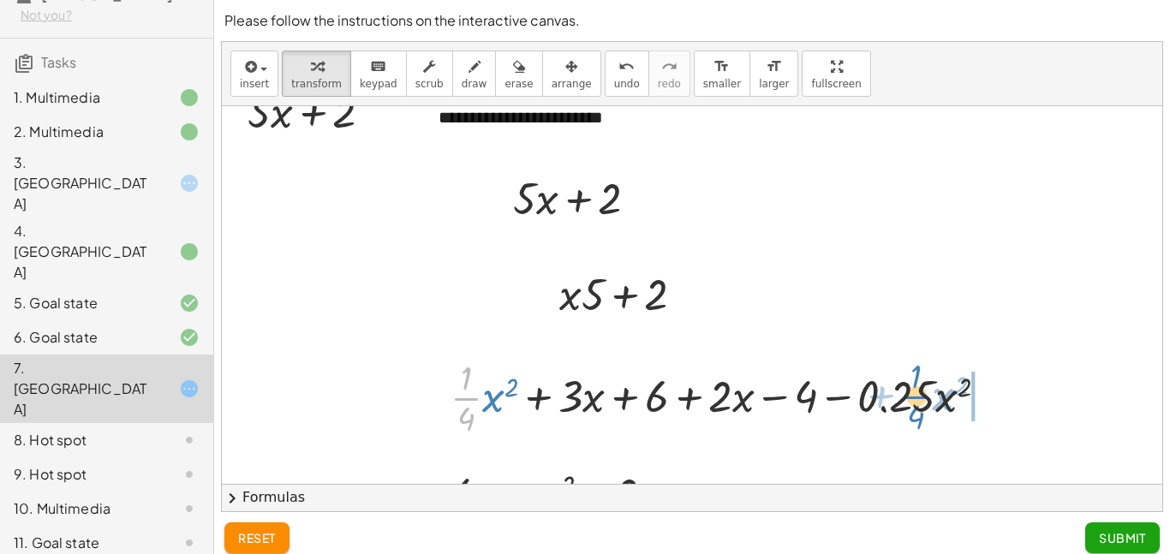
drag, startPoint x: 477, startPoint y: 400, endPoint x: 926, endPoint y: 398, distance: 449.5
click at [926, 398] on div at bounding box center [726, 397] width 569 height 86
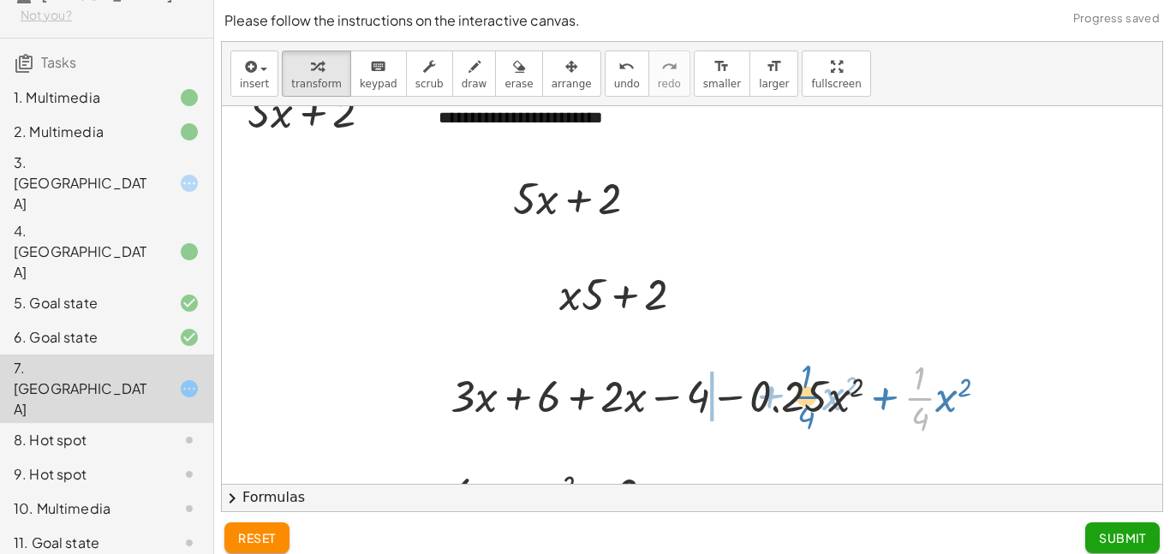
drag, startPoint x: 924, startPoint y: 401, endPoint x: 810, endPoint y: 399, distance: 113.9
click at [810, 399] on div at bounding box center [726, 397] width 569 height 86
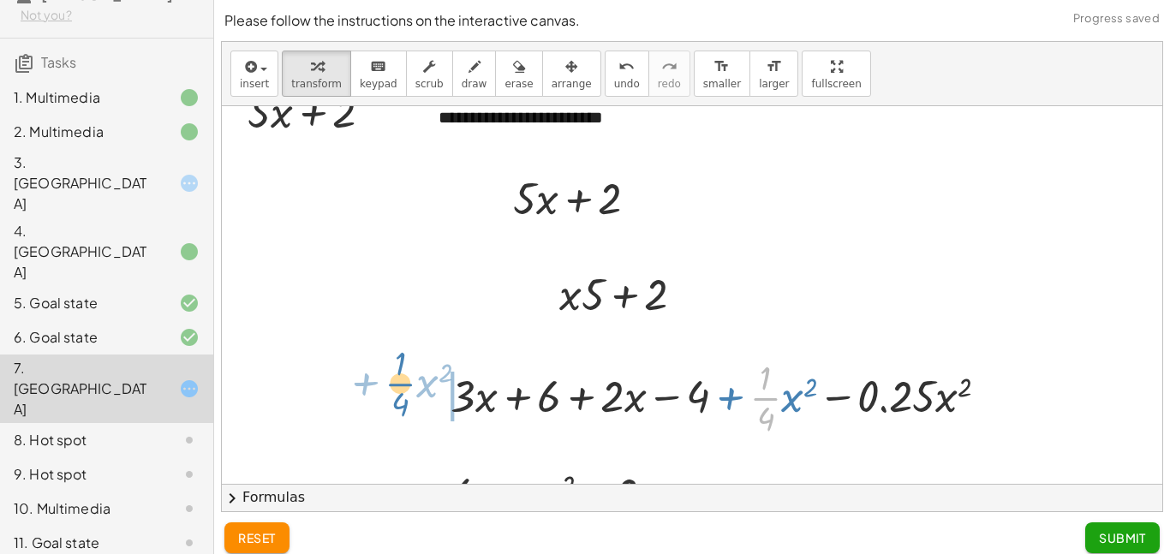
drag, startPoint x: 774, startPoint y: 400, endPoint x: 408, endPoint y: 385, distance: 366.8
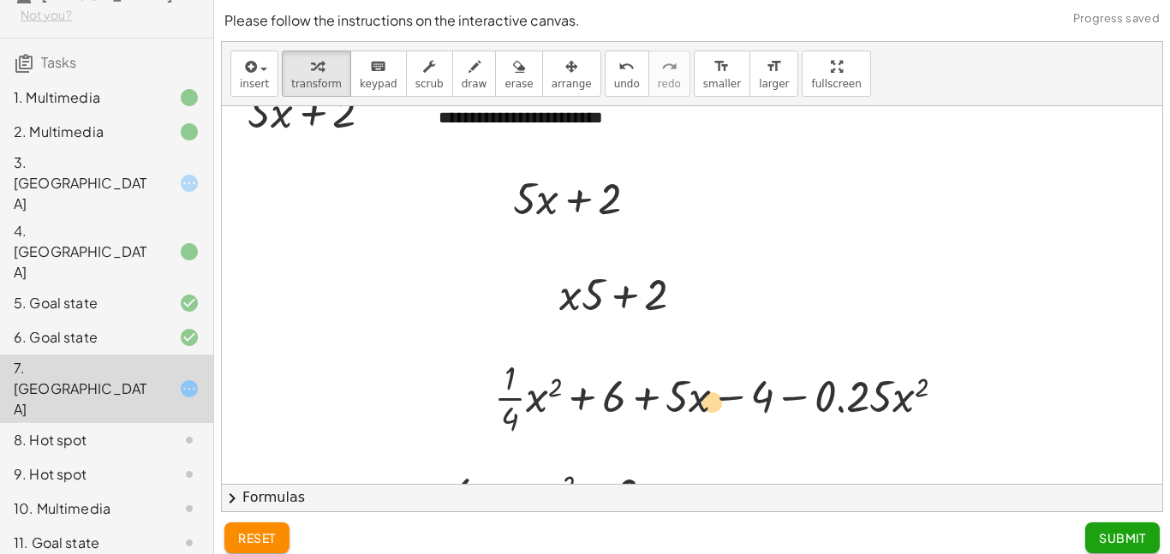
drag, startPoint x: 593, startPoint y: 408, endPoint x: 679, endPoint y: 396, distance: 86.5
click at [679, 396] on div at bounding box center [725, 397] width 481 height 86
drag, startPoint x: 595, startPoint y: 393, endPoint x: 418, endPoint y: 394, distance: 177.2
click at [418, 394] on div "**********" at bounding box center [692, 306] width 940 height 493
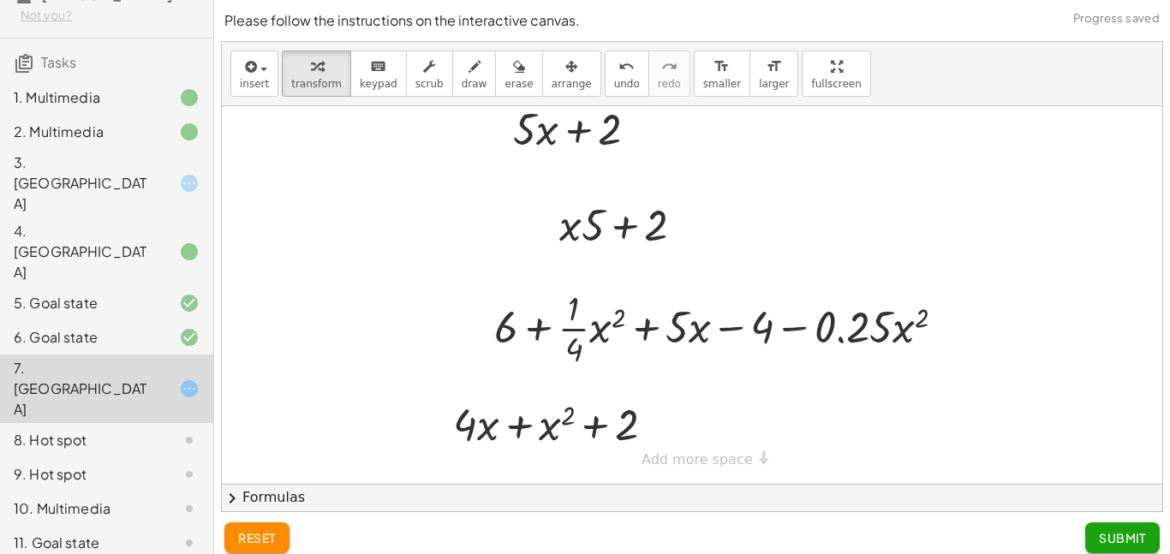
click at [241, 527] on button "reset" at bounding box center [256, 537] width 65 height 31
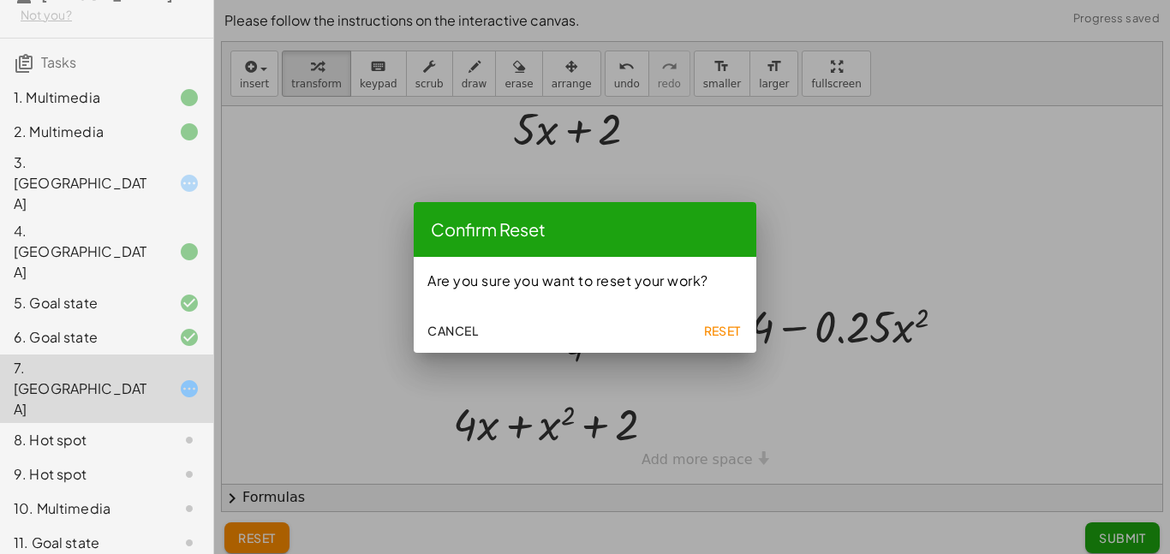
click at [445, 343] on button "Cancel" at bounding box center [452, 330] width 64 height 31
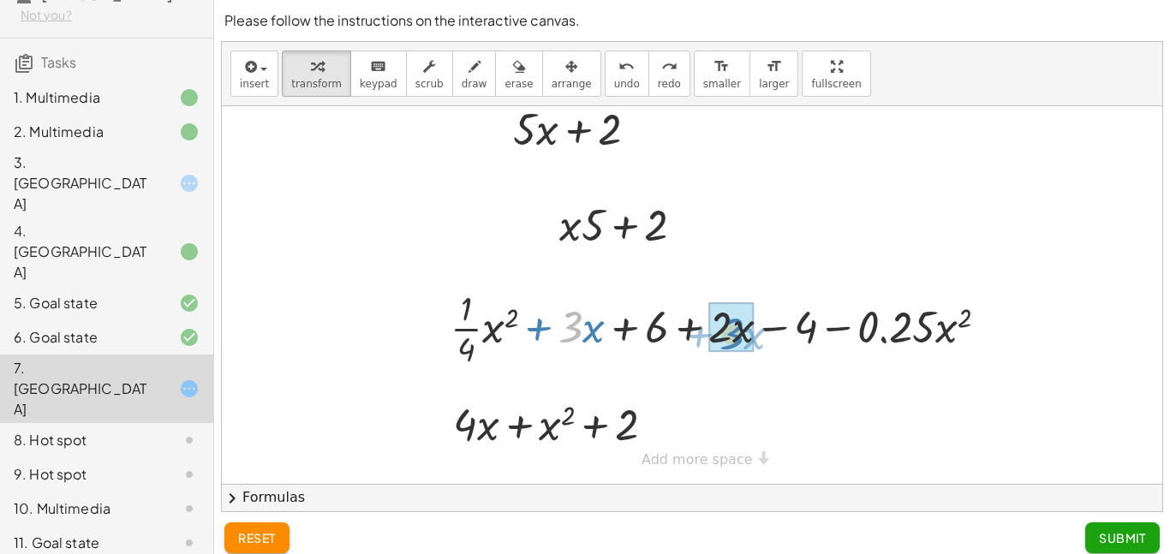
drag, startPoint x: 581, startPoint y: 326, endPoint x: 740, endPoint y: 333, distance: 158.5
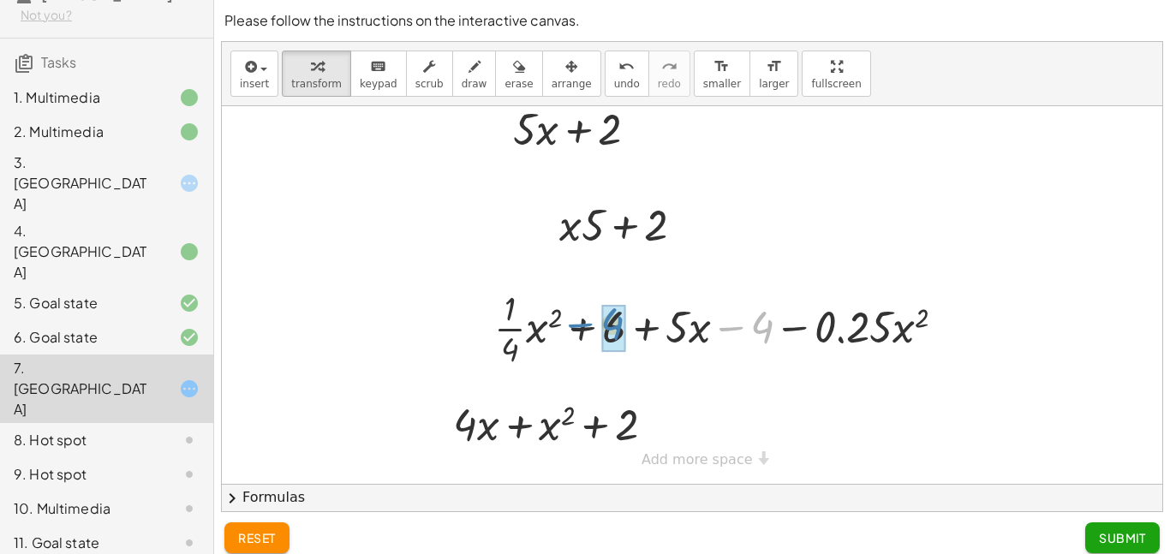
drag, startPoint x: 754, startPoint y: 326, endPoint x: 604, endPoint y: 323, distance: 149.9
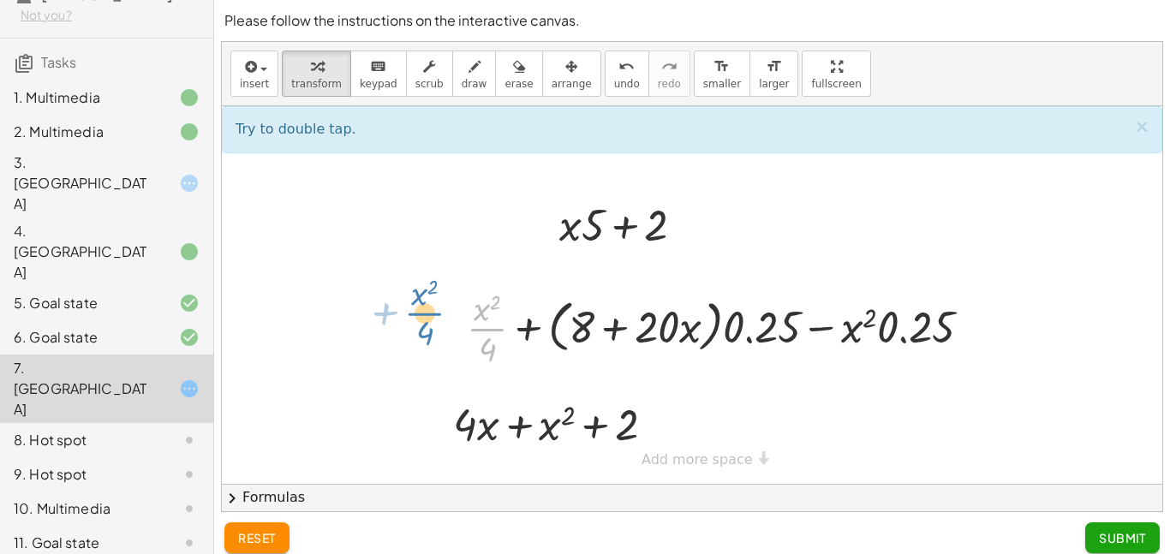
drag, startPoint x: 473, startPoint y: 329, endPoint x: 401, endPoint y: 311, distance: 74.1
click at [401, 311] on div "**********" at bounding box center [692, 237] width 940 height 493
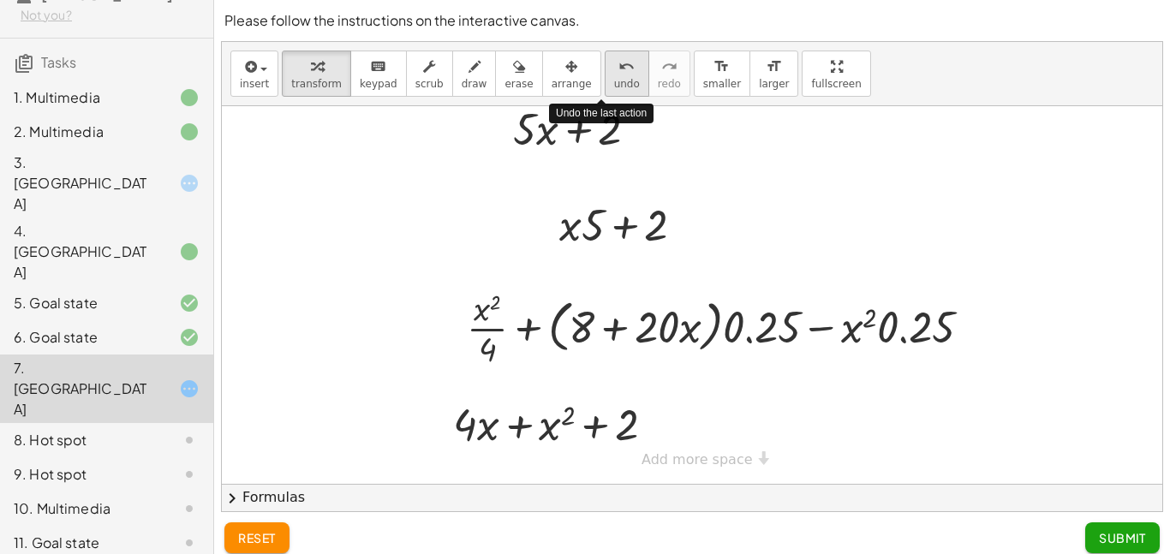
click at [614, 80] on span "undo" at bounding box center [627, 84] width 26 height 12
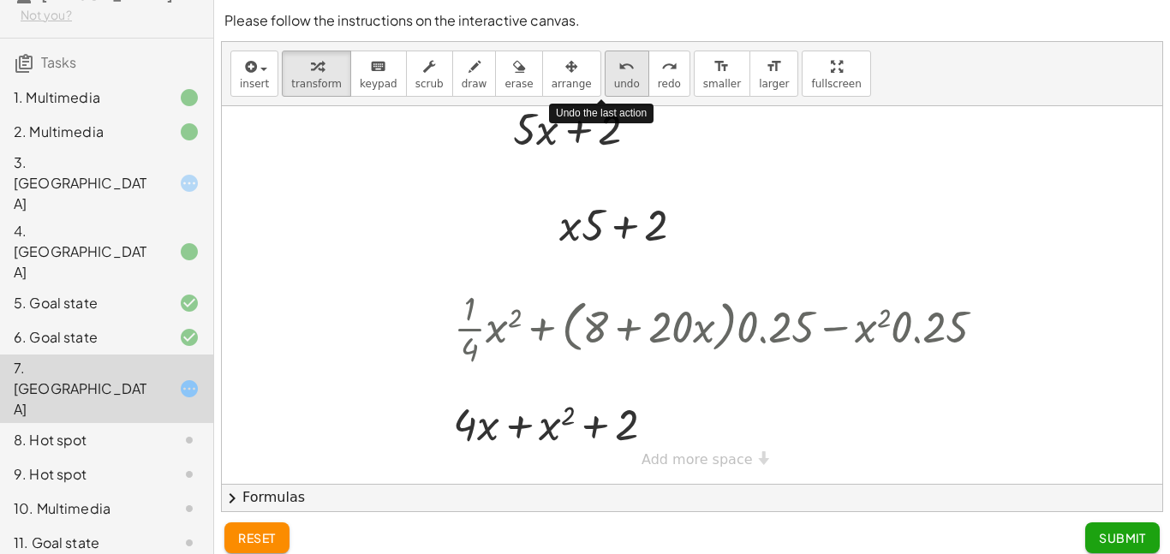
click at [614, 80] on span "undo" at bounding box center [627, 84] width 26 height 12
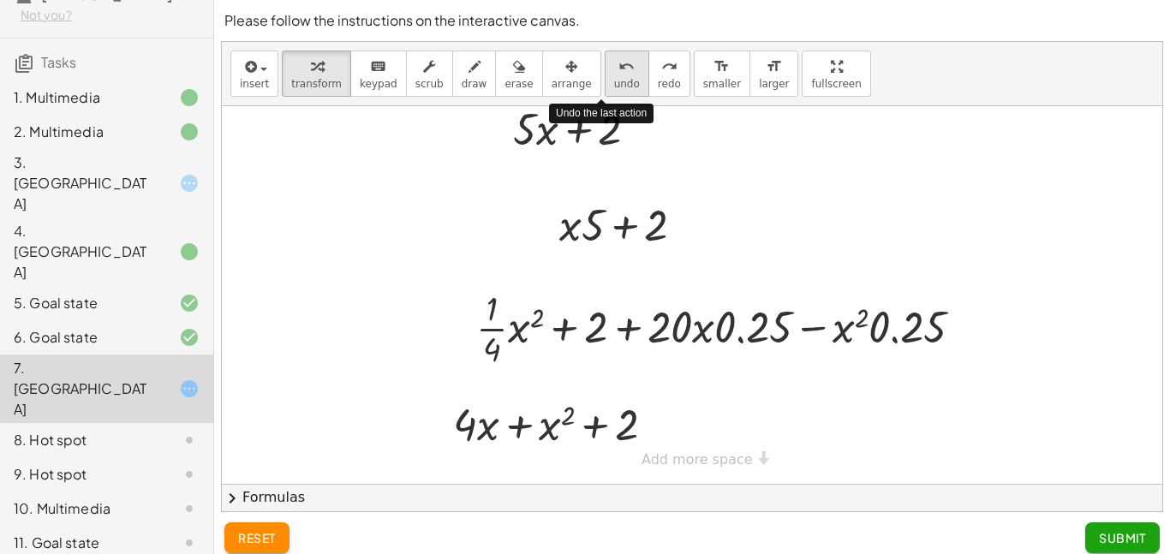
click at [614, 80] on span "undo" at bounding box center [627, 84] width 26 height 12
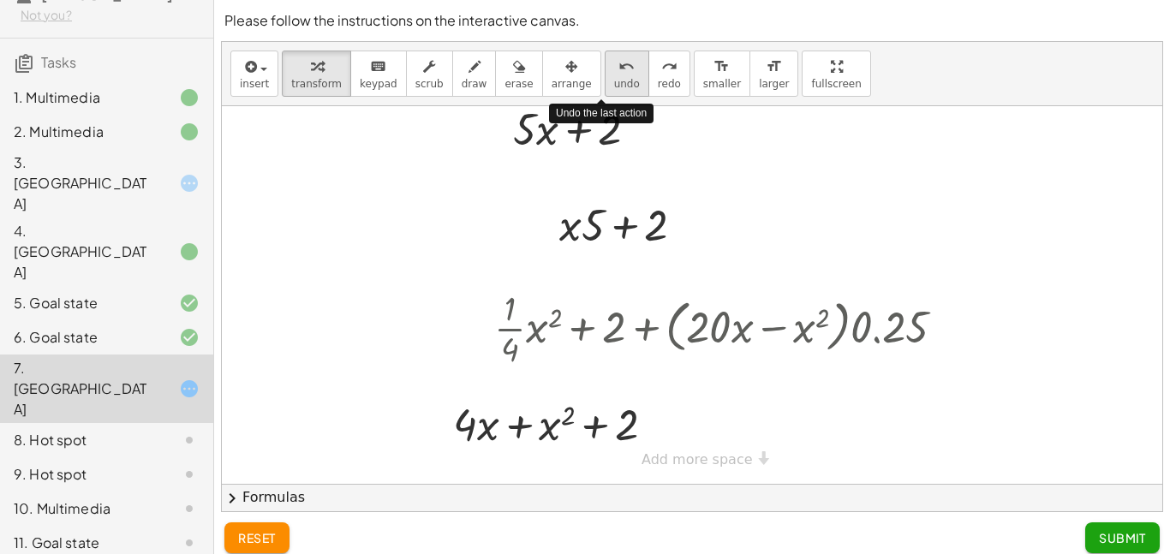
click at [614, 80] on span "undo" at bounding box center [627, 84] width 26 height 12
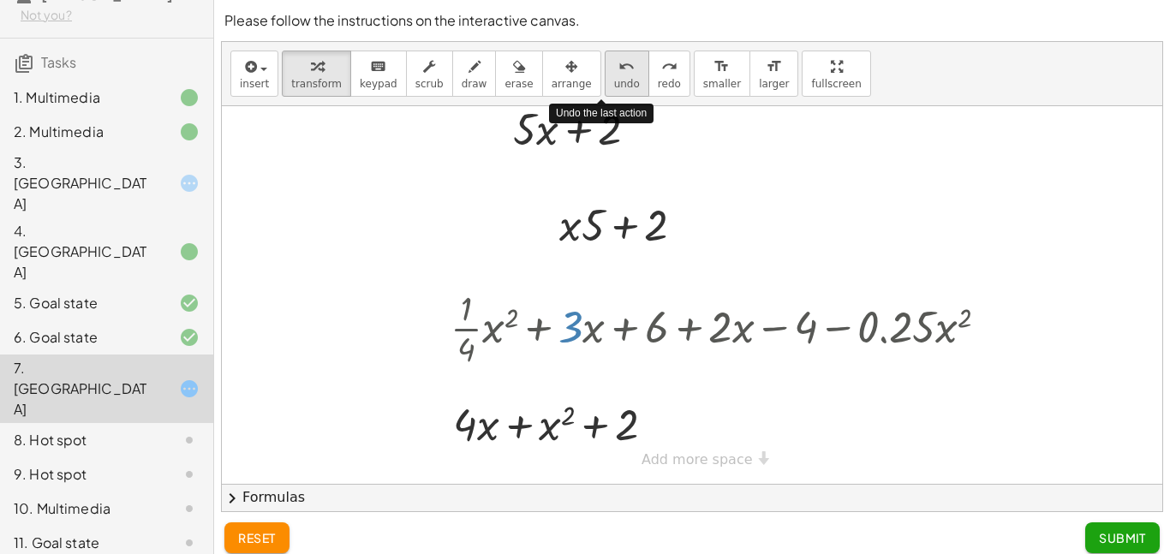
click at [614, 80] on span "undo" at bounding box center [627, 84] width 26 height 12
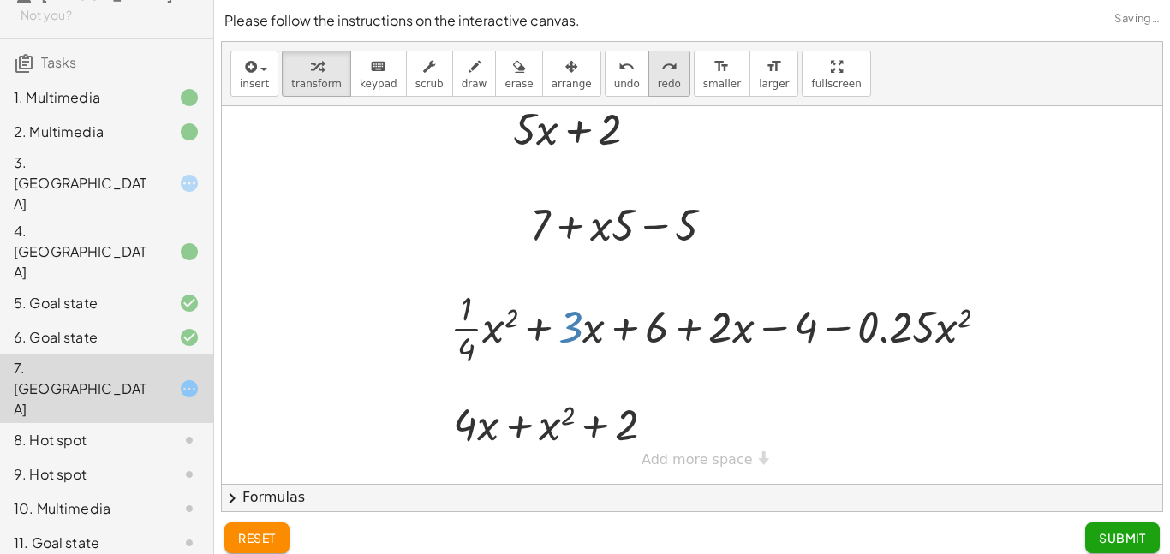
click at [659, 92] on button "redo redo" at bounding box center [669, 74] width 42 height 46
click at [557, 291] on div at bounding box center [726, 327] width 569 height 86
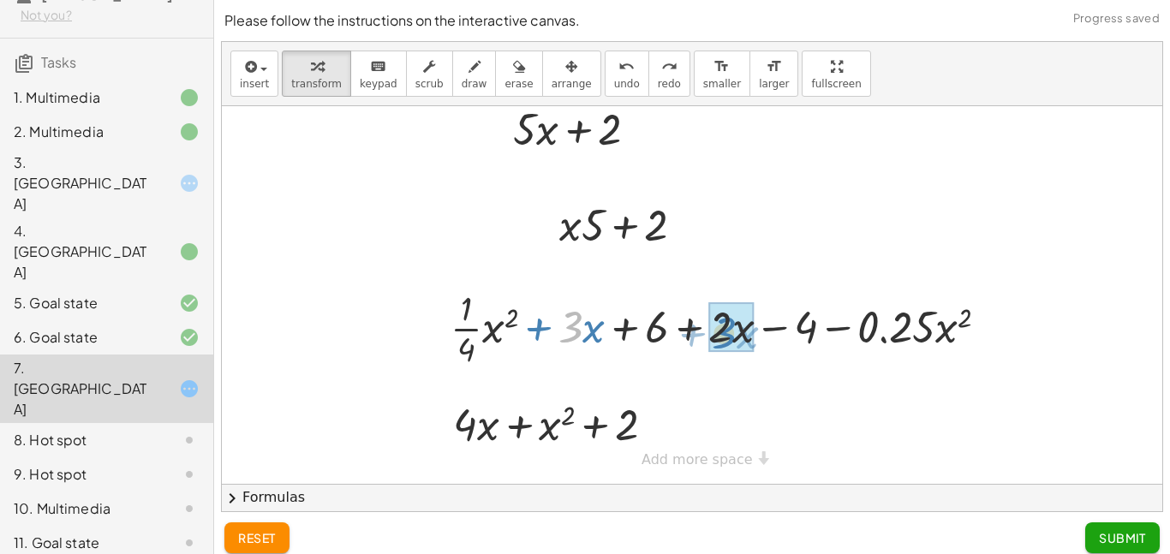
drag, startPoint x: 577, startPoint y: 328, endPoint x: 734, endPoint y: 333, distance: 156.8
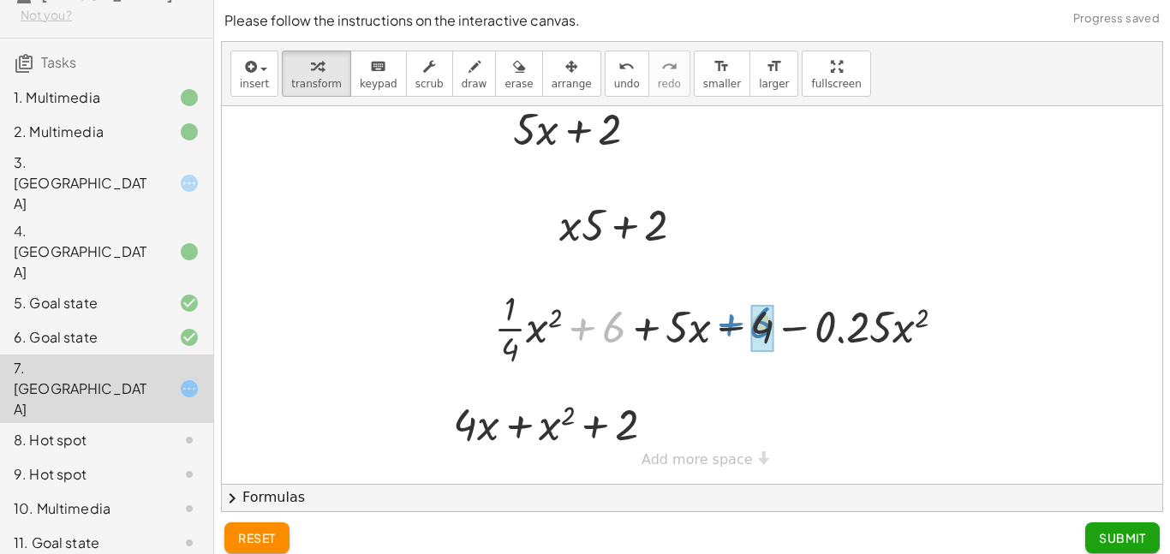
drag, startPoint x: 610, startPoint y: 328, endPoint x: 755, endPoint y: 325, distance: 145.6
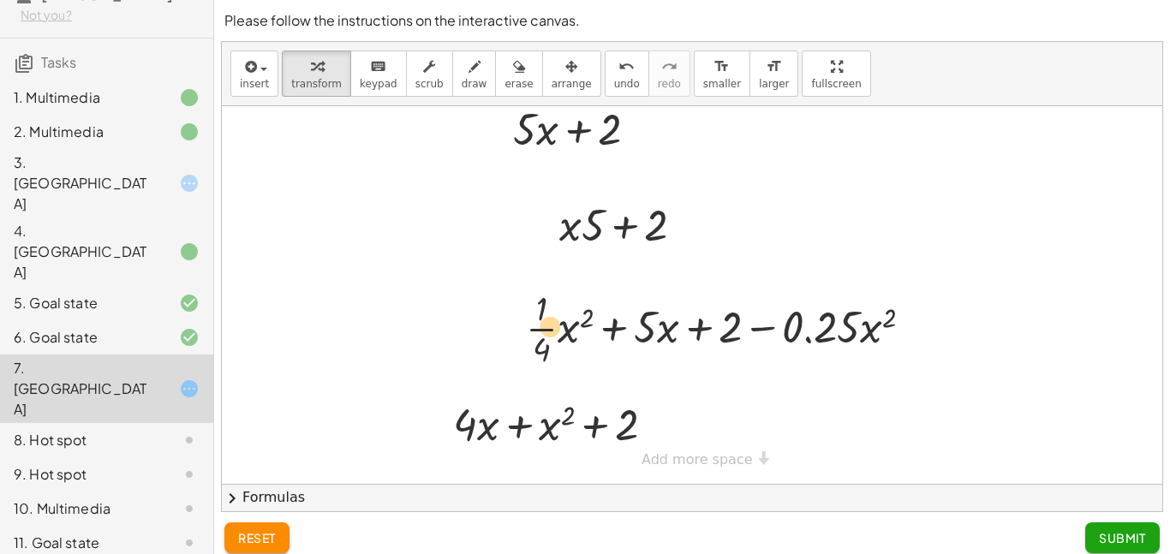
drag, startPoint x: 544, startPoint y: 327, endPoint x: 553, endPoint y: 326, distance: 9.5
click at [553, 326] on div at bounding box center [725, 327] width 417 height 86
drag, startPoint x: 832, startPoint y: 331, endPoint x: 878, endPoint y: 337, distance: 45.9
click at [878, 337] on div at bounding box center [725, 327] width 417 height 86
click at [649, 324] on div at bounding box center [725, 327] width 417 height 86
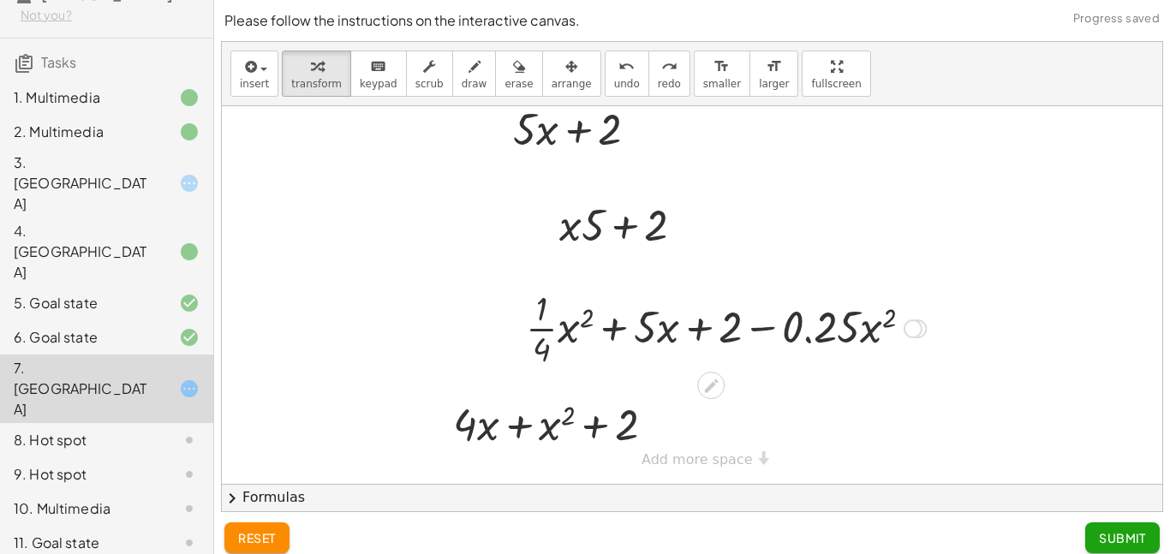
click at [527, 342] on div at bounding box center [725, 327] width 417 height 86
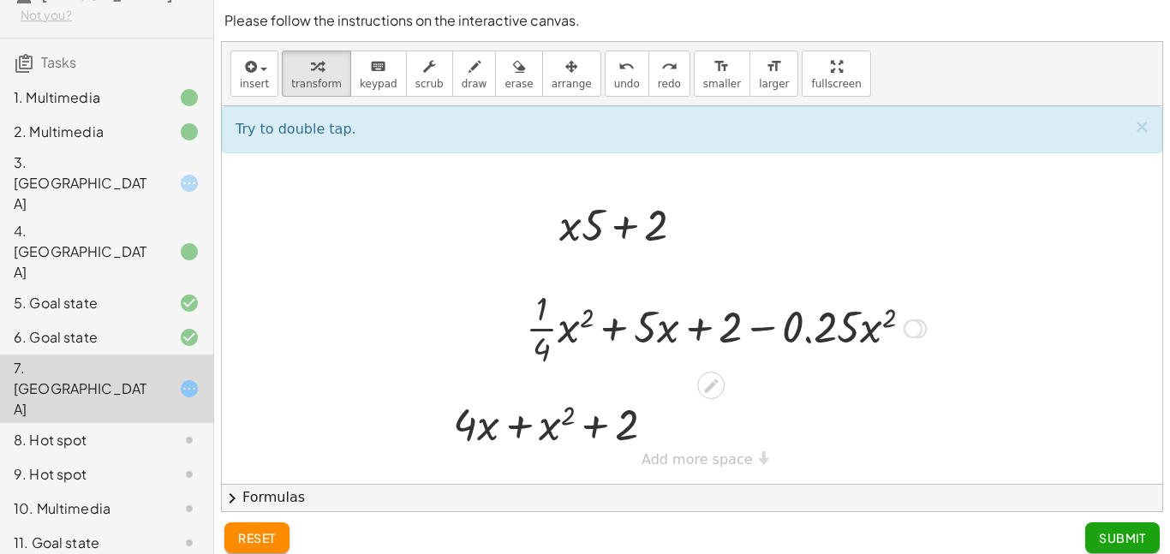
click at [534, 332] on div at bounding box center [725, 327] width 417 height 86
drag, startPoint x: 537, startPoint y: 331, endPoint x: 845, endPoint y: 320, distance: 308.4
click at [845, 320] on div at bounding box center [725, 327] width 417 height 86
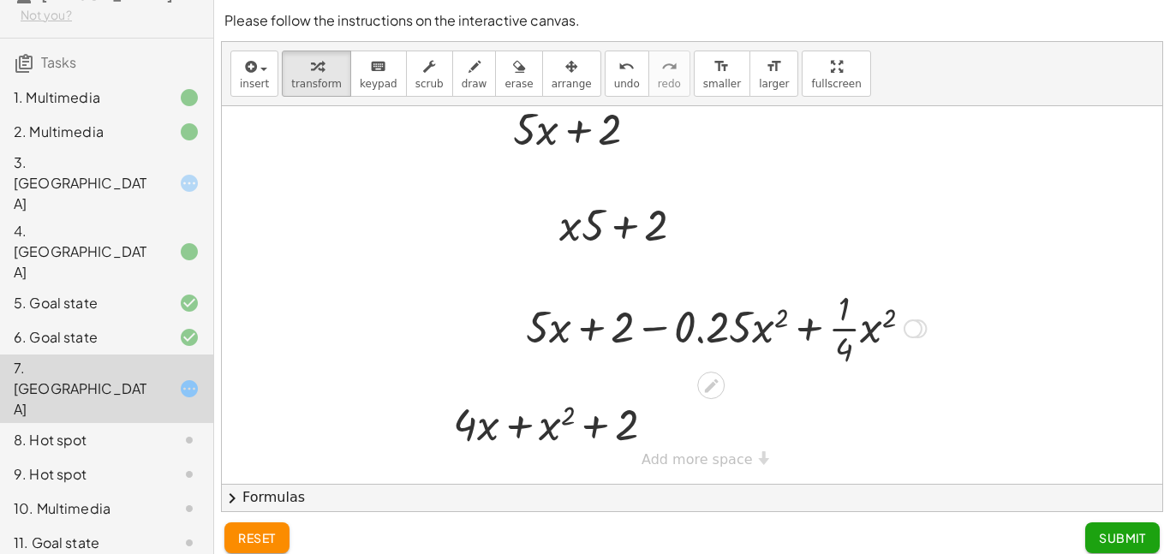
click at [809, 324] on div at bounding box center [725, 327] width 417 height 86
click at [840, 333] on div at bounding box center [725, 327] width 417 height 86
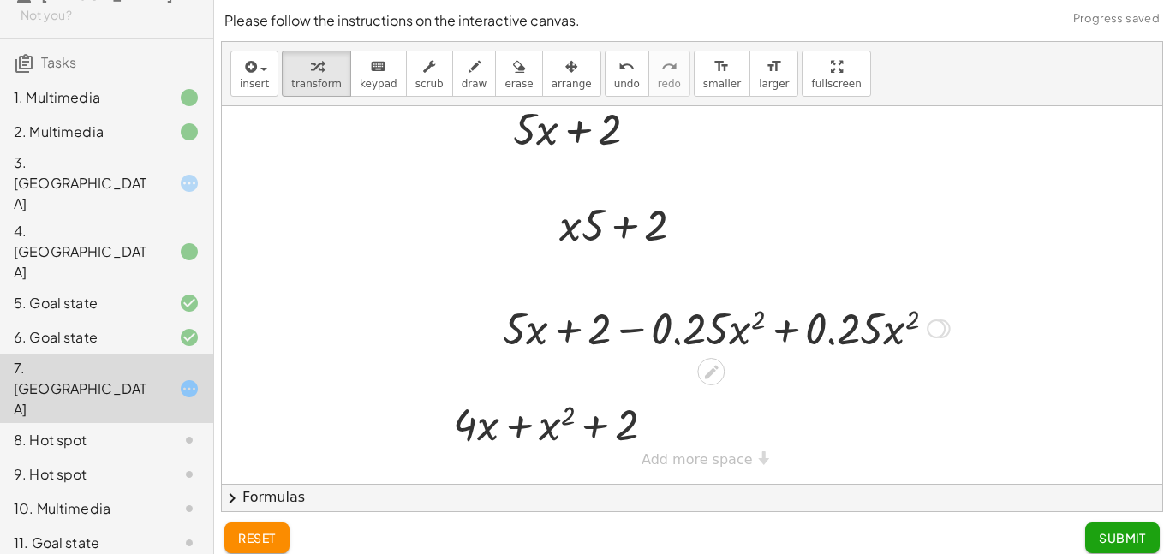
click at [798, 330] on div at bounding box center [726, 327] width 464 height 58
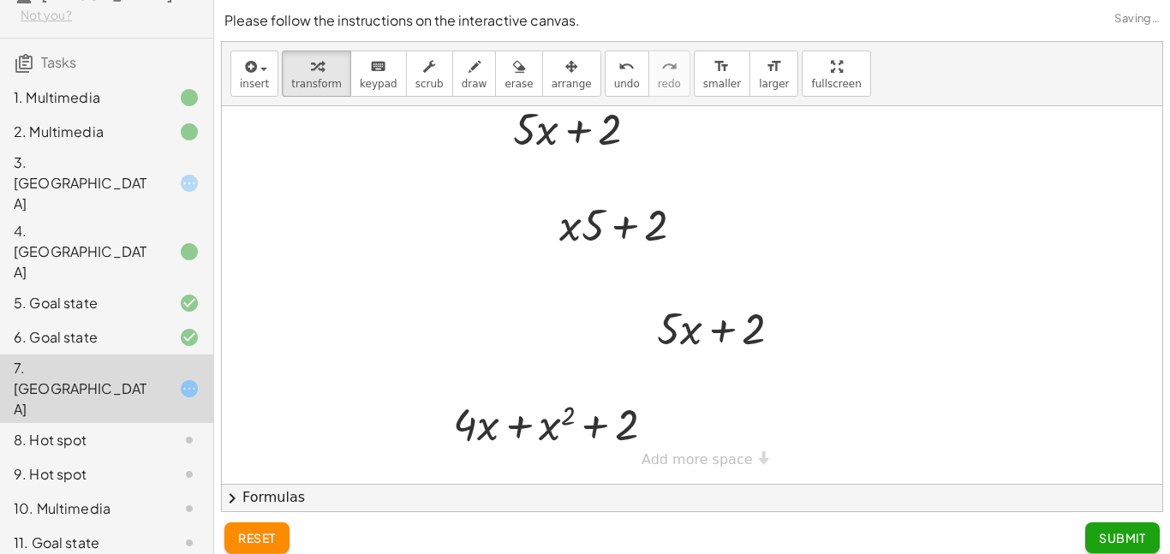
click at [868, 378] on div at bounding box center [692, 237] width 940 height 493
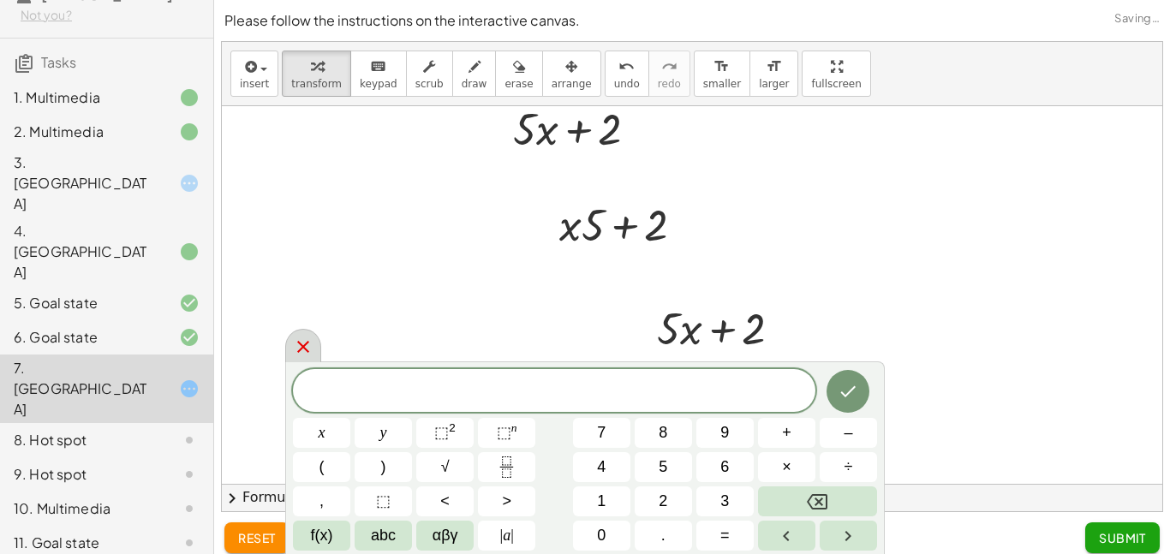
click at [295, 347] on icon at bounding box center [303, 346] width 21 height 21
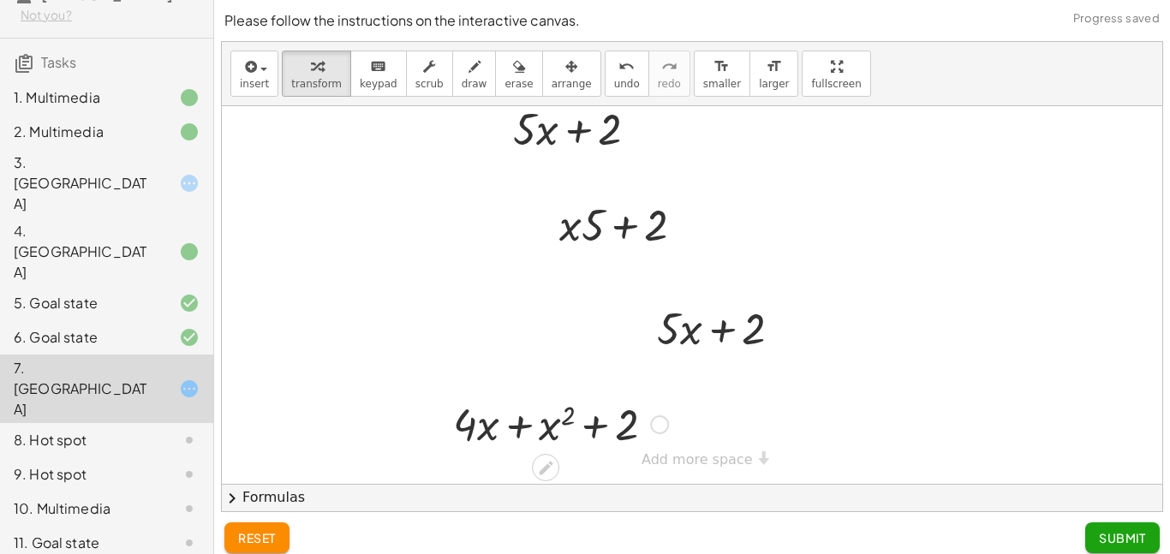
click at [599, 424] on div at bounding box center [560, 423] width 232 height 58
click at [599, 426] on div at bounding box center [560, 423] width 232 height 58
click at [658, 425] on div "Fix a mistake Transform line Copy line as LaTeX Copy derivation as LaTeX Expand…" at bounding box center [659, 424] width 19 height 19
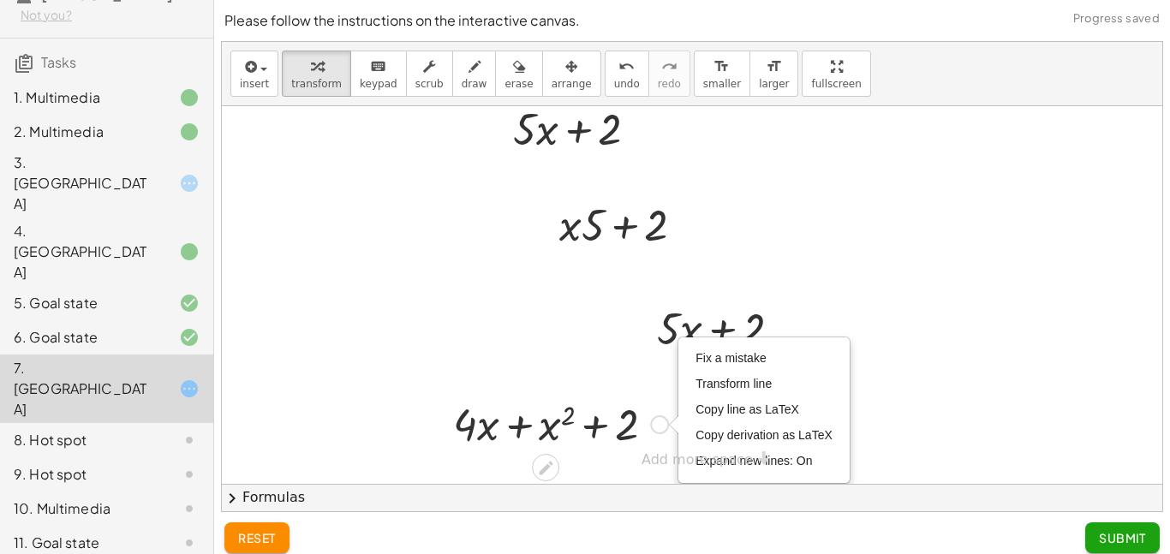
click at [658, 425] on div "Fix a mistake Transform line Copy line as LaTeX Copy derivation as LaTeX Expand…" at bounding box center [659, 424] width 19 height 19
click at [622, 418] on div at bounding box center [560, 423] width 232 height 58
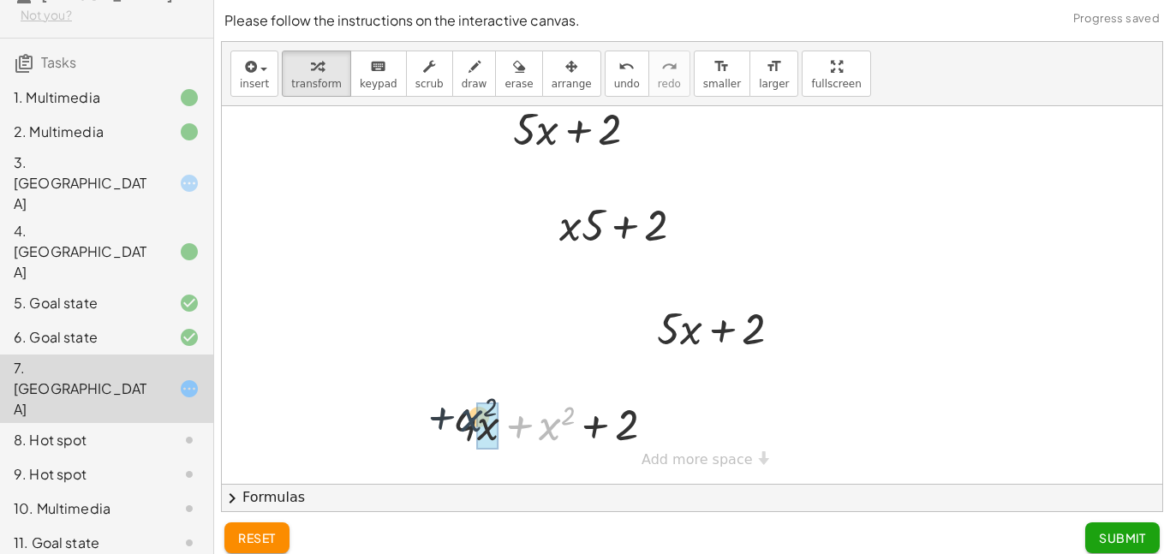
drag, startPoint x: 556, startPoint y: 422, endPoint x: 472, endPoint y: 415, distance: 84.2
click at [472, 415] on div at bounding box center [560, 423] width 232 height 58
click at [545, 431] on div at bounding box center [561, 422] width 271 height 65
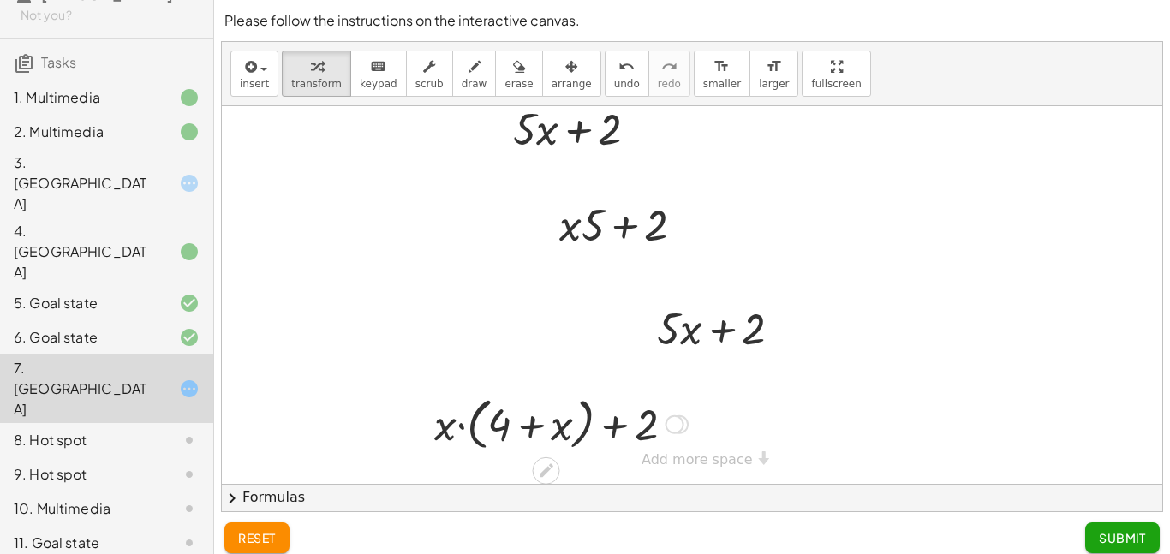
click at [679, 426] on div at bounding box center [674, 424] width 19 height 19
click at [670, 425] on div "Transform line Copy line as LaTeX Copy derivation as LaTeX Expand new lines: On" at bounding box center [674, 424] width 19 height 19
click at [631, 427] on div at bounding box center [561, 422] width 271 height 65
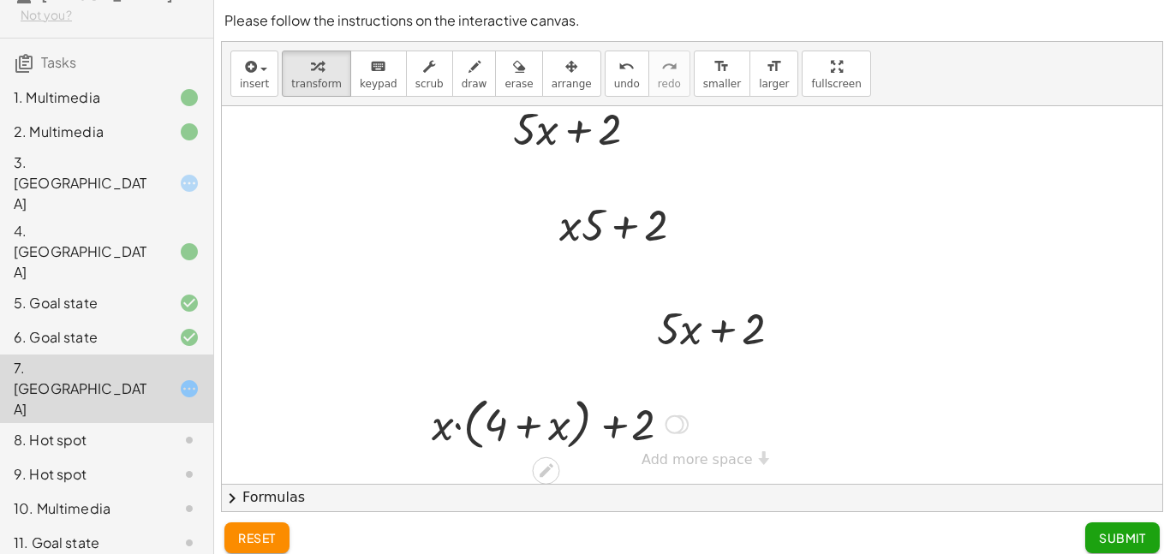
click at [631, 427] on div at bounding box center [561, 422] width 271 height 65
click at [440, 419] on div at bounding box center [561, 422] width 271 height 65
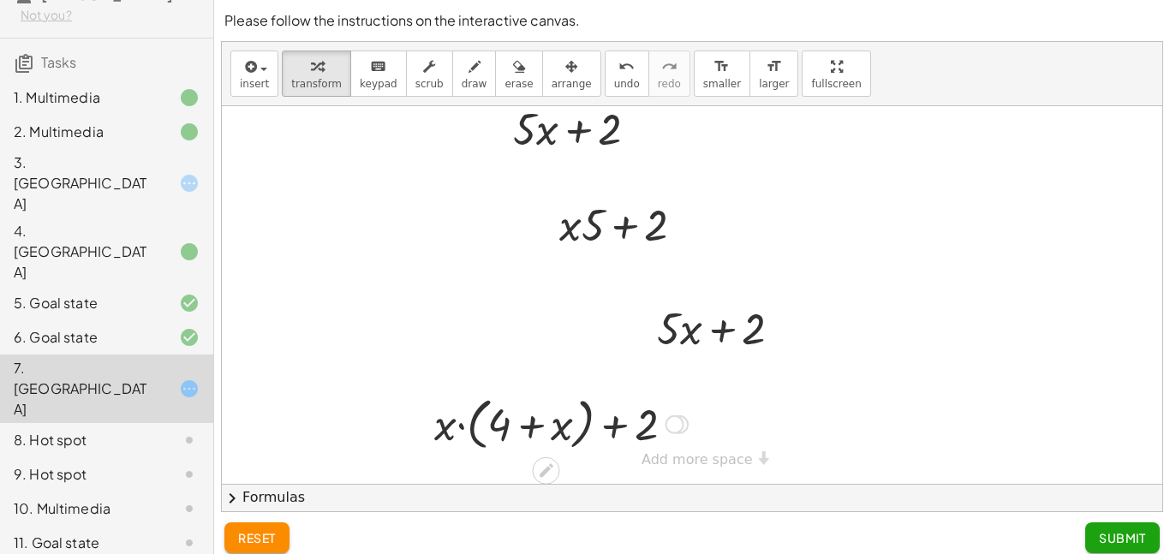
click at [448, 425] on div at bounding box center [561, 422] width 271 height 65
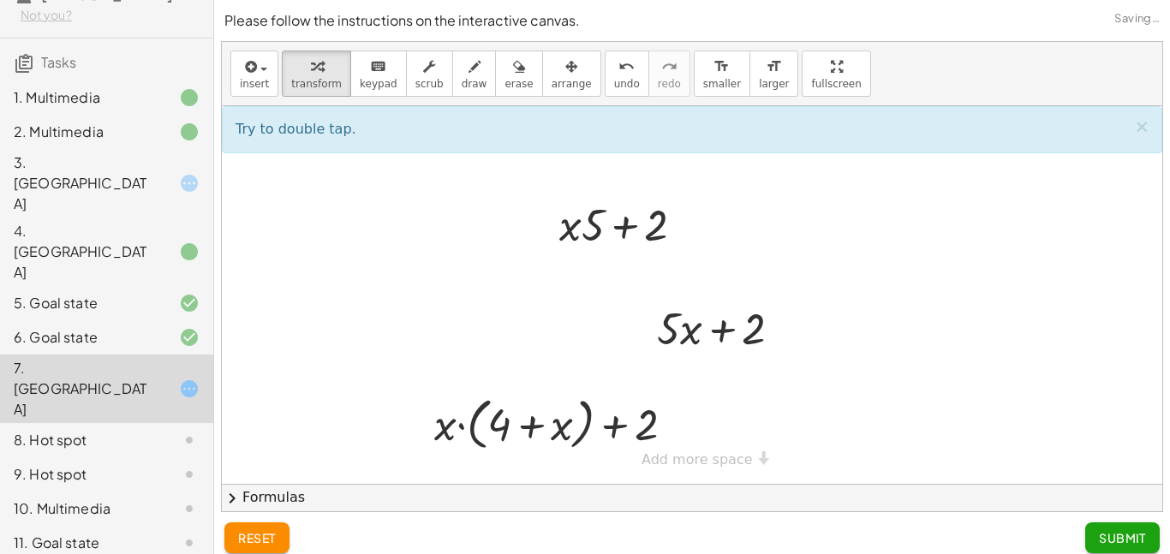
click at [1108, 531] on span "Submit" at bounding box center [1122, 537] width 47 height 15
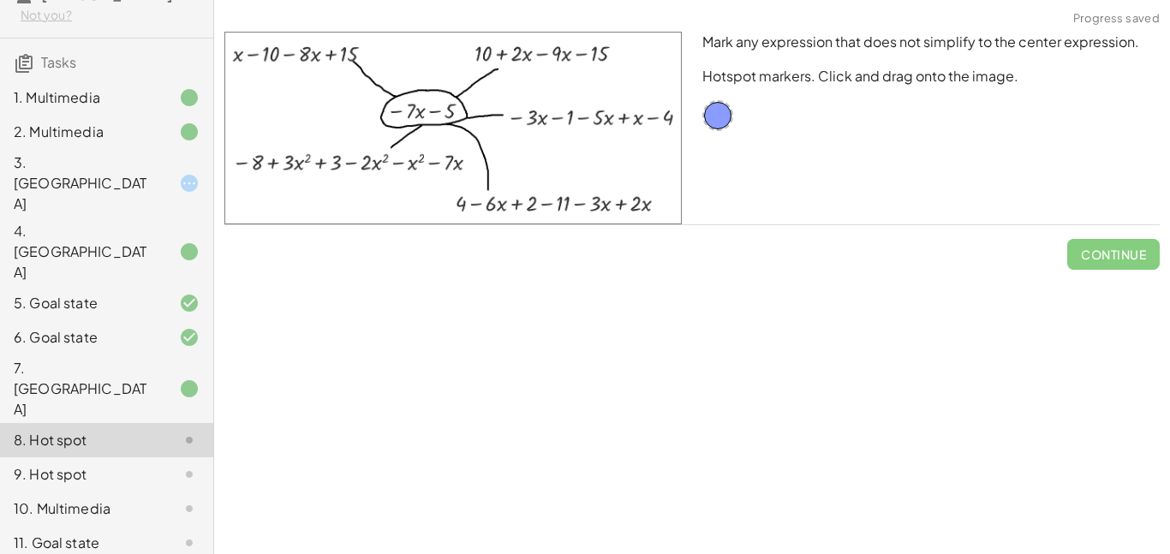
click at [170, 378] on div at bounding box center [176, 388] width 48 height 21
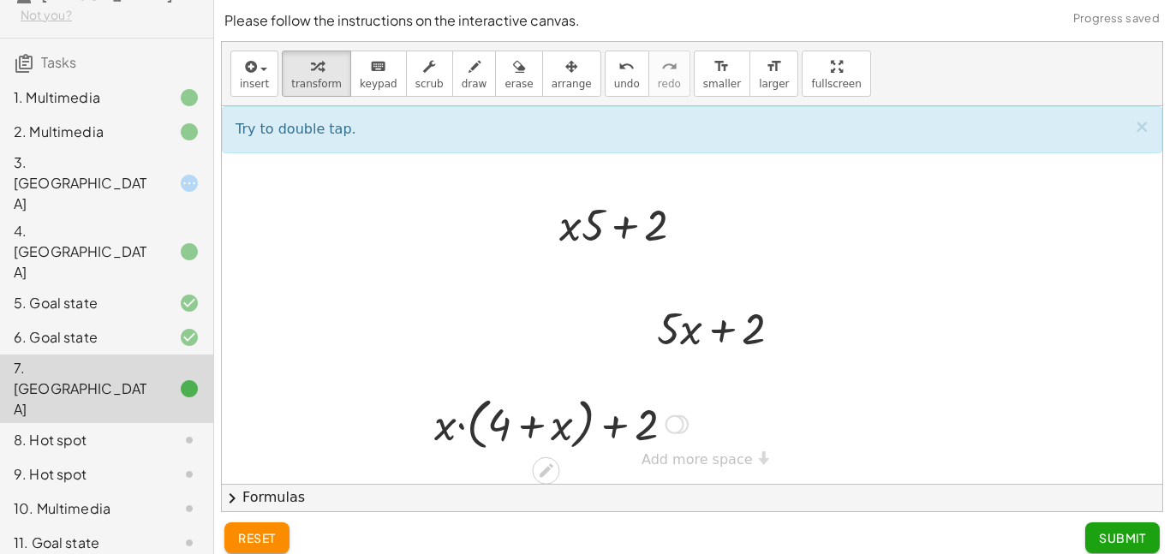
click at [557, 421] on div at bounding box center [561, 422] width 271 height 65
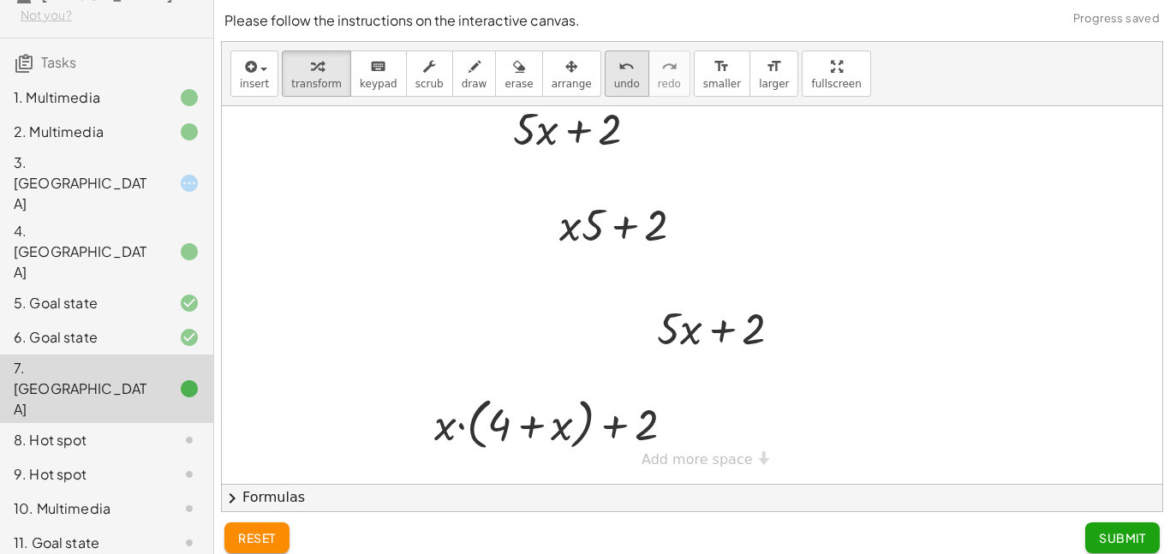
click at [604, 73] on button "undo undo" at bounding box center [626, 74] width 45 height 46
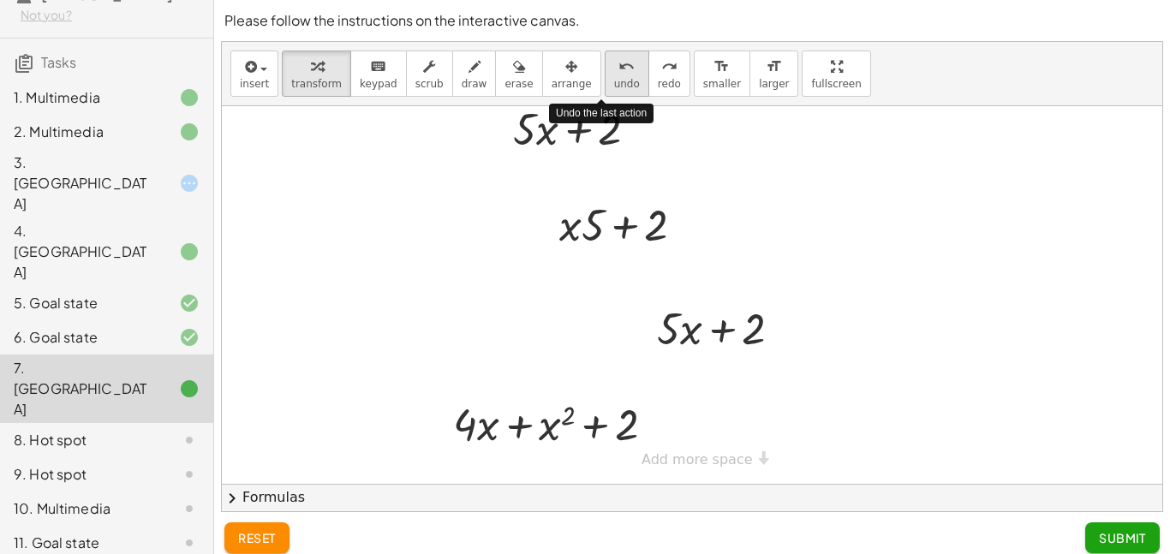
click at [604, 73] on button "undo undo" at bounding box center [626, 74] width 45 height 46
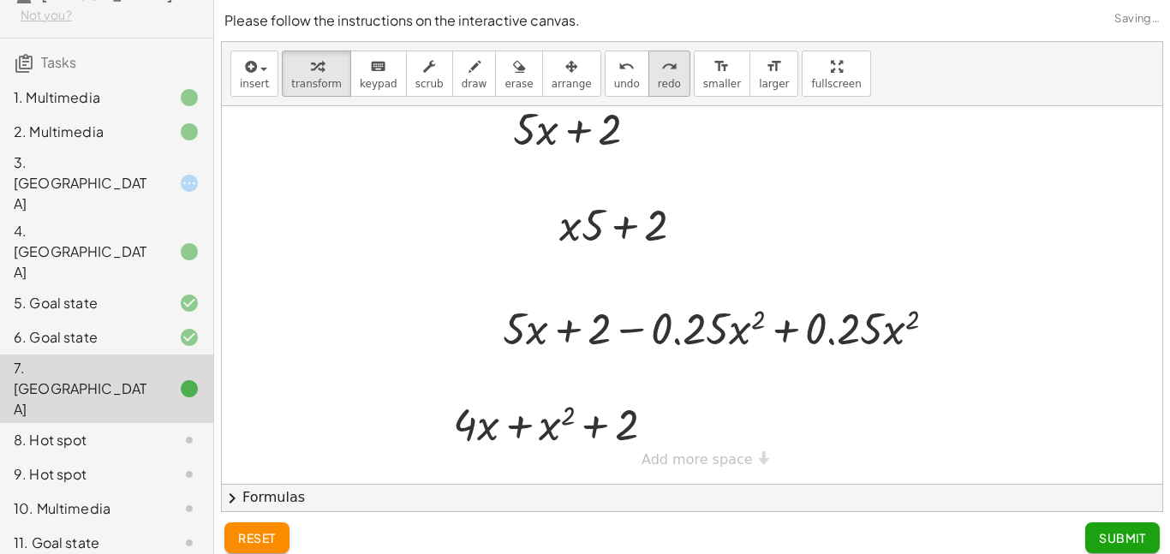
click at [658, 78] on span "redo" at bounding box center [669, 84] width 23 height 12
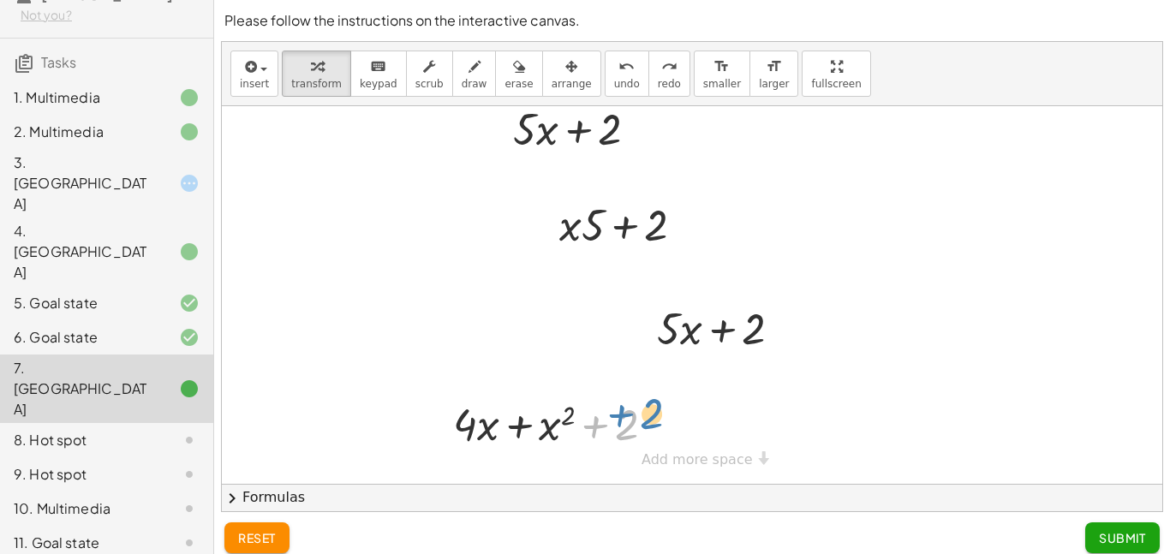
drag, startPoint x: 627, startPoint y: 426, endPoint x: 661, endPoint y: 417, distance: 35.3
click at [661, 417] on div at bounding box center [560, 423] width 232 height 58
drag, startPoint x: 484, startPoint y: 426, endPoint x: 446, endPoint y: 420, distance: 38.1
click at [446, 420] on div "· x + · 4 · x + x 2 + 2" at bounding box center [553, 423] width 253 height 67
drag, startPoint x: 485, startPoint y: 426, endPoint x: 629, endPoint y: 431, distance: 143.9
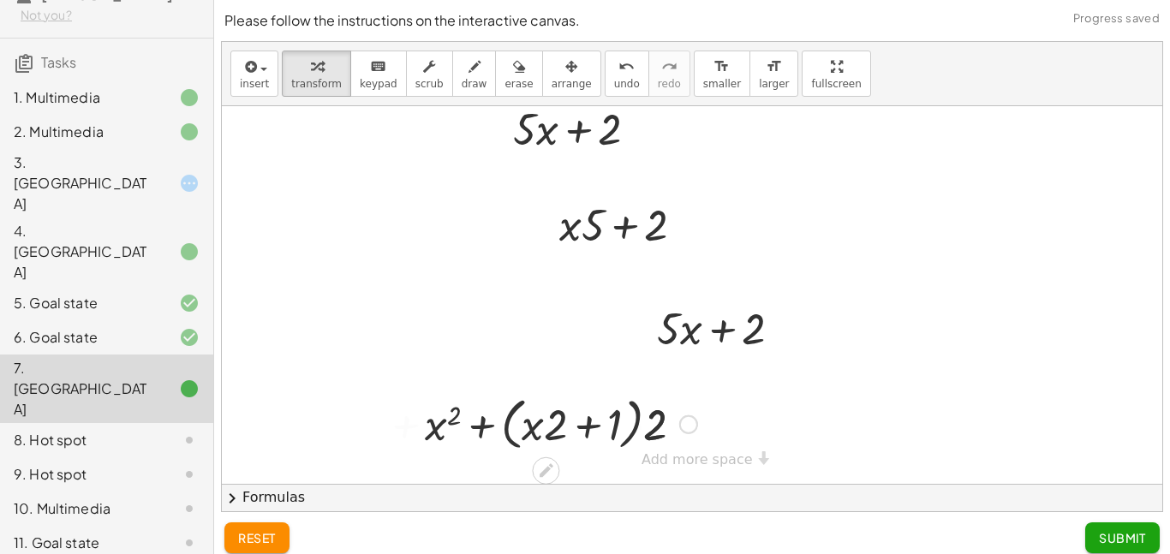
click at [541, 426] on div at bounding box center [560, 422] width 289 height 65
click at [649, 428] on div at bounding box center [560, 422] width 289 height 65
click at [590, 428] on div at bounding box center [560, 423] width 291 height 58
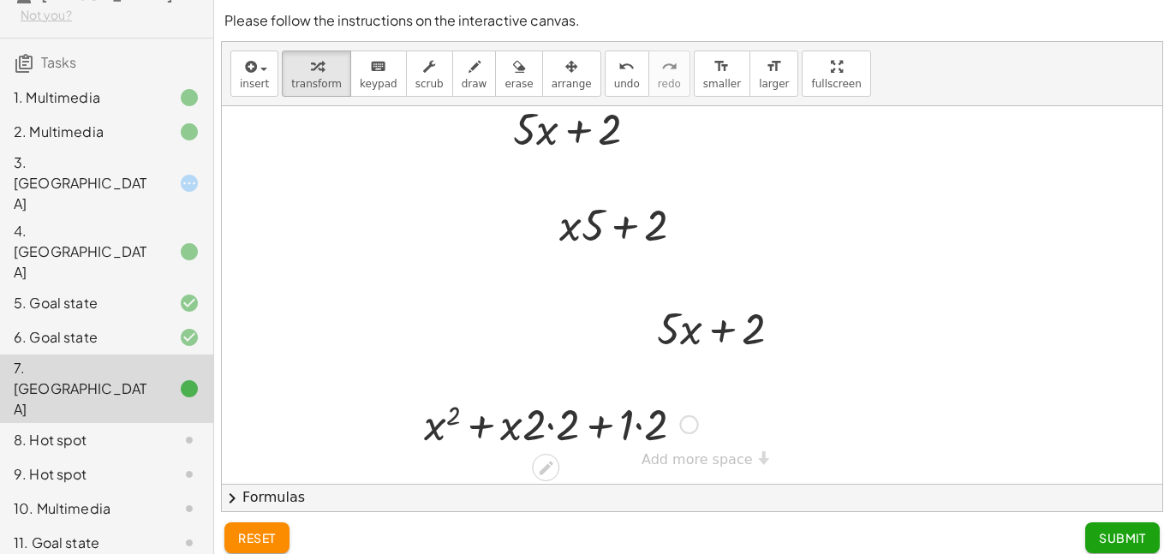
click at [590, 428] on div at bounding box center [560, 423] width 291 height 58
click at [527, 414] on div at bounding box center [560, 423] width 291 height 58
click at [450, 418] on div at bounding box center [560, 423] width 291 height 58
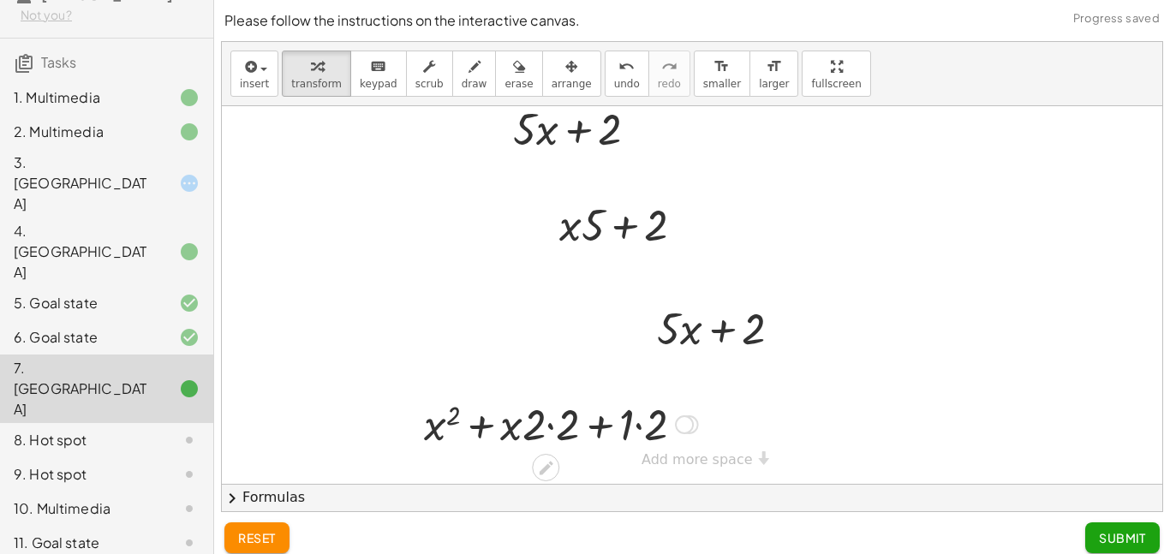
click at [625, 422] on div at bounding box center [560, 423] width 291 height 58
click at [625, 422] on div at bounding box center [560, 423] width 265 height 58
click at [569, 419] on div at bounding box center [560, 423] width 265 height 58
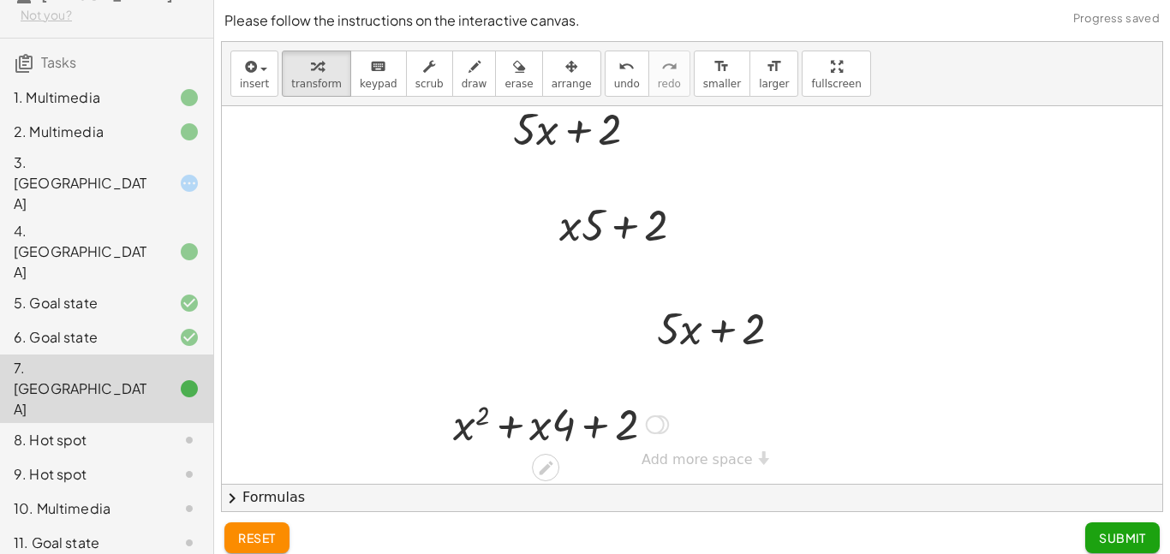
click at [569, 426] on div at bounding box center [560, 423] width 232 height 58
click at [610, 426] on div at bounding box center [560, 423] width 232 height 58
click at [468, 416] on div at bounding box center [560, 423] width 232 height 58
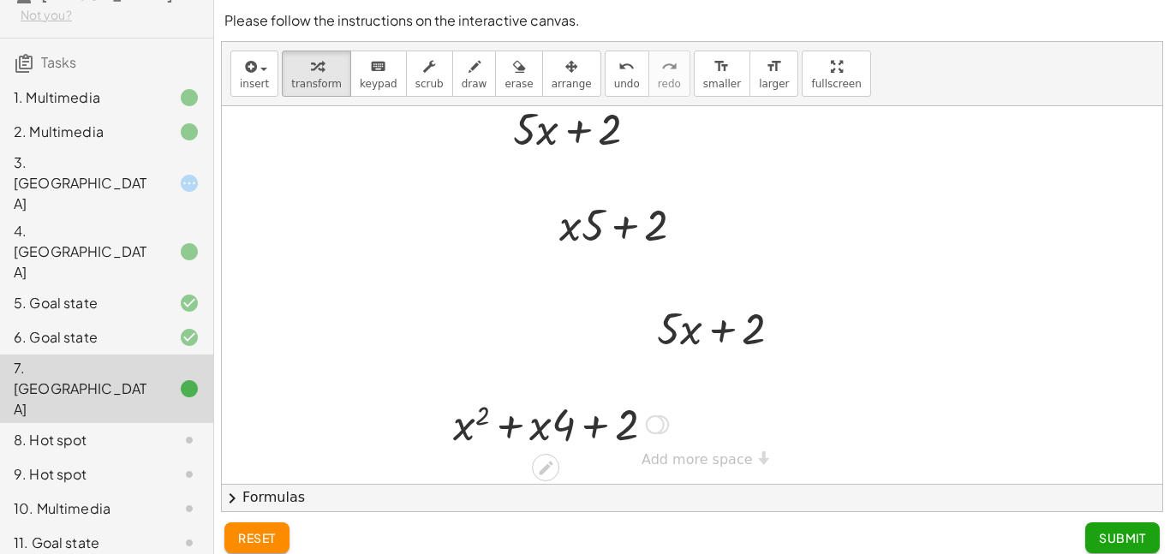
click at [468, 416] on div at bounding box center [560, 423] width 232 height 58
click at [1141, 527] on button "Submit" at bounding box center [1122, 537] width 74 height 31
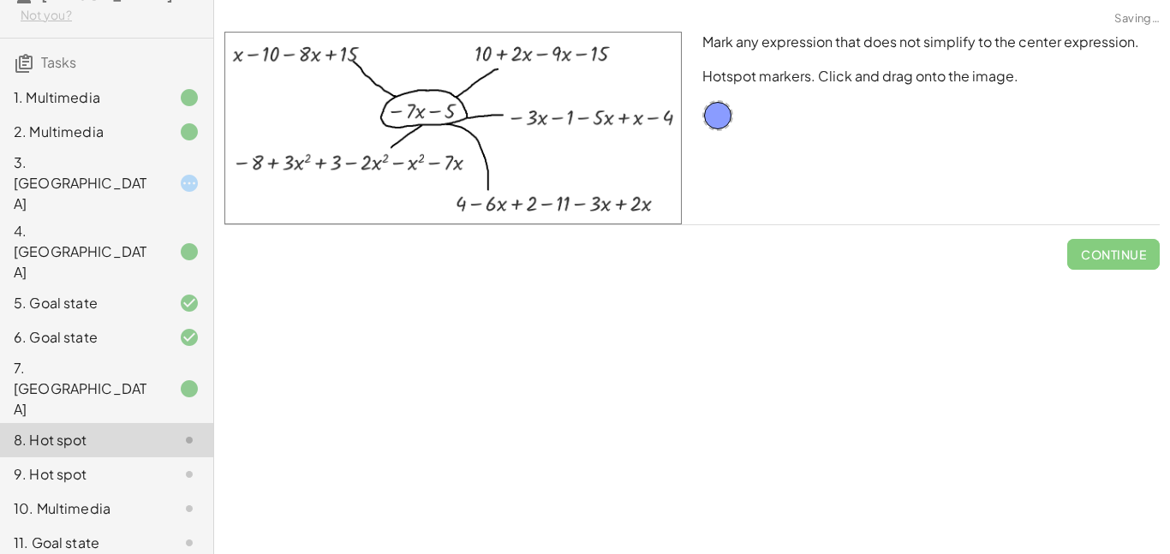
click at [159, 378] on div at bounding box center [176, 388] width 48 height 21
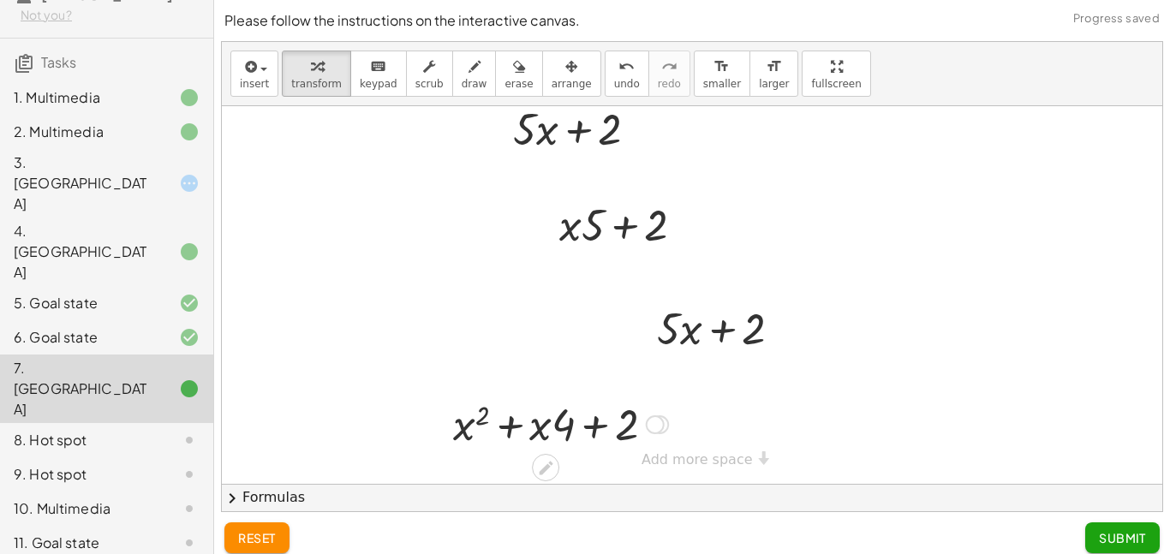
click at [479, 426] on div at bounding box center [560, 423] width 232 height 58
click at [463, 417] on div at bounding box center [560, 423] width 232 height 58
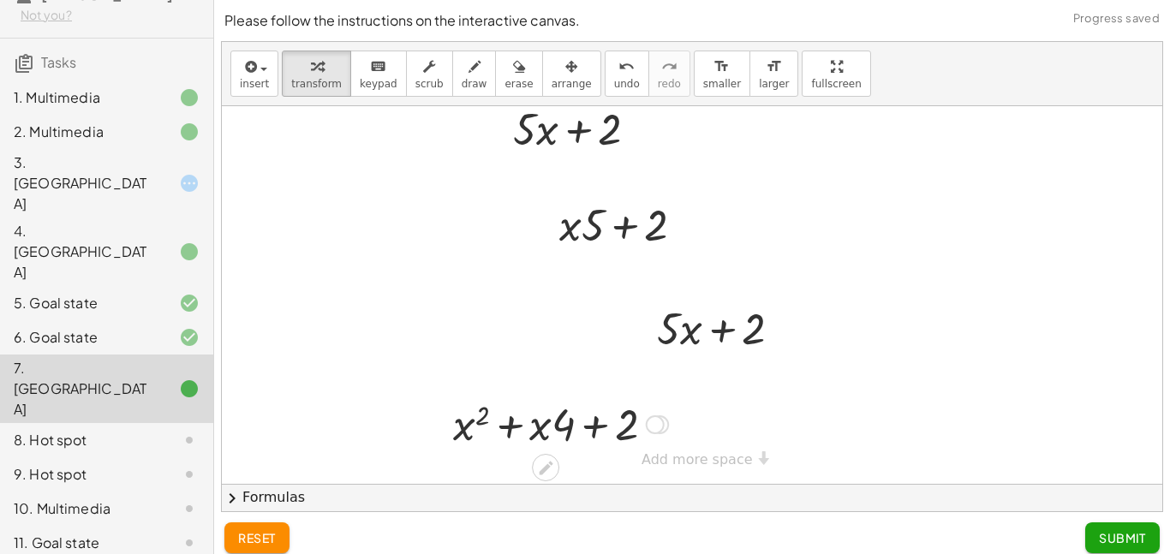
click at [539, 428] on div at bounding box center [560, 423] width 232 height 58
drag, startPoint x: 567, startPoint y: 429, endPoint x: 635, endPoint y: 432, distance: 68.5
click at [601, 425] on div at bounding box center [560, 422] width 289 height 65
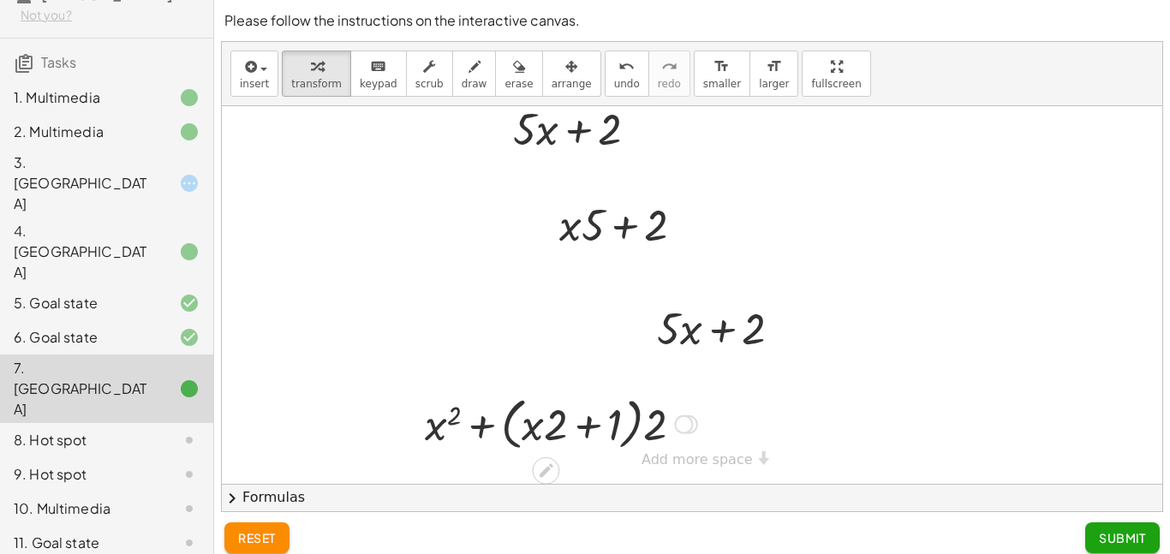
click at [658, 432] on div at bounding box center [560, 422] width 289 height 65
click at [428, 432] on div at bounding box center [560, 423] width 291 height 58
drag, startPoint x: 431, startPoint y: 419, endPoint x: 508, endPoint y: 421, distance: 77.1
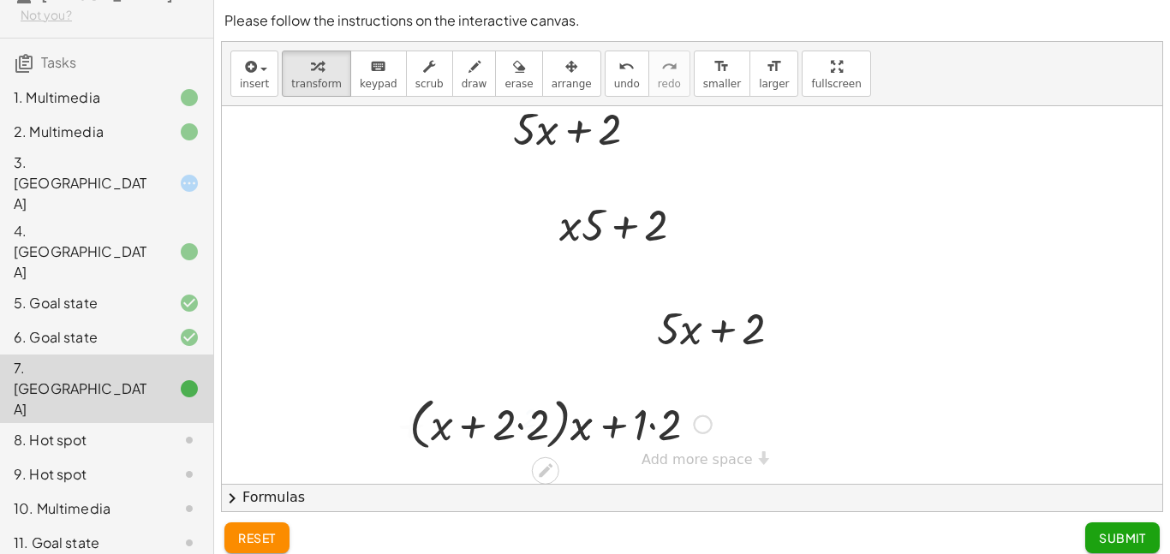
click at [523, 421] on div at bounding box center [560, 422] width 319 height 65
click at [523, 421] on div at bounding box center [560, 422] width 285 height 65
click at [558, 425] on div at bounding box center [560, 422] width 285 height 65
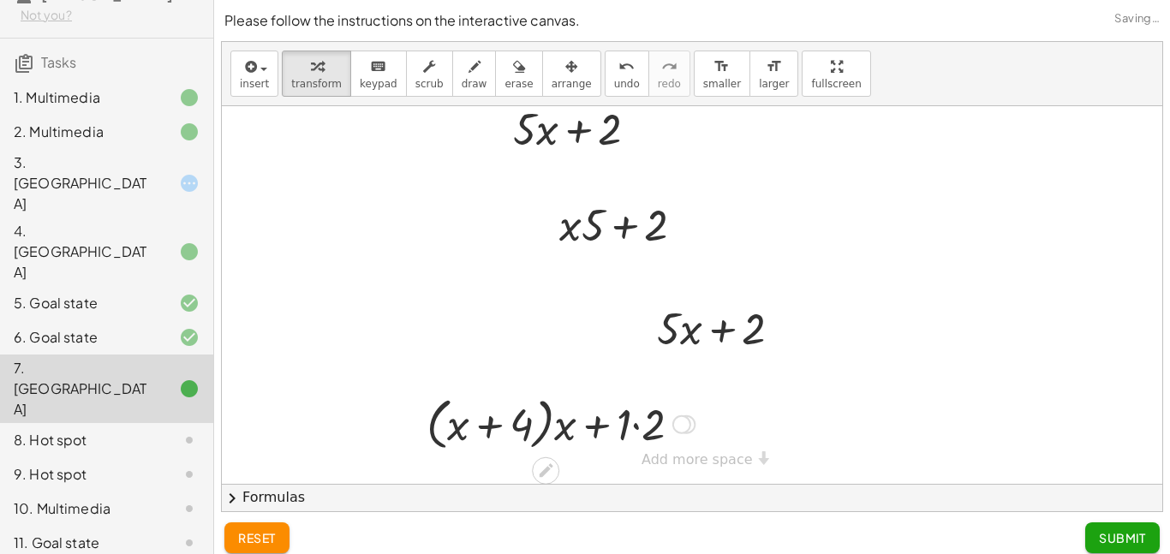
click at [558, 425] on div at bounding box center [560, 422] width 285 height 65
click at [563, 427] on div at bounding box center [560, 423] width 265 height 58
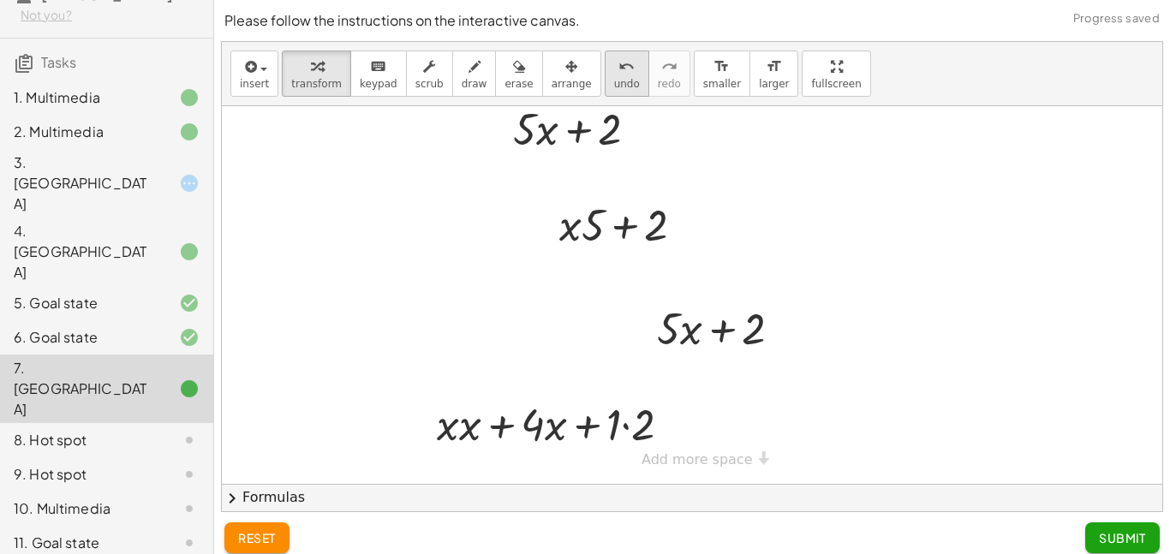
click at [604, 75] on button "undo undo" at bounding box center [626, 74] width 45 height 46
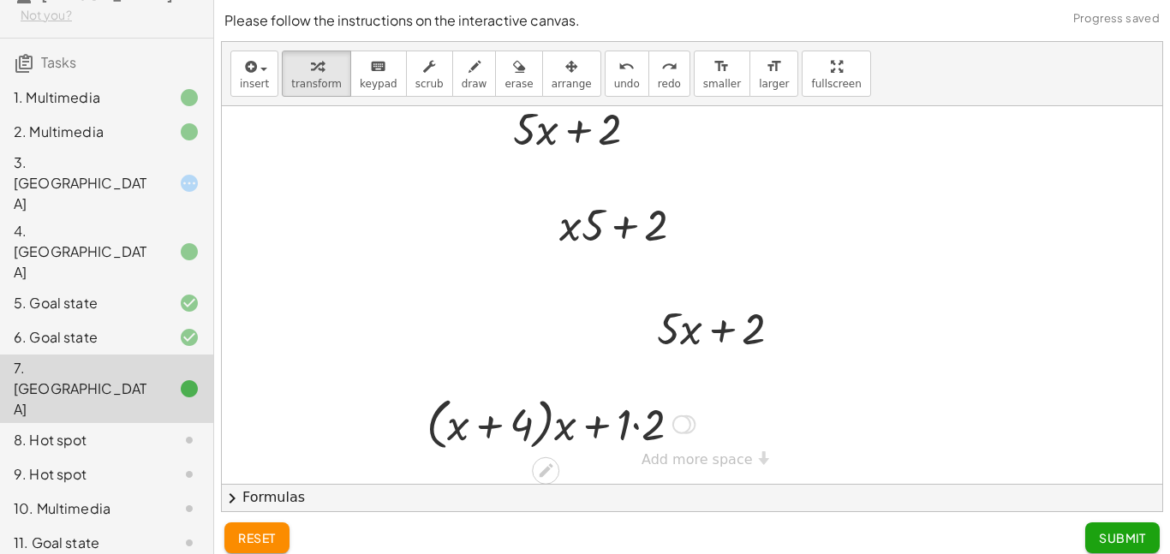
click at [630, 423] on div at bounding box center [560, 422] width 285 height 65
click at [630, 423] on div at bounding box center [561, 422] width 260 height 65
click at [581, 428] on div at bounding box center [561, 422] width 260 height 65
click at [528, 430] on div at bounding box center [560, 423] width 240 height 58
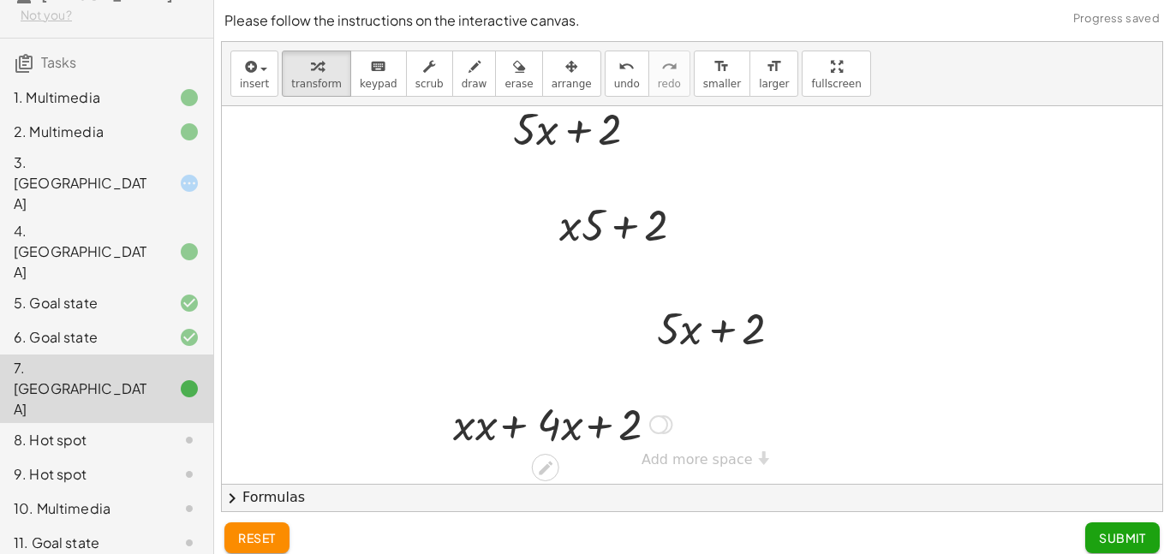
click at [528, 430] on div at bounding box center [560, 423] width 240 height 58
click at [640, 435] on div at bounding box center [560, 423] width 240 height 58
click at [127, 430] on div "8. Hot spot" at bounding box center [83, 440] width 138 height 21
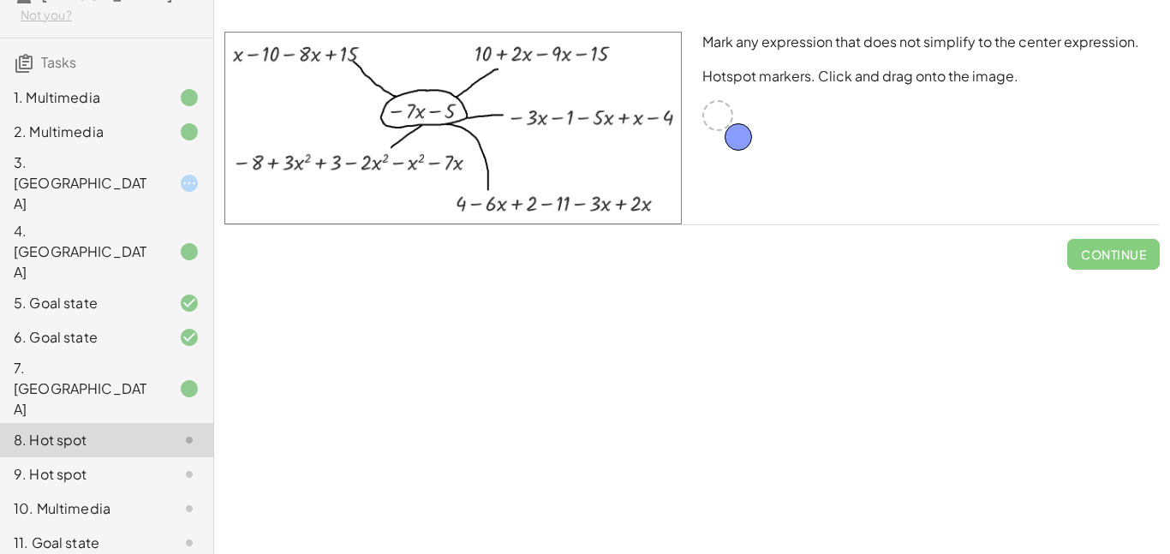
drag, startPoint x: 721, startPoint y: 113, endPoint x: 743, endPoint y: 132, distance: 29.2
click at [729, 117] on div at bounding box center [717, 115] width 31 height 31
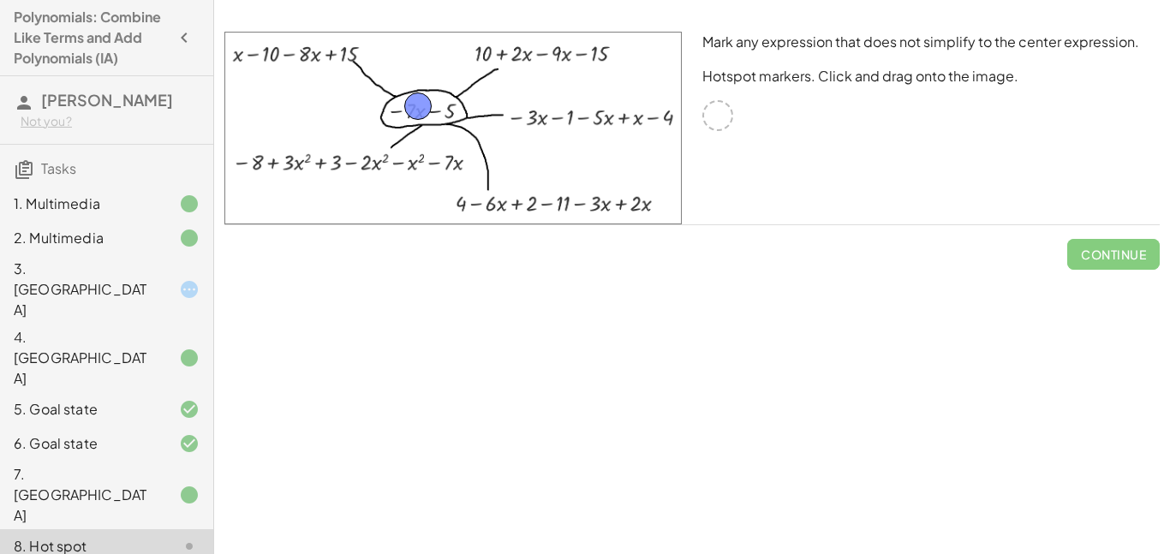
drag, startPoint x: 719, startPoint y: 117, endPoint x: 426, endPoint y: 112, distance: 292.9
drag, startPoint x: 422, startPoint y: 112, endPoint x: 441, endPoint y: 116, distance: 19.1
drag, startPoint x: 441, startPoint y: 116, endPoint x: 446, endPoint y: 128, distance: 13.0
click at [1125, 255] on span "Check" at bounding box center [1123, 254] width 45 height 15
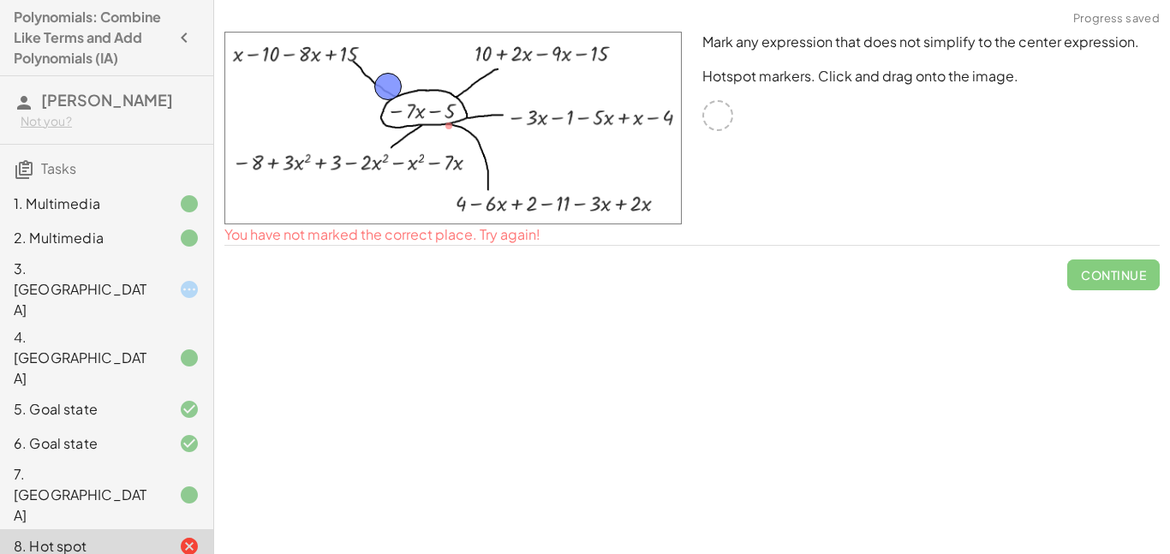
drag, startPoint x: 452, startPoint y: 128, endPoint x: 390, endPoint y: 88, distance: 73.2
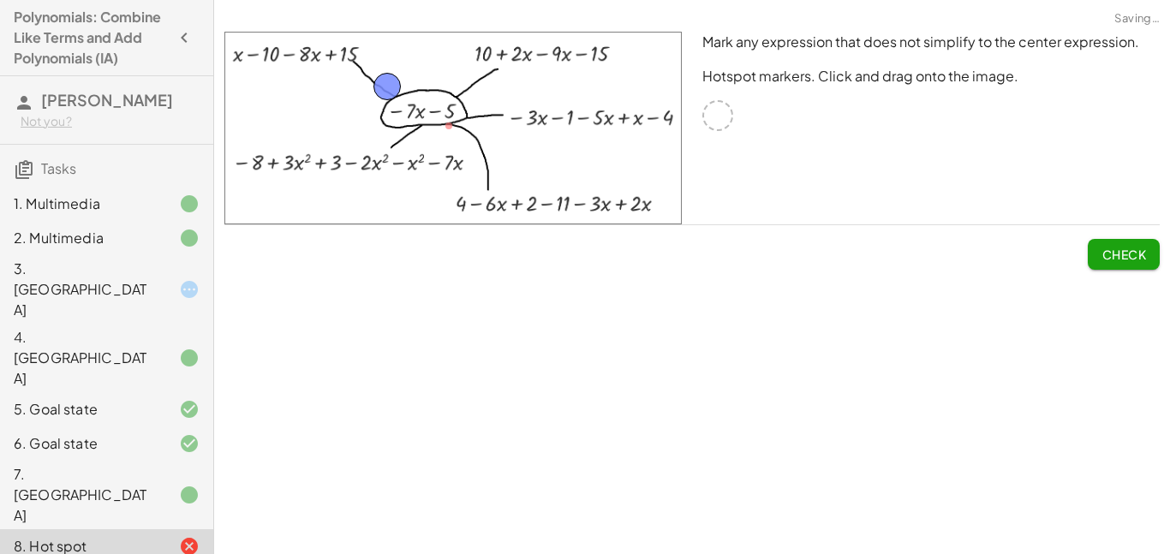
click at [1105, 257] on span "Check" at bounding box center [1123, 254] width 45 height 15
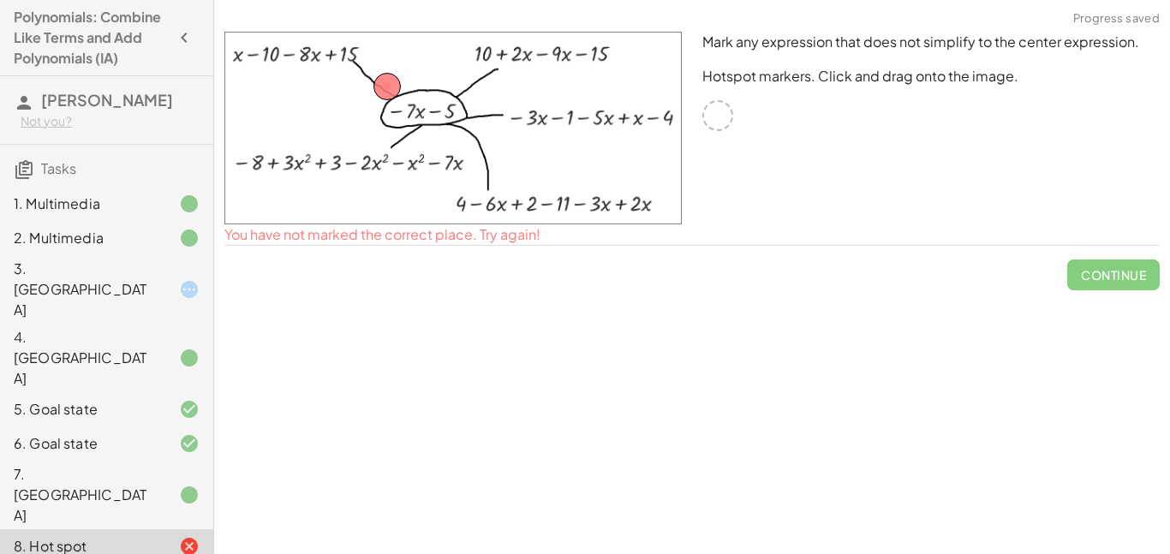
click at [1105, 257] on span "Continue" at bounding box center [1113, 268] width 92 height 45
drag, startPoint x: 390, startPoint y: 90, endPoint x: 453, endPoint y: 98, distance: 63.0
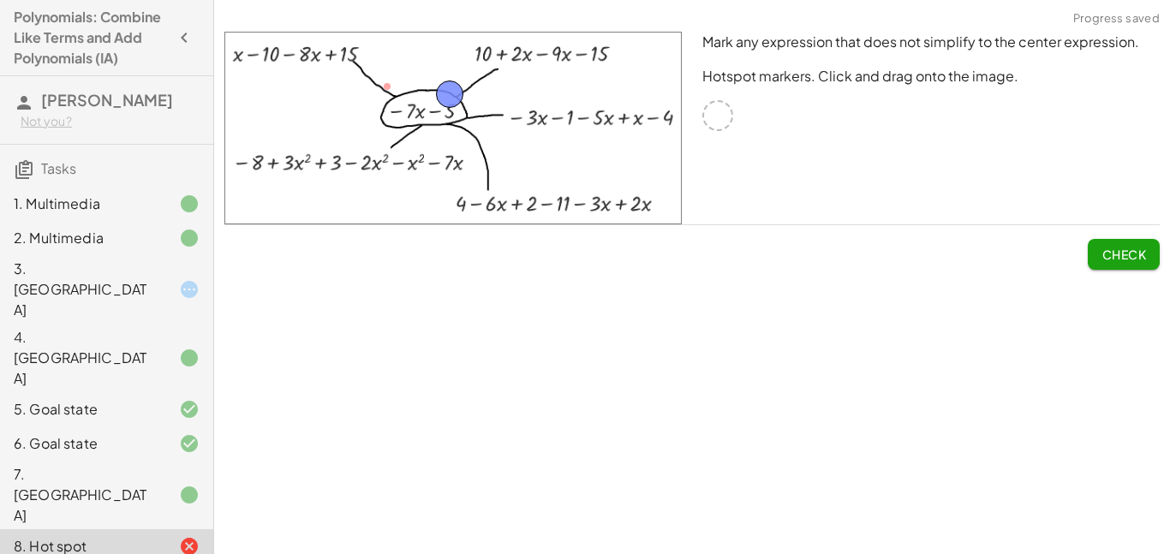
click at [1113, 247] on span "Check" at bounding box center [1123, 254] width 45 height 15
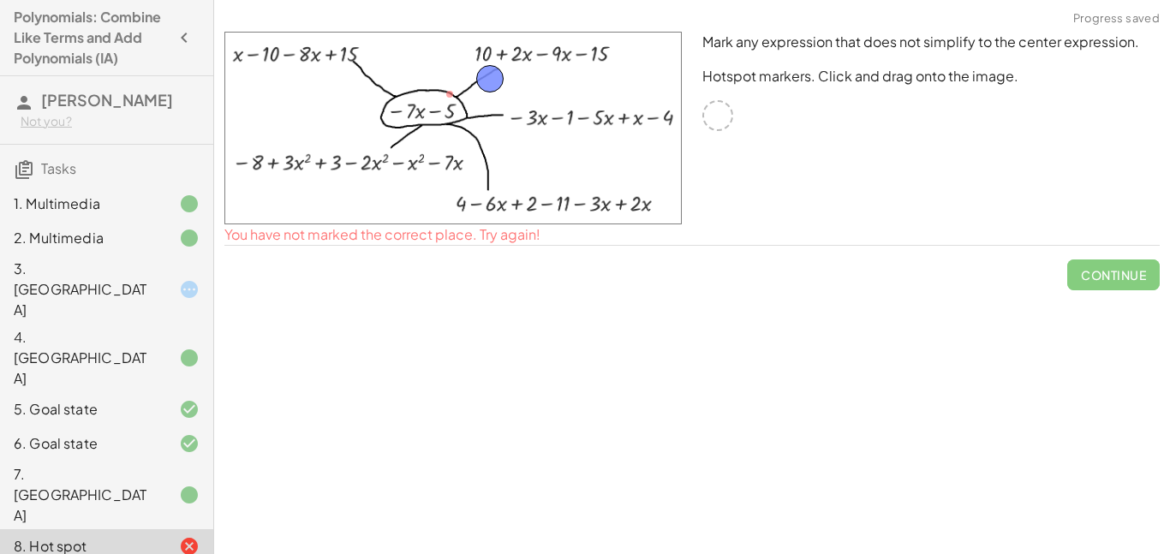
drag, startPoint x: 461, startPoint y: 101, endPoint x: 503, endPoint y: 83, distance: 45.6
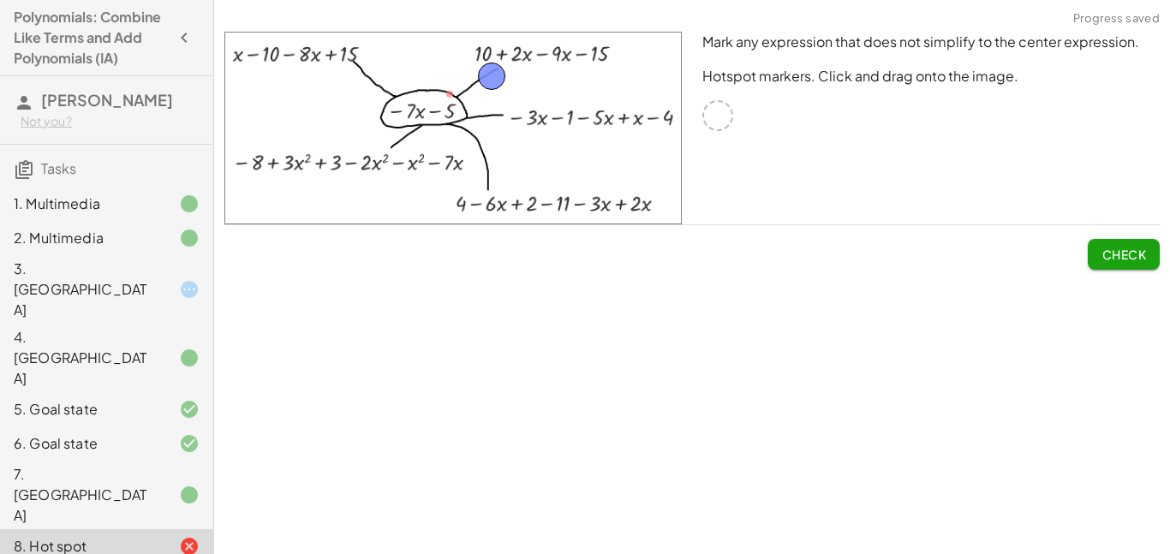
click at [1107, 255] on span "Check" at bounding box center [1123, 254] width 45 height 15
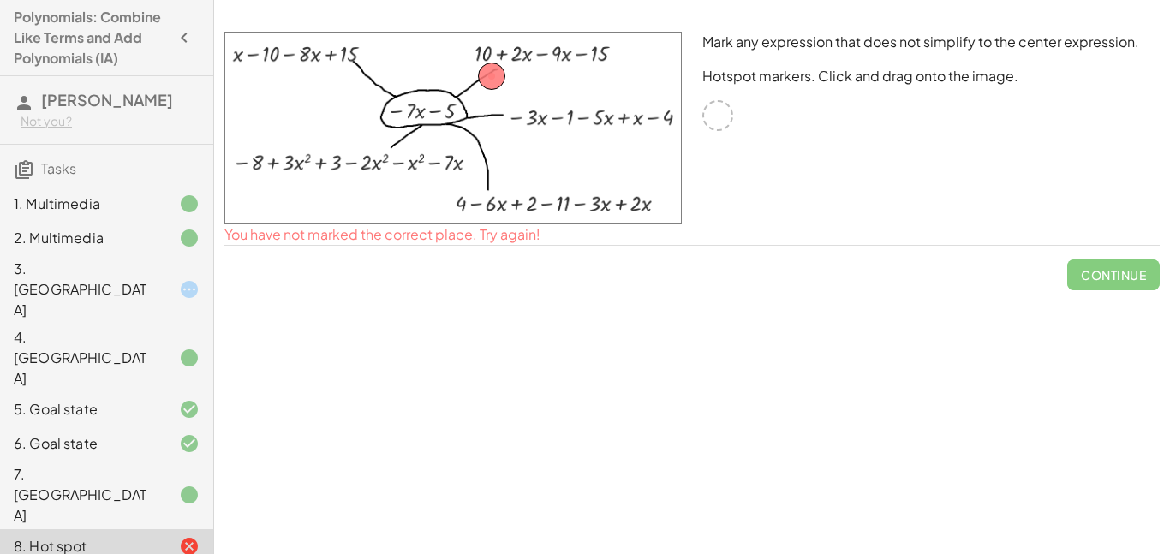
drag, startPoint x: 268, startPoint y: 51, endPoint x: 329, endPoint y: 59, distance: 61.4
click at [329, 59] on img at bounding box center [452, 128] width 457 height 193
drag, startPoint x: 493, startPoint y: 74, endPoint x: 391, endPoint y: 152, distance: 128.3
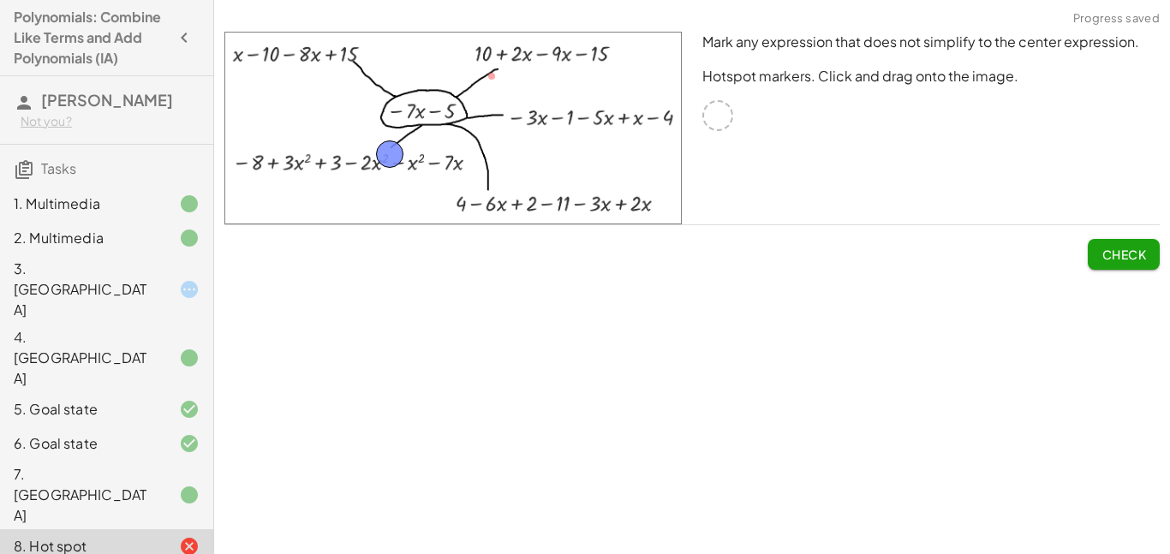
click at [1140, 253] on span "Check" at bounding box center [1123, 254] width 45 height 15
drag, startPoint x: 387, startPoint y: 152, endPoint x: 489, endPoint y: 191, distance: 108.9
click at [1139, 248] on span "Check" at bounding box center [1123, 254] width 45 height 15
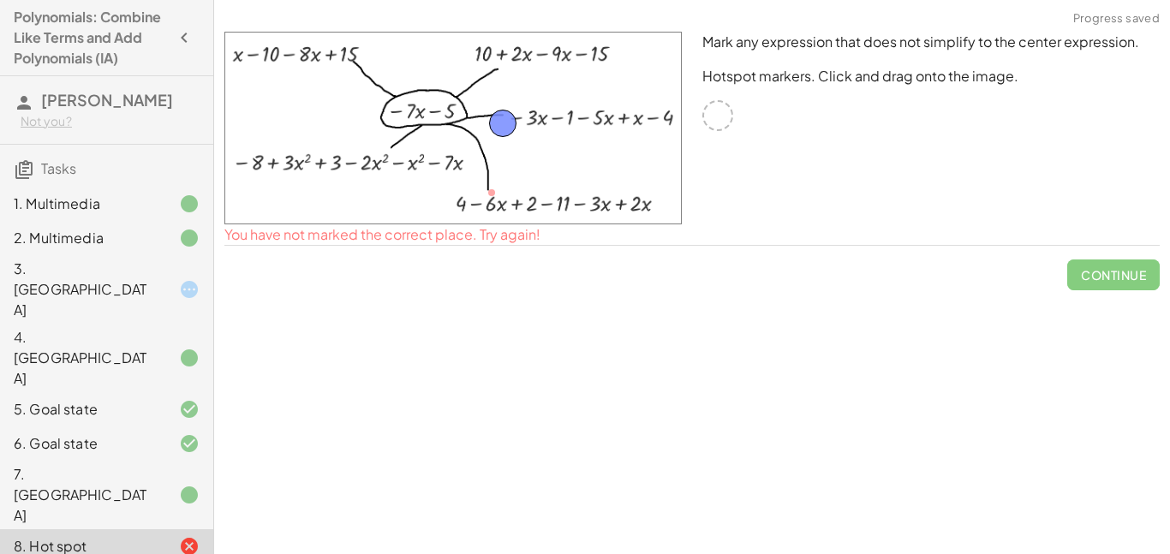
drag, startPoint x: 483, startPoint y: 194, endPoint x: 494, endPoint y: 123, distance: 71.9
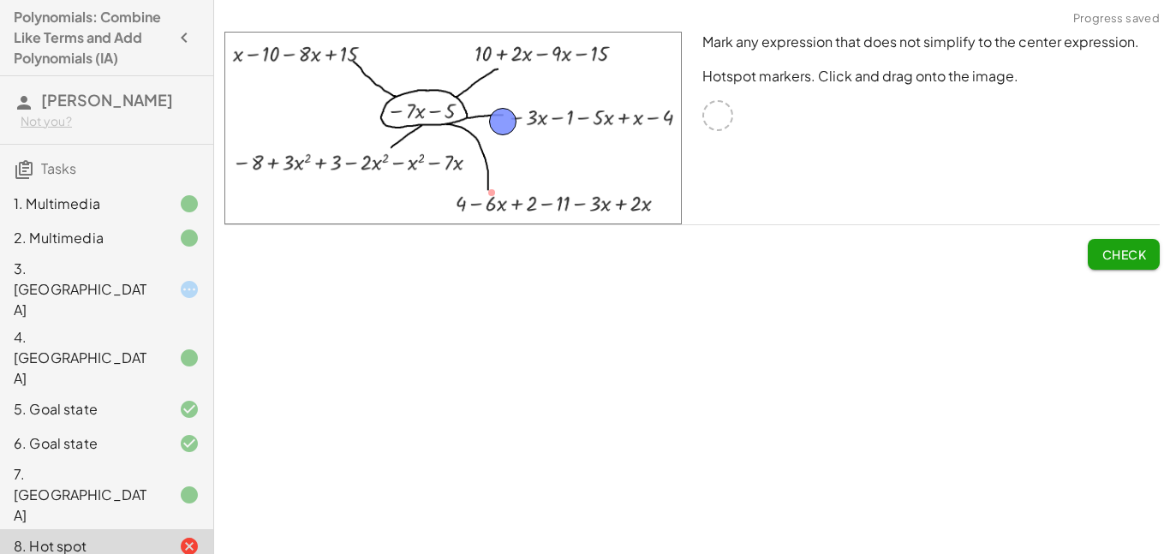
click at [1135, 253] on span "Check" at bounding box center [1123, 254] width 45 height 15
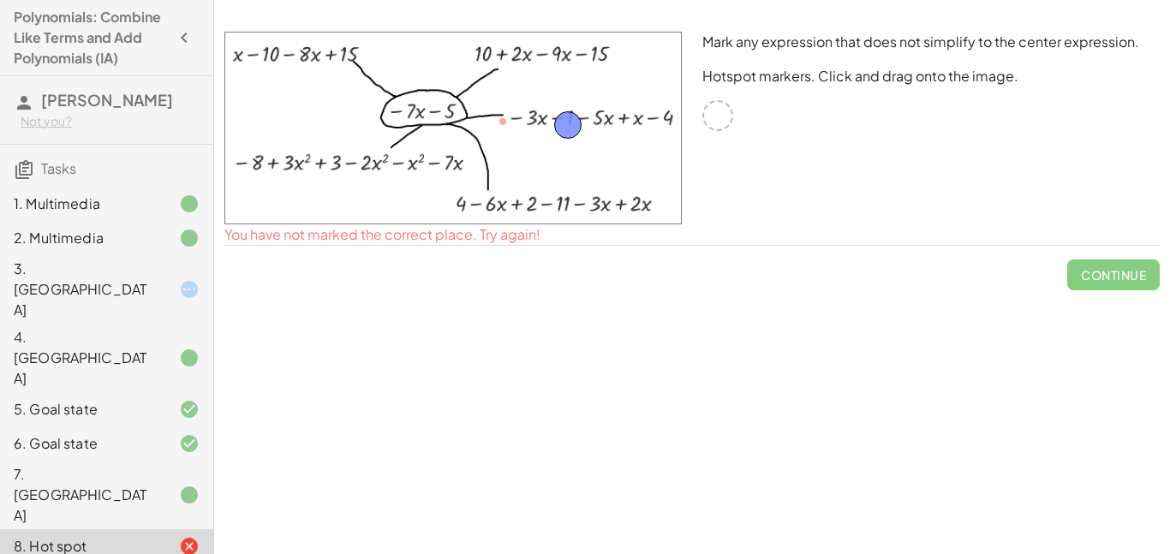
drag, startPoint x: 511, startPoint y: 116, endPoint x: 576, endPoint y: 119, distance: 65.2
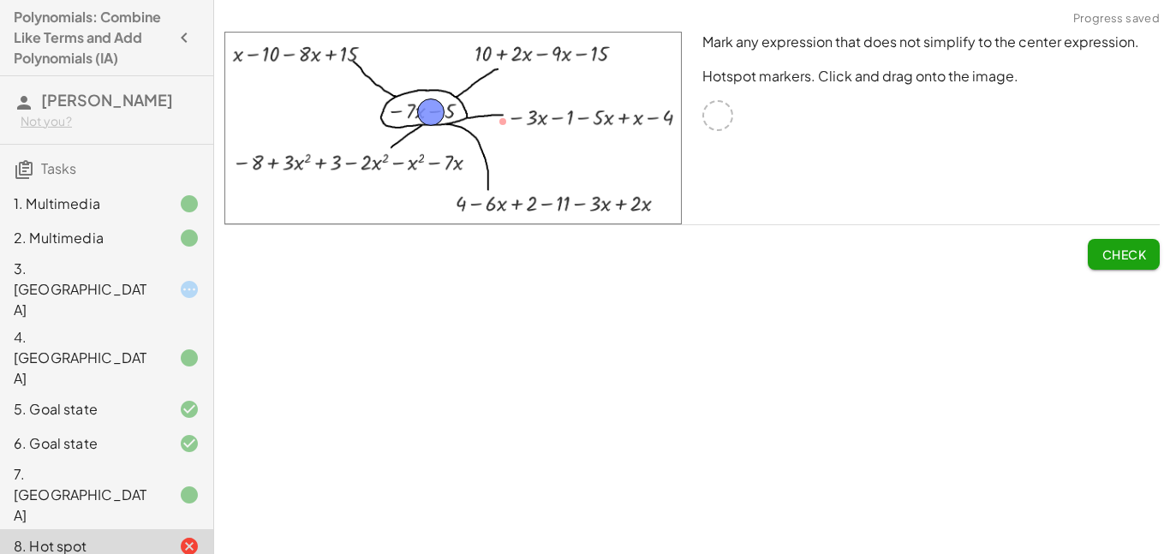
drag, startPoint x: 576, startPoint y: 119, endPoint x: 438, endPoint y: 106, distance: 138.4
click at [1095, 241] on button "Check" at bounding box center [1123, 254] width 72 height 31
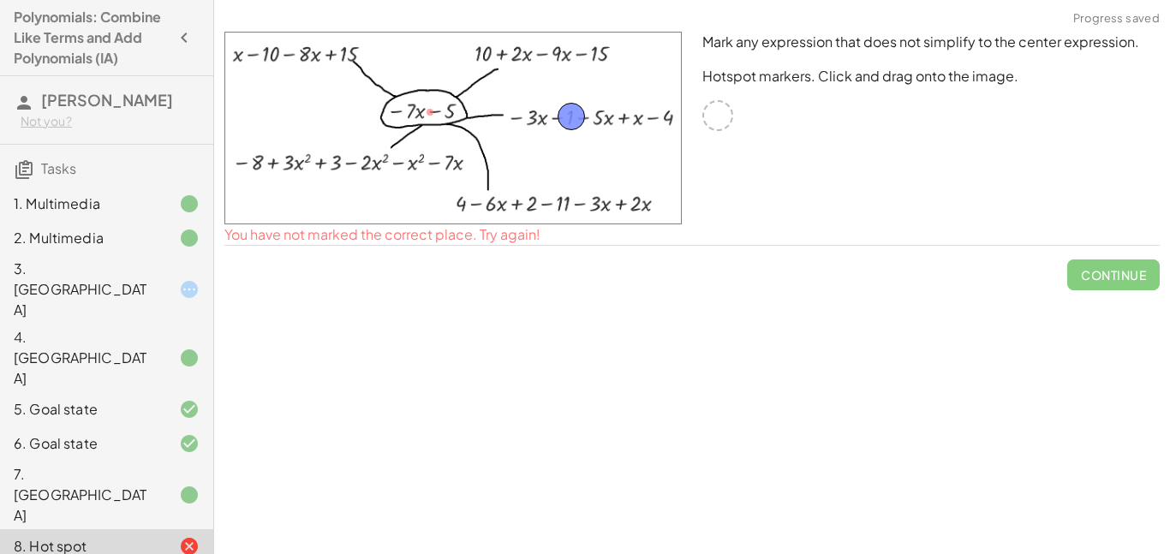
drag, startPoint x: 429, startPoint y: 114, endPoint x: 569, endPoint y: 117, distance: 139.6
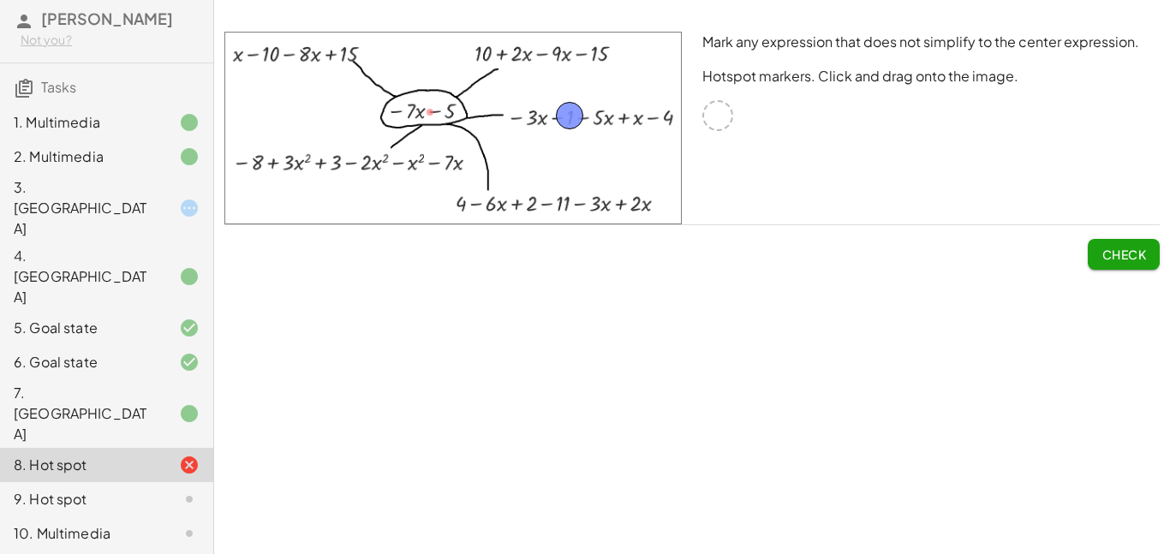
scroll to position [106, 0]
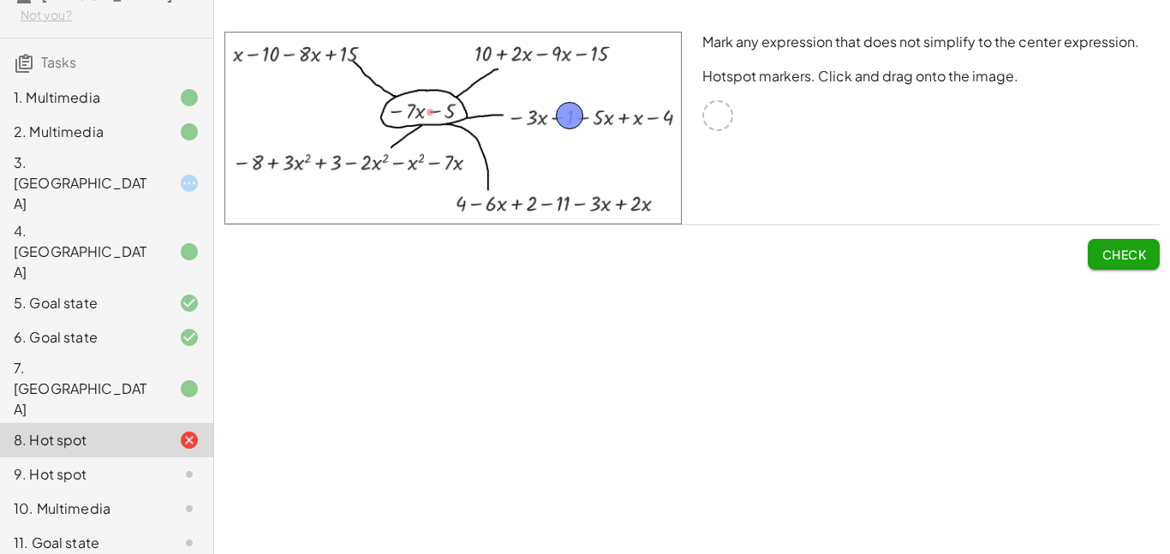
click at [51, 464] on div "9. Hot spot" at bounding box center [83, 474] width 138 height 21
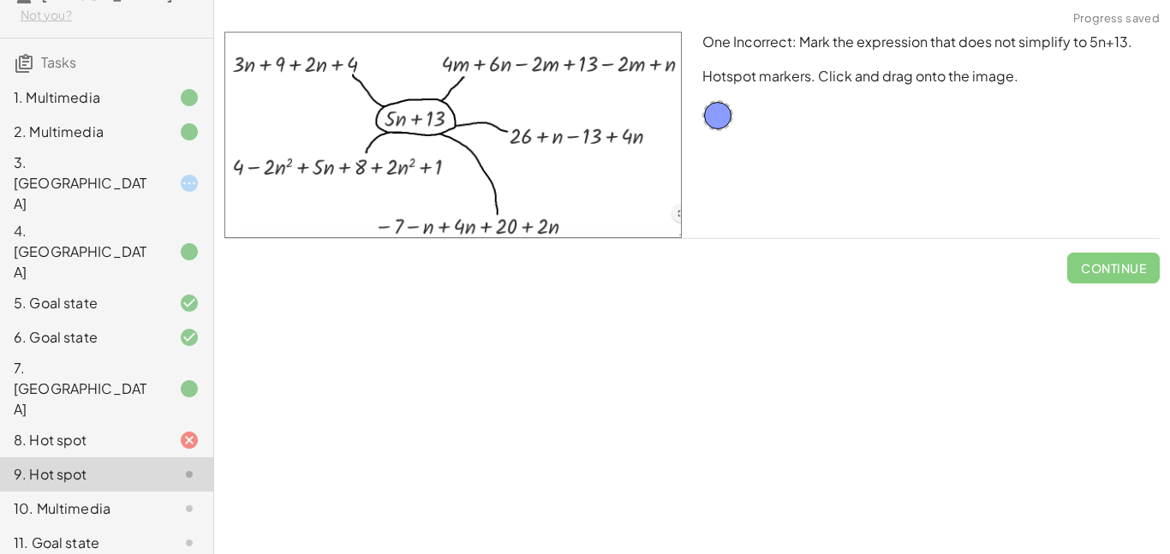
click at [60, 498] on div "10. Multimedia" at bounding box center [83, 508] width 138 height 21
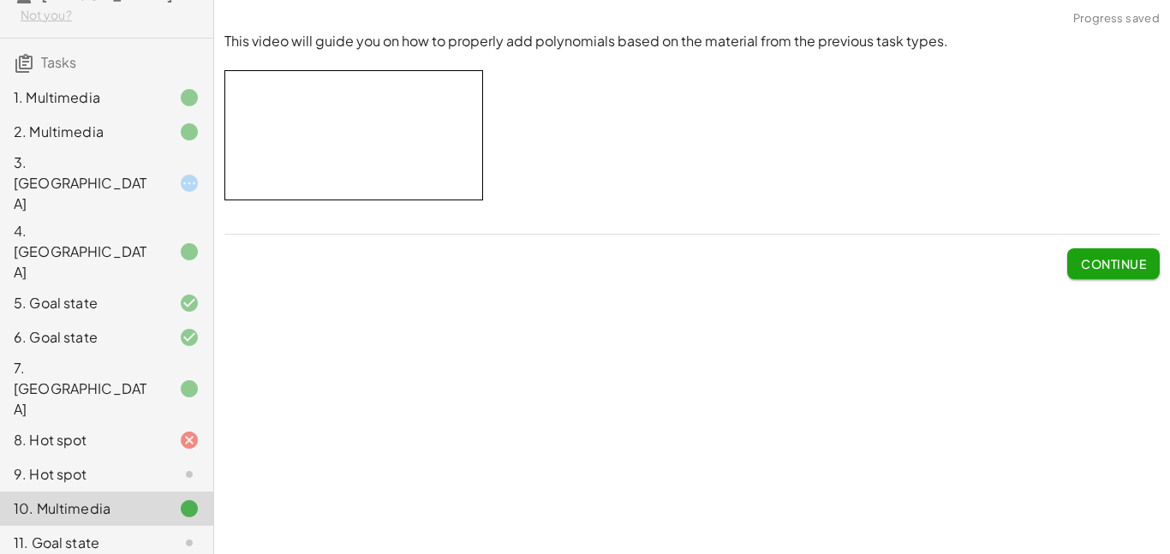
click at [1129, 268] on span "Continue" at bounding box center [1113, 263] width 65 height 15
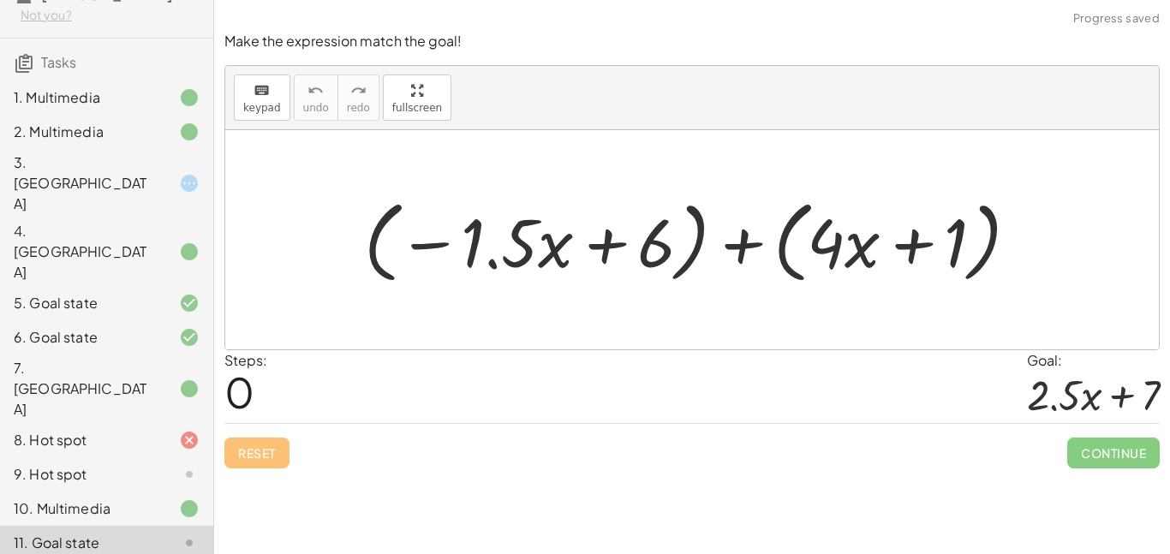
click at [788, 289] on div "+ ( − · 1.5 · x + 6 ) + ( + · 4 · x + 1 )" at bounding box center [691, 240] width 706 height 107
click at [63, 498] on div "10. Multimedia" at bounding box center [83, 508] width 138 height 21
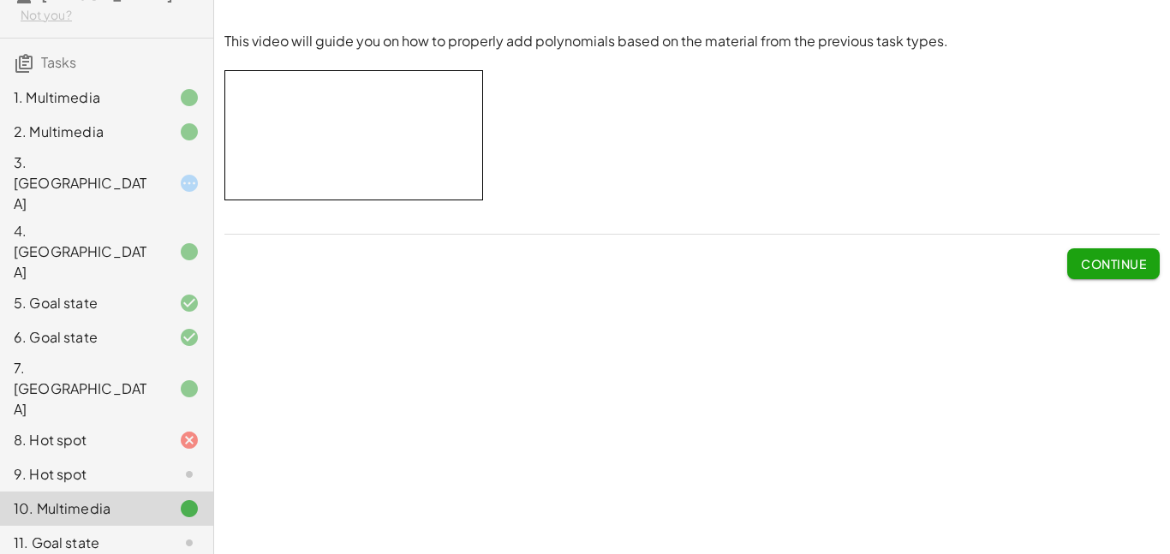
click at [1120, 269] on span "Continue" at bounding box center [1113, 263] width 65 height 15
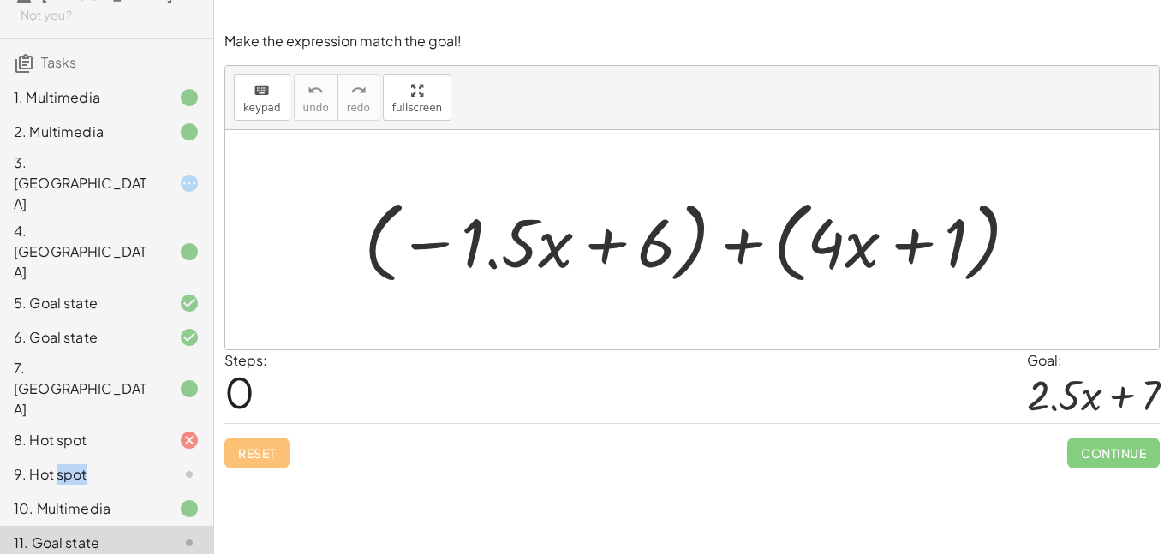
click at [92, 464] on div "9. Hot spot" at bounding box center [83, 474] width 138 height 21
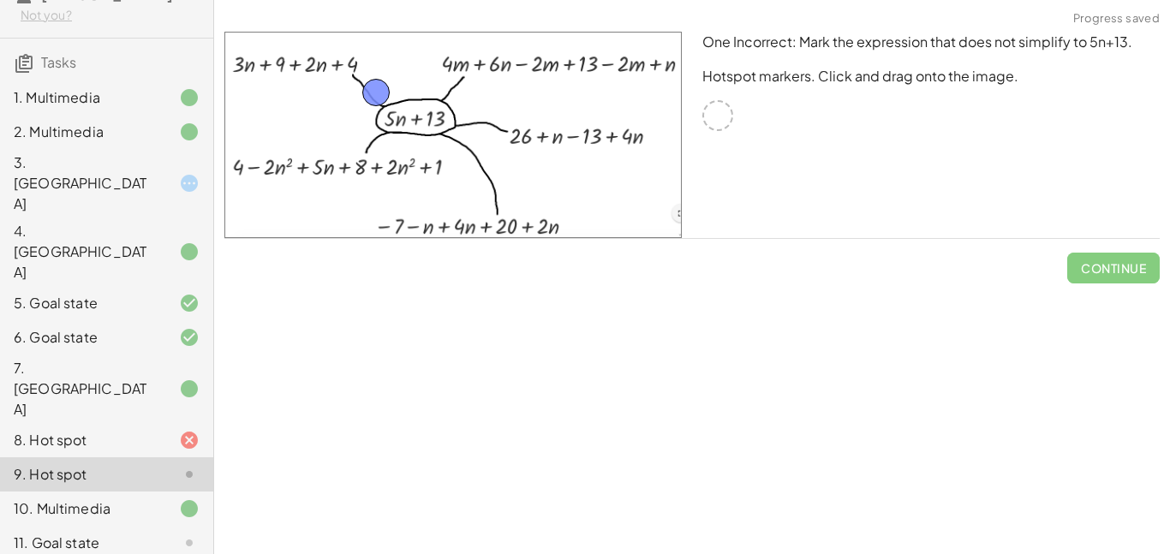
drag, startPoint x: 712, startPoint y: 116, endPoint x: 364, endPoint y: 93, distance: 349.2
click at [1111, 268] on span "Check" at bounding box center [1123, 267] width 45 height 15
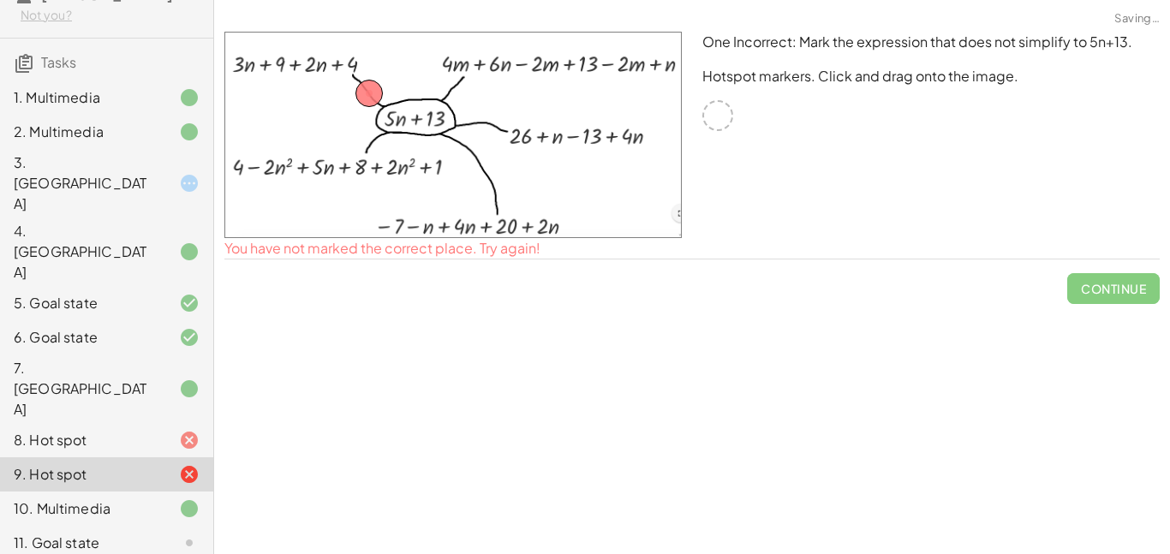
scroll to position [73, 0]
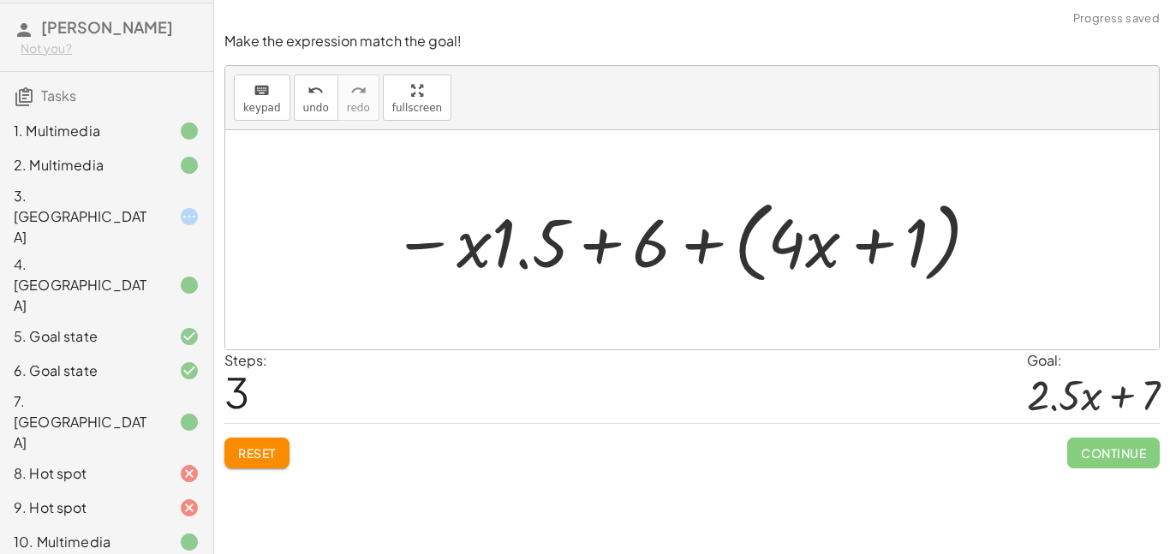
scroll to position [106, 0]
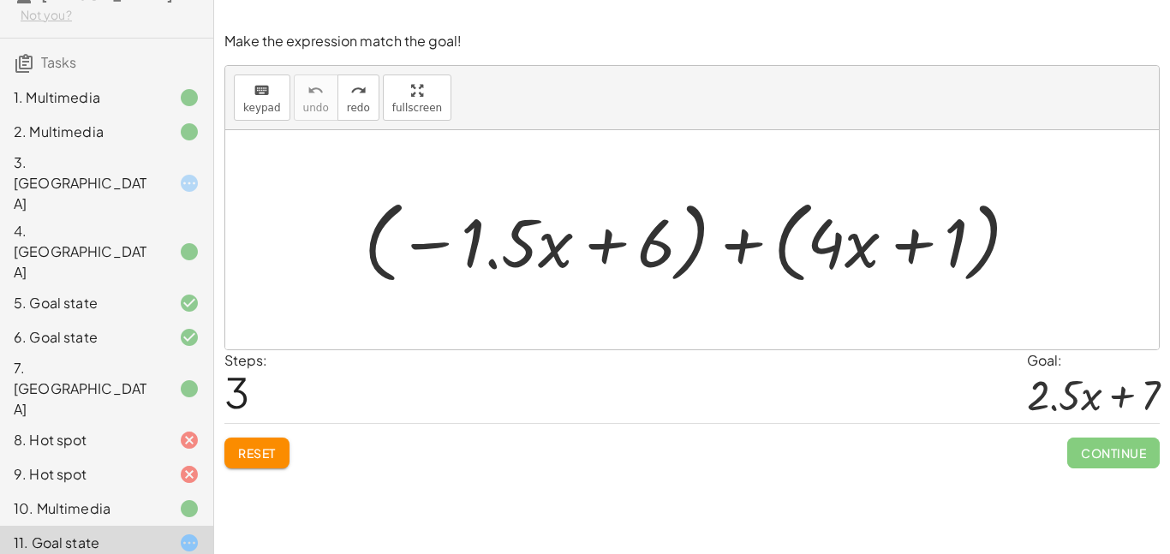
click at [848, 207] on div at bounding box center [697, 240] width 685 height 98
click at [855, 217] on div at bounding box center [697, 240] width 685 height 98
click at [880, 274] on div at bounding box center [697, 240] width 685 height 98
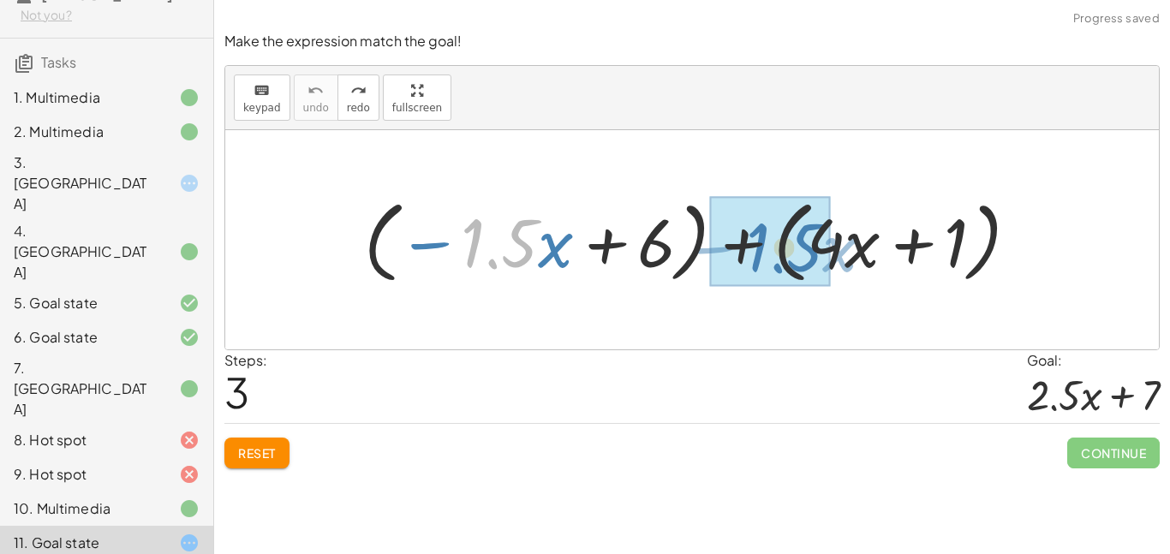
drag, startPoint x: 519, startPoint y: 258, endPoint x: 801, endPoint y: 262, distance: 282.6
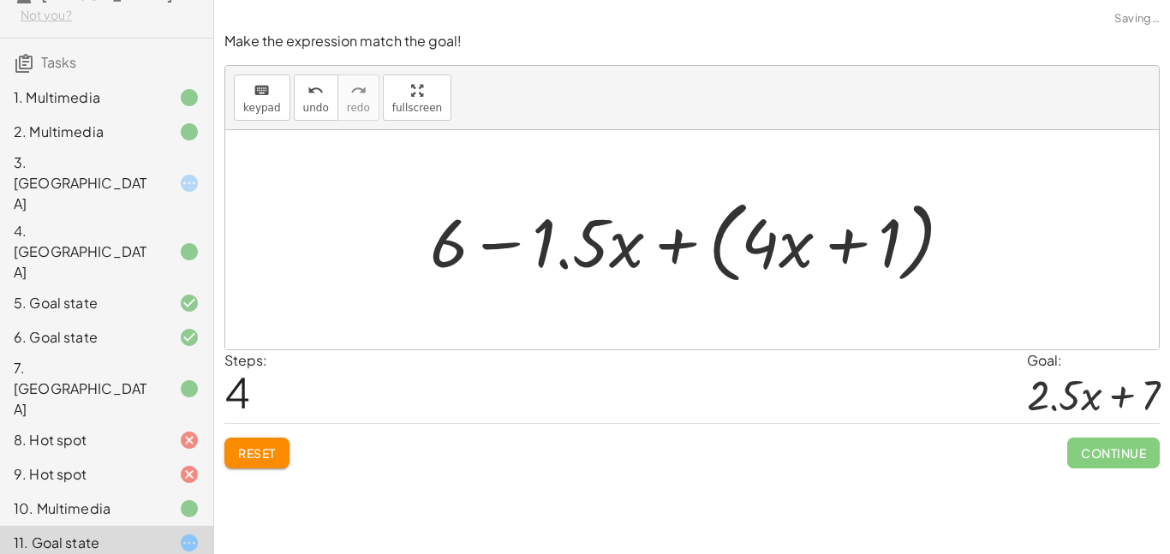
click at [575, 253] on div at bounding box center [697, 240] width 553 height 98
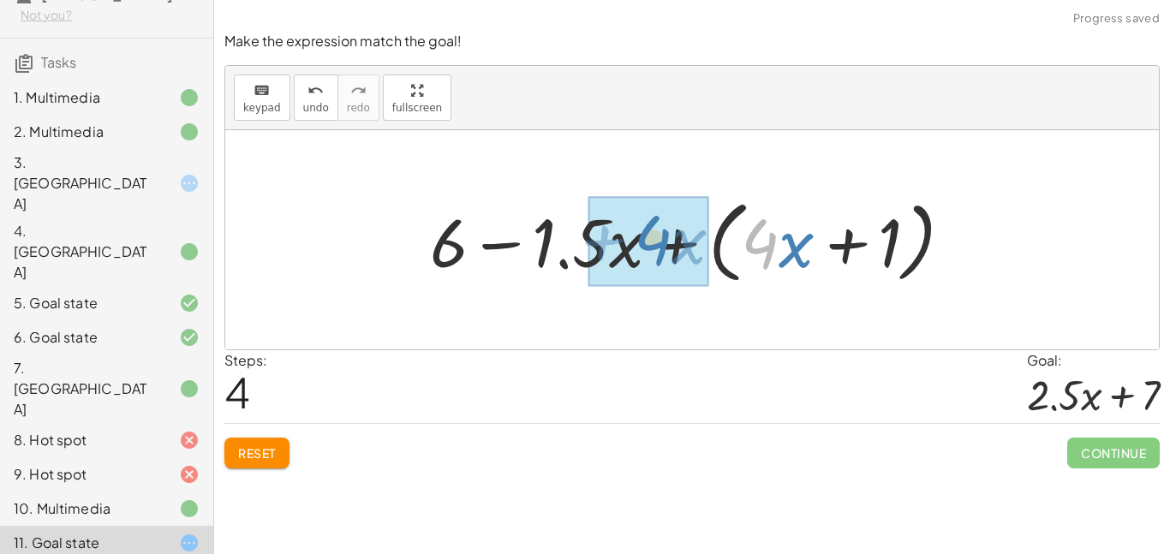
drag, startPoint x: 770, startPoint y: 253, endPoint x: 660, endPoint y: 251, distance: 109.6
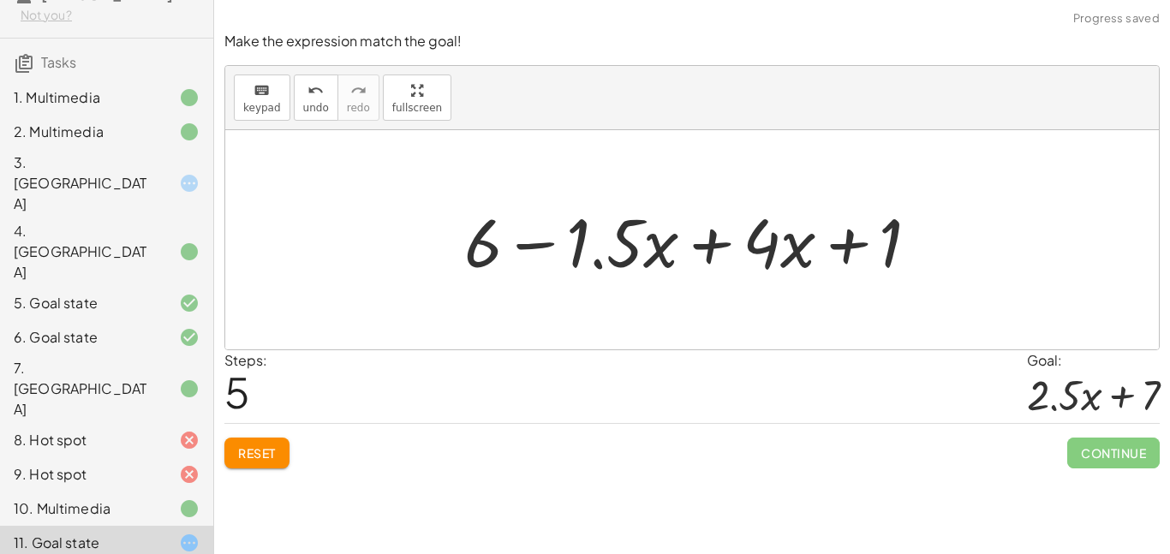
click at [795, 245] on div at bounding box center [698, 240] width 485 height 88
drag, startPoint x: 481, startPoint y: 248, endPoint x: 902, endPoint y: 253, distance: 421.3
click at [902, 253] on div at bounding box center [698, 240] width 485 height 88
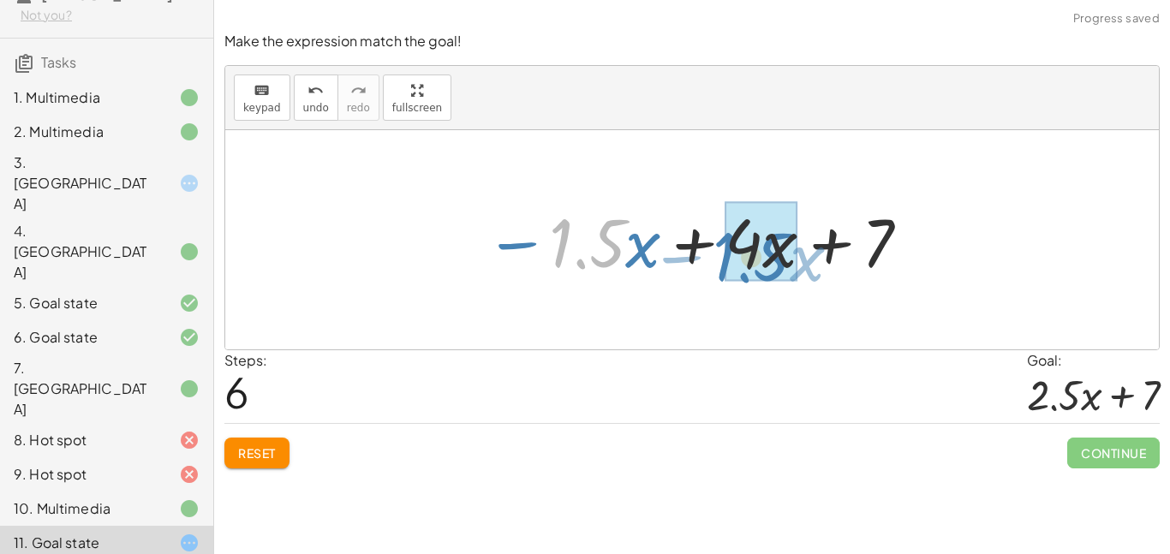
drag, startPoint x: 597, startPoint y: 241, endPoint x: 761, endPoint y: 256, distance: 165.0
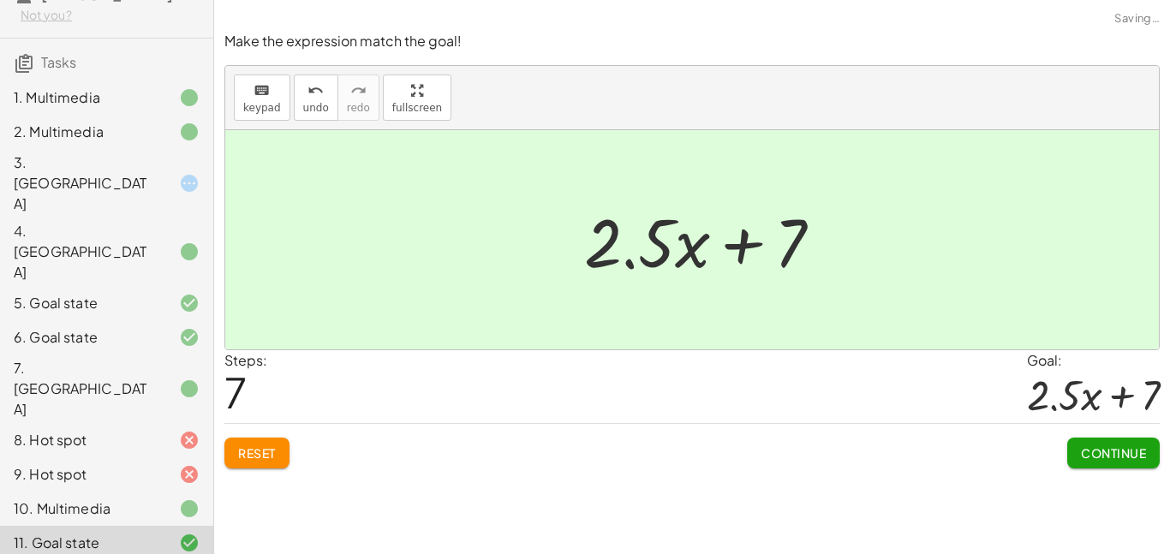
click at [677, 241] on div at bounding box center [709, 240] width 269 height 88
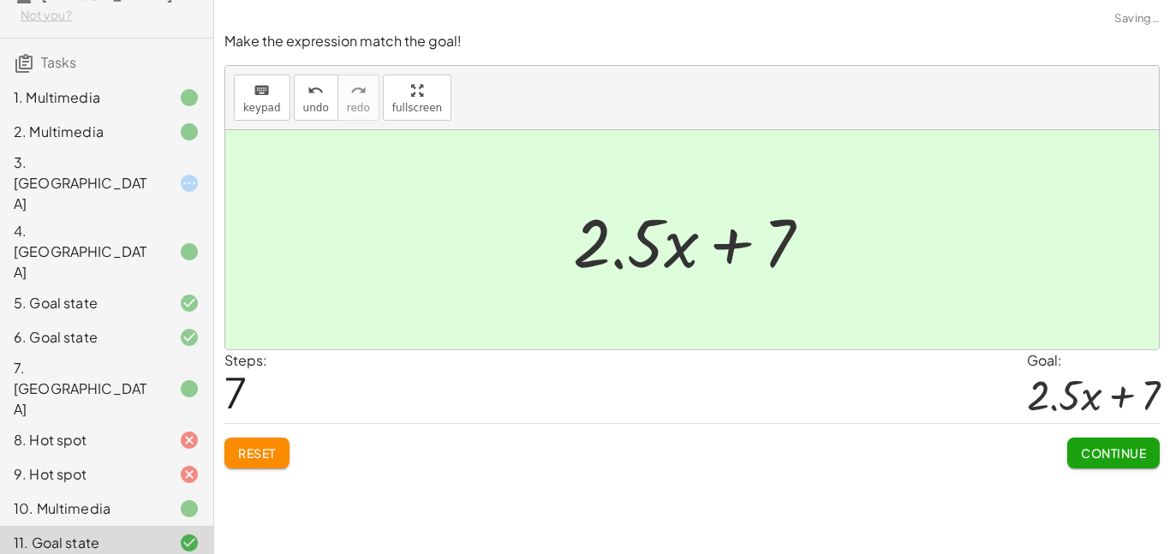
click at [677, 241] on div at bounding box center [698, 240] width 269 height 88
click at [1127, 458] on span "Continue" at bounding box center [1113, 452] width 65 height 15
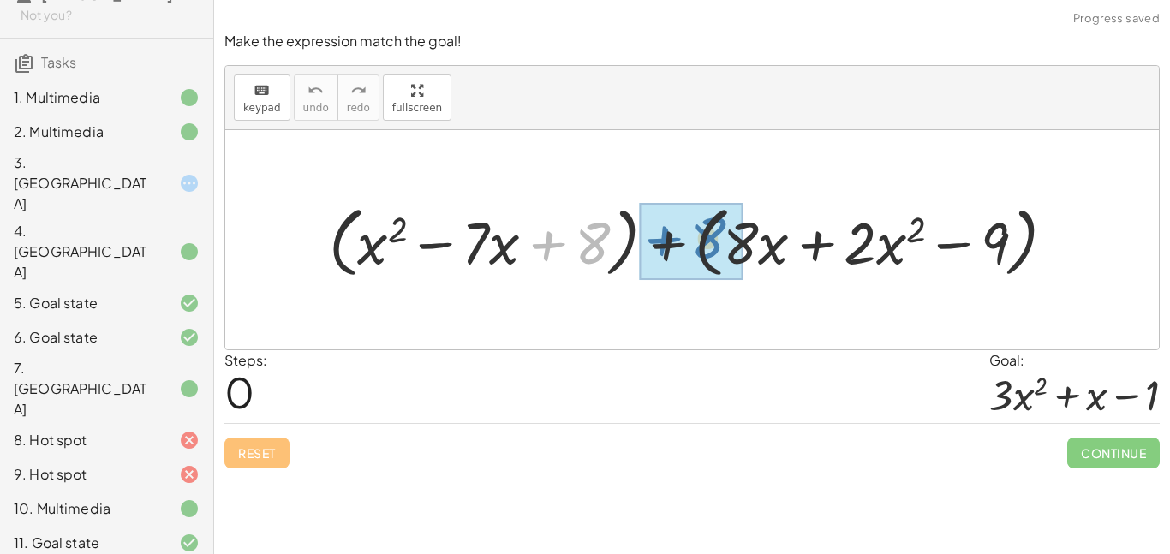
drag, startPoint x: 582, startPoint y: 241, endPoint x: 700, endPoint y: 236, distance: 118.2
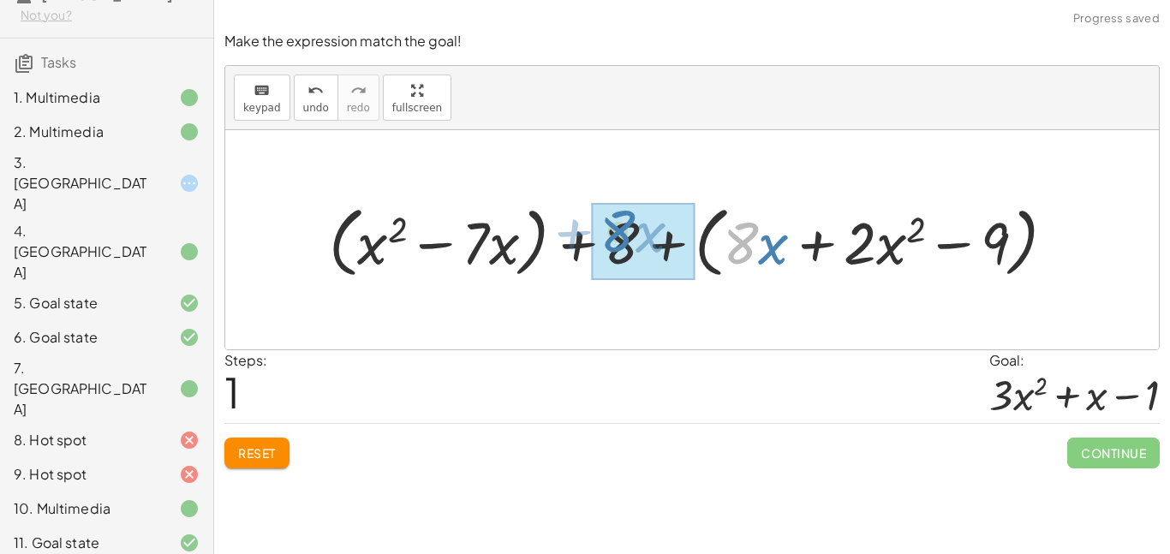
drag, startPoint x: 734, startPoint y: 241, endPoint x: 616, endPoint y: 231, distance: 118.6
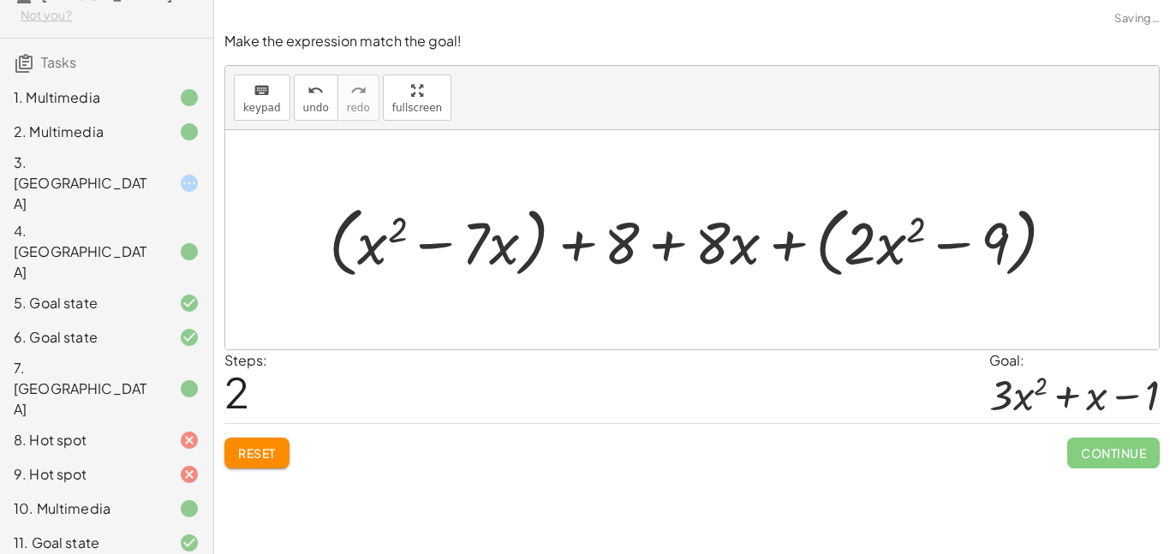
click at [497, 249] on div at bounding box center [698, 240] width 757 height 86
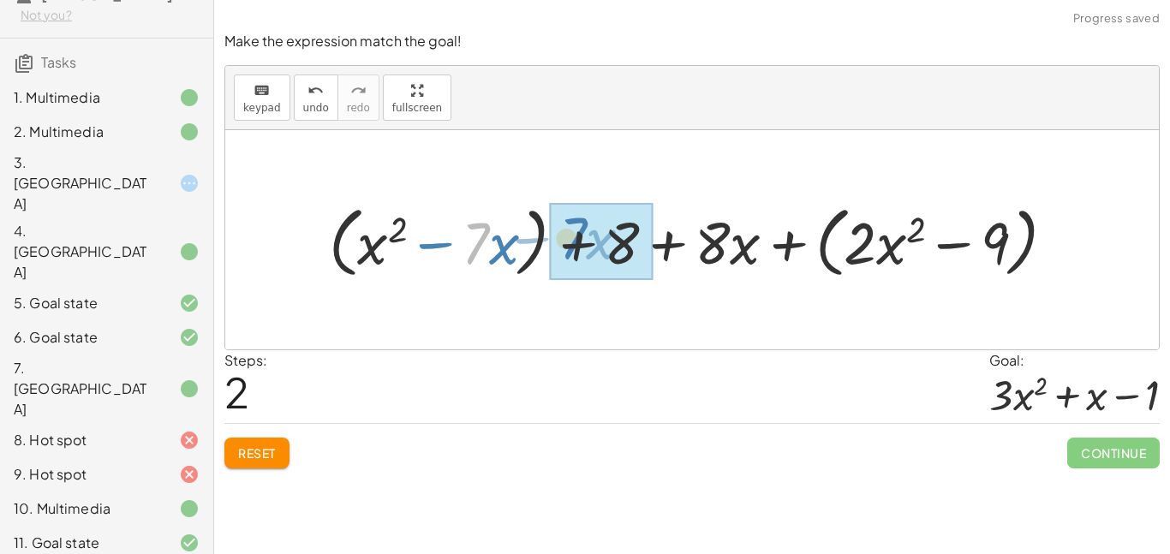
drag, startPoint x: 489, startPoint y: 243, endPoint x: 605, endPoint y: 242, distance: 116.4
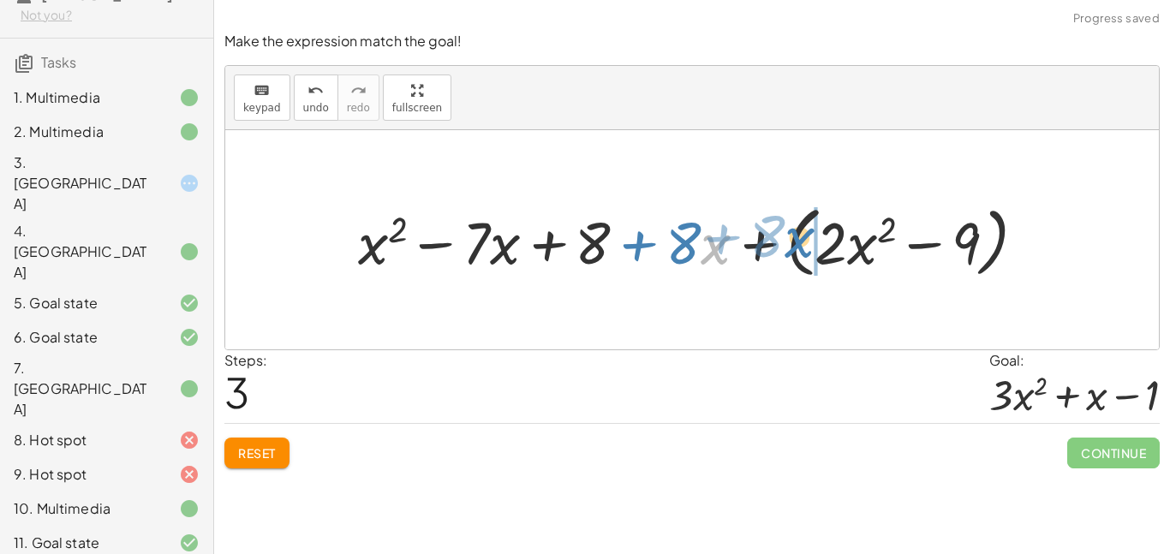
drag, startPoint x: 728, startPoint y: 241, endPoint x: 816, endPoint y: 235, distance: 88.4
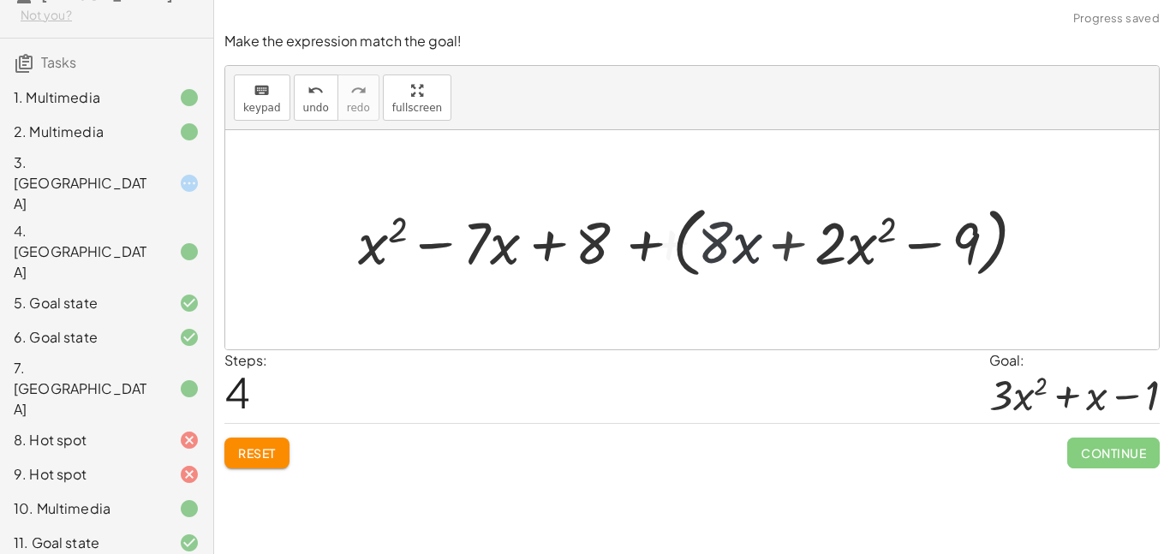
click at [818, 236] on div at bounding box center [698, 240] width 699 height 86
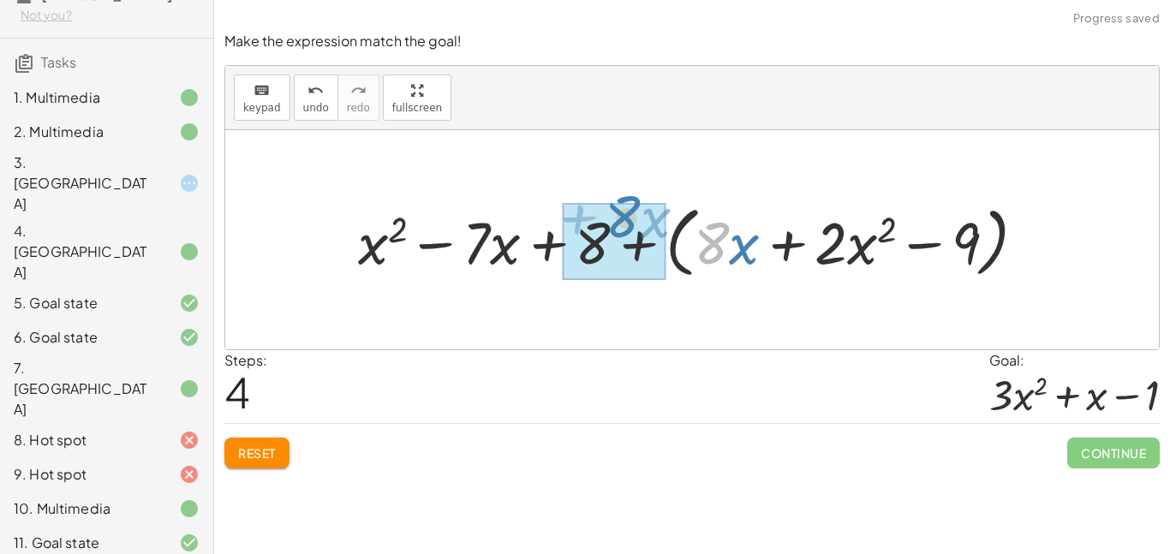
drag, startPoint x: 729, startPoint y: 255, endPoint x: 636, endPoint y: 229, distance: 96.2
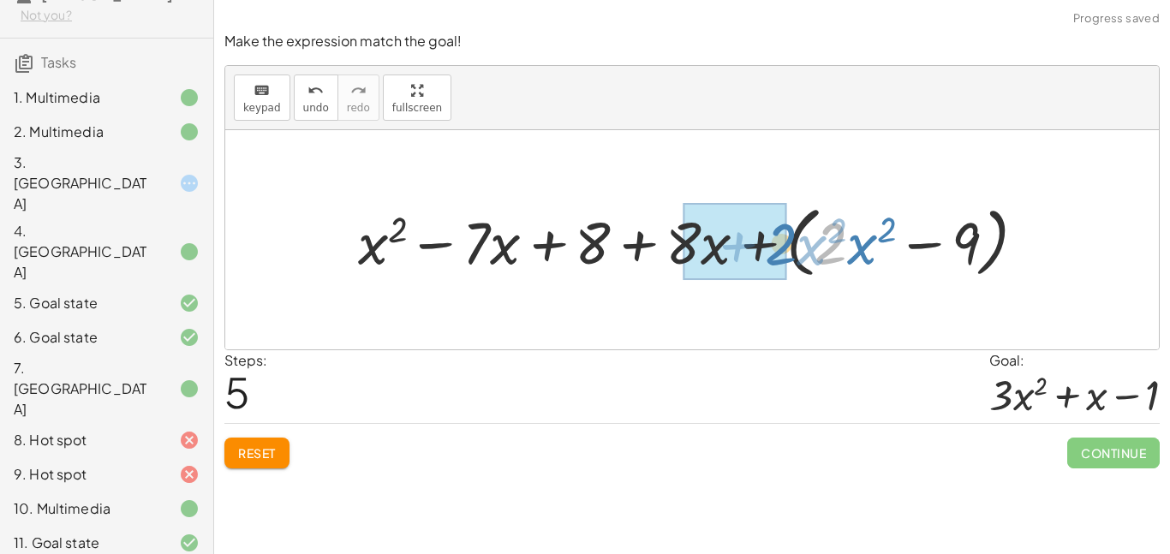
drag, startPoint x: 824, startPoint y: 245, endPoint x: 765, endPoint y: 248, distance: 58.3
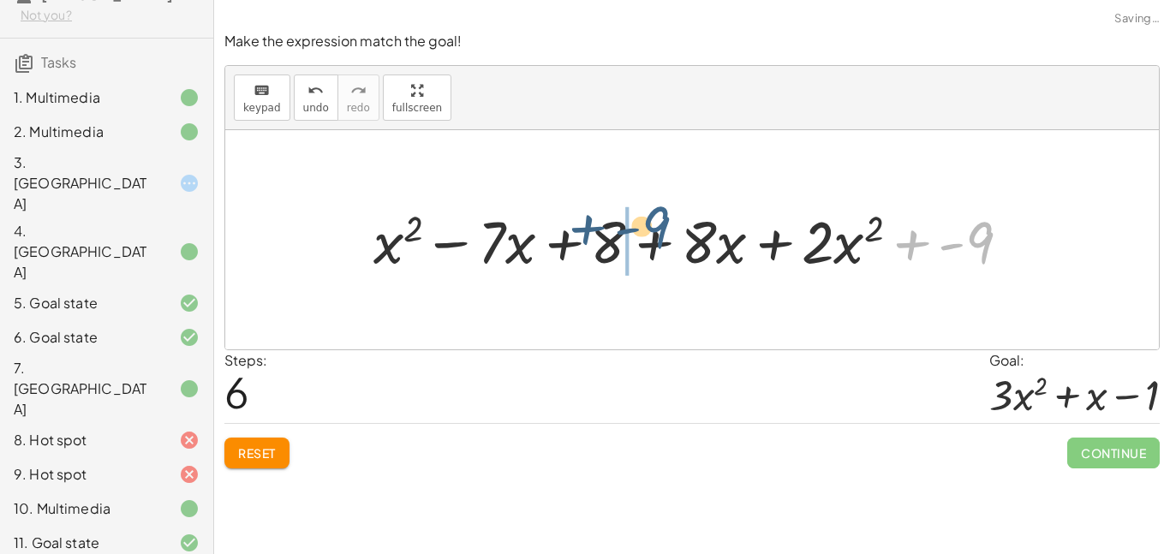
drag, startPoint x: 976, startPoint y: 246, endPoint x: 633, endPoint y: 229, distance: 343.8
click at [633, 229] on div at bounding box center [699, 239] width 668 height 77
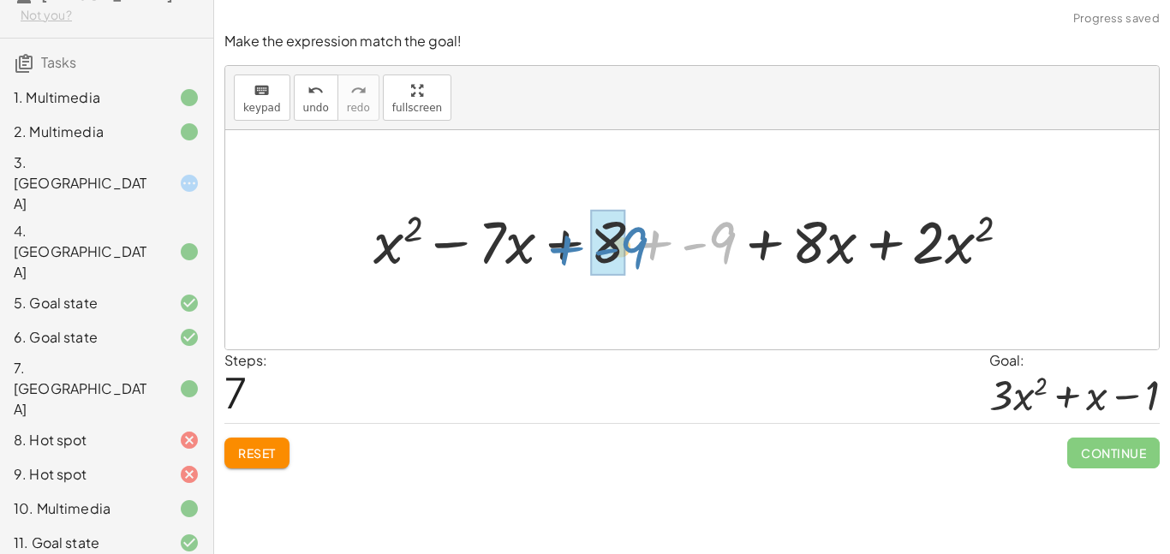
drag, startPoint x: 723, startPoint y: 244, endPoint x: 625, endPoint y: 247, distance: 97.7
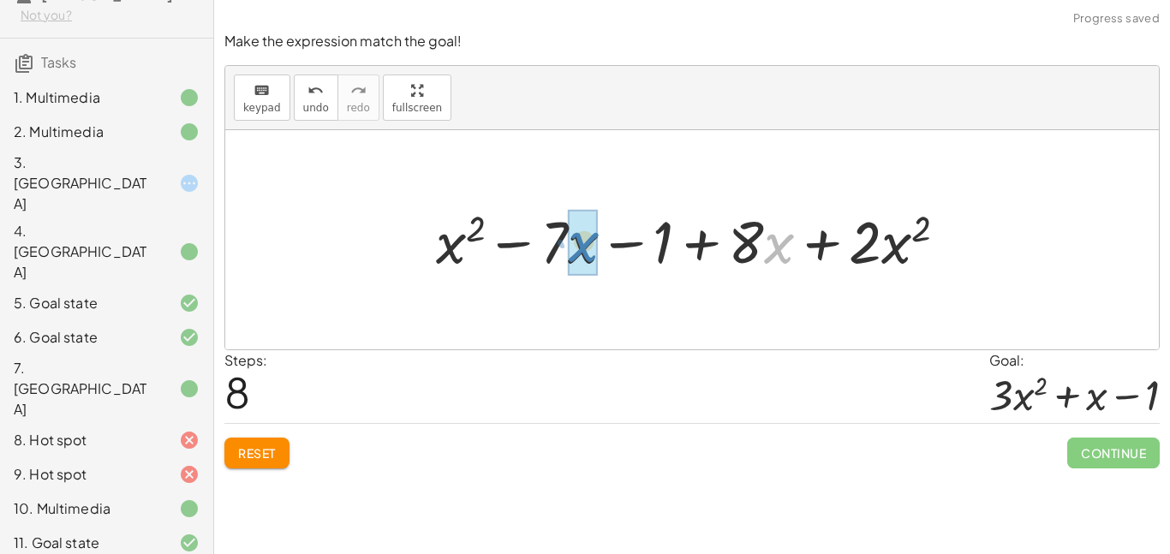
drag, startPoint x: 766, startPoint y: 246, endPoint x: 571, endPoint y: 245, distance: 195.2
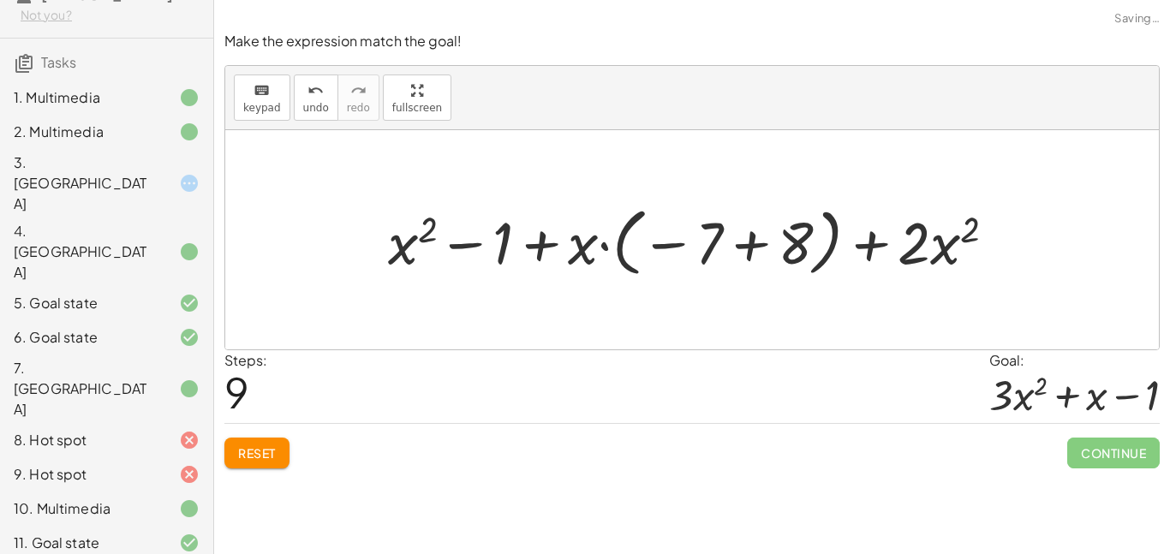
click at [737, 256] on div at bounding box center [698, 240] width 639 height 83
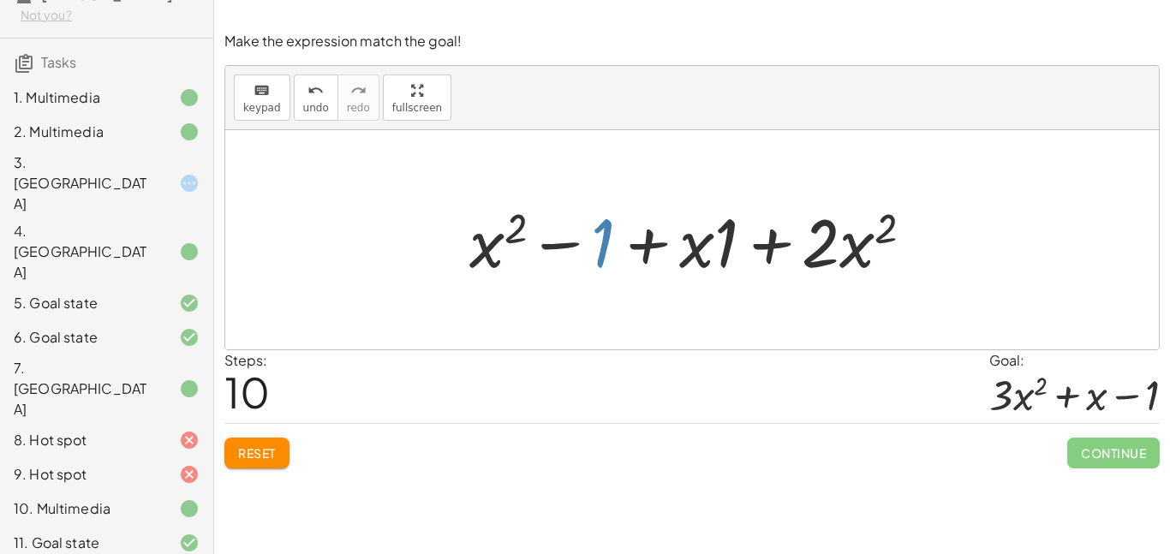
click at [605, 246] on div at bounding box center [698, 240] width 474 height 88
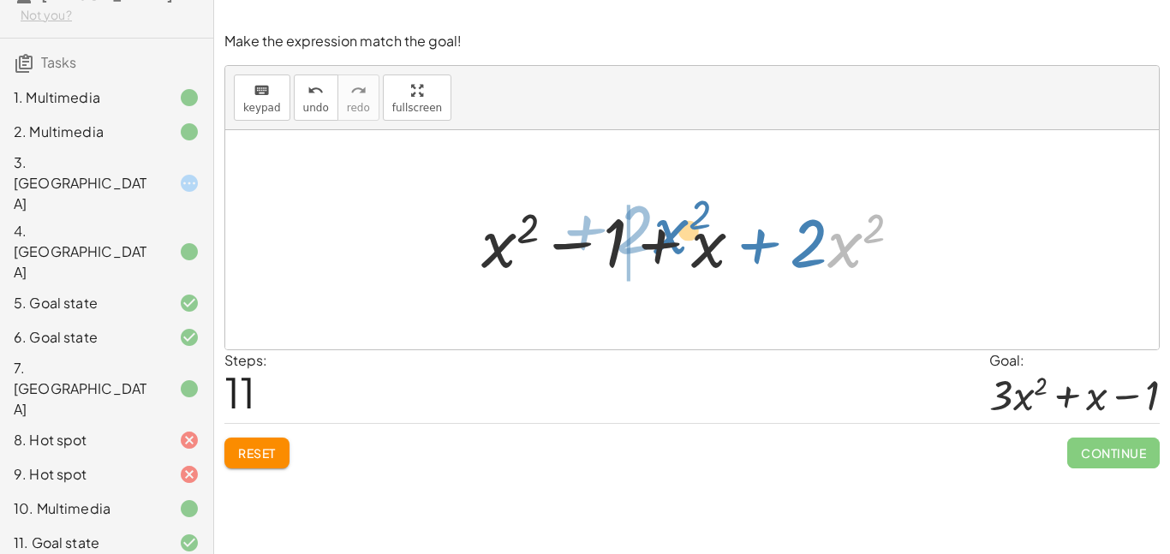
drag, startPoint x: 836, startPoint y: 250, endPoint x: 656, endPoint y: 237, distance: 180.3
click at [656, 237] on div at bounding box center [698, 240] width 451 height 88
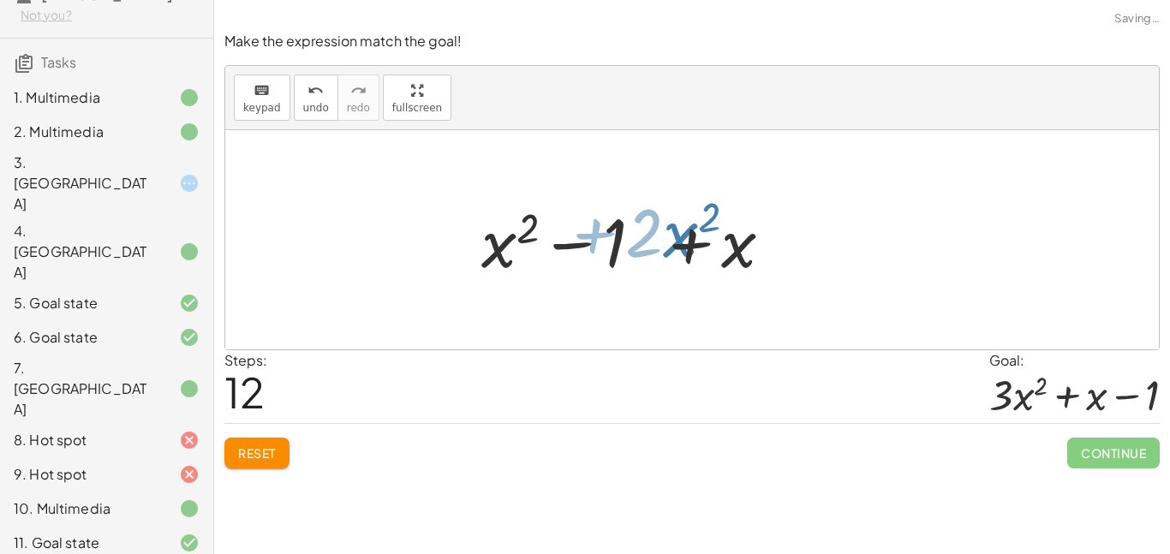
click at [656, 237] on div at bounding box center [698, 240] width 451 height 88
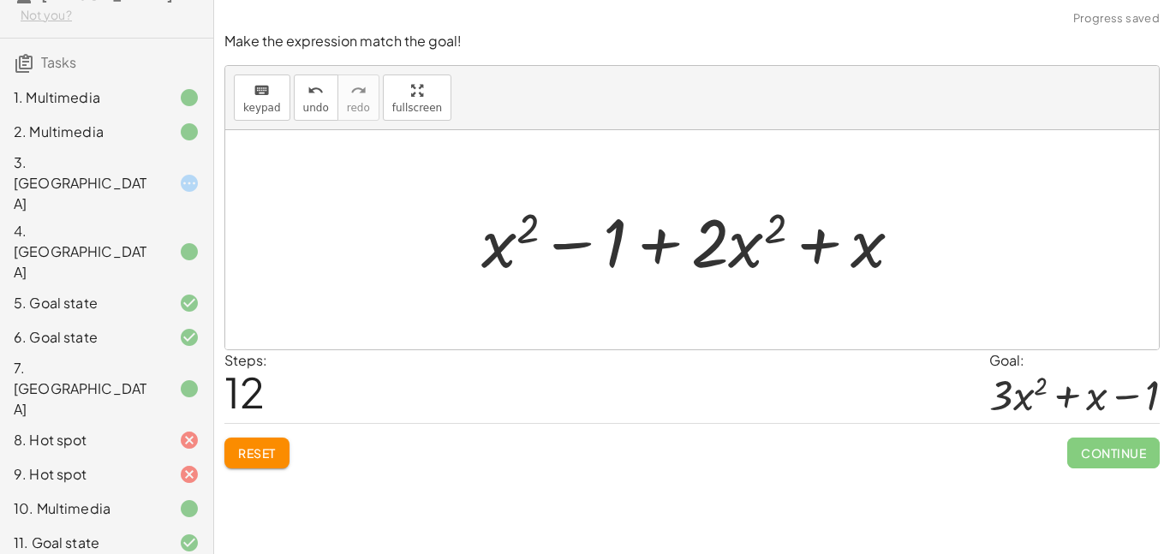
click at [869, 245] on div at bounding box center [698, 240] width 451 height 88
click at [769, 232] on div at bounding box center [698, 240] width 451 height 88
drag, startPoint x: 615, startPoint y: 244, endPoint x: 747, endPoint y: 245, distance: 131.9
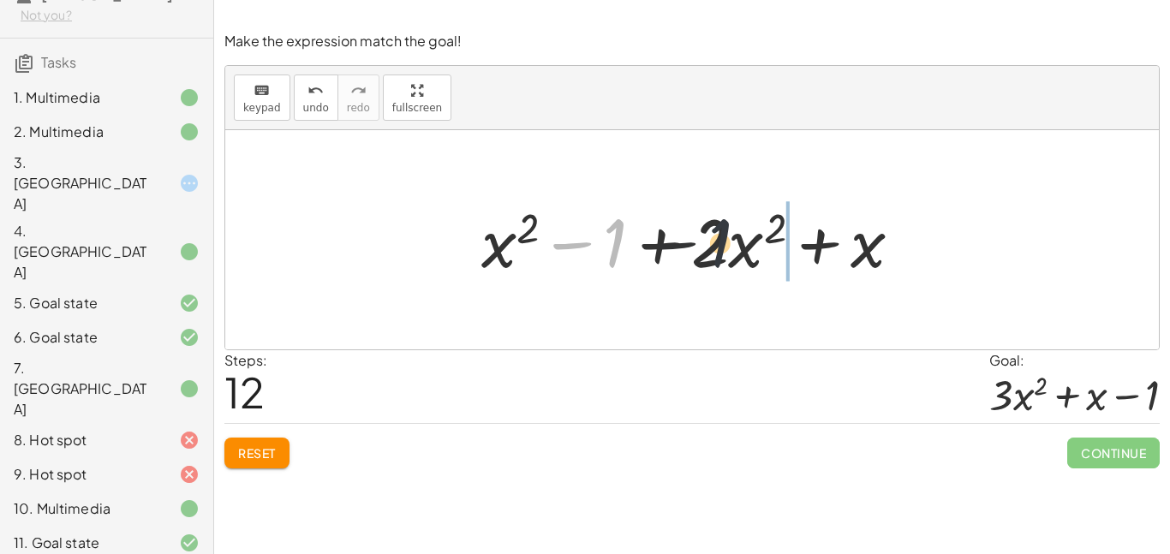
click at [747, 245] on div at bounding box center [698, 240] width 451 height 88
